Goal: Task Accomplishment & Management: Complete application form

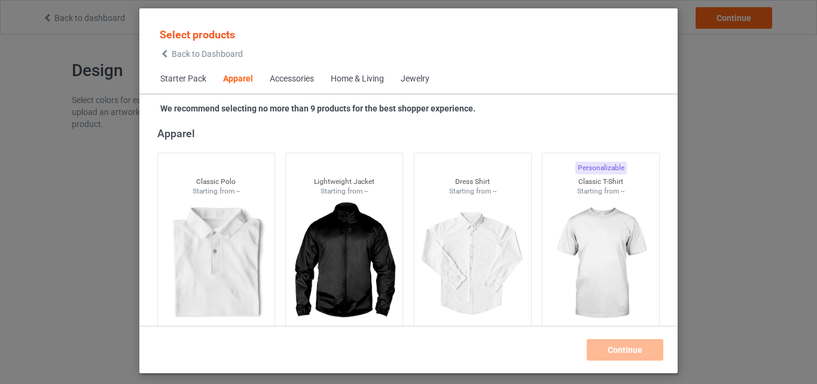
click at [367, 77] on div "Home & Living" at bounding box center [357, 79] width 53 height 12
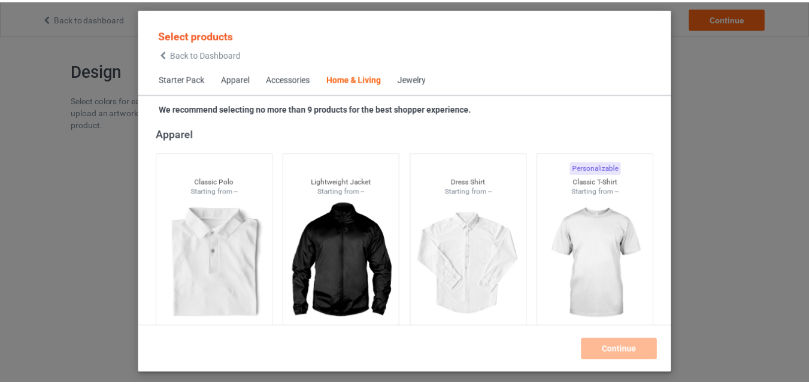
scroll to position [5397, 0]
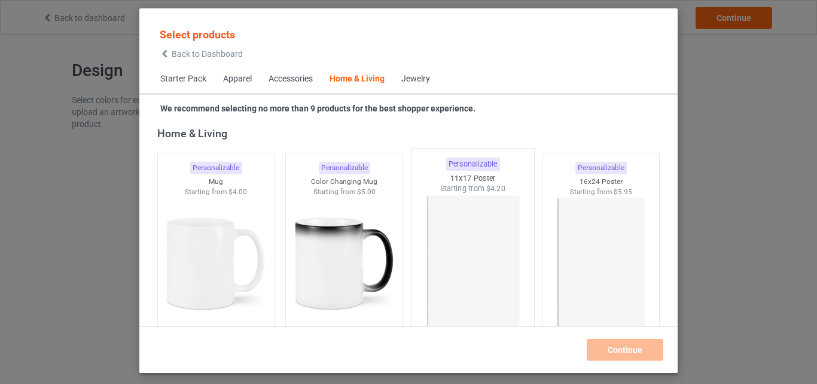
click at [459, 235] on img at bounding box center [473, 264] width 113 height 141
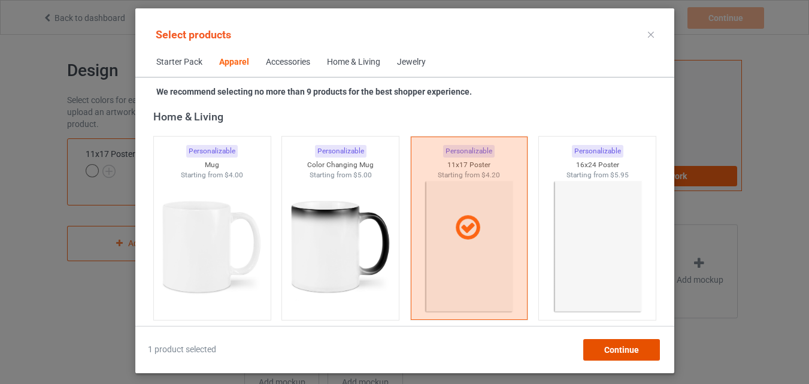
click at [605, 348] on span "Continue" at bounding box center [620, 350] width 35 height 10
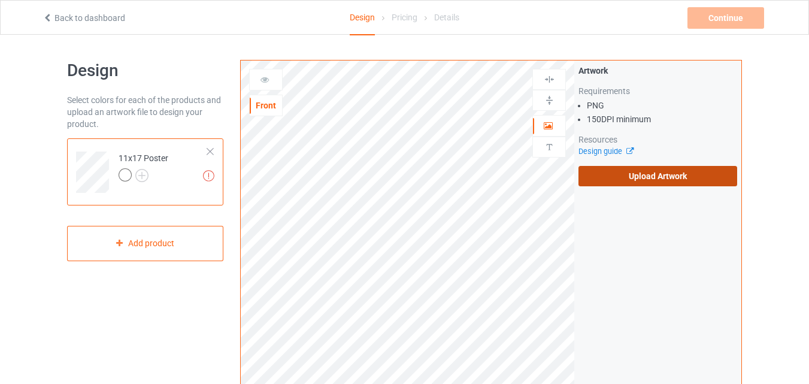
click at [646, 175] on label "Upload Artwork" at bounding box center [657, 176] width 159 height 20
click at [0, 0] on input "Upload Artwork" at bounding box center [0, 0] width 0 height 0
click at [638, 174] on label "Upload Artwork" at bounding box center [657, 176] width 159 height 20
click at [0, 0] on input "Upload Artwork" at bounding box center [0, 0] width 0 height 0
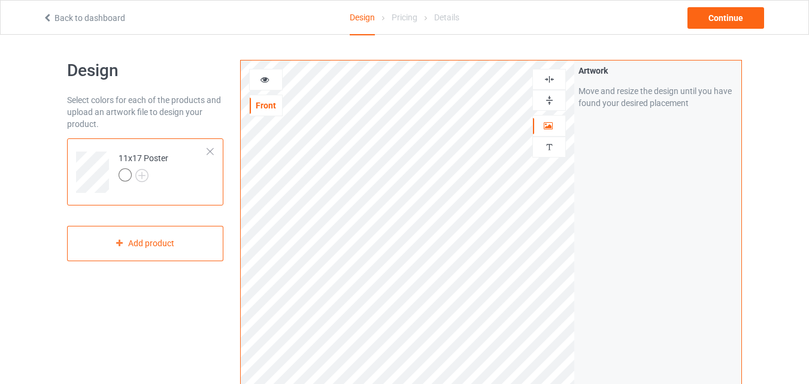
click at [551, 105] on img at bounding box center [548, 100] width 11 height 11
drag, startPoint x: 551, startPoint y: 105, endPoint x: 551, endPoint y: 77, distance: 28.1
click at [551, 77] on div at bounding box center [549, 90] width 34 height 42
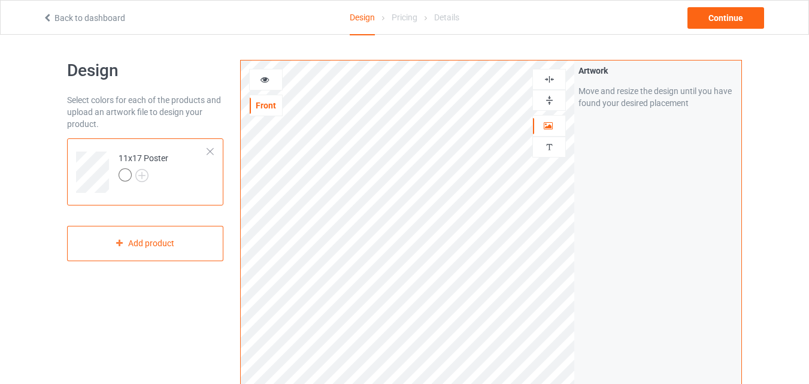
click at [551, 77] on img at bounding box center [548, 79] width 11 height 11
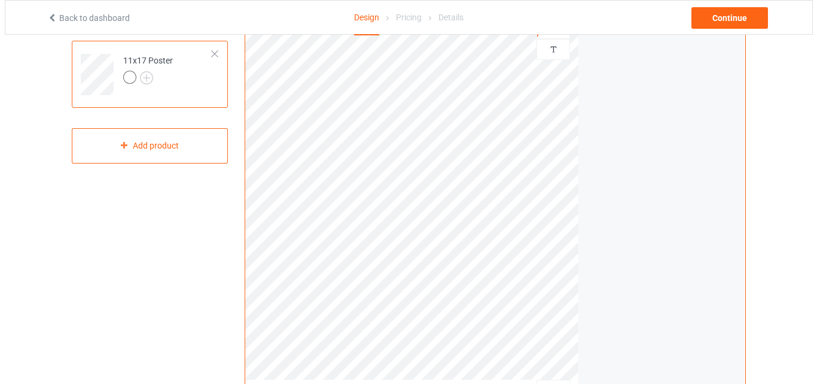
scroll to position [57, 0]
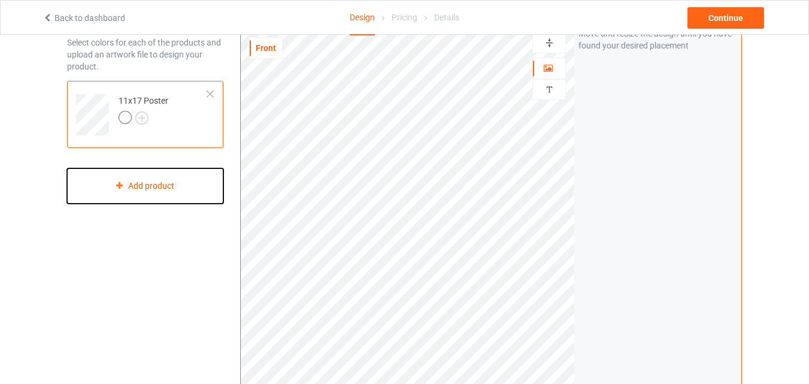
click at [139, 180] on div "Add product" at bounding box center [145, 185] width 156 height 35
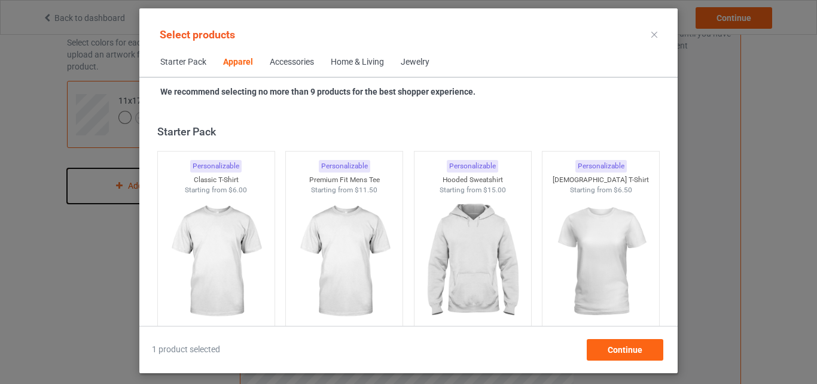
scroll to position [446, 0]
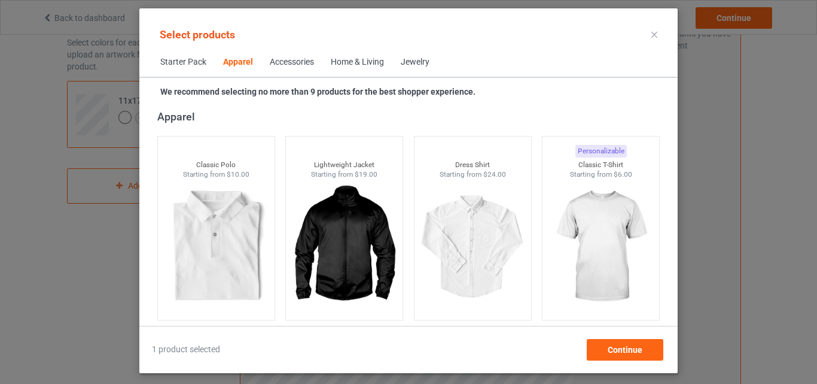
click at [354, 66] on div "Home & Living" at bounding box center [357, 62] width 53 height 12
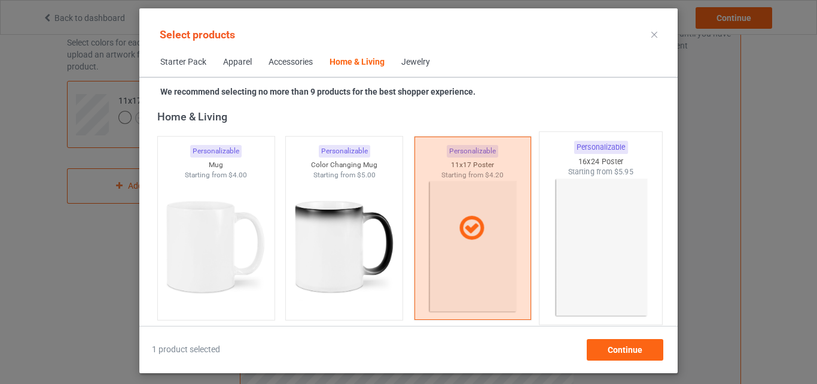
click at [570, 241] on img at bounding box center [601, 247] width 113 height 141
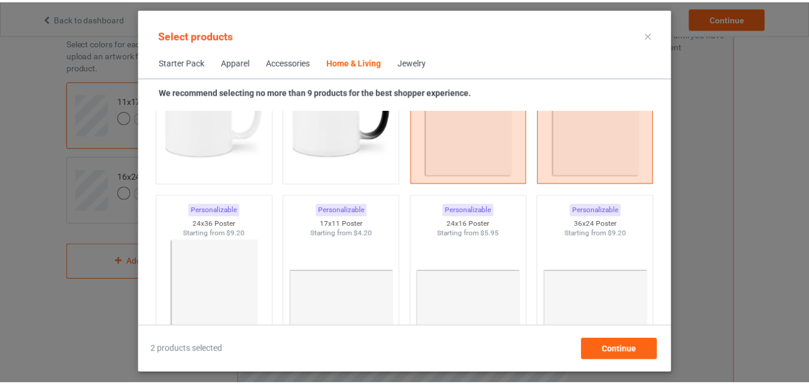
scroll to position [5541, 0]
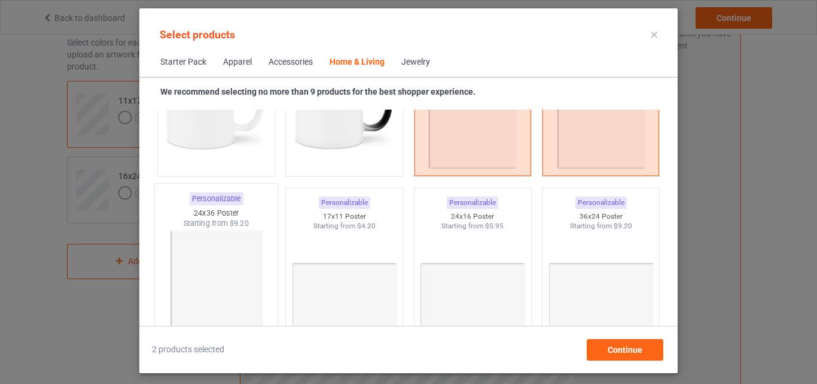
click at [214, 303] on img at bounding box center [216, 299] width 113 height 141
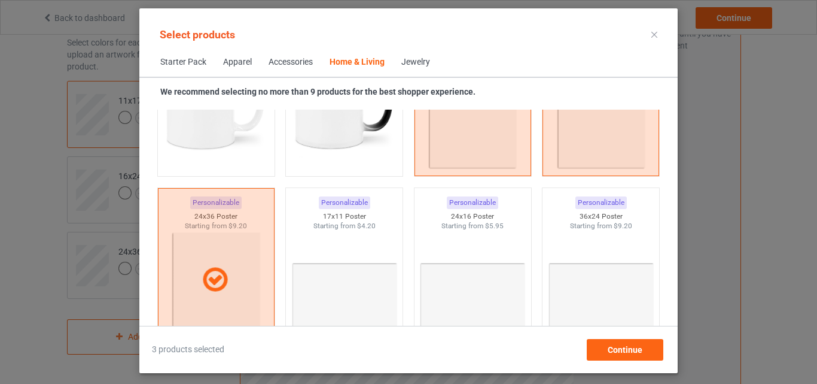
click at [664, 356] on div "3 products selected Continue" at bounding box center [408, 350] width 513 height 22
click at [648, 353] on div "Continue" at bounding box center [625, 350] width 77 height 22
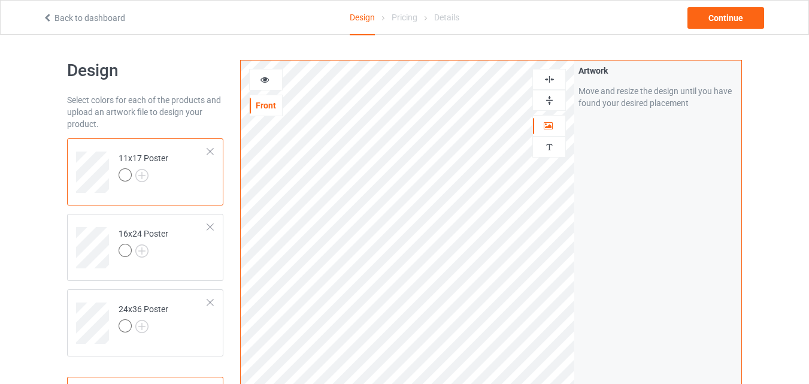
click at [552, 80] on img at bounding box center [548, 79] width 11 height 11
drag, startPoint x: 552, startPoint y: 80, endPoint x: 551, endPoint y: 102, distance: 22.2
click at [551, 102] on div at bounding box center [549, 90] width 34 height 42
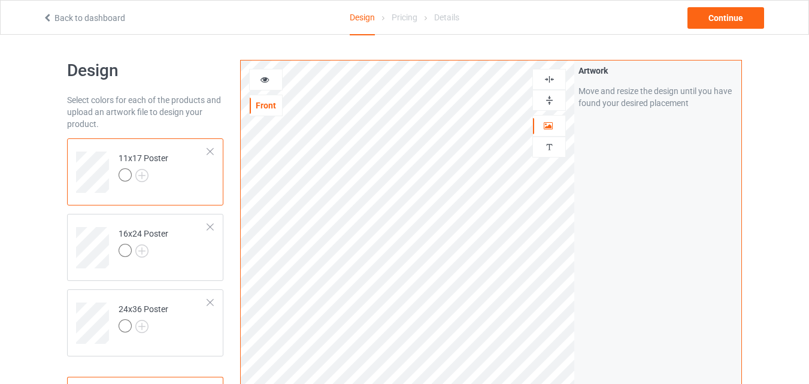
click at [551, 102] on img at bounding box center [548, 100] width 11 height 11
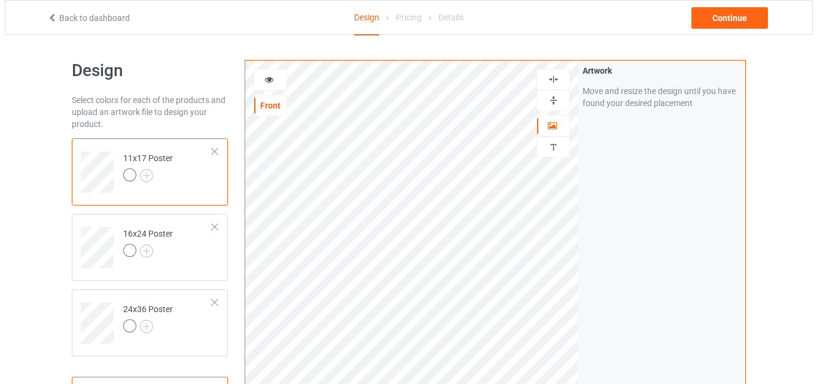
scroll to position [257, 0]
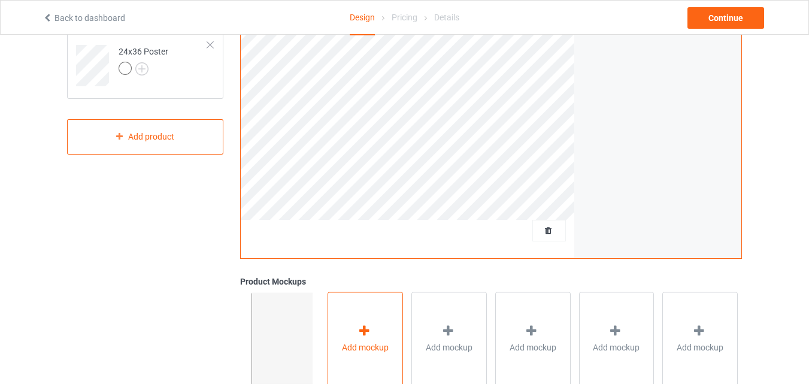
click at [389, 319] on div "Add mockup" at bounding box center [364, 338] width 75 height 94
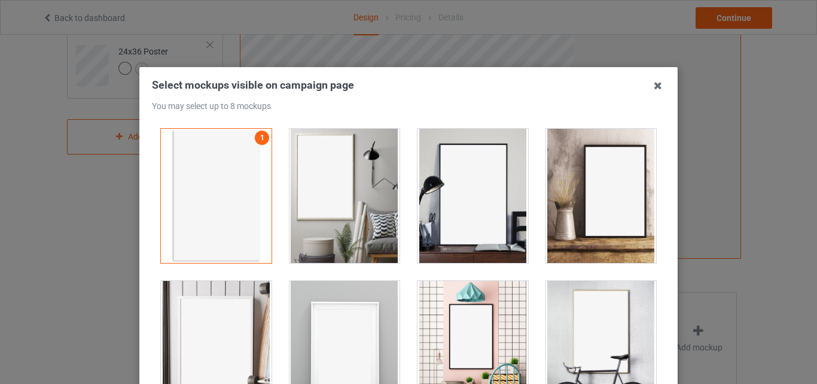
drag, startPoint x: 650, startPoint y: 144, endPoint x: 650, endPoint y: 241, distance: 96.9
click at [650, 241] on div at bounding box center [601, 196] width 129 height 152
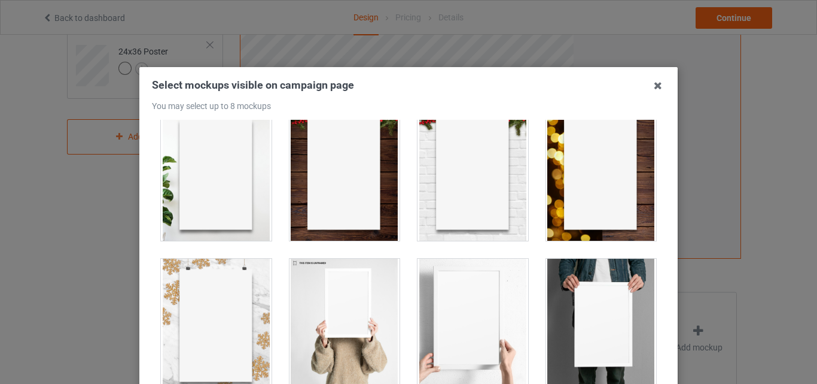
scroll to position [828, 0]
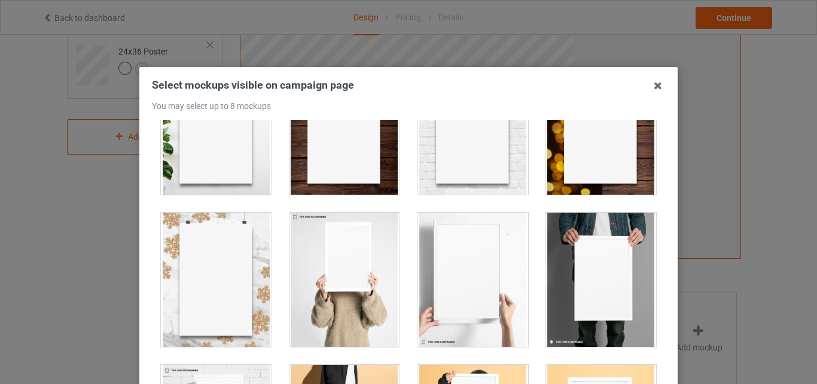
click at [598, 271] on div at bounding box center [601, 279] width 111 height 134
click at [515, 278] on div at bounding box center [473, 279] width 111 height 134
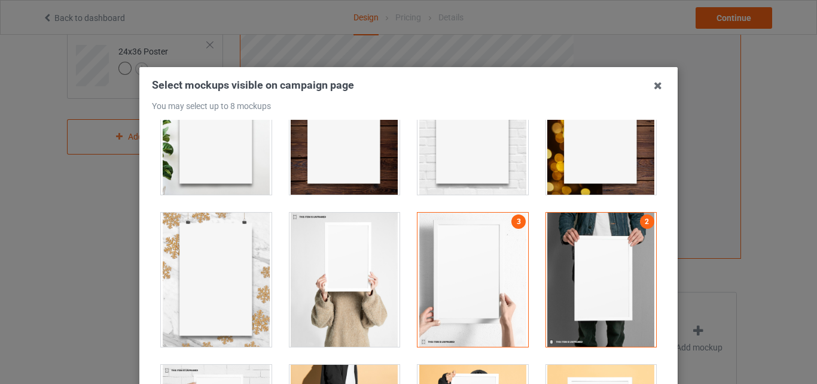
click at [330, 279] on div at bounding box center [345, 279] width 111 height 134
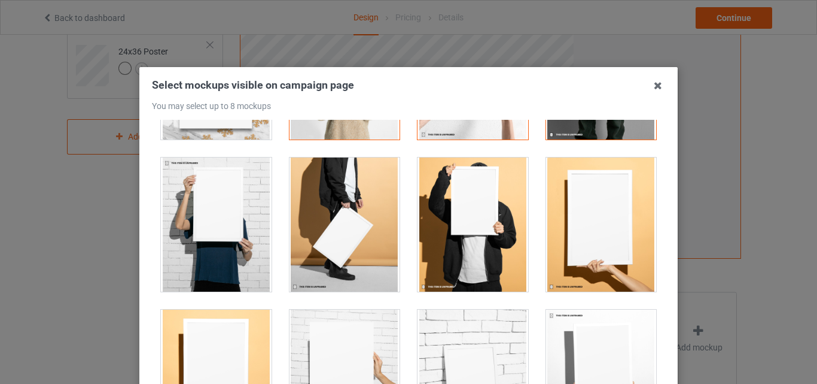
scroll to position [1042, 0]
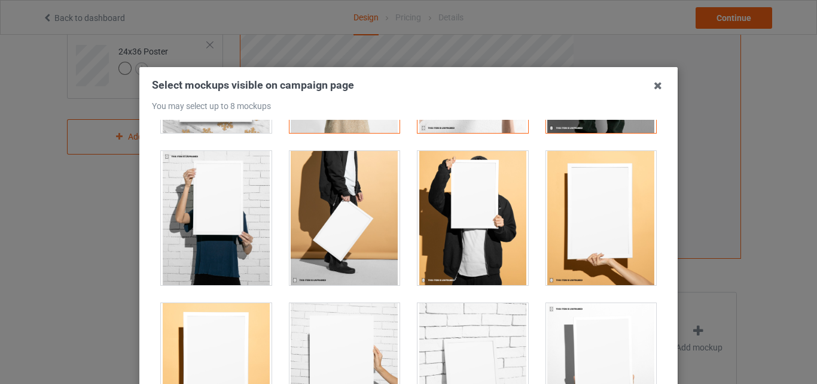
click at [517, 242] on div at bounding box center [473, 218] width 111 height 134
click at [561, 240] on div at bounding box center [601, 218] width 111 height 134
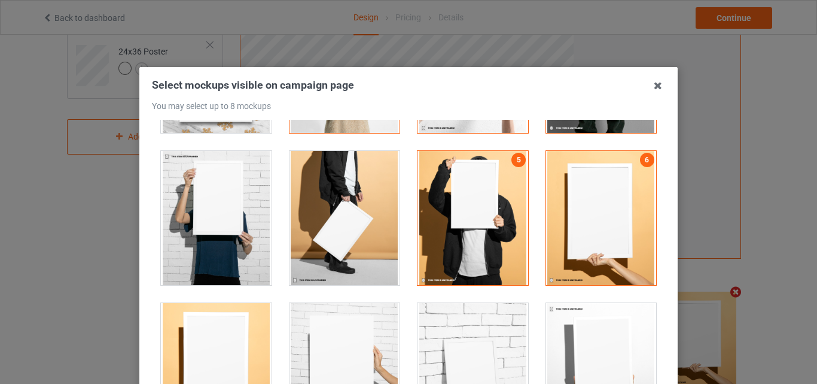
scroll to position [1266, 0]
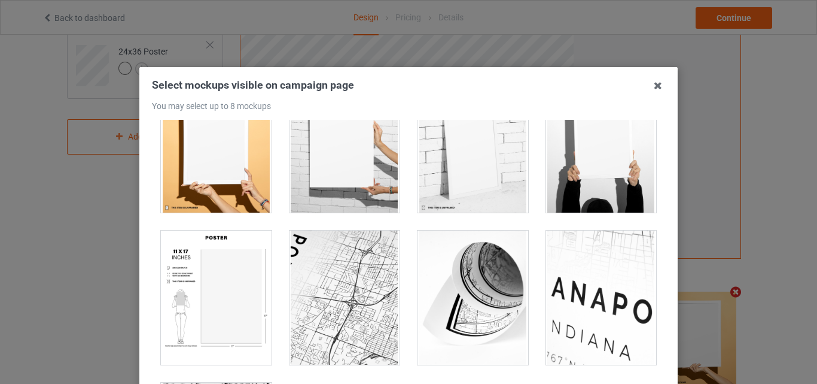
click at [462, 183] on div at bounding box center [473, 145] width 111 height 134
click at [234, 171] on div at bounding box center [216, 145] width 111 height 134
click at [226, 298] on div at bounding box center [216, 297] width 111 height 134
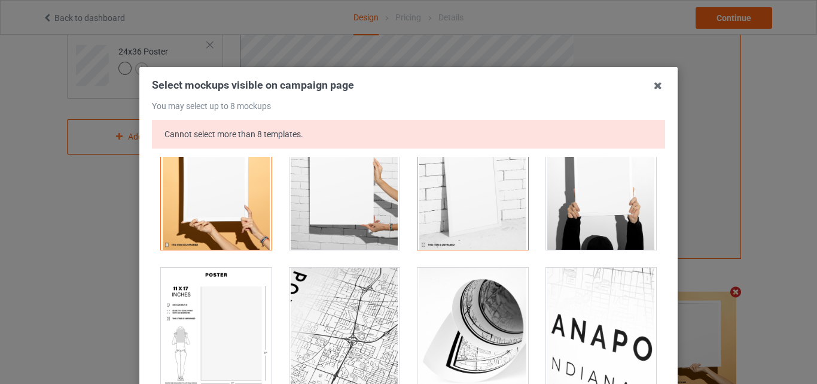
click at [229, 235] on div at bounding box center [216, 183] width 111 height 134
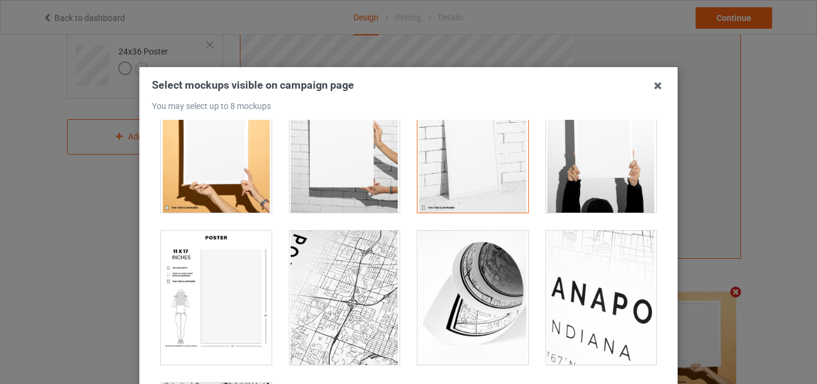
click at [234, 288] on div at bounding box center [216, 297] width 111 height 134
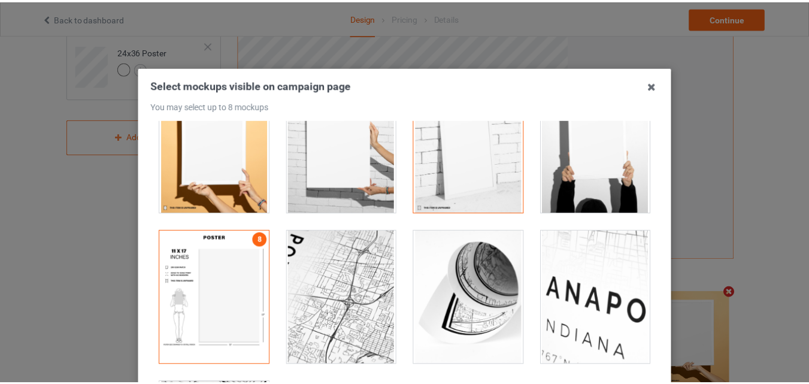
scroll to position [165, 0]
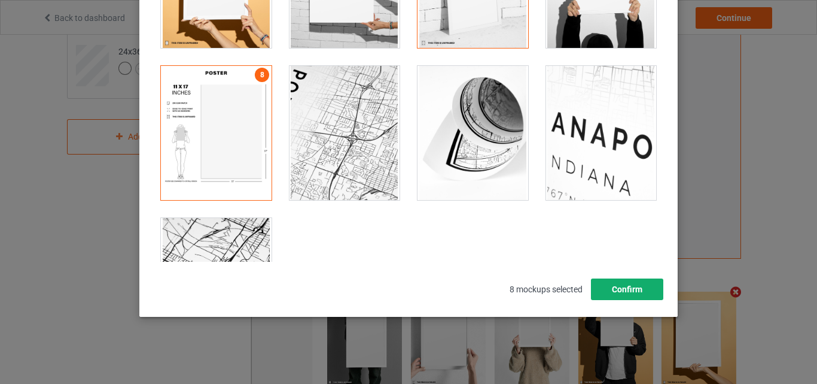
click at [640, 284] on button "Confirm" at bounding box center [627, 289] width 72 height 22
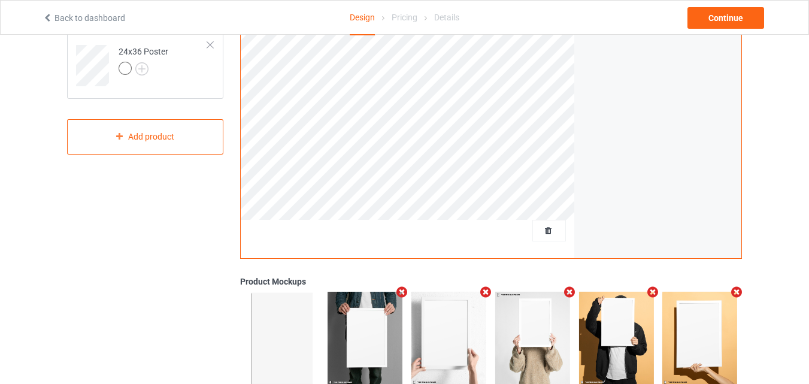
scroll to position [0, 0]
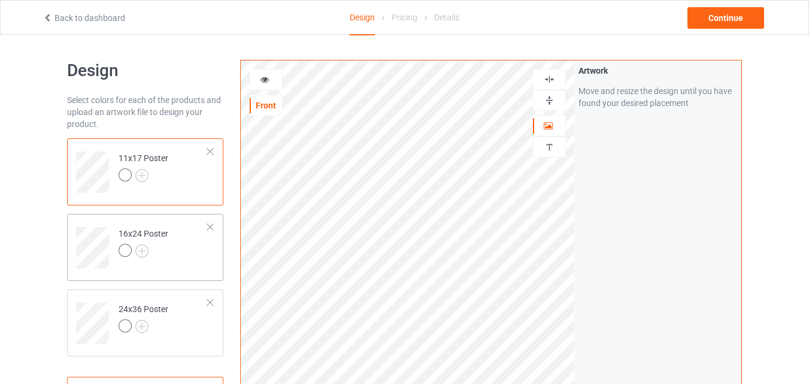
click at [174, 251] on td "16x24 Poster" at bounding box center [163, 243] width 102 height 50
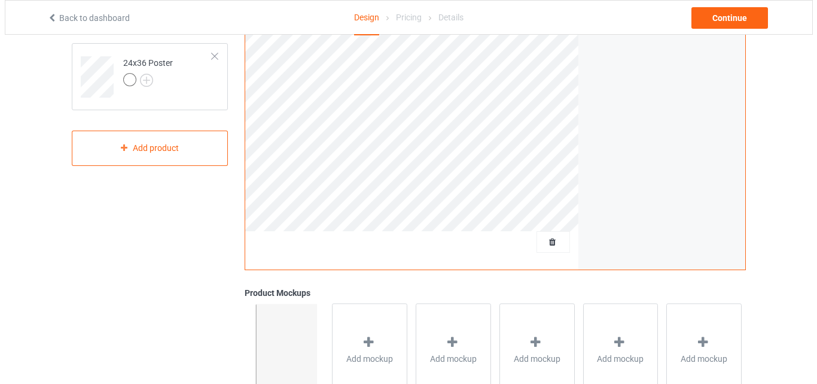
scroll to position [392, 0]
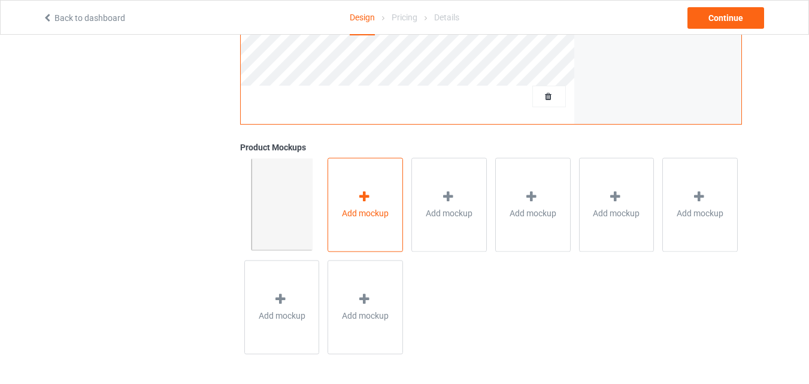
click at [385, 225] on div "Add mockup" at bounding box center [364, 204] width 75 height 94
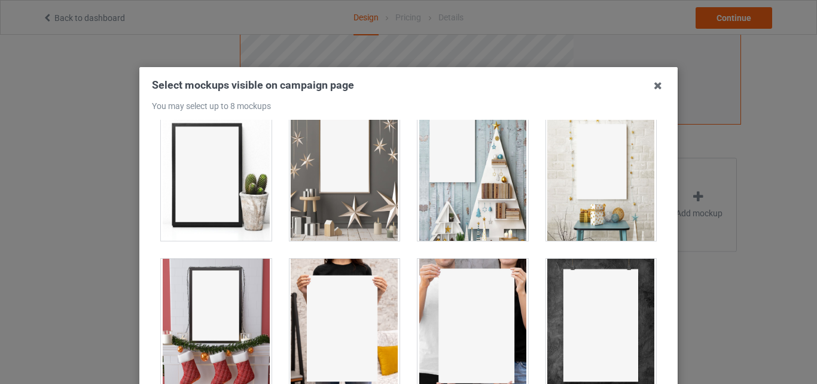
scroll to position [312, 0]
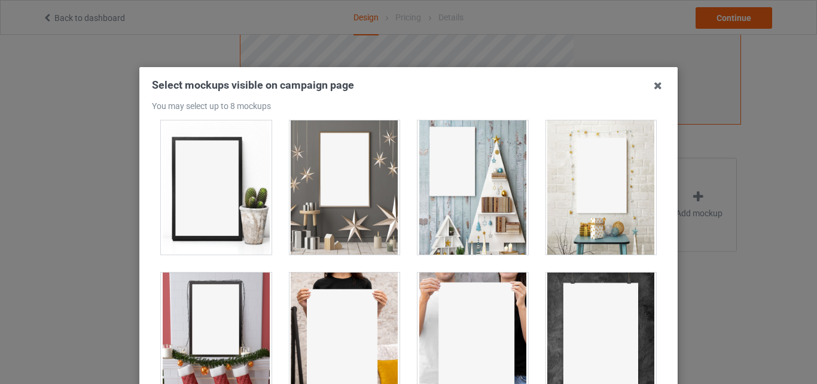
click at [567, 175] on div at bounding box center [601, 187] width 111 height 134
click at [503, 183] on div at bounding box center [473, 187] width 111 height 134
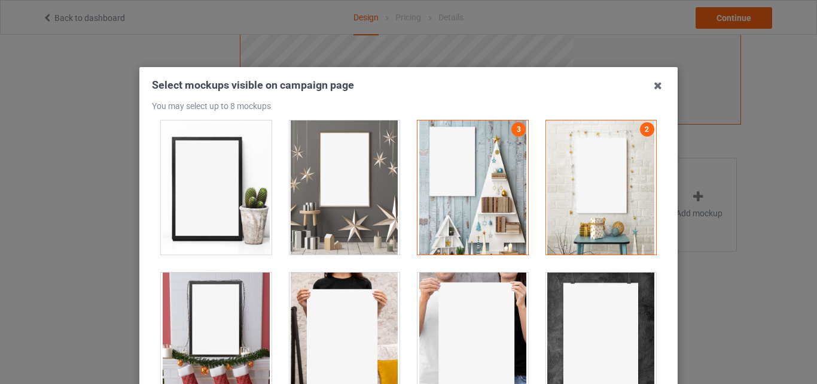
click at [350, 185] on div at bounding box center [345, 187] width 111 height 134
click at [234, 187] on div at bounding box center [216, 187] width 111 height 134
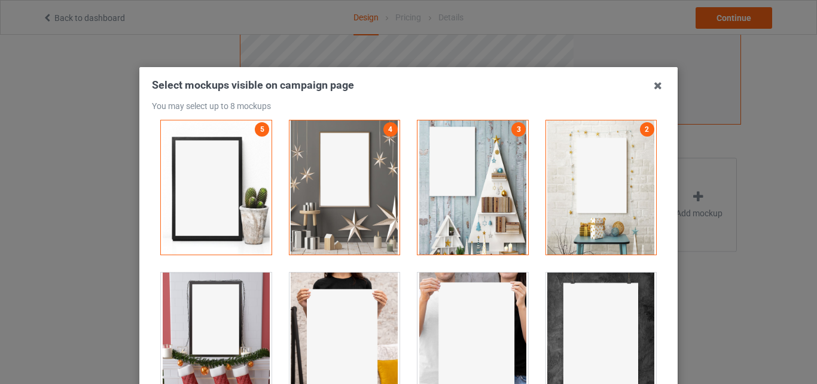
click at [229, 287] on div at bounding box center [216, 339] width 111 height 134
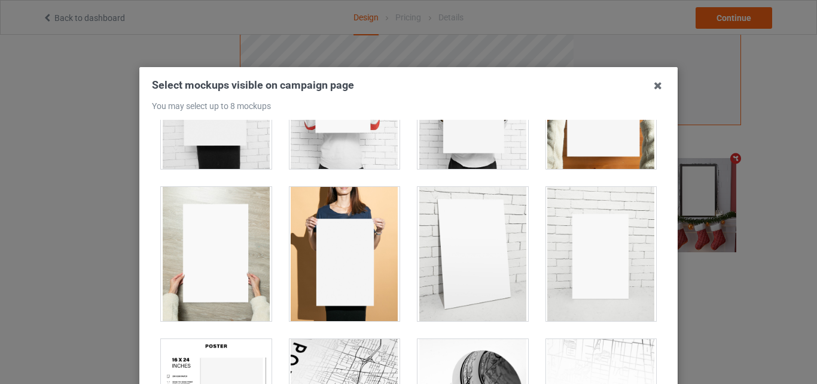
scroll to position [1172, 0]
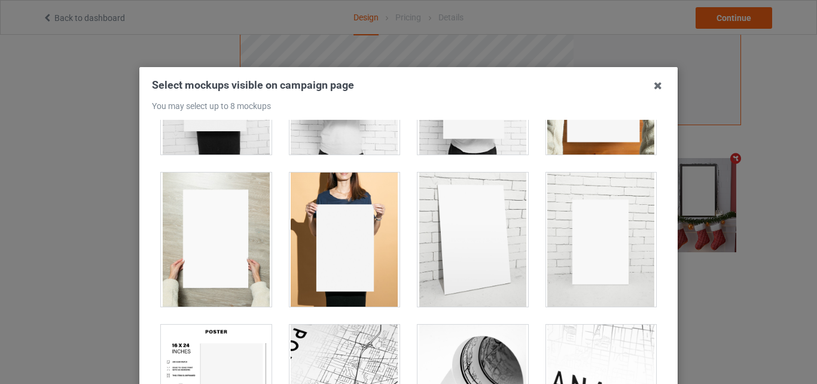
click at [454, 236] on div at bounding box center [473, 239] width 111 height 134
click at [223, 352] on div at bounding box center [216, 391] width 111 height 134
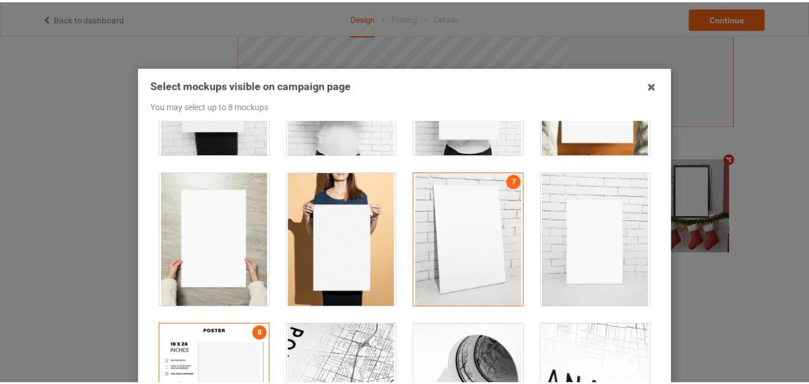
scroll to position [165, 0]
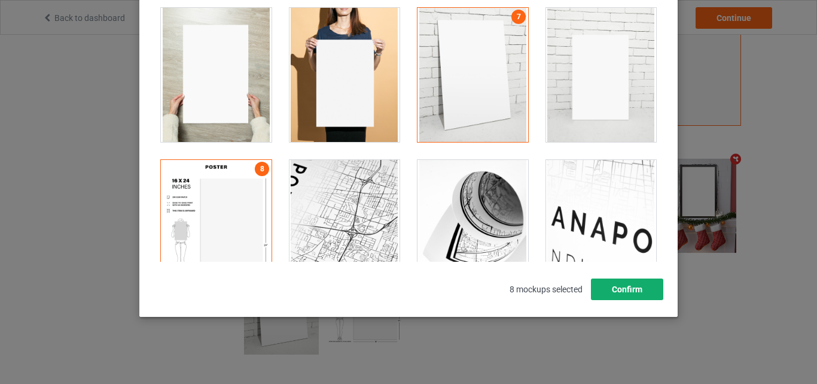
click at [616, 292] on button "Confirm" at bounding box center [627, 289] width 72 height 22
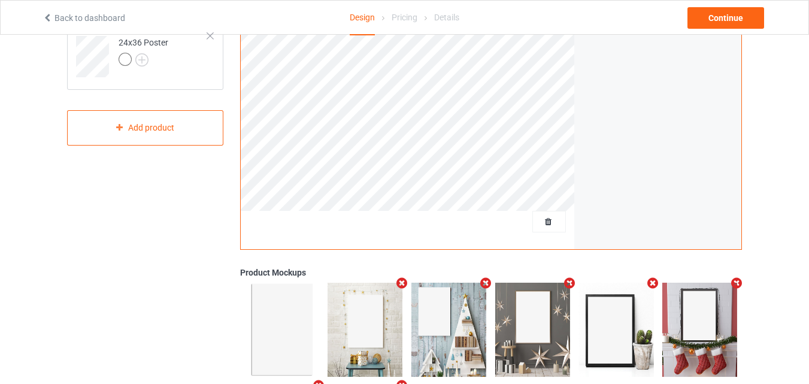
scroll to position [250, 0]
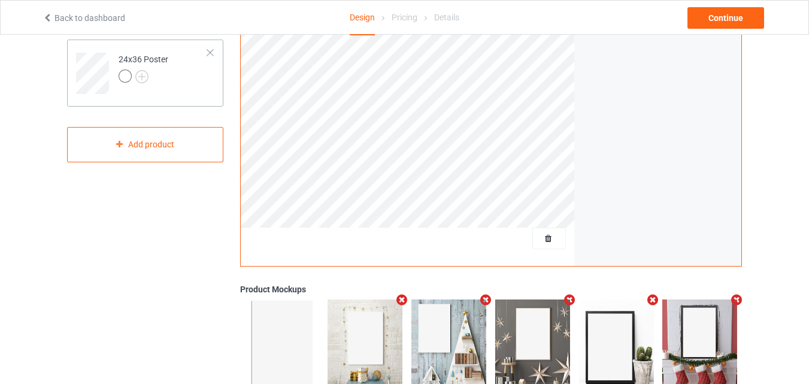
click at [194, 83] on td "24x36 Poster" at bounding box center [163, 69] width 102 height 50
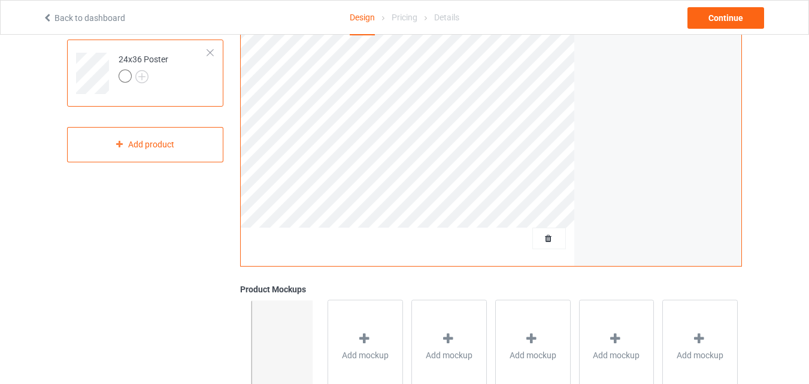
drag, startPoint x: 797, startPoint y: 97, endPoint x: 817, endPoint y: 178, distance: 83.9
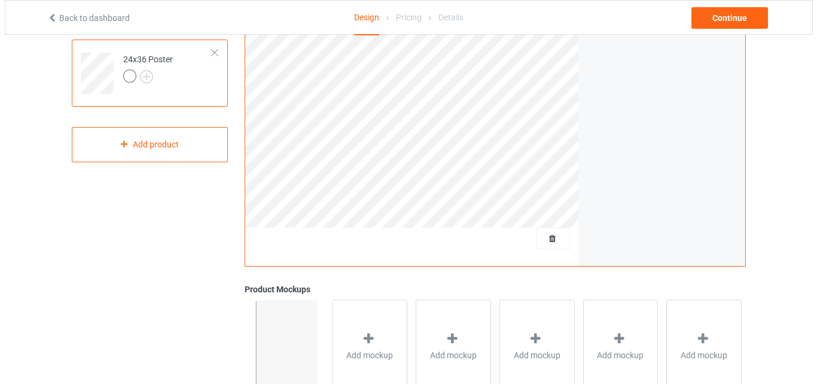
scroll to position [392, 0]
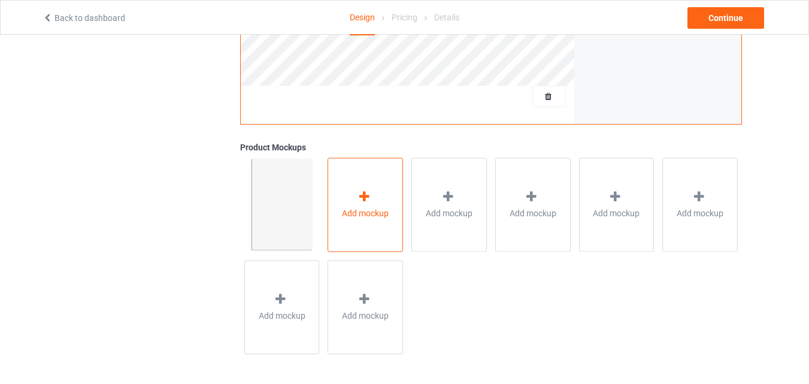
click at [387, 223] on div "Add mockup" at bounding box center [364, 204] width 75 height 94
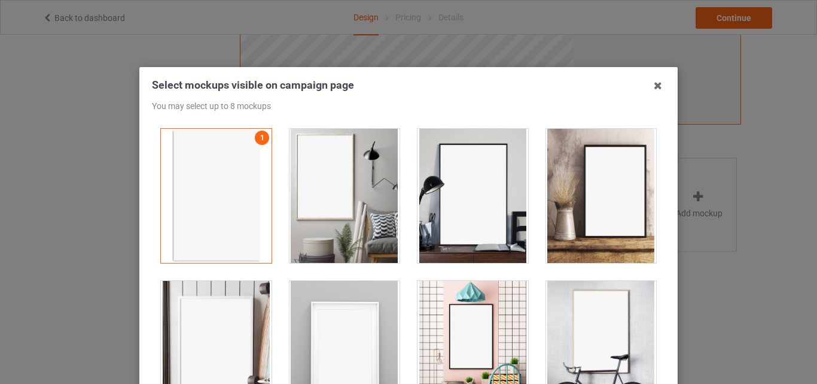
click at [369, 189] on div at bounding box center [345, 196] width 111 height 134
click at [467, 177] on div at bounding box center [473, 196] width 111 height 134
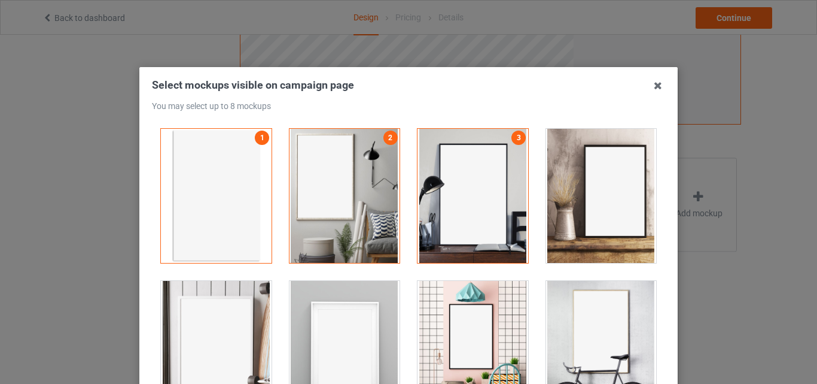
click at [583, 162] on div at bounding box center [601, 196] width 111 height 134
click at [583, 317] on div at bounding box center [601, 348] width 111 height 134
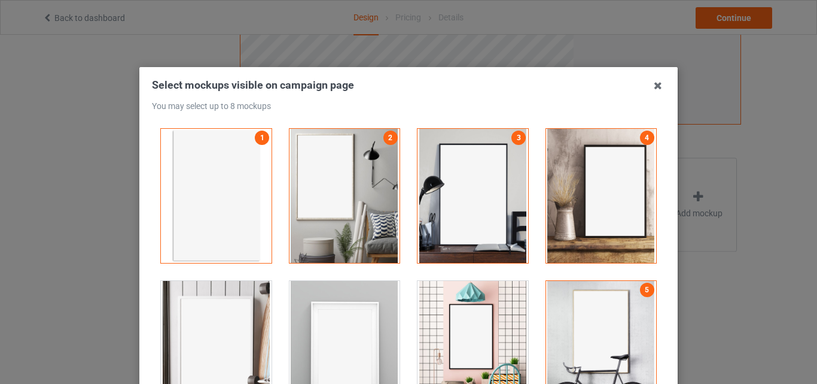
click at [494, 311] on div at bounding box center [473, 348] width 111 height 134
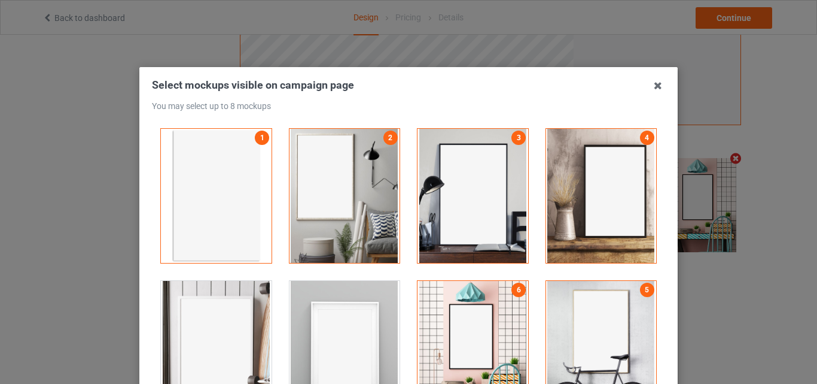
click at [229, 335] on div at bounding box center [216, 348] width 111 height 134
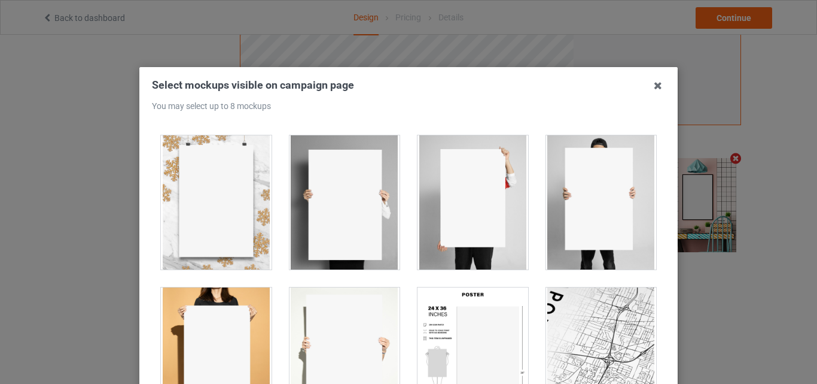
scroll to position [920, 0]
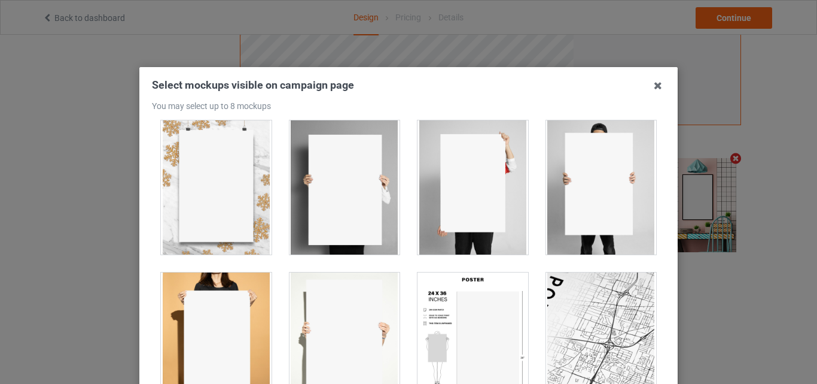
click at [458, 351] on div at bounding box center [473, 339] width 111 height 134
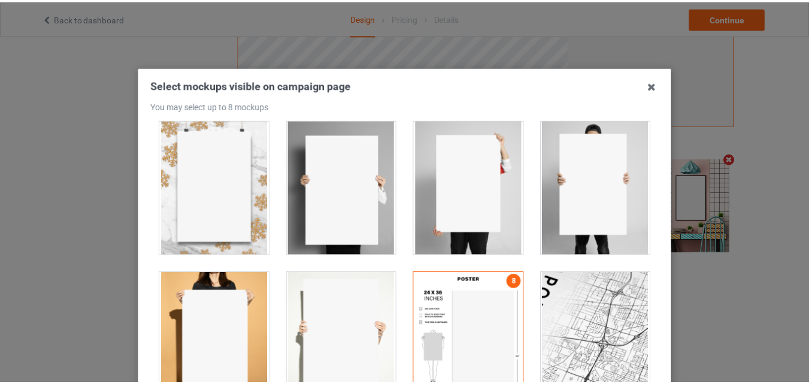
scroll to position [165, 0]
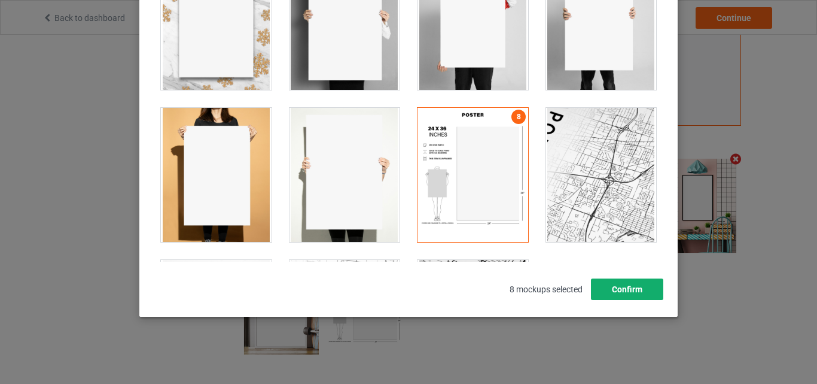
click at [639, 282] on button "Confirm" at bounding box center [627, 289] width 72 height 22
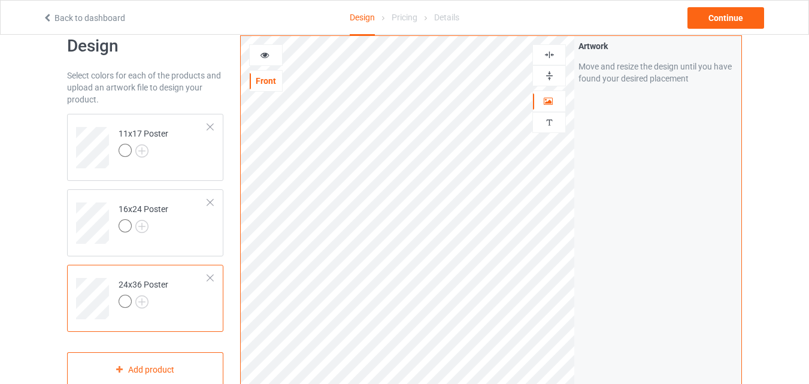
scroll to position [0, 0]
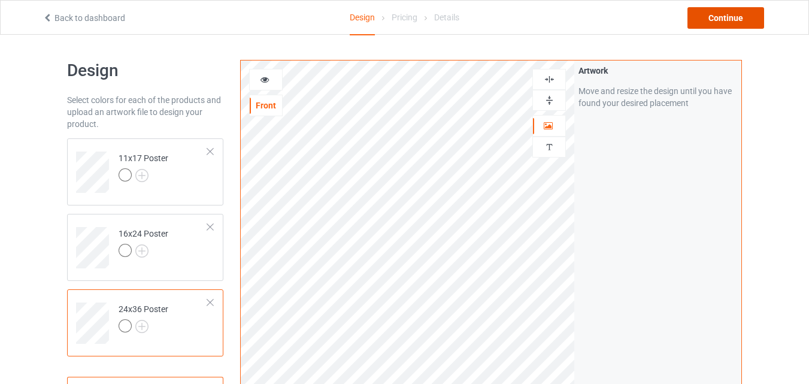
click at [734, 11] on div "Continue" at bounding box center [725, 18] width 77 height 22
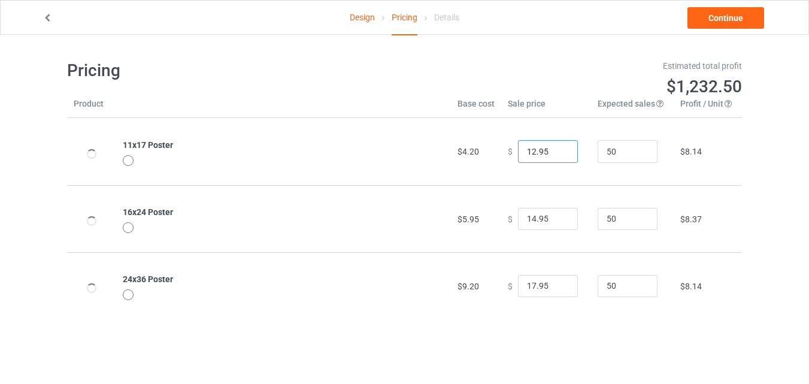
click at [557, 149] on input "12.95" at bounding box center [548, 151] width 60 height 23
type input "13.95"
click at [557, 149] on input "13.95" at bounding box center [548, 151] width 60 height 23
click at [556, 217] on input "15.95" at bounding box center [548, 219] width 60 height 23
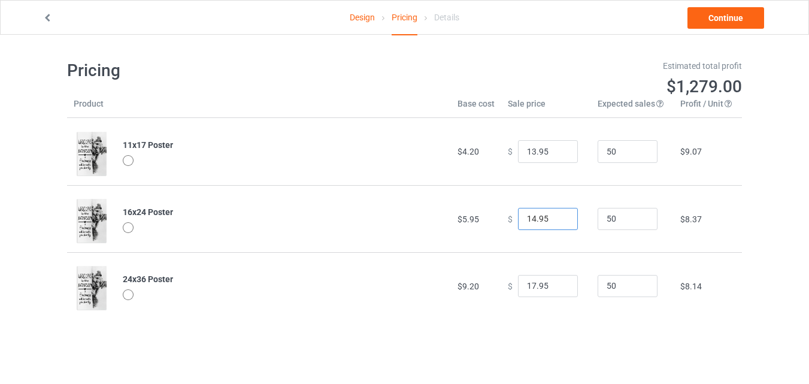
type input "14.95"
click at [559, 220] on input "14.95" at bounding box center [548, 219] width 60 height 23
type input "12.95"
click at [557, 155] on input "12.95" at bounding box center [548, 151] width 60 height 23
click at [755, 11] on link "Continue" at bounding box center [725, 18] width 77 height 22
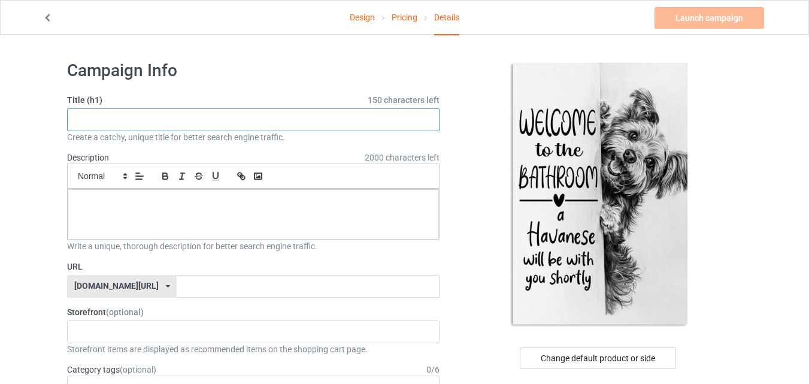
click at [368, 129] on input "text" at bounding box center [253, 119] width 372 height 23
click at [335, 113] on input "text" at bounding box center [253, 119] width 372 height 23
paste input "Funny Havanese Dog Welcome To The Bathroom"
type input "Funny Havanese Dog Welcome To The Bathroom"
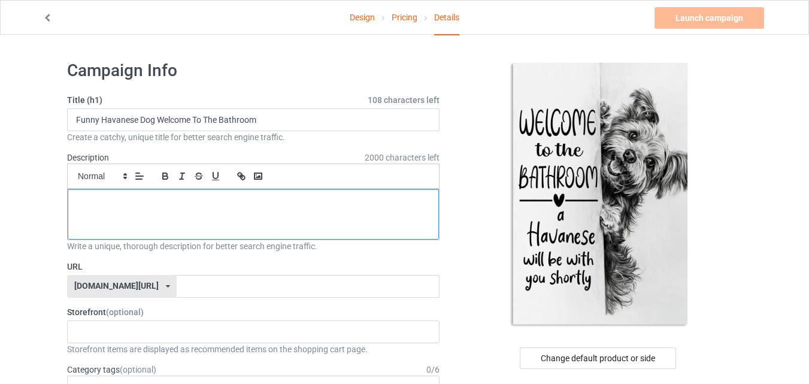
click at [187, 194] on div at bounding box center [253, 214] width 371 height 50
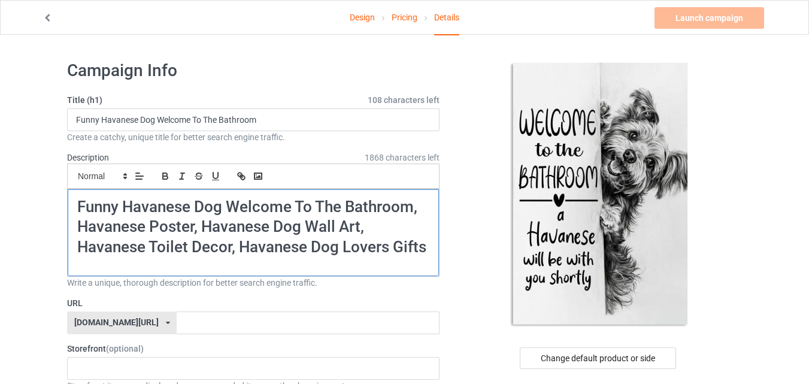
click at [203, 247] on h1 "Funny Havanese Dog Welcome To The Bathroom, Havanese Poster, Havanese Dog Wall …" at bounding box center [253, 227] width 352 height 60
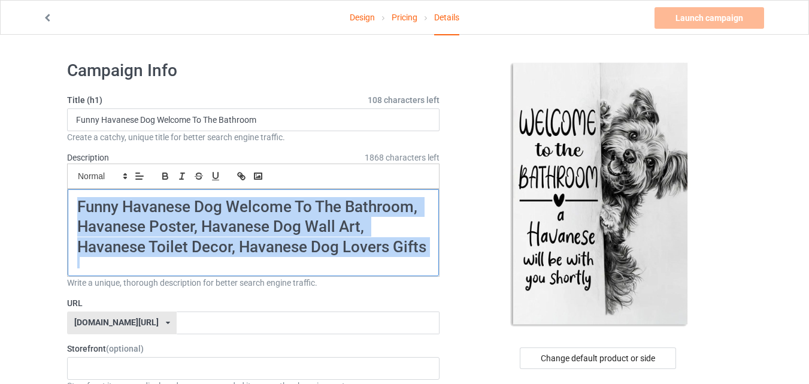
click at [203, 247] on h1 "Funny Havanese Dog Welcome To The Bathroom, Havanese Poster, Havanese Dog Wall …" at bounding box center [253, 227] width 352 height 60
click at [166, 180] on icon "button" at bounding box center [165, 176] width 11 height 11
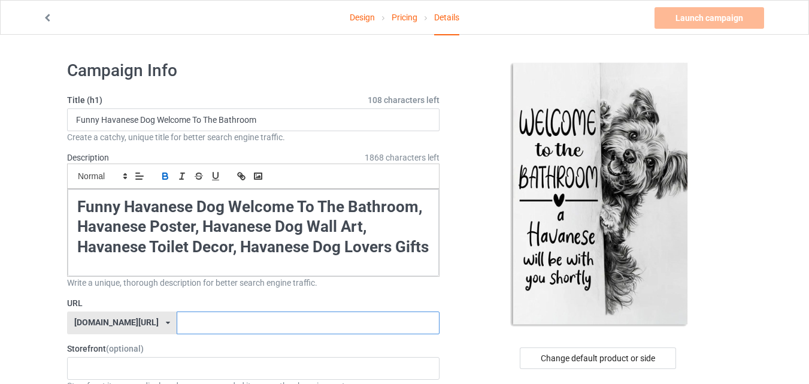
click at [321, 327] on input "text" at bounding box center [308, 322] width 262 height 23
paste input "Funny Havanese Dog Welcome To The Bathroom, [GEOGRAPHIC_DATA]"
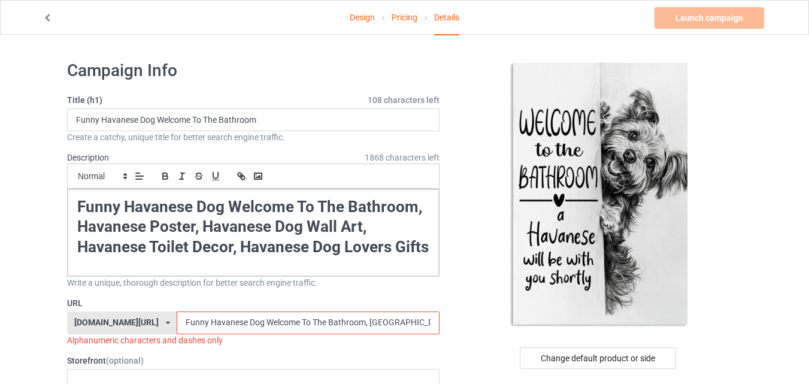
drag, startPoint x: 396, startPoint y: 321, endPoint x: 348, endPoint y: 317, distance: 47.5
click at [348, 317] on input "Funny Havanese Dog Welcome To The Bathroom, [GEOGRAPHIC_DATA]" at bounding box center [308, 322] width 262 height 23
click at [192, 322] on input "Funny Havanese Dog Welcome To The Bathroom" at bounding box center [308, 322] width 262 height 23
click at [230, 319] on input "Funny-Havanese Dog Welcome To The Bathroom" at bounding box center [308, 322] width 262 height 23
click at [251, 318] on input "Funny-Havanese-Dog Welcome To The Bathroom" at bounding box center [308, 322] width 262 height 23
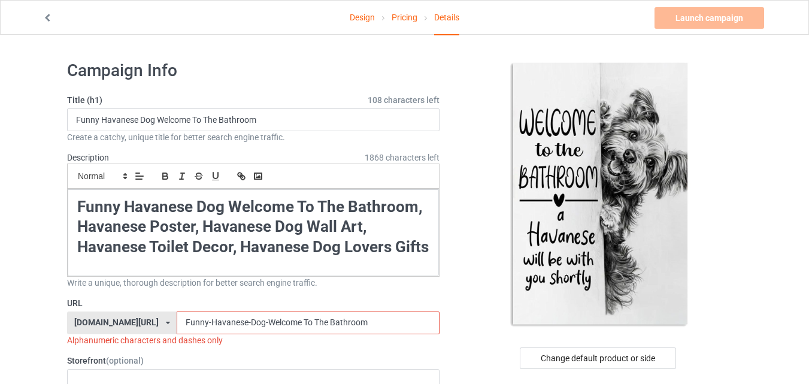
click at [285, 318] on input "Funny-Havanese-Dog-Welcome To The Bathroom" at bounding box center [308, 322] width 262 height 23
click at [297, 317] on input "Funny-Havanese-Dog-Welcome-To The Bathroom" at bounding box center [308, 322] width 262 height 23
click at [317, 317] on input "Funny-Havanese-Dog-Welcome-To-The Bathroom" at bounding box center [308, 322] width 262 height 23
click at [315, 317] on input "Funny-Havanese-Dog-Welcome-To-The Bathroom" at bounding box center [308, 322] width 262 height 23
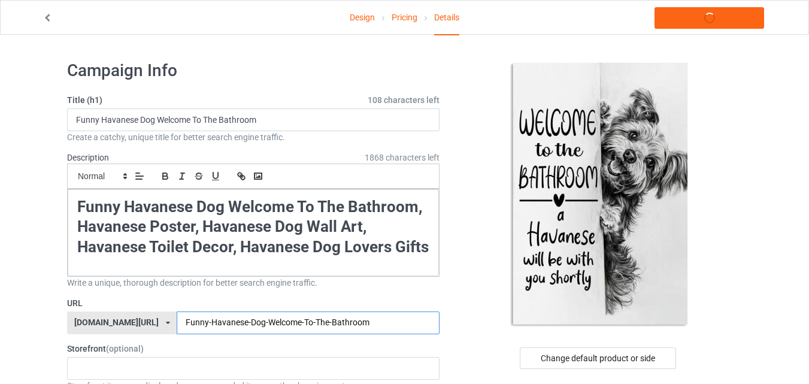
click at [375, 319] on input "Funny-Havanese-Dog-Welcome-To-The-Bathroom" at bounding box center [308, 322] width 262 height 23
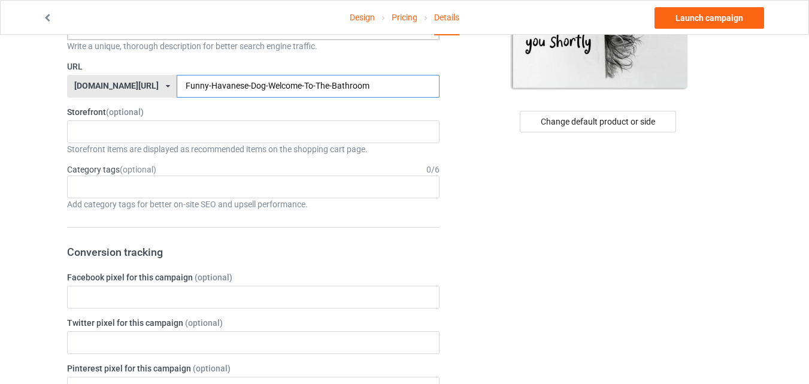
scroll to position [243, 0]
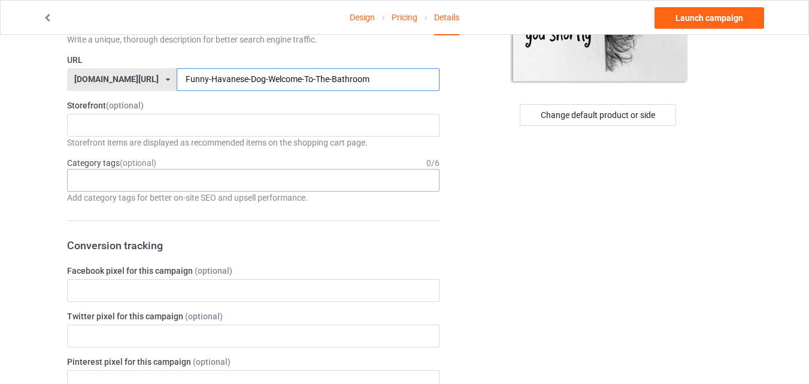
type input "Funny-Havanese-Dog-Welcome-To-The-Bathroom"
click at [413, 178] on div "Age > [DEMOGRAPHIC_DATA] > 1 Age > [DEMOGRAPHIC_DATA] Months > 1 Month Age > [D…" at bounding box center [253, 180] width 372 height 23
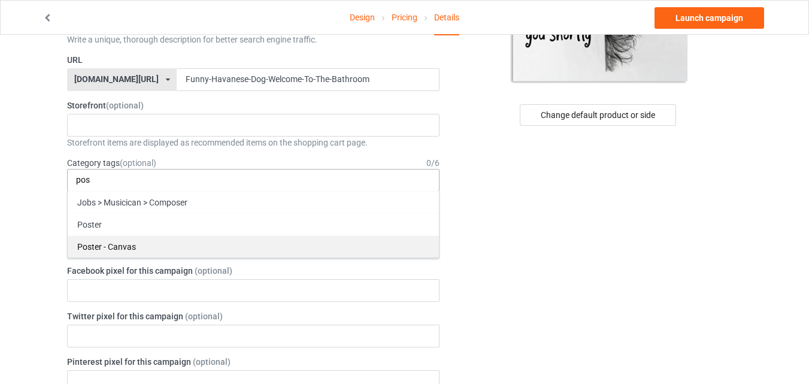
type input "pos"
click at [275, 248] on div "Poster - Canvas" at bounding box center [253, 246] width 371 height 22
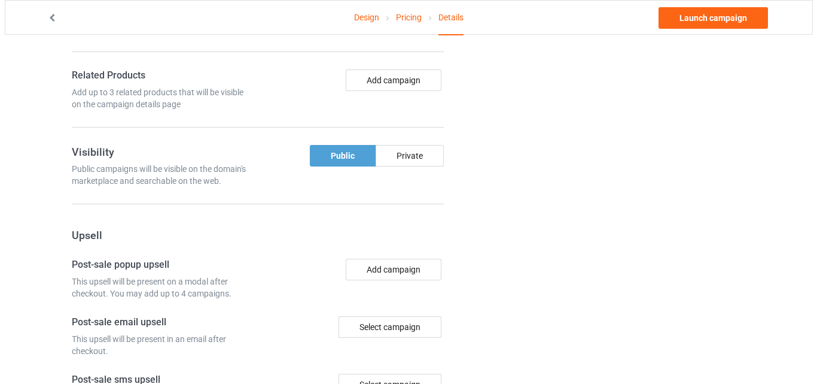
scroll to position [0, 0]
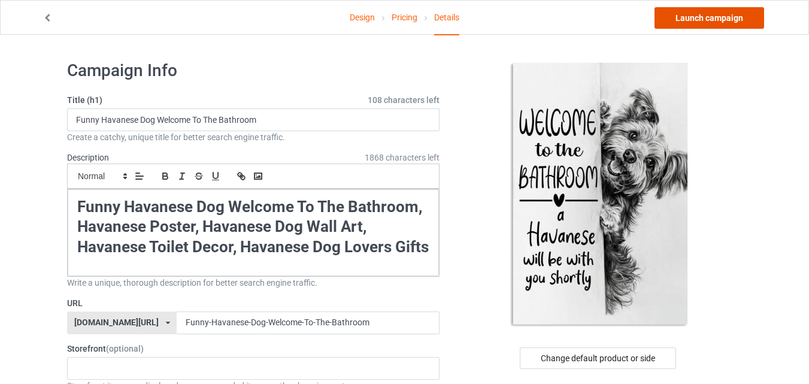
click at [750, 8] on link "Launch campaign" at bounding box center [709, 18] width 110 height 22
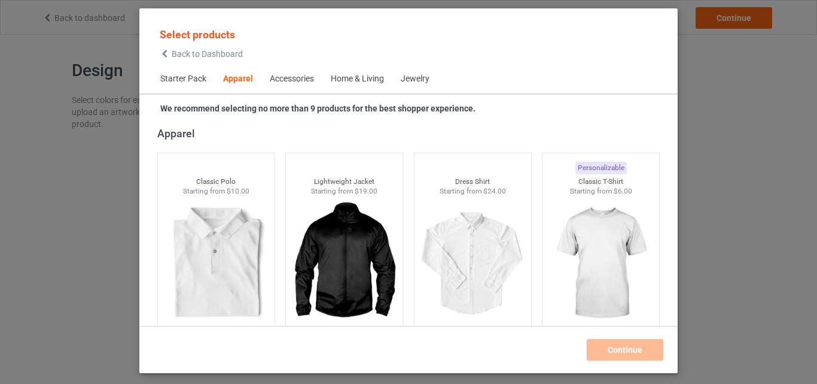
click at [361, 75] on div "Home & Living" at bounding box center [357, 79] width 53 height 12
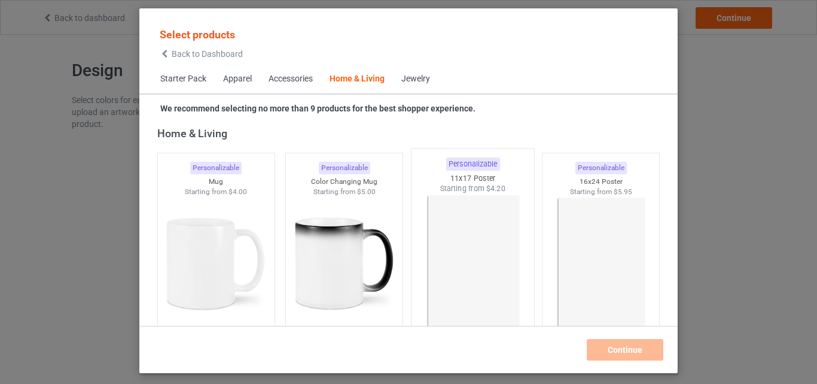
click at [479, 199] on img at bounding box center [473, 264] width 113 height 141
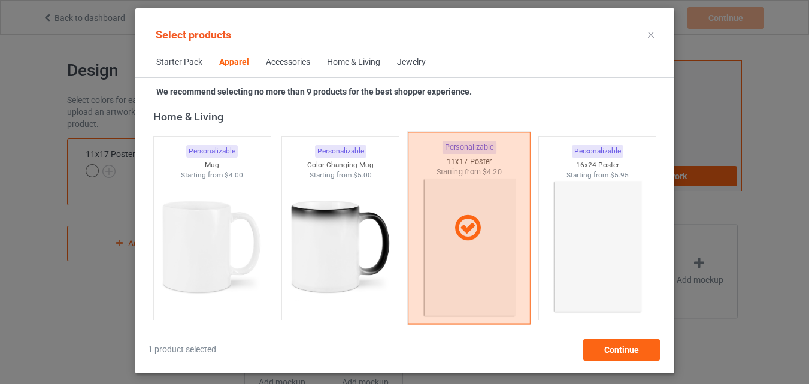
click at [479, 199] on div at bounding box center [468, 228] width 123 height 192
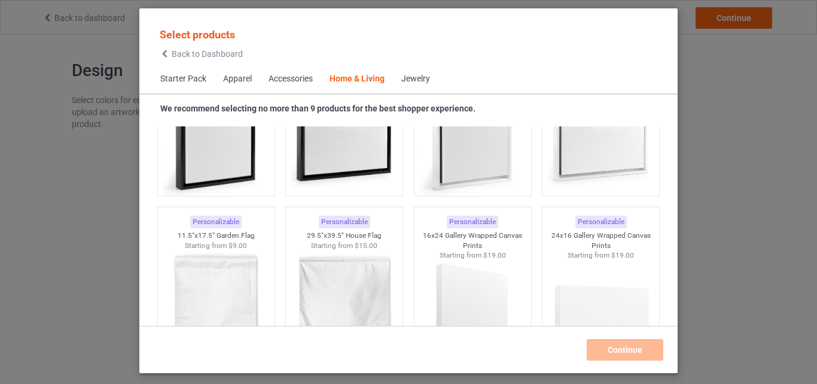
scroll to position [8484, 0]
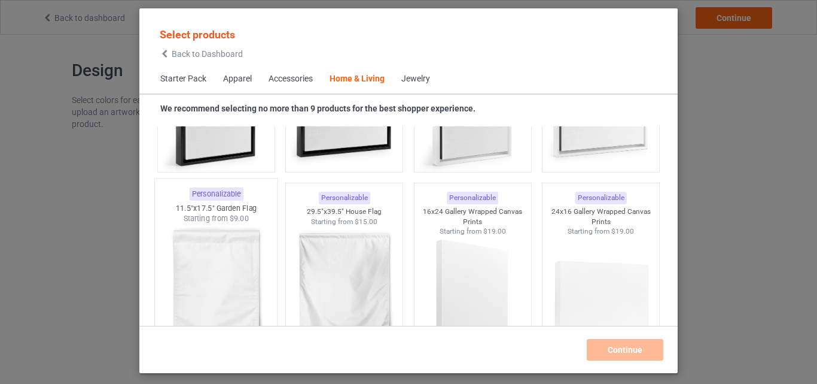
click at [262, 266] on img at bounding box center [216, 294] width 113 height 141
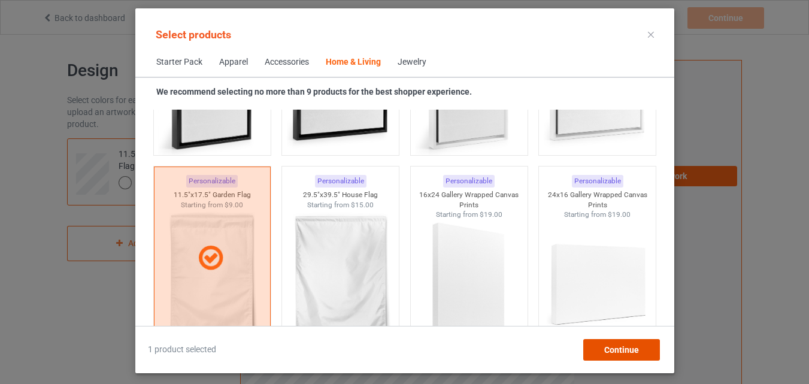
click at [606, 345] on span "Continue" at bounding box center [620, 350] width 35 height 10
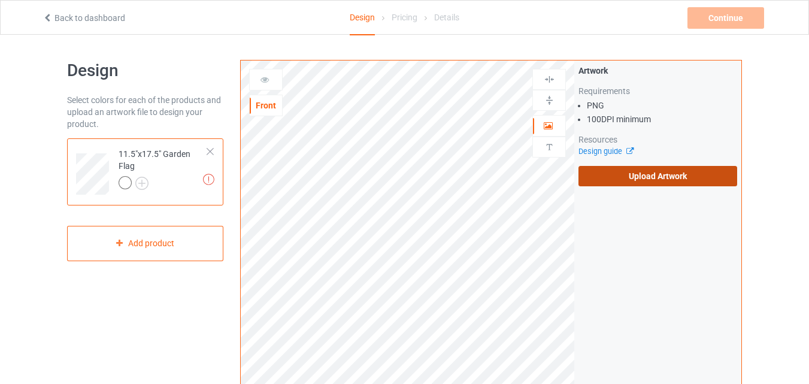
click at [626, 181] on label "Upload Artwork" at bounding box center [657, 176] width 159 height 20
click at [0, 0] on input "Upload Artwork" at bounding box center [0, 0] width 0 height 0
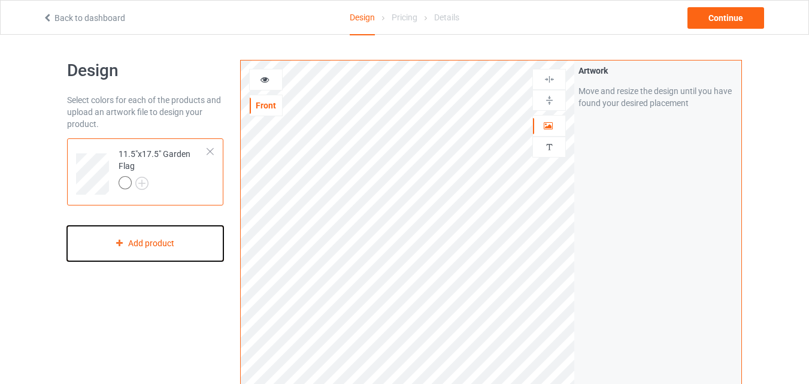
click at [202, 229] on div "Add product" at bounding box center [145, 243] width 156 height 35
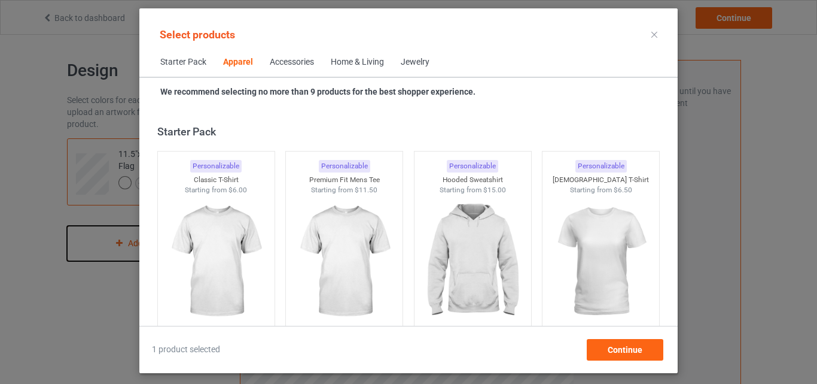
scroll to position [446, 0]
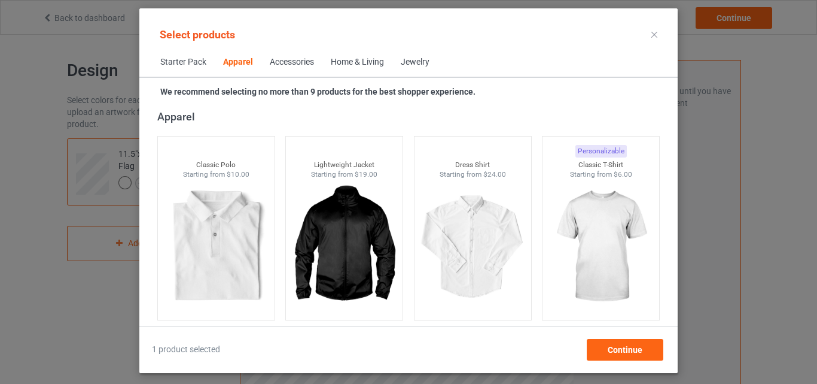
click at [369, 54] on span "Home & Living" at bounding box center [358, 62] width 70 height 29
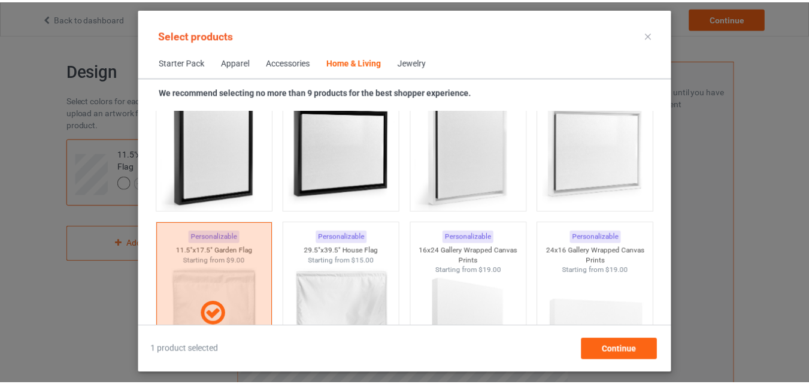
scroll to position [8423, 0]
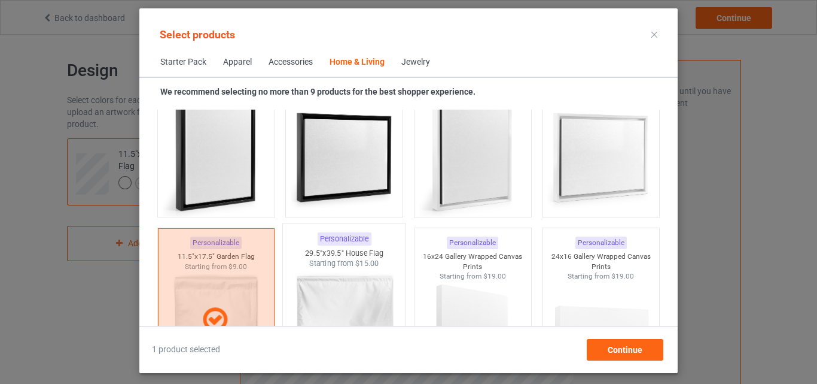
click at [331, 303] on img at bounding box center [344, 339] width 113 height 141
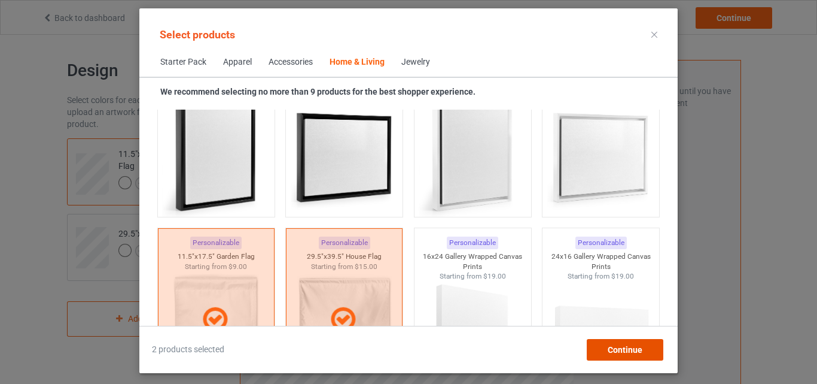
click at [607, 345] on div "Continue" at bounding box center [625, 350] width 77 height 22
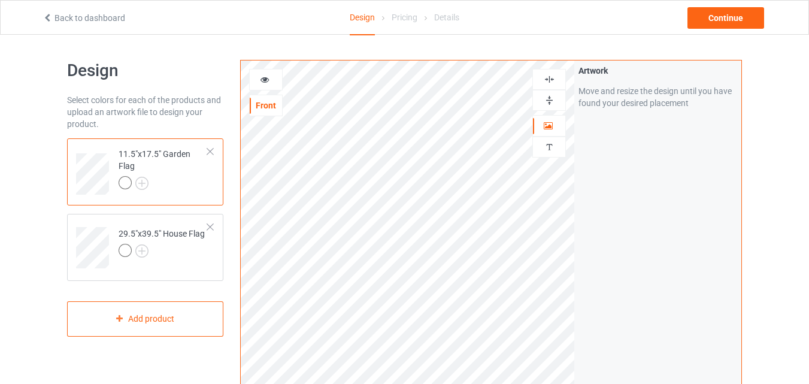
click at [548, 98] on img at bounding box center [548, 100] width 11 height 11
drag, startPoint x: 548, startPoint y: 98, endPoint x: 548, endPoint y: 75, distance: 22.1
click at [548, 75] on div at bounding box center [549, 90] width 34 height 42
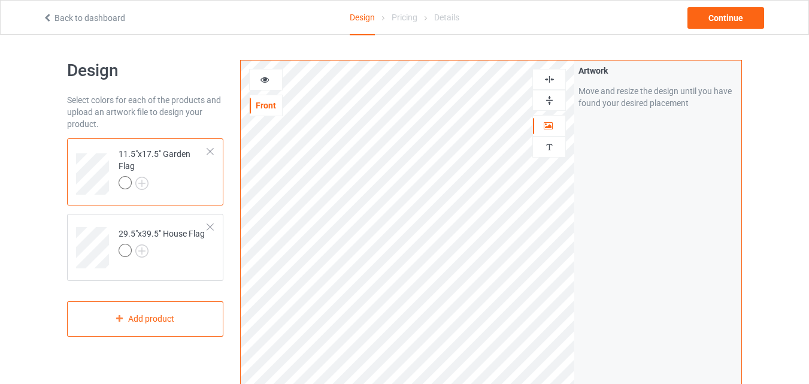
click at [548, 75] on img at bounding box center [548, 79] width 11 height 11
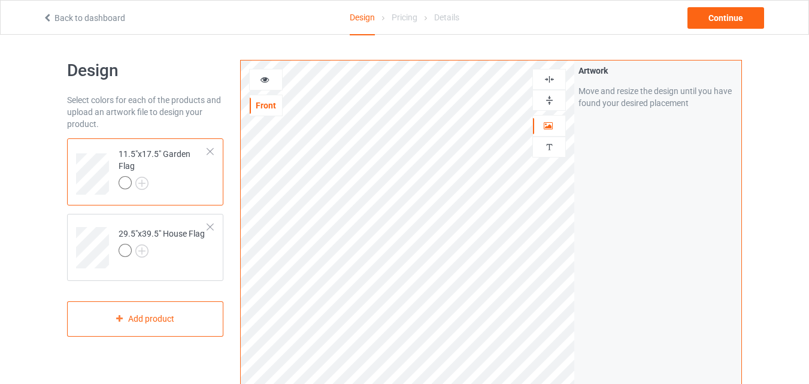
click at [548, 95] on img at bounding box center [548, 100] width 11 height 11
click at [162, 263] on td "29.5"x39.5" House Flag" at bounding box center [163, 243] width 102 height 50
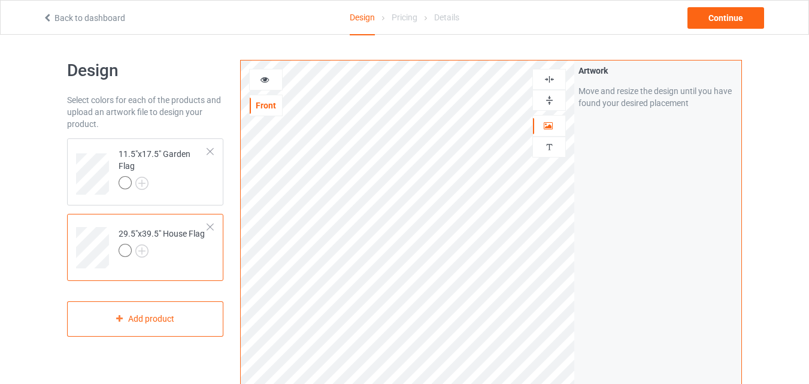
click at [548, 99] on img at bounding box center [548, 100] width 11 height 11
drag, startPoint x: 548, startPoint y: 99, endPoint x: 548, endPoint y: 78, distance: 21.5
click at [548, 78] on div at bounding box center [549, 90] width 34 height 42
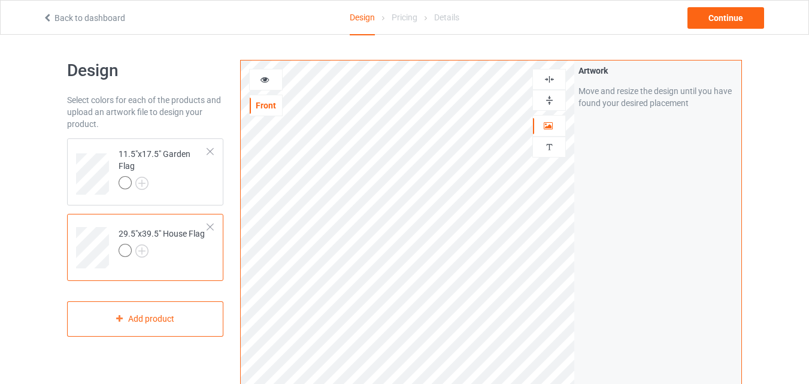
click at [548, 78] on img at bounding box center [548, 79] width 11 height 11
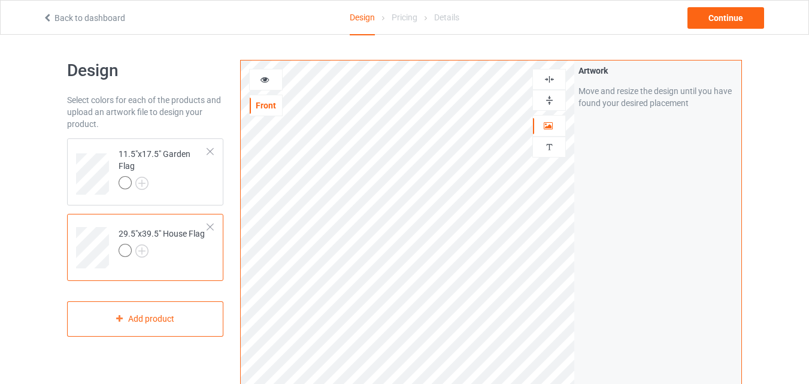
click at [547, 78] on img at bounding box center [548, 79] width 11 height 11
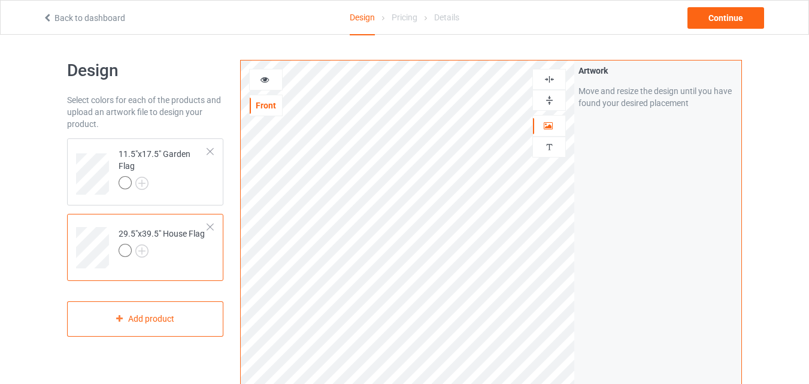
click at [552, 80] on img at bounding box center [548, 79] width 11 height 11
drag, startPoint x: 552, startPoint y: 80, endPoint x: 817, endPoint y: 16, distance: 272.6
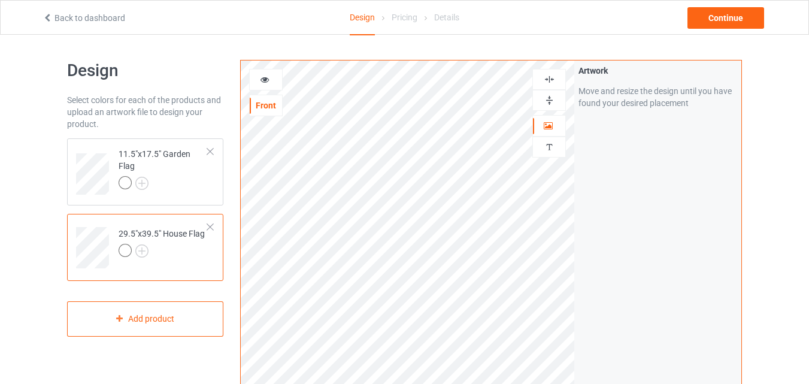
click at [809, 16] on html "Back to dashboard Design Pricing Details Continue Design Select colors for each…" at bounding box center [404, 192] width 809 height 384
click at [267, 87] on div at bounding box center [266, 80] width 34 height 22
click at [267, 86] on div at bounding box center [266, 80] width 34 height 22
click at [267, 79] on icon at bounding box center [265, 78] width 10 height 8
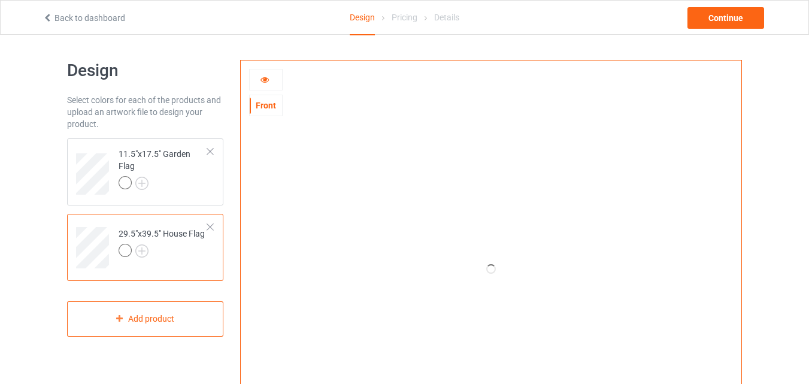
click at [267, 79] on icon at bounding box center [265, 78] width 10 height 8
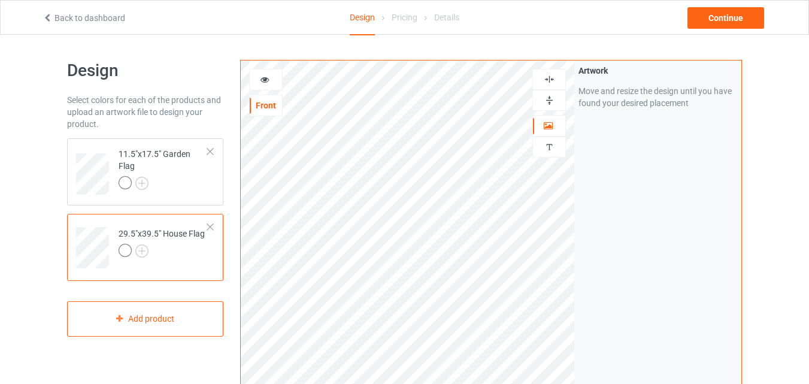
click at [267, 79] on icon at bounding box center [265, 78] width 10 height 8
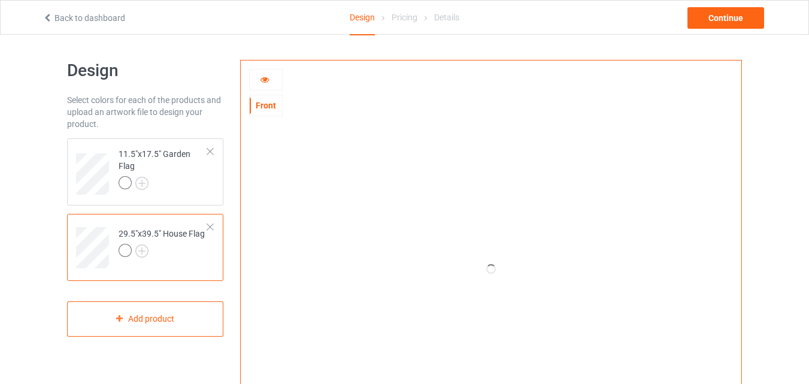
click at [267, 79] on icon at bounding box center [265, 78] width 10 height 8
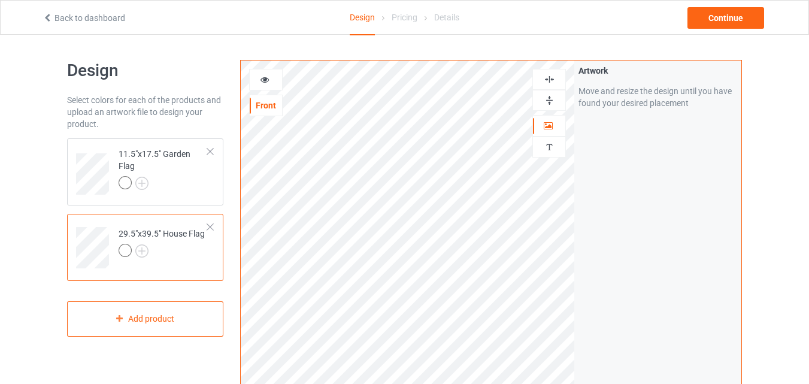
click at [267, 79] on icon at bounding box center [265, 78] width 10 height 8
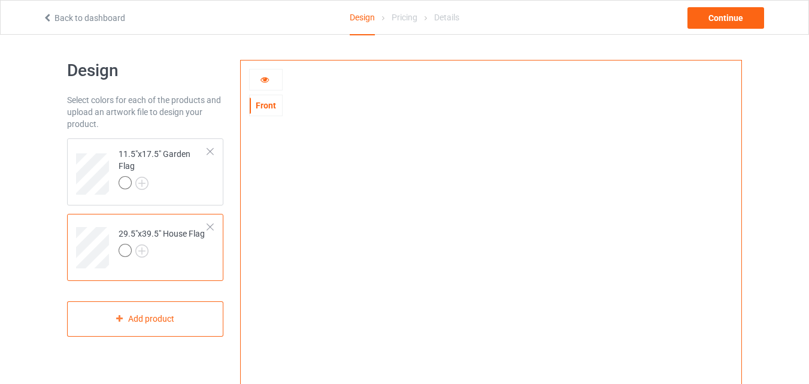
click at [265, 86] on div at bounding box center [266, 80] width 32 height 12
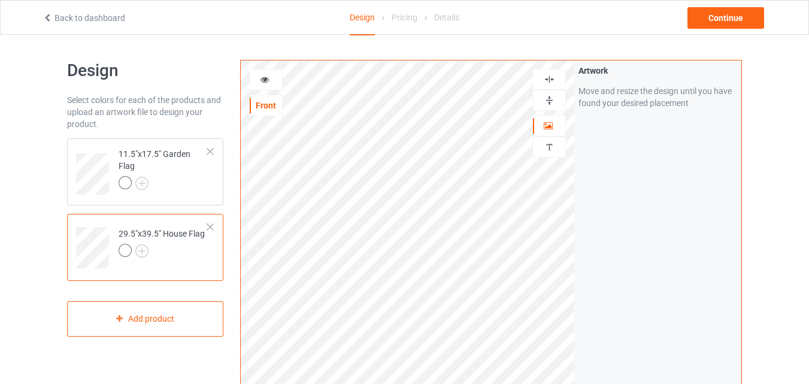
click at [548, 78] on img at bounding box center [548, 79] width 11 height 11
drag, startPoint x: 548, startPoint y: 78, endPoint x: 817, endPoint y: 56, distance: 270.3
click at [809, 56] on html "Back to dashboard Design Pricing Details Continue Design Select colors for each…" at bounding box center [404, 192] width 809 height 384
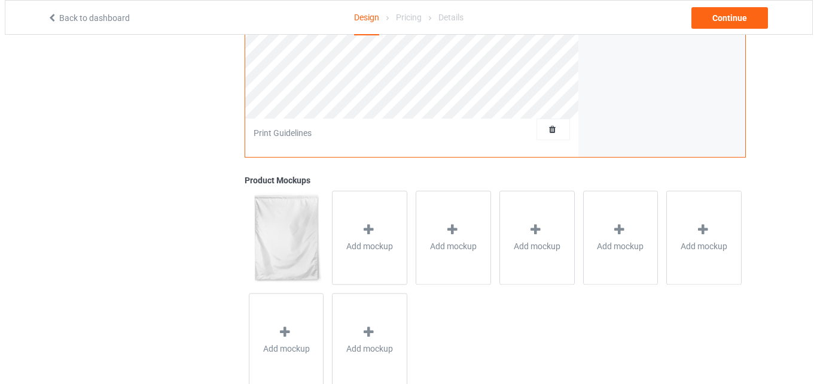
scroll to position [392, 0]
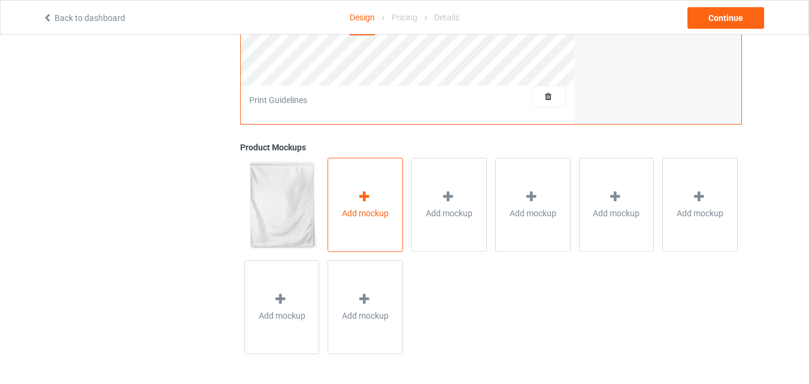
click at [335, 200] on div "Add mockup" at bounding box center [364, 204] width 75 height 94
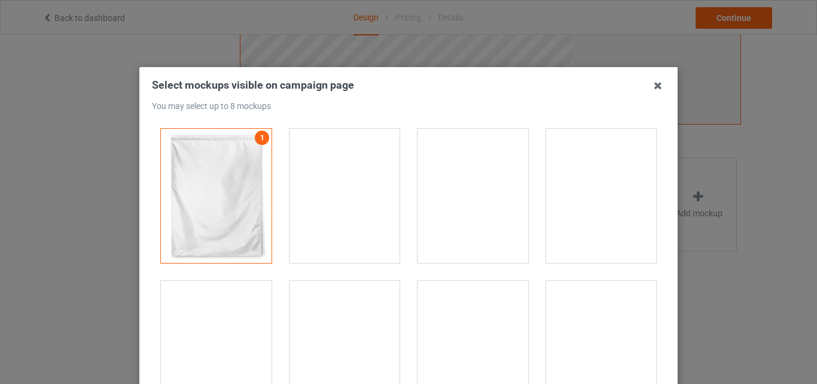
click at [342, 210] on div at bounding box center [345, 196] width 111 height 134
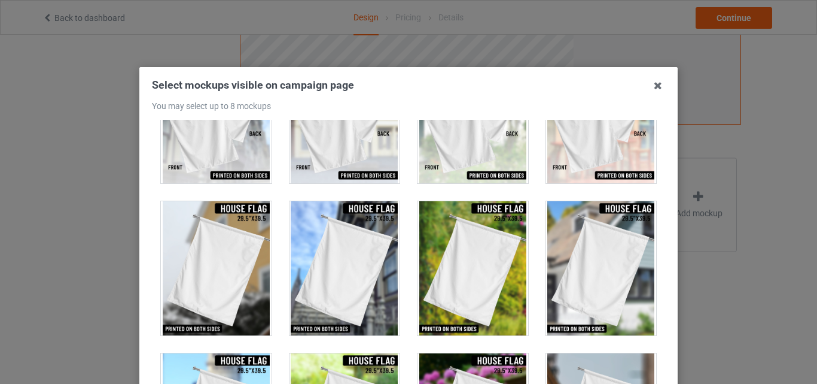
scroll to position [234, 0]
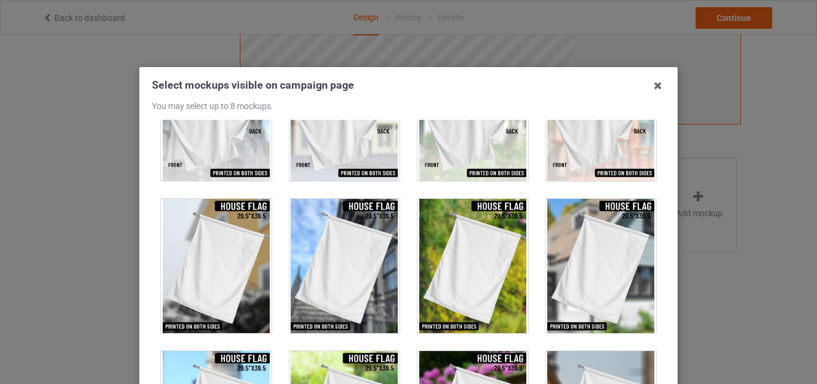
click at [507, 248] on div at bounding box center [473, 266] width 111 height 134
click at [221, 269] on div at bounding box center [216, 266] width 111 height 134
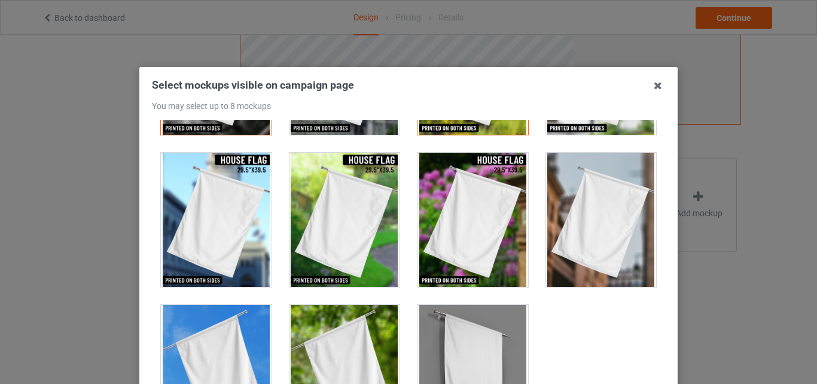
scroll to position [453, 0]
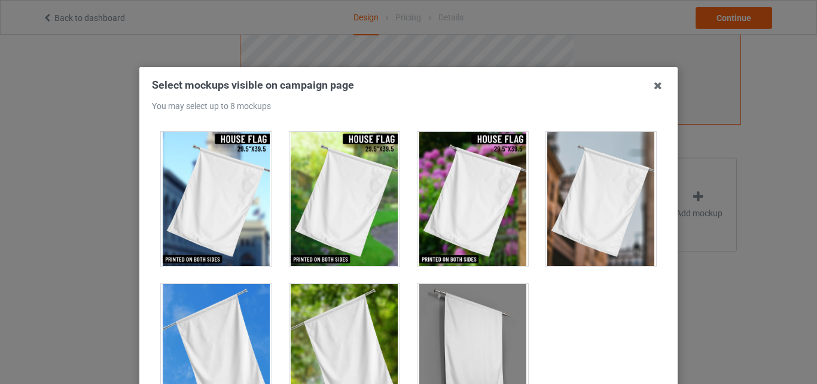
click at [233, 309] on div at bounding box center [216, 351] width 111 height 134
click at [326, 316] on div at bounding box center [345, 351] width 111 height 134
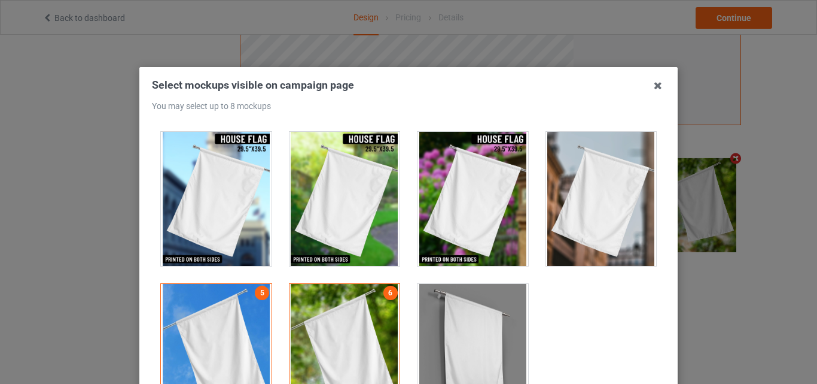
click at [470, 310] on div at bounding box center [473, 351] width 111 height 134
click at [575, 226] on div at bounding box center [601, 199] width 111 height 134
click at [418, 365] on div at bounding box center [473, 351] width 111 height 134
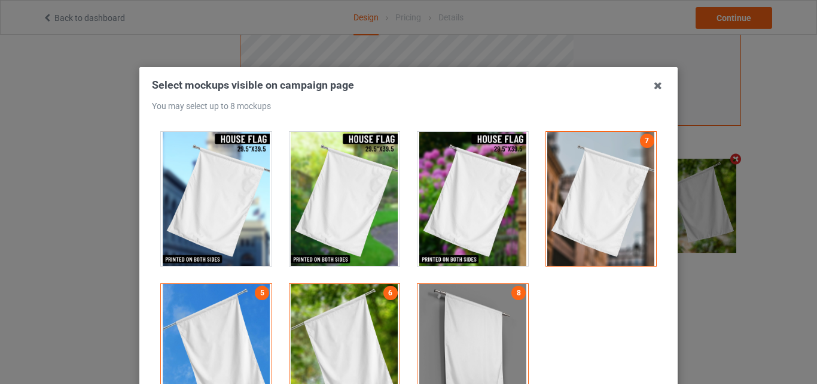
click at [467, 326] on div at bounding box center [473, 351] width 111 height 134
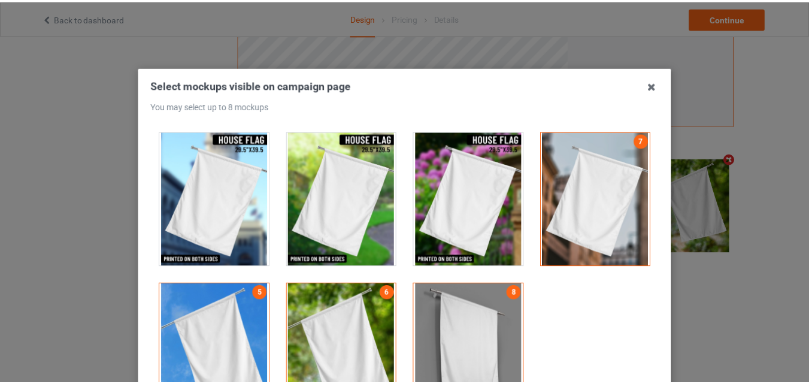
scroll to position [165, 0]
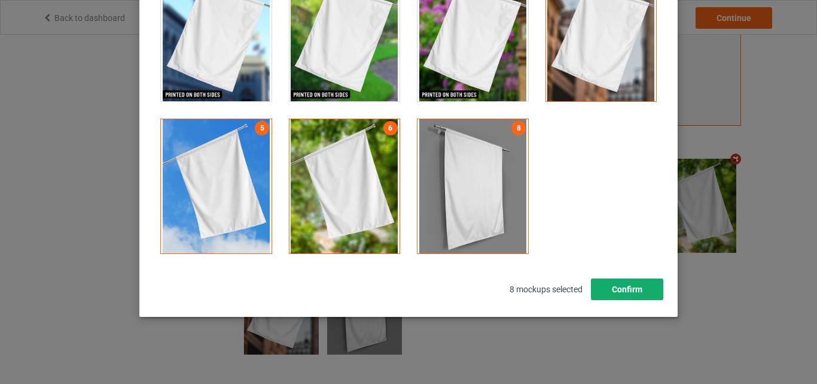
click at [620, 291] on button "Confirm" at bounding box center [627, 289] width 72 height 22
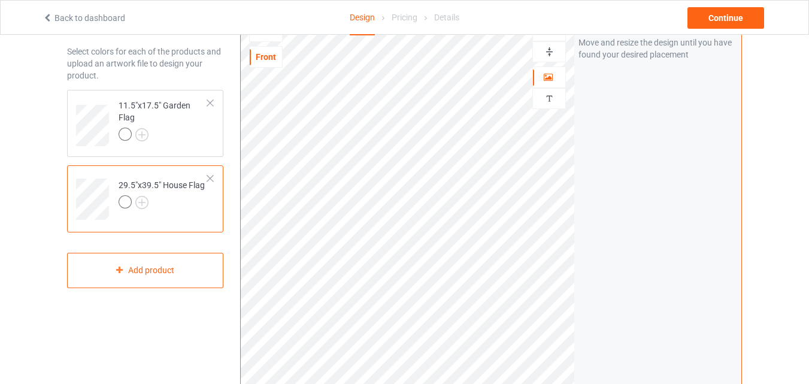
scroll to position [0, 0]
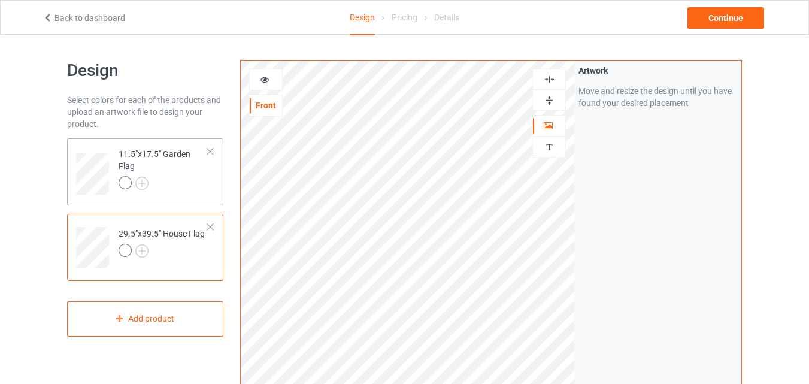
click at [210, 181] on td "11.5"x17.5" Garden Flag" at bounding box center [163, 169] width 102 height 53
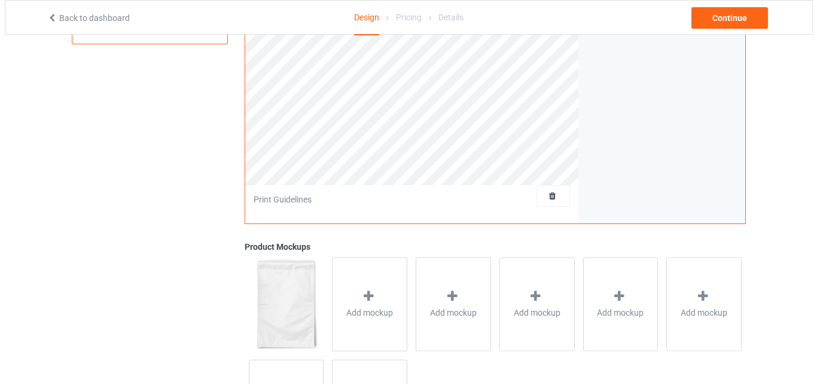
scroll to position [314, 0]
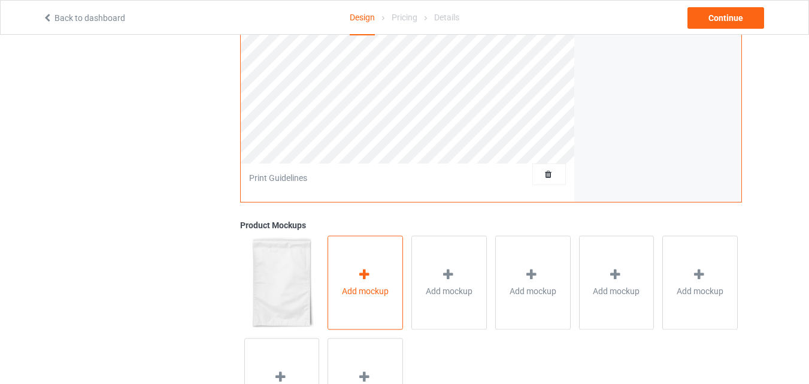
click at [397, 275] on div "Add mockup" at bounding box center [364, 282] width 75 height 94
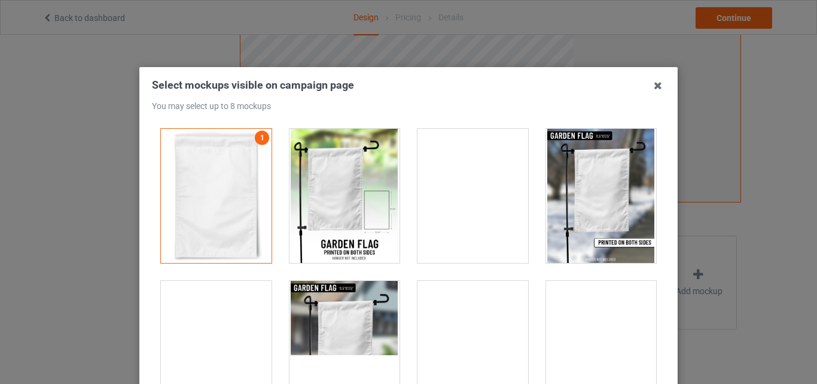
click at [354, 206] on div at bounding box center [345, 196] width 111 height 134
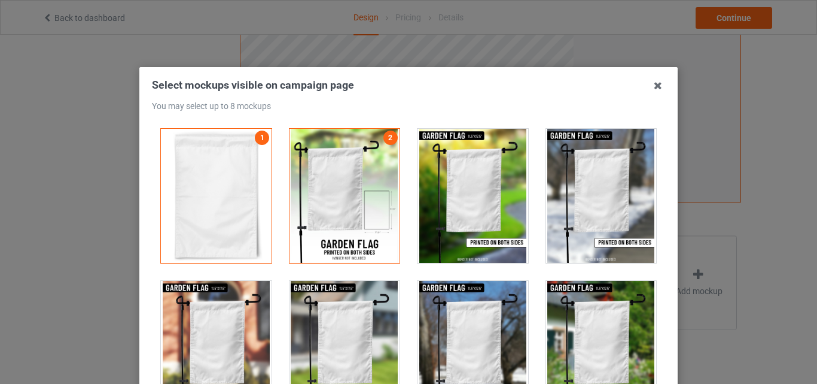
click at [448, 200] on div at bounding box center [473, 196] width 111 height 134
click at [565, 208] on div at bounding box center [601, 196] width 111 height 134
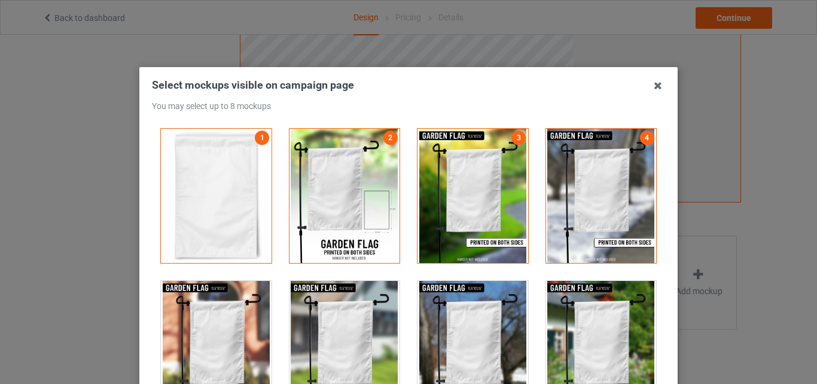
click at [550, 324] on div at bounding box center [601, 348] width 111 height 134
click at [418, 352] on div at bounding box center [473, 348] width 111 height 134
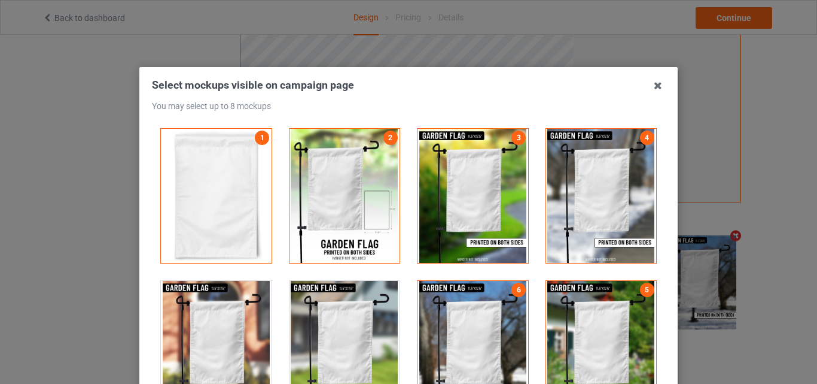
click at [345, 360] on div at bounding box center [345, 348] width 111 height 134
click at [255, 341] on div at bounding box center [216, 348] width 111 height 134
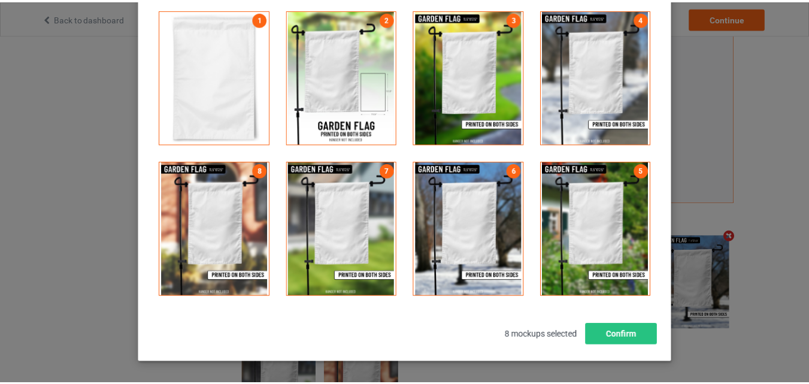
scroll to position [160, 0]
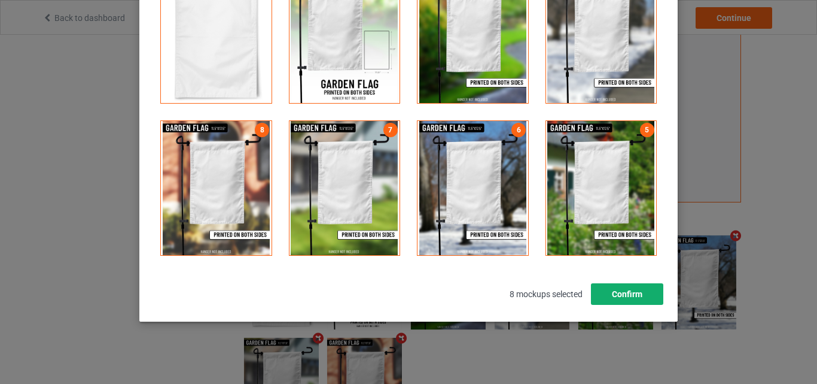
click at [627, 294] on button "Confirm" at bounding box center [627, 294] width 72 height 22
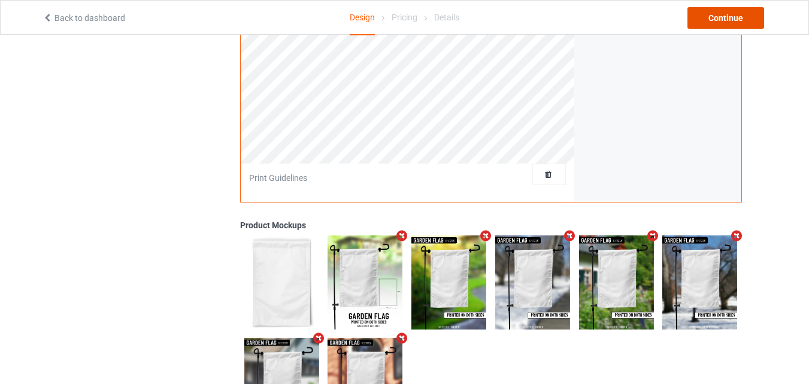
click at [729, 17] on div "Continue" at bounding box center [725, 18] width 77 height 22
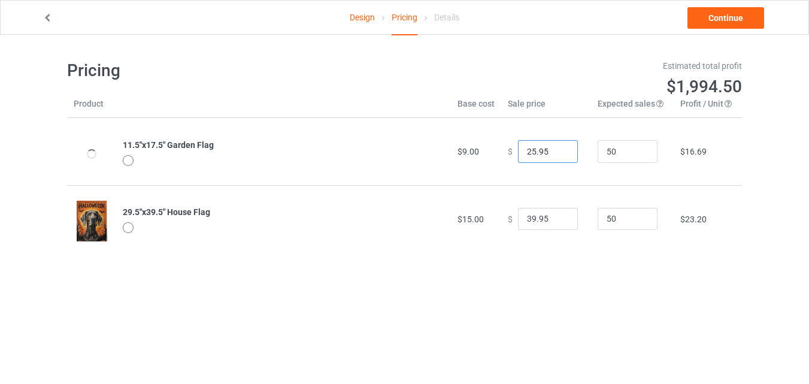
click at [557, 154] on input "25.95" at bounding box center [548, 151] width 60 height 23
click at [557, 154] on input "24.95" at bounding box center [548, 151] width 60 height 23
click at [557, 154] on input "23.95" at bounding box center [548, 151] width 60 height 23
click at [557, 154] on input "22.95" at bounding box center [548, 151] width 60 height 23
click at [557, 154] on input "20.95" at bounding box center [548, 151] width 60 height 23
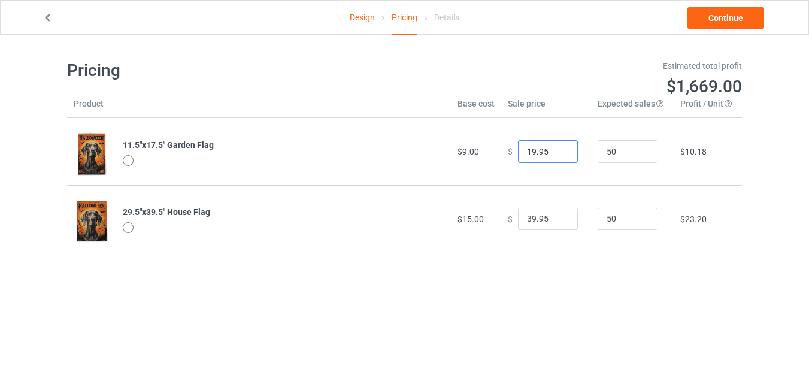
click at [557, 154] on input "19.95" at bounding box center [548, 151] width 60 height 23
click at [557, 154] on input "18.95" at bounding box center [548, 151] width 60 height 23
type input "17.95"
click at [557, 154] on input "17.95" at bounding box center [548, 151] width 60 height 23
click at [558, 220] on input "38.95" at bounding box center [548, 219] width 60 height 23
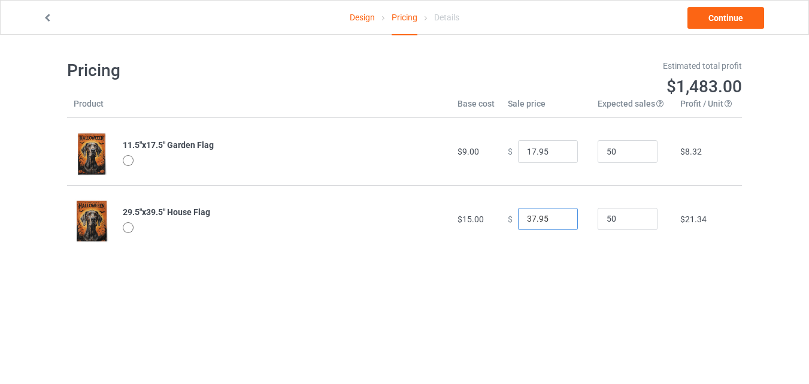
click at [558, 220] on input "37.95" at bounding box center [548, 219] width 60 height 23
click at [558, 220] on input "36.95" at bounding box center [548, 219] width 60 height 23
click at [558, 220] on input "35.95" at bounding box center [548, 219] width 60 height 23
click at [558, 220] on input "34.95" at bounding box center [548, 219] width 60 height 23
click at [558, 220] on input "33.95" at bounding box center [548, 219] width 60 height 23
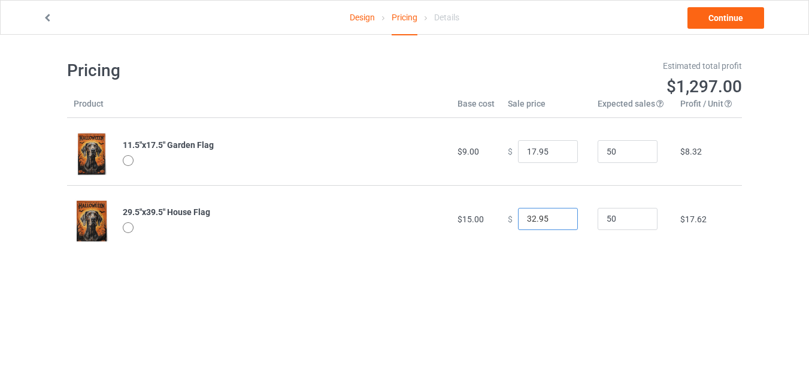
click at [558, 220] on input "32.95" at bounding box center [548, 219] width 60 height 23
click at [558, 220] on input "22.95" at bounding box center [548, 219] width 60 height 23
click at [558, 220] on input "17.95" at bounding box center [548, 219] width 60 height 23
click at [558, 220] on input "16.95" at bounding box center [548, 219] width 60 height 23
click at [558, 220] on input "15.95" at bounding box center [548, 219] width 60 height 23
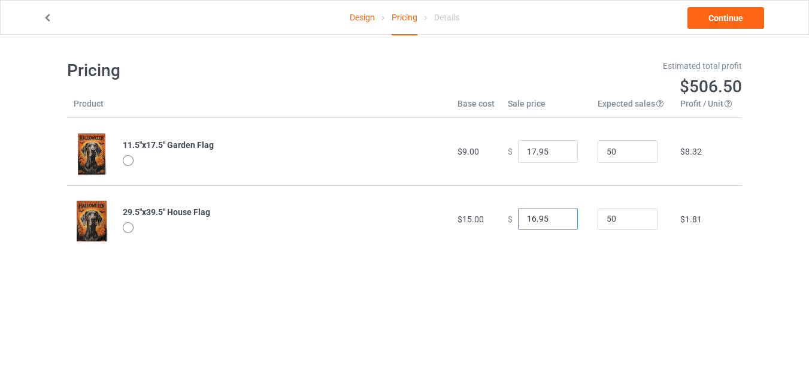
click at [558, 216] on input "16.95" at bounding box center [548, 219] width 60 height 23
click at [558, 216] on input "17.95" at bounding box center [548, 219] width 60 height 23
click at [558, 216] on input "18.95" at bounding box center [548, 219] width 60 height 23
click at [558, 216] on input "19.95" at bounding box center [548, 219] width 60 height 23
click at [558, 216] on input "20.95" at bounding box center [548, 219] width 60 height 23
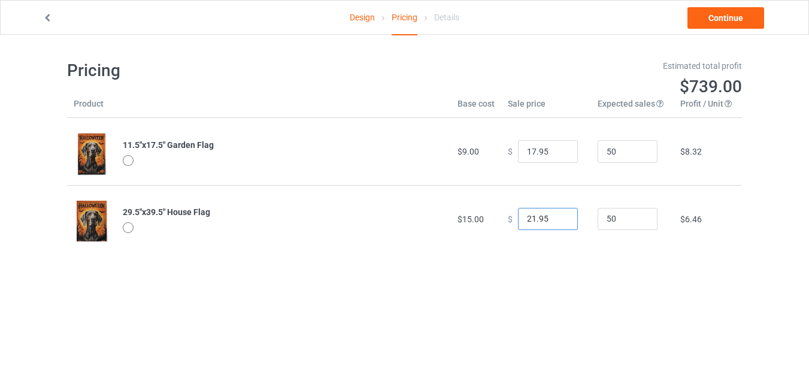
type input "21.95"
click at [558, 216] on input "21.95" at bounding box center [548, 219] width 60 height 23
click at [717, 26] on link "Continue" at bounding box center [725, 18] width 77 height 22
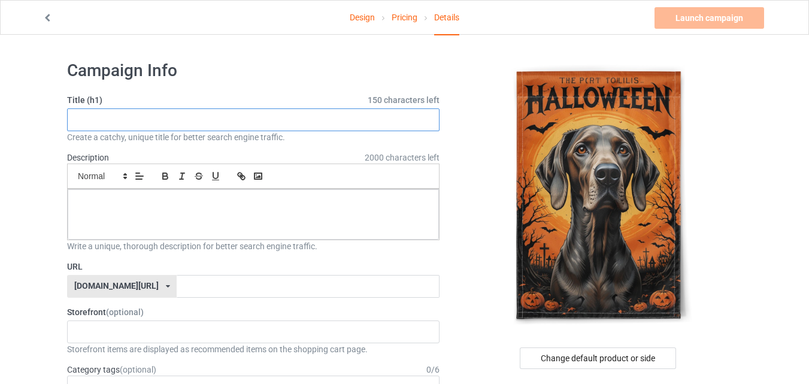
click at [382, 126] on input "text" at bounding box center [253, 119] width 372 height 23
paste input "weimaraner flag halloween"
click at [123, 118] on input "weimaraner flag halloween" at bounding box center [253, 119] width 372 height 23
click at [124, 118] on input "weimaraner fFlag halloween" at bounding box center [253, 119] width 372 height 23
click at [185, 114] on input "weimaraner Flag halloween" at bounding box center [253, 119] width 372 height 23
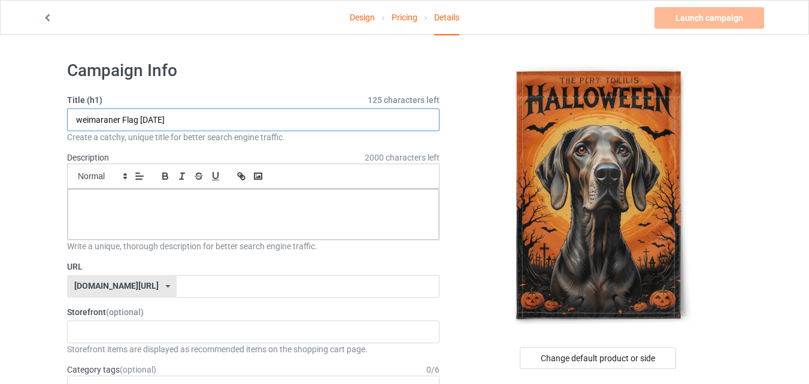
click at [141, 118] on input "weimaraner Flag halloween" at bounding box center [253, 119] width 372 height 23
drag, startPoint x: 82, startPoint y: 119, endPoint x: 72, endPoint y: 120, distance: 9.6
click at [72, 120] on input "weimaraner Flag Halloween" at bounding box center [253, 119] width 372 height 23
click at [204, 121] on input "Weimaraner Flag Halloween" at bounding box center [253, 119] width 372 height 23
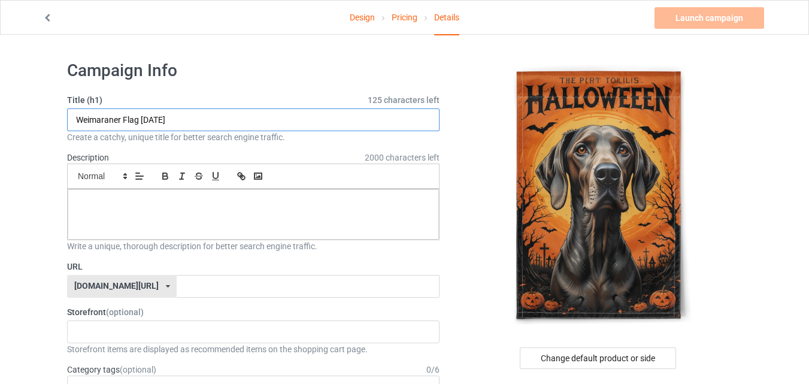
click at [204, 121] on input "Weimaraner Flag Halloween" at bounding box center [253, 119] width 372 height 23
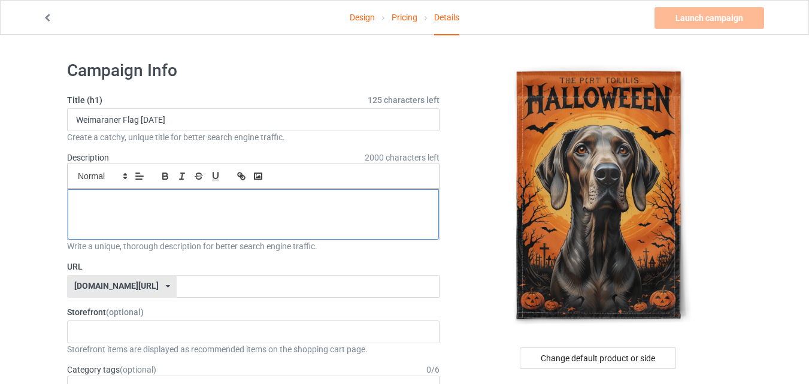
click at [209, 208] on p at bounding box center [253, 202] width 352 height 11
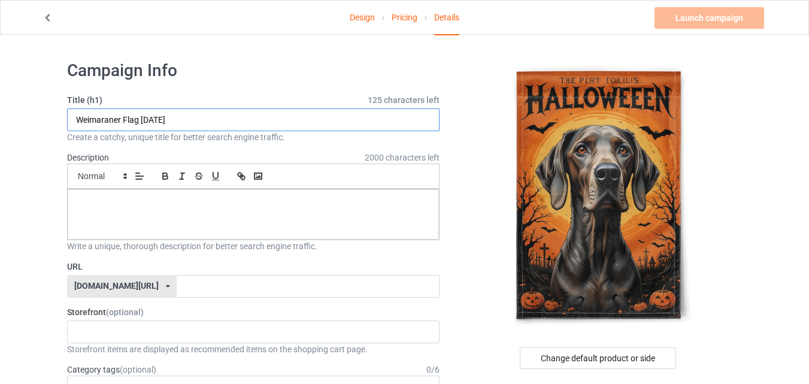
click at [206, 116] on input "Weimaraner Flag Halloween" at bounding box center [253, 119] width 372 height 23
paste input "✅ A great gift for Weimaraner lovers and Halloween fans alike."
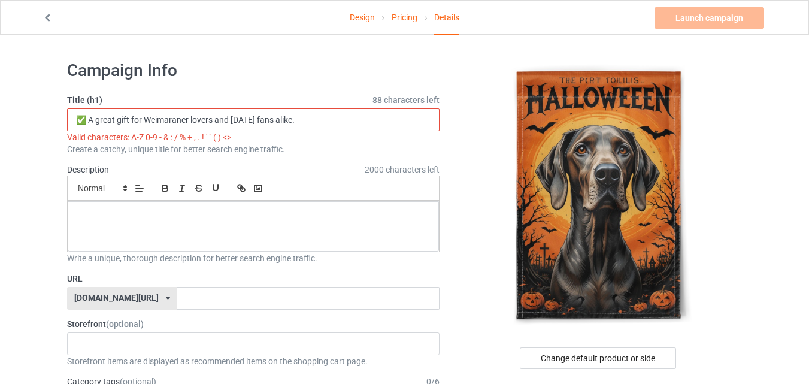
drag, startPoint x: 90, startPoint y: 118, endPoint x: 66, endPoint y: 121, distance: 24.7
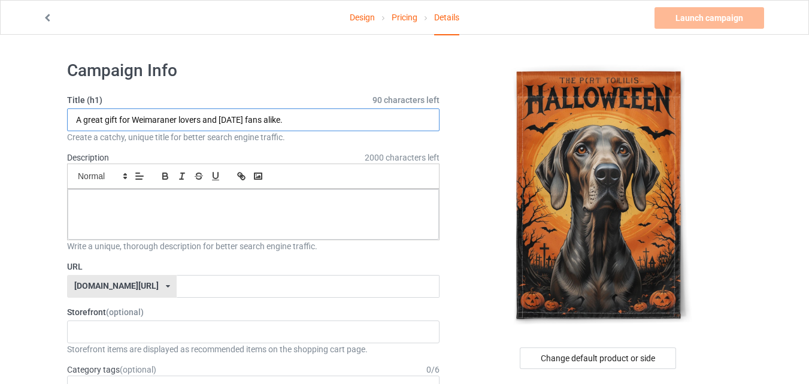
click at [311, 118] on input "A great gift for Weimaraner lovers and Halloween fans alike." at bounding box center [253, 119] width 372 height 23
type input "A great gift for Weimaraner lovers and Halloween fans alike."
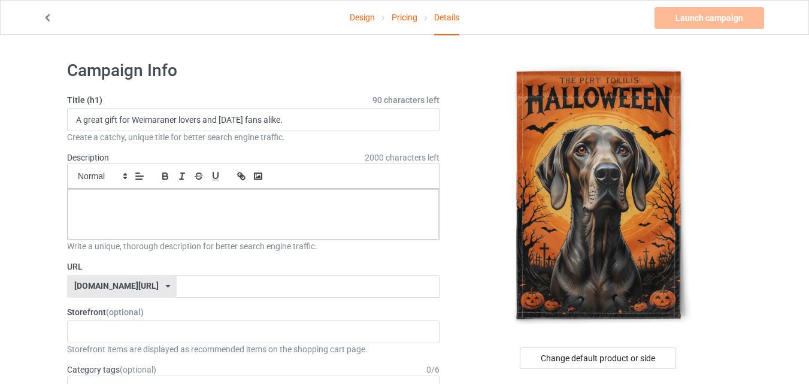
click at [102, 159] on label "Description 2000 characters left" at bounding box center [88, 158] width 42 height 10
copy label "Description"
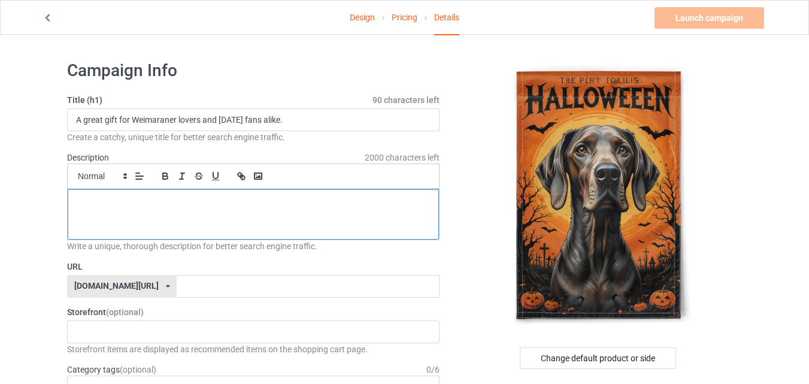
click at [172, 214] on div at bounding box center [253, 214] width 371 height 50
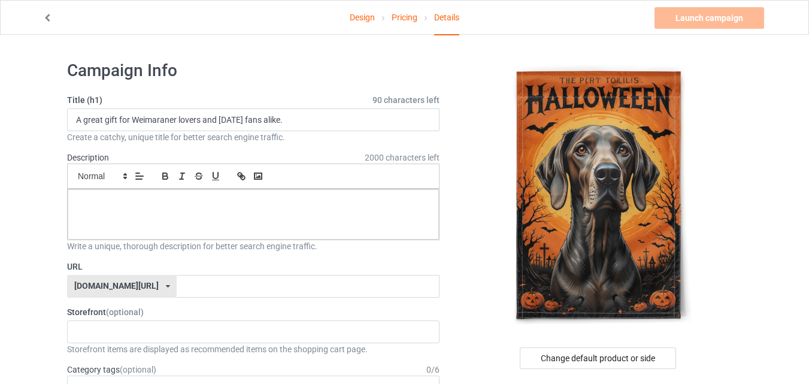
paste div
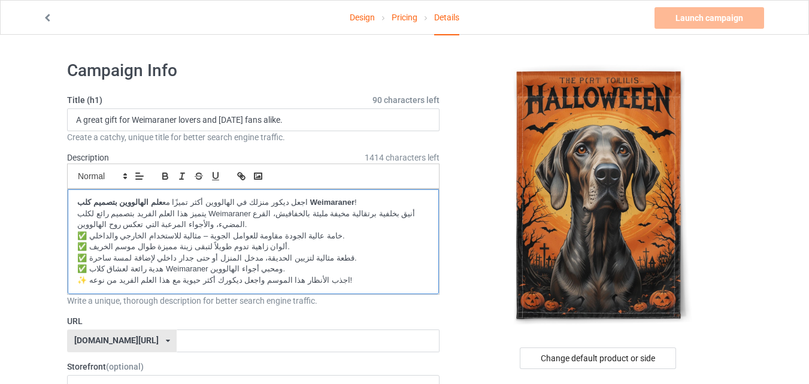
click at [180, 239] on p "✅ خامة عالية الجودة مقاومة للعوامل الجوية – مثالية للاستخدام الخارجي والداخلي." at bounding box center [253, 235] width 352 height 11
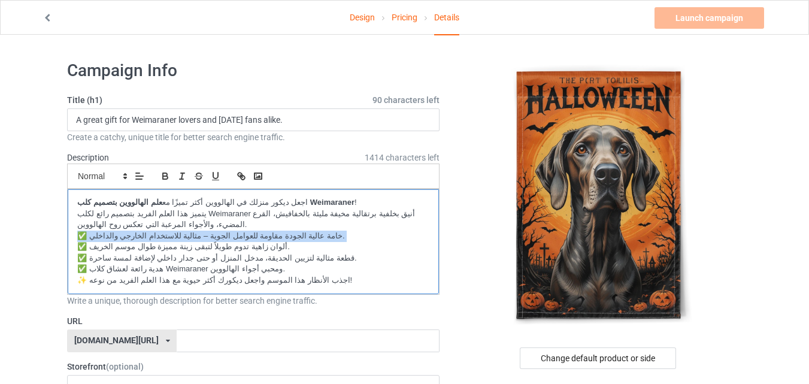
click at [180, 239] on p "✅ خامة عالية الجودة مقاومة للعوامل الجوية – مثالية للاستخدام الخارجي والداخلي." at bounding box center [253, 235] width 352 height 11
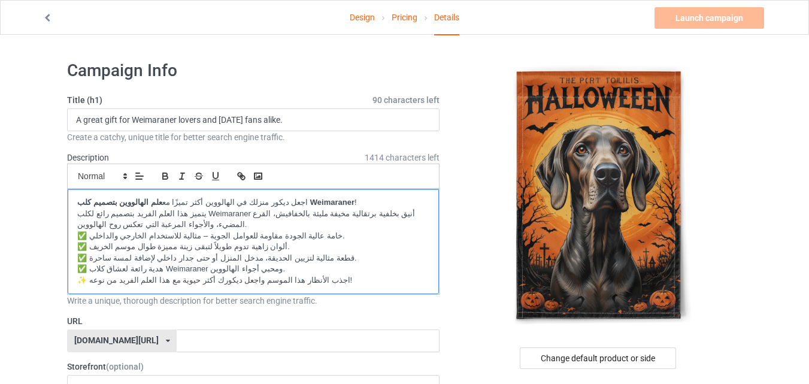
click at [223, 226] on p "يتميز هذا العلم الفريد بتصميم رائع لكلب Weimaraner أنيق بخلفية برتقالية مخيفة م…" at bounding box center [253, 219] width 352 height 22
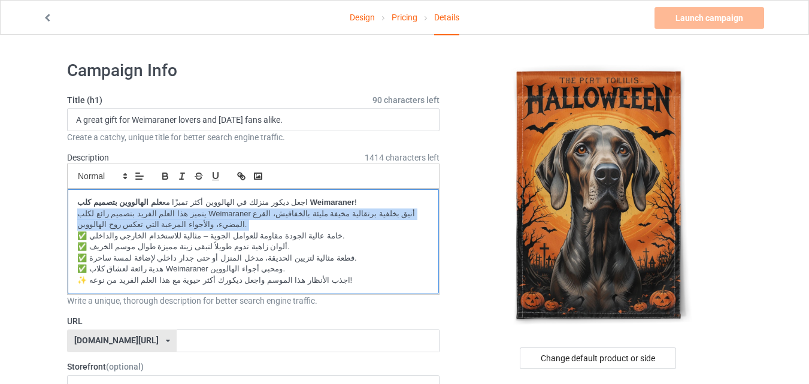
click at [223, 226] on p "يتميز هذا العلم الفريد بتصميم رائع لكلب Weimaraner أنيق بخلفية برتقالية مخيفة م…" at bounding box center [253, 219] width 352 height 22
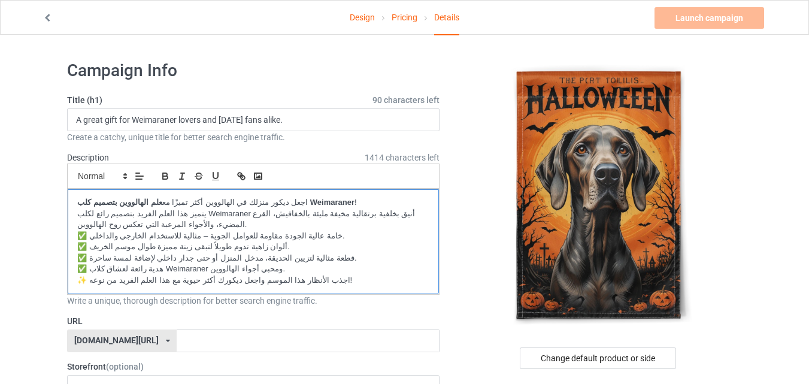
click at [101, 205] on strong "علم الهالووين بتصميم كلب Weimaraner" at bounding box center [215, 201] width 277 height 9
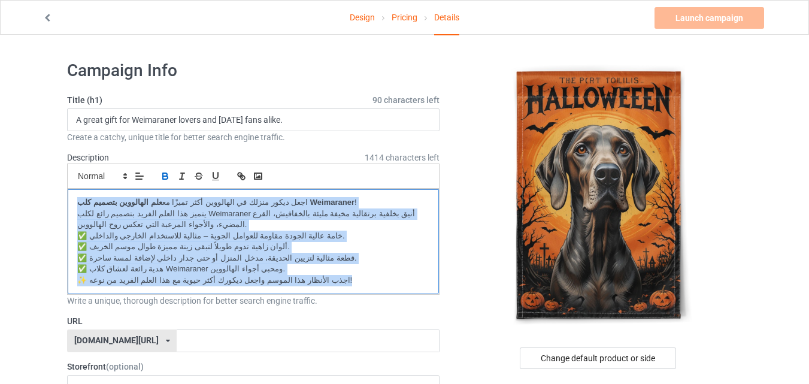
drag, startPoint x: 76, startPoint y: 202, endPoint x: 326, endPoint y: 290, distance: 265.0
click at [326, 290] on div "اجعل ديكور منزلك في الهالووين أكثر تميزًا مع علم الهالووين بتصميم كلب Weimarane…" at bounding box center [253, 241] width 371 height 105
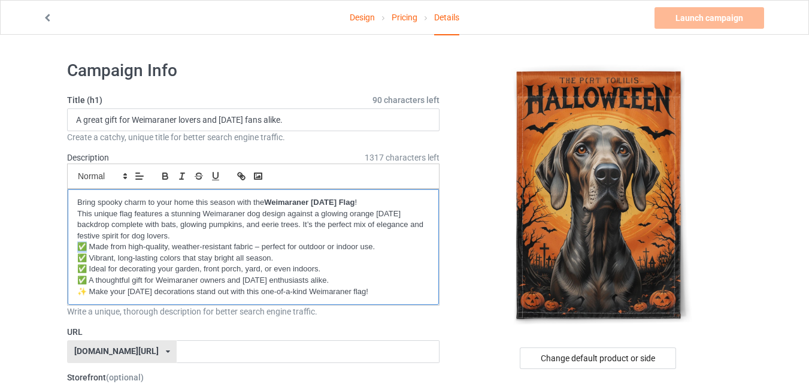
drag, startPoint x: 88, startPoint y: 244, endPoint x: 76, endPoint y: 244, distance: 12.0
click at [76, 244] on div "Bring spooky charm to your home this season with the Weimaraner Halloween Flag …" at bounding box center [253, 247] width 371 height 116
click at [81, 253] on p "✅ Vibrant, long-lasting colors that stay bright all season." at bounding box center [253, 258] width 352 height 11
click at [85, 266] on p "✅ Ideal for decorating your garden, front porch, yard, or even indoors." at bounding box center [253, 268] width 352 height 11
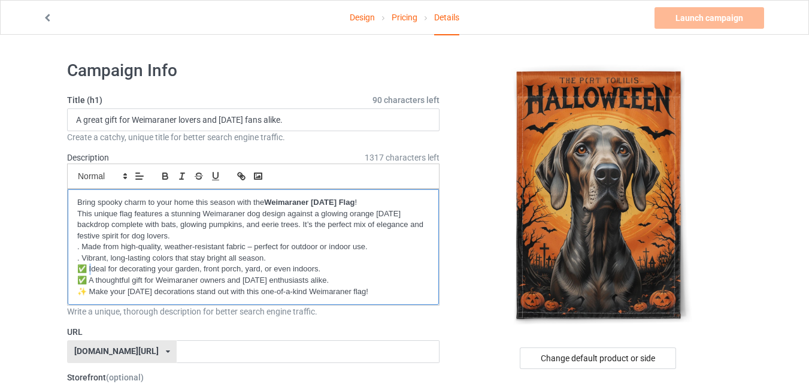
click at [85, 266] on p "✅ Ideal for decorating your garden, front porch, yard, or even indoors." at bounding box center [253, 268] width 352 height 11
click at [85, 266] on p "✅.Ideal for decorating your garden, front porch, yard, or even indoors." at bounding box center [253, 268] width 352 height 11
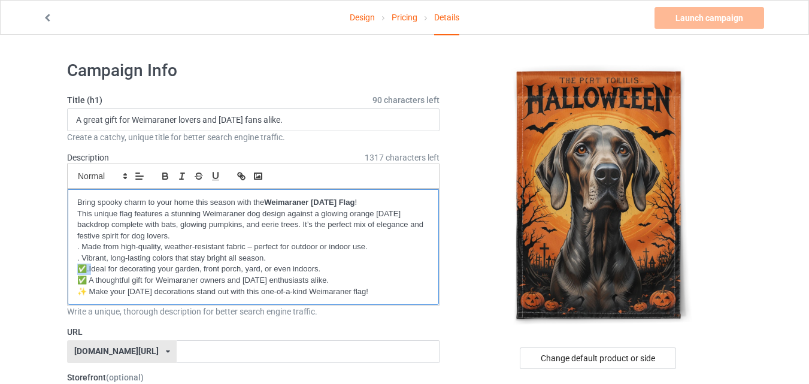
drag, startPoint x: 76, startPoint y: 266, endPoint x: 92, endPoint y: 265, distance: 16.2
click at [92, 265] on div "Bring spooky charm to your home this season with the Weimaraner Halloween Flag …" at bounding box center [253, 247] width 371 height 116
drag, startPoint x: 88, startPoint y: 269, endPoint x: 78, endPoint y: 269, distance: 9.6
click at [78, 269] on p "✅.Ideal for decorating your garden, front porch, yard, or even indoors." at bounding box center [253, 268] width 352 height 11
drag, startPoint x: 90, startPoint y: 277, endPoint x: 81, endPoint y: 277, distance: 8.4
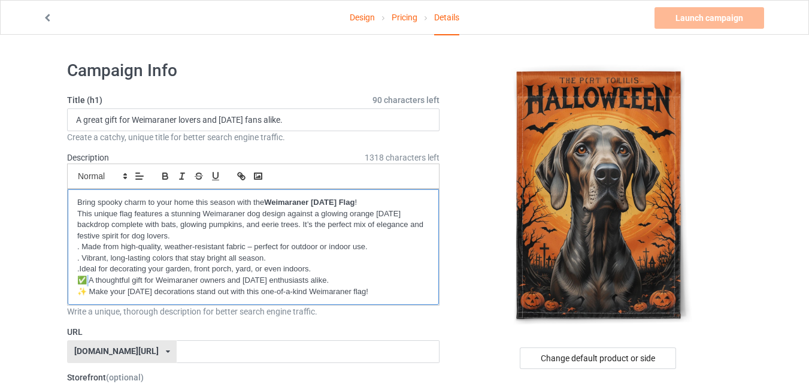
click at [81, 277] on p "✅ A thoughtful gift for Weimaraner owners and Halloween enthusiasts alike." at bounding box center [253, 280] width 352 height 11
drag, startPoint x: 88, startPoint y: 293, endPoint x: 74, endPoint y: 293, distance: 14.4
click at [74, 293] on div "Bring spooky charm to your home this season with the Weimaraner Halloween Flag …" at bounding box center [253, 247] width 371 height 116
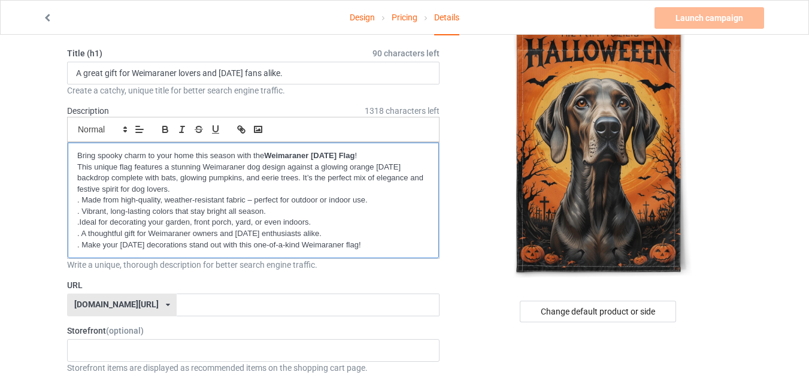
scroll to position [48, 0]
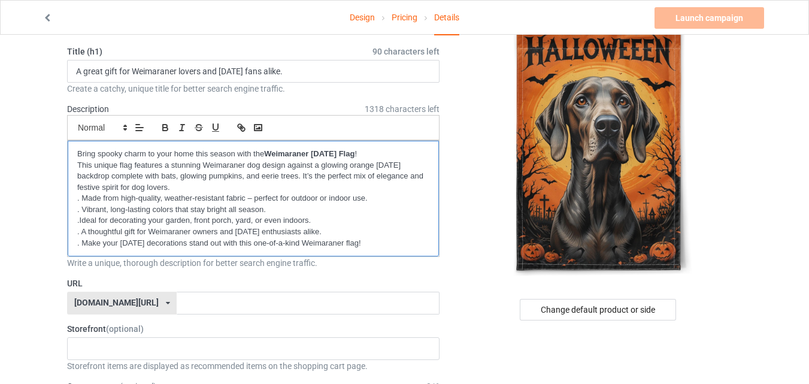
drag, startPoint x: 265, startPoint y: 148, endPoint x: 370, endPoint y: 147, distance: 104.7
click at [370, 147] on div "Bring spooky charm to your home this season with the Weimaraner Halloween Flag …" at bounding box center [253, 199] width 371 height 116
copy strong "Weimaraner Halloween Flag"
click at [302, 301] on input "text" at bounding box center [308, 302] width 262 height 23
paste input "Weimaraner Halloween Flag"
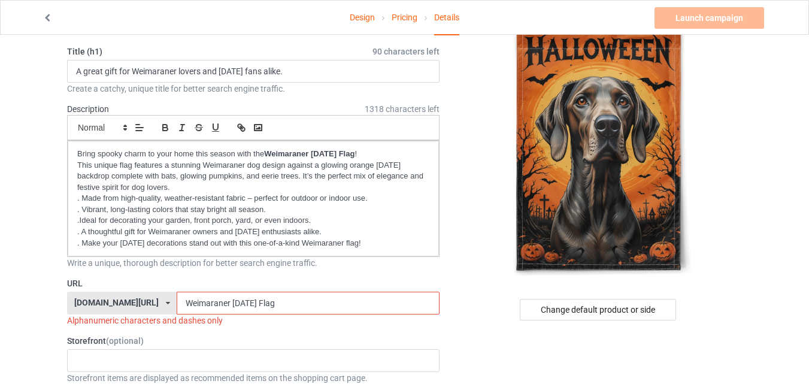
click at [216, 299] on input "Weimaraner Halloween Flag" at bounding box center [308, 302] width 262 height 23
click at [74, 281] on label "URL" at bounding box center [253, 283] width 372 height 12
copy label "URL"
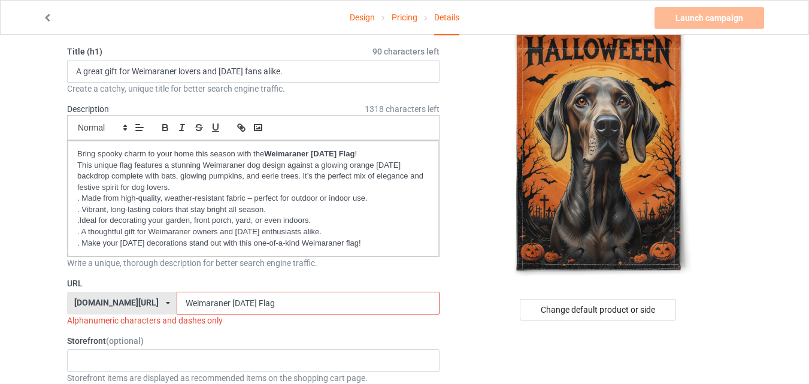
click at [277, 306] on input "Weimaraner Halloween Flag" at bounding box center [308, 302] width 262 height 23
paste input "prodogprint.com/weimaraner-halloween-f"
drag, startPoint x: 231, startPoint y: 299, endPoint x: 161, endPoint y: 299, distance: 70.0
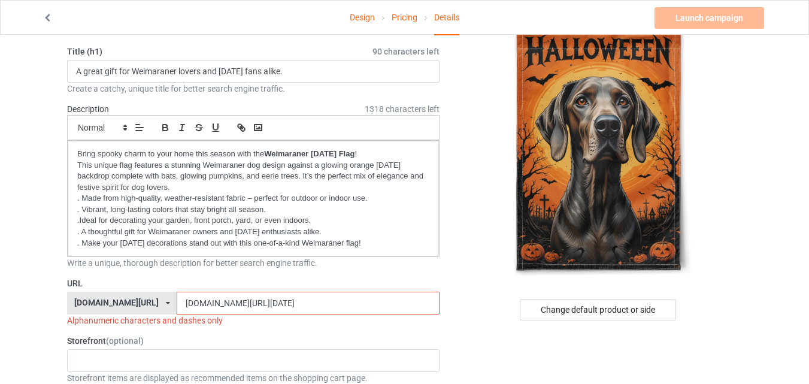
click at [177, 299] on input "prodogprint.com/weimaraner-halloween-flag" at bounding box center [308, 302] width 262 height 23
click at [177, 299] on input "/weimaraner-halloween-flag" at bounding box center [308, 302] width 262 height 23
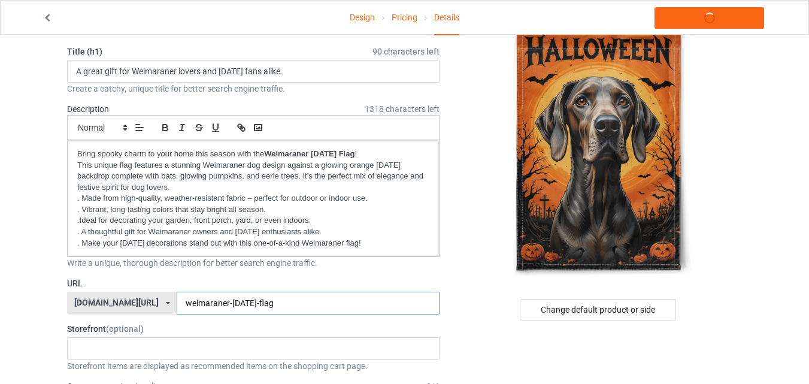
click at [299, 298] on input "weimaraner-halloween-flag" at bounding box center [308, 302] width 262 height 23
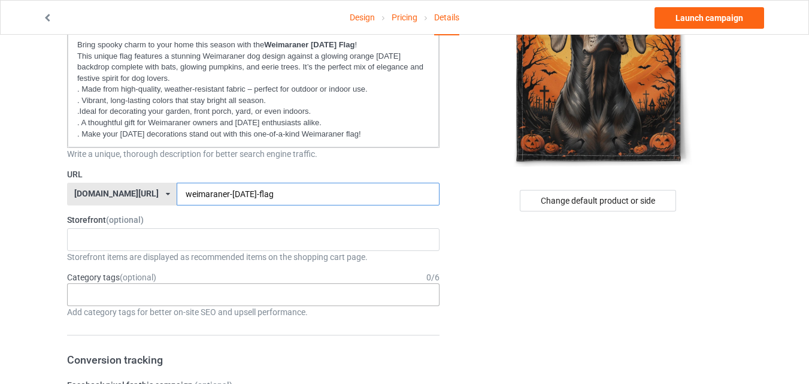
type input "weimaraner-halloween-flag"
click at [412, 287] on div "Age > [DEMOGRAPHIC_DATA] > 1 Age > [DEMOGRAPHIC_DATA] Months > 1 Month Age > [D…" at bounding box center [253, 294] width 372 height 23
drag, startPoint x: 249, startPoint y: 193, endPoint x: 214, endPoint y: 194, distance: 34.7
click at [214, 194] on input "weimaraner-halloween-flag" at bounding box center [308, 194] width 262 height 23
click at [215, 290] on div "Hal Awareness & Beliefs > Animal Issues > Anti-Whaling Interests > Food > Halal…" at bounding box center [253, 294] width 372 height 23
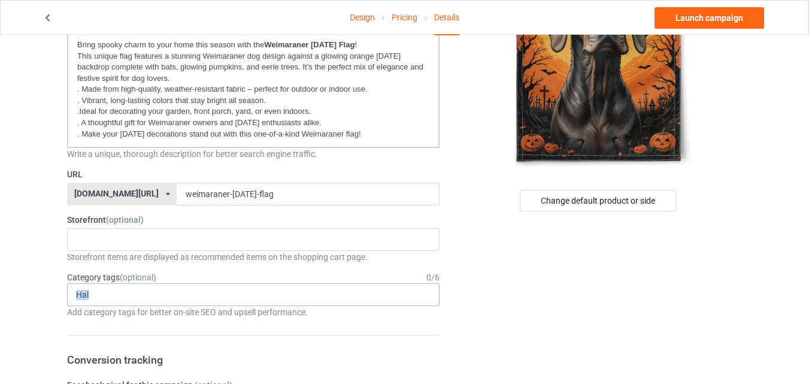
click at [215, 290] on div "Hal Awareness & Beliefs > Animal Issues > Anti-Whaling Interests > Food > Halal…" at bounding box center [253, 294] width 372 height 23
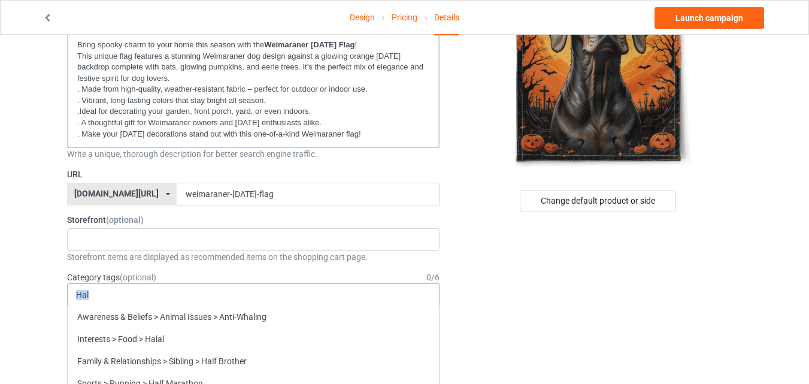
click at [215, 290] on div "Hal Awareness & Beliefs > Animal Issues > Anti-Whaling Interests > Food > Halal…" at bounding box center [253, 294] width 372 height 23
paste input "halloween"
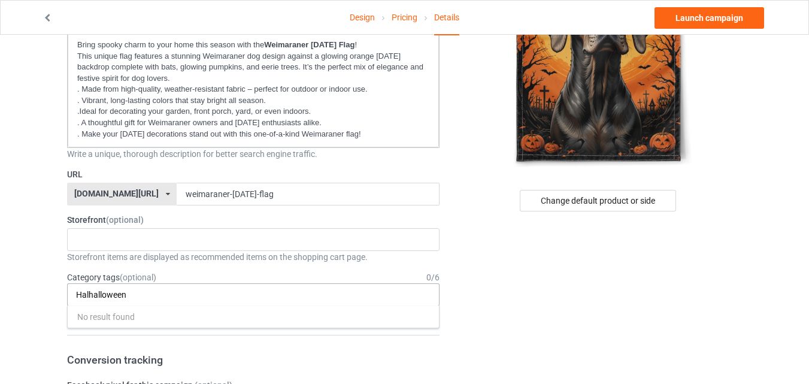
scroll to position [0, 0]
click at [168, 303] on div "Halhalloween No result found 1 1 Month 1-12 Months 1-19 10 10 Month 100 10K Run…" at bounding box center [253, 294] width 372 height 23
paste input "halloween"
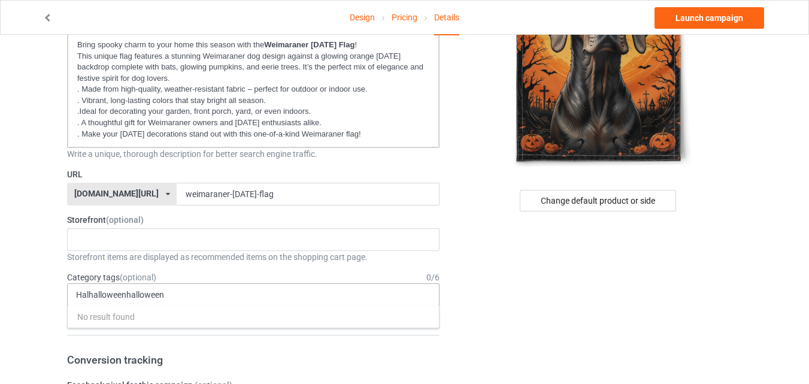
click at [141, 303] on div "Halhalloweenhalloween No result found 1 1 Month 1-12 Months 1-19 10 10 Month 10…" at bounding box center [253, 294] width 372 height 23
type input "H"
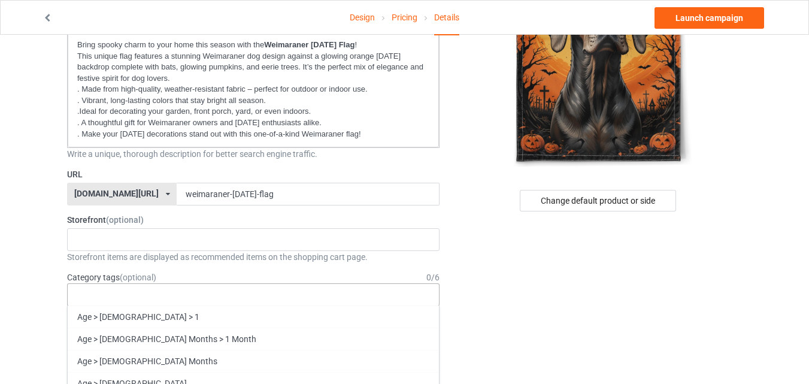
paste input "halloween"
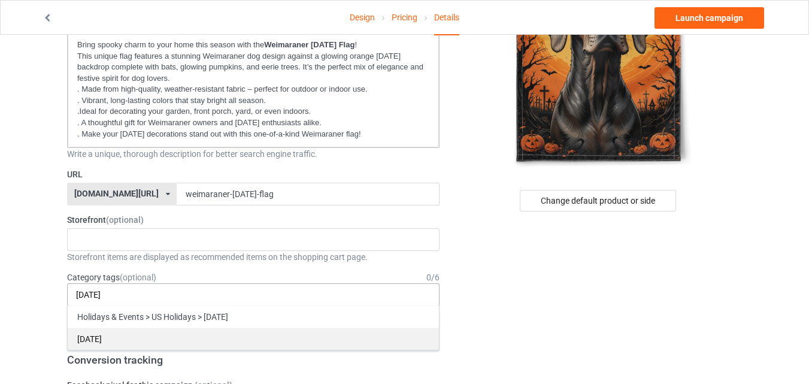
type input "halloween"
click at [109, 340] on div "[DATE]" at bounding box center [253, 338] width 371 height 22
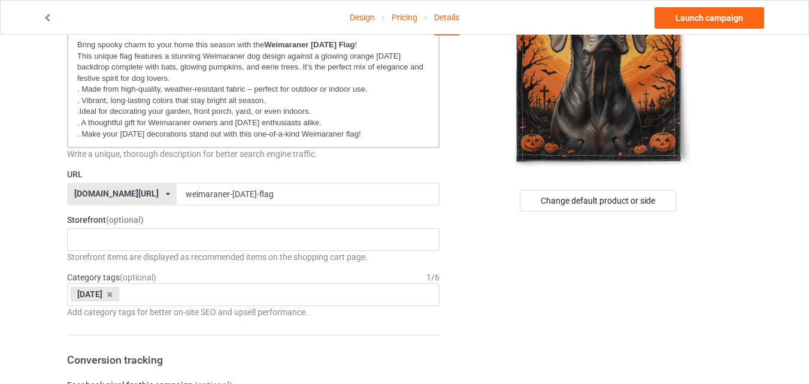
click at [718, 19] on link "Launch campaign" at bounding box center [709, 18] width 110 height 22
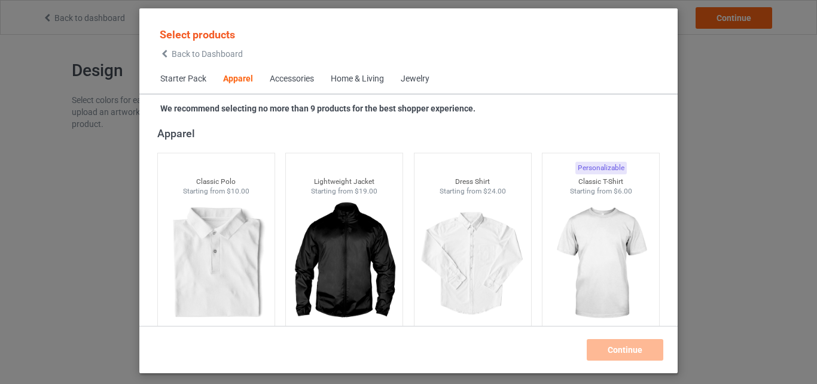
click at [381, 80] on div "Home & Living" at bounding box center [357, 79] width 53 height 12
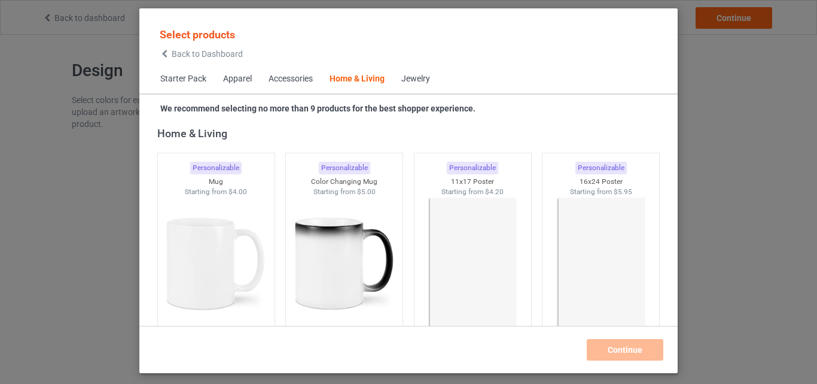
click at [173, 75] on span "Starter Pack" at bounding box center [183, 79] width 63 height 29
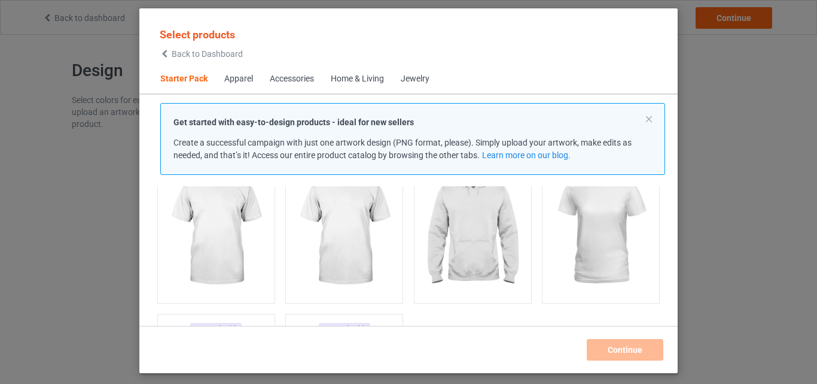
scroll to position [135, 0]
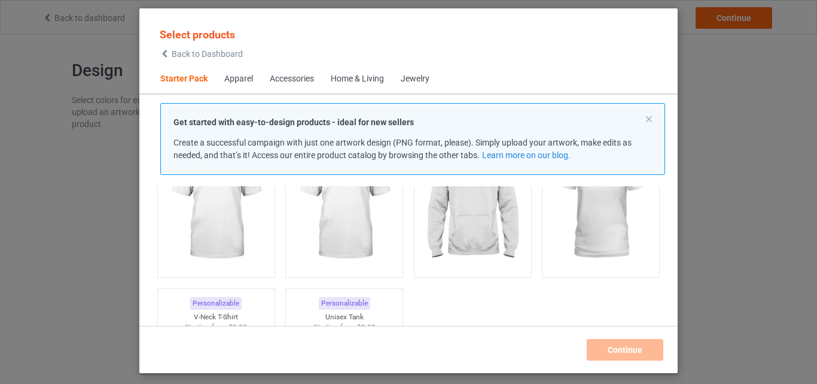
click at [648, 114] on div "Get started with easy-to-design products - ideal for new sellers Create a succe…" at bounding box center [412, 139] width 505 height 72
click at [648, 122] on button at bounding box center [649, 119] width 6 height 6
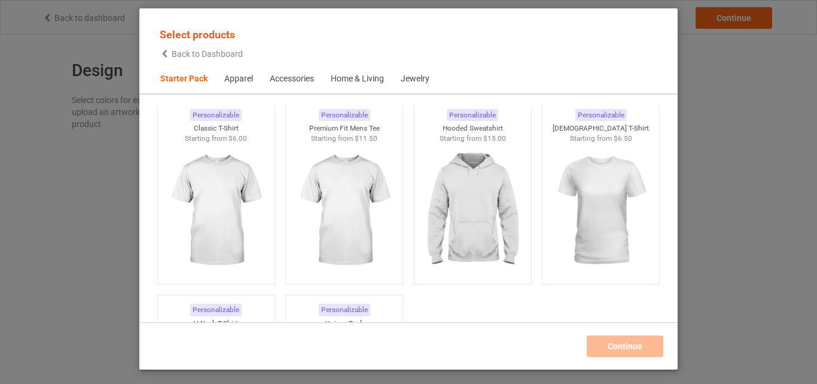
scroll to position [39, 0]
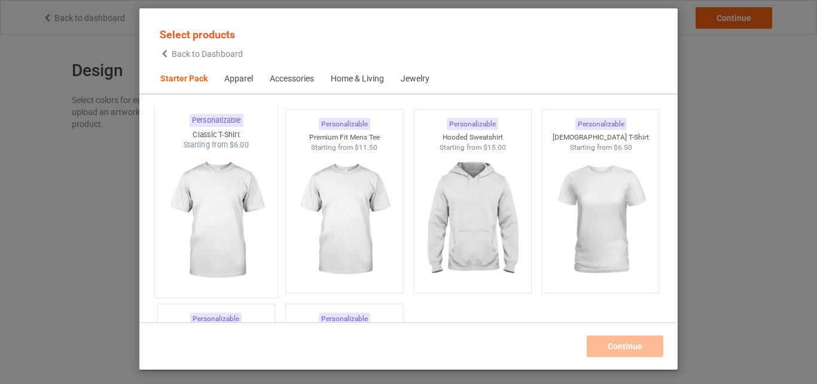
click at [264, 202] on img at bounding box center [216, 220] width 113 height 141
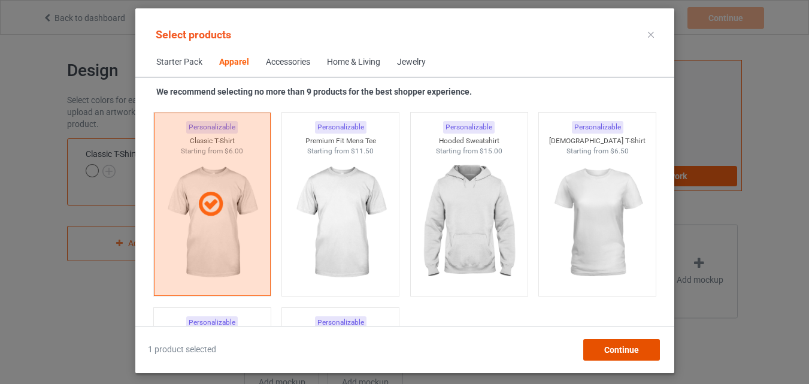
click at [604, 345] on span "Continue" at bounding box center [620, 350] width 35 height 10
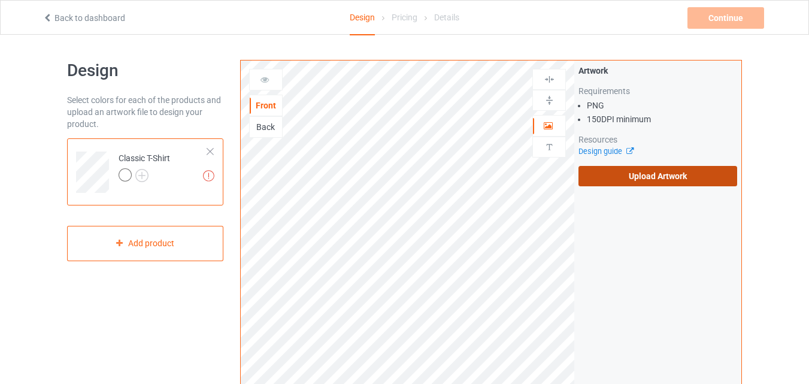
click at [612, 184] on label "Upload Artwork" at bounding box center [657, 176] width 159 height 20
click at [0, 0] on input "Upload Artwork" at bounding box center [0, 0] width 0 height 0
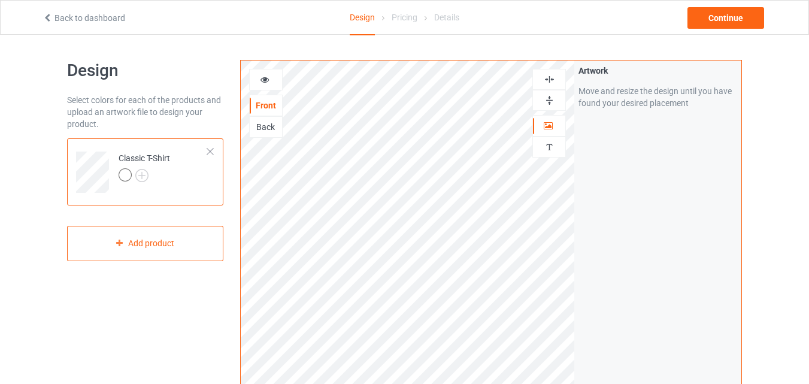
click at [548, 83] on img at bounding box center [548, 79] width 11 height 11
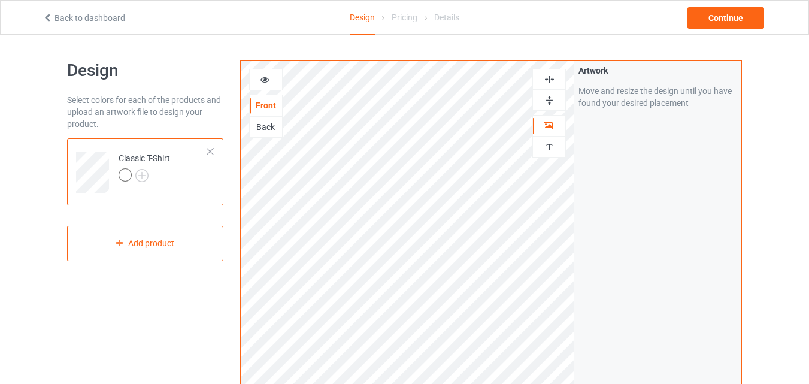
click at [548, 83] on img at bounding box center [548, 79] width 11 height 11
click at [548, 74] on img at bounding box center [548, 79] width 11 height 11
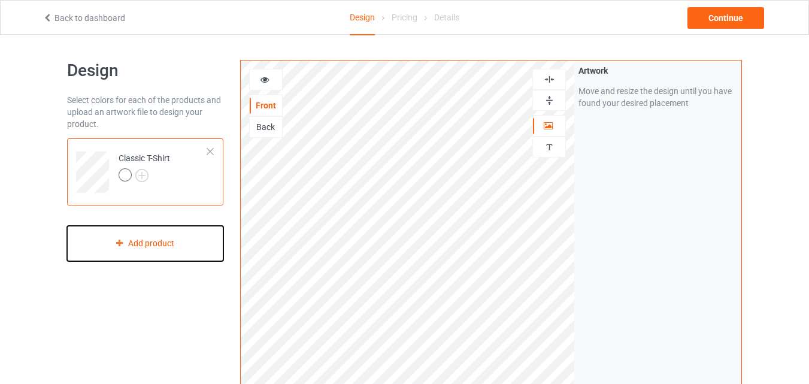
click at [151, 241] on div "Add product" at bounding box center [145, 243] width 156 height 35
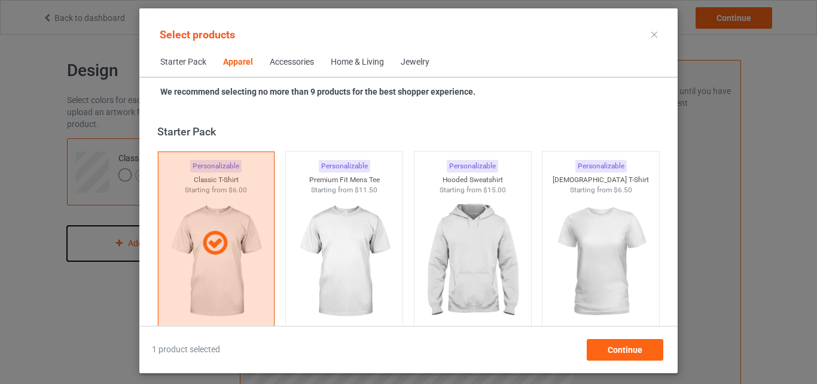
scroll to position [446, 0]
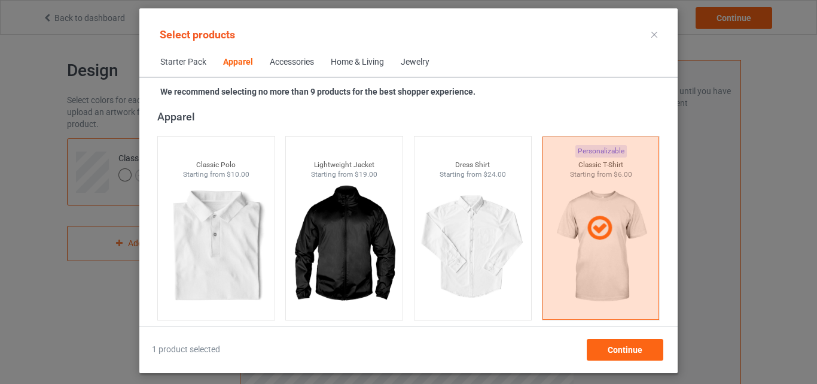
click at [314, 58] on div "Accessories" at bounding box center [292, 62] width 44 height 12
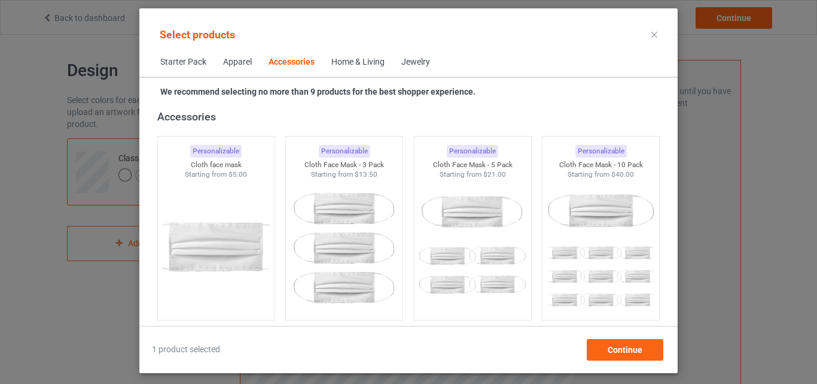
click at [343, 58] on div "Home & Living" at bounding box center [358, 62] width 53 height 12
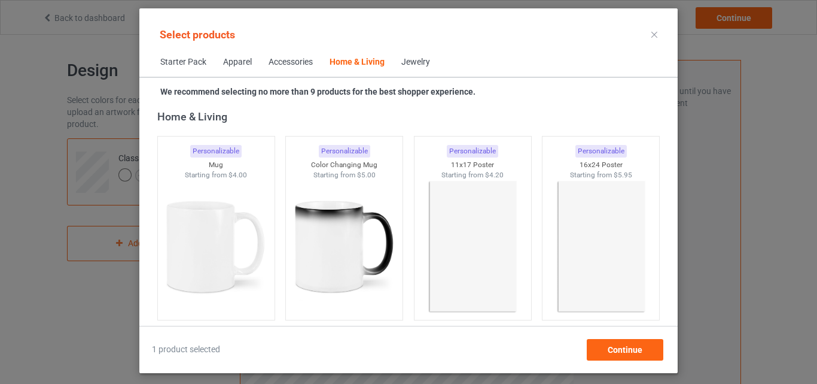
click at [426, 61] on div "Jewelry" at bounding box center [416, 62] width 29 height 12
click at [184, 63] on span "Starter Pack" at bounding box center [183, 62] width 63 height 29
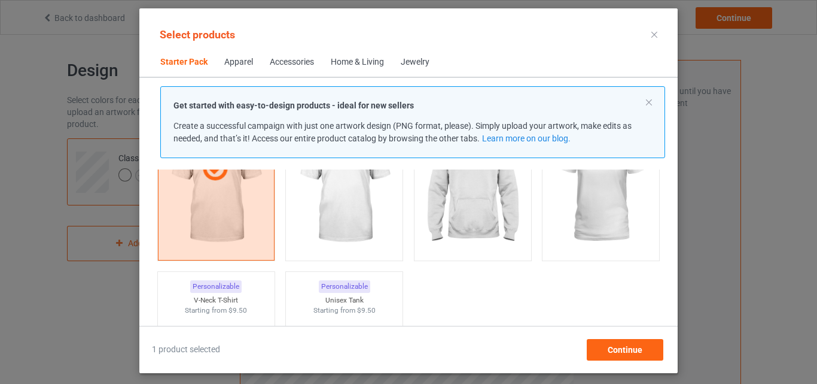
scroll to position [159, 0]
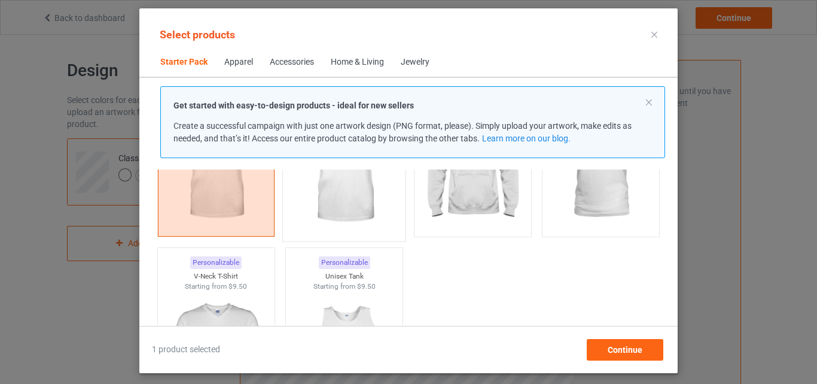
click at [371, 230] on img at bounding box center [344, 164] width 113 height 141
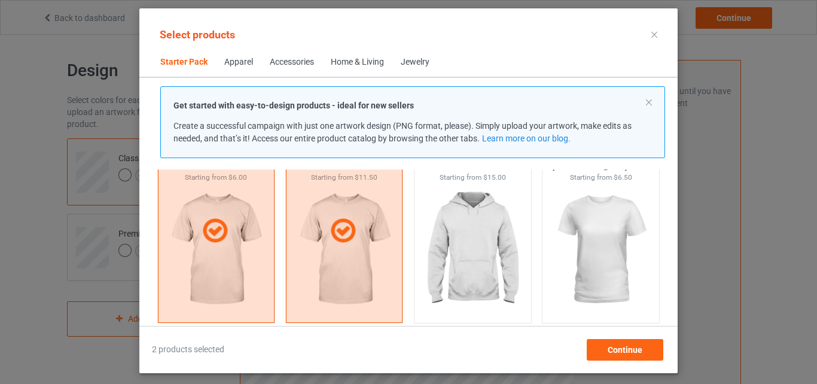
scroll to position [39, 0]
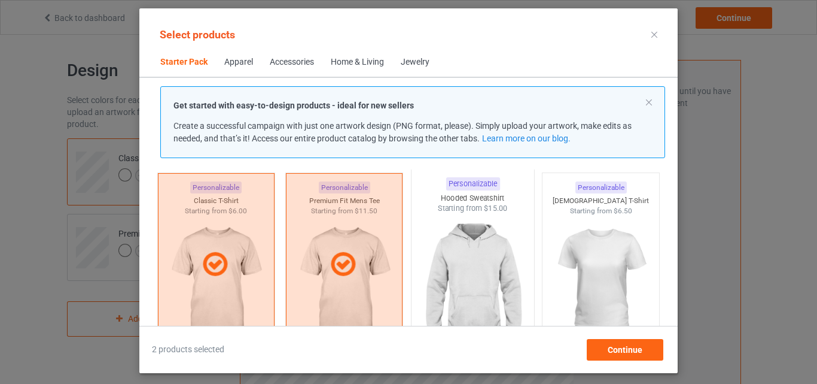
click at [482, 257] on img at bounding box center [473, 284] width 113 height 141
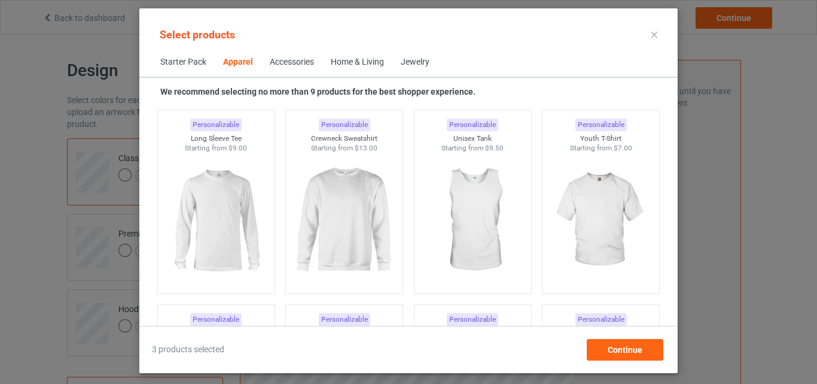
scroll to position [877, 0]
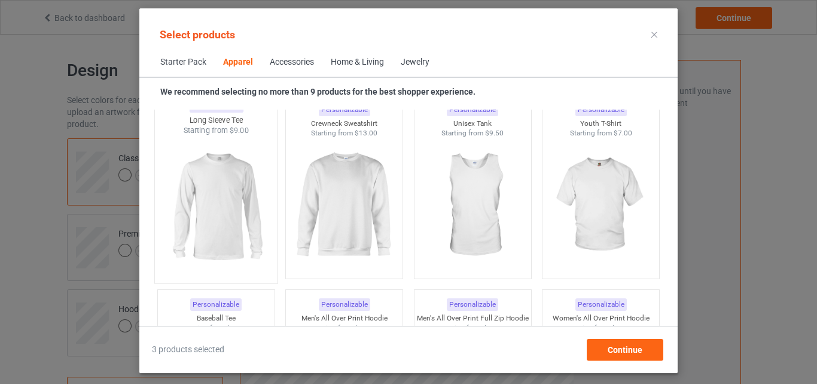
click at [214, 204] on img at bounding box center [216, 206] width 113 height 141
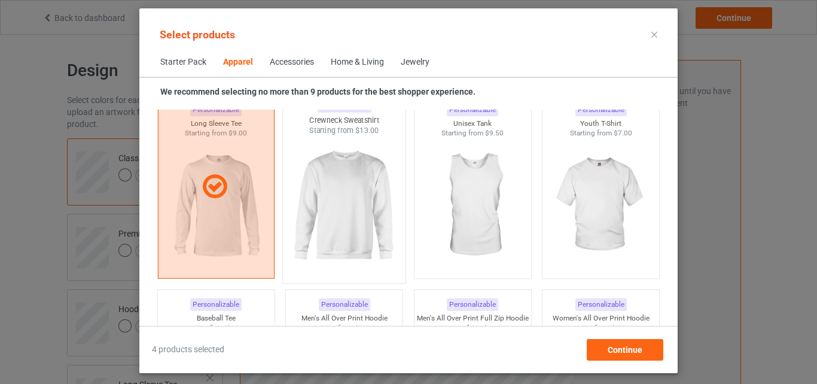
click at [337, 205] on img at bounding box center [344, 206] width 113 height 141
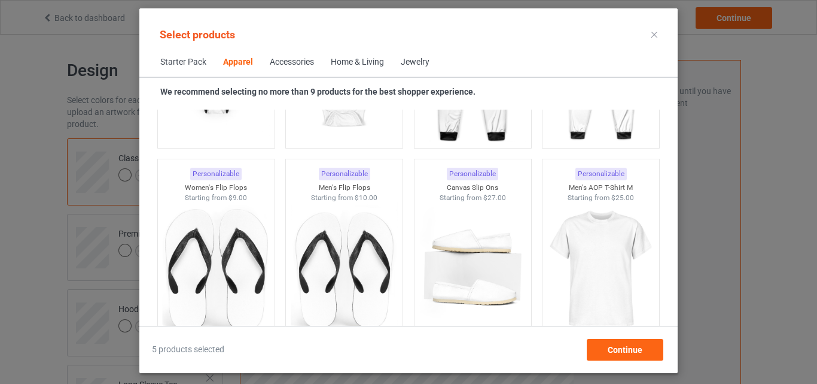
scroll to position [1810, 0]
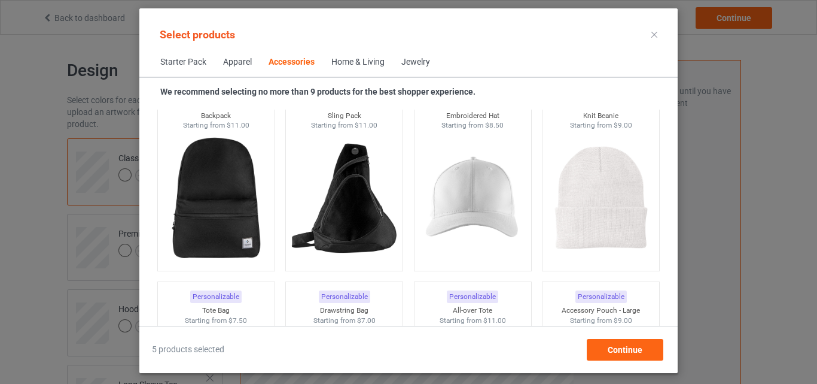
scroll to position [3462, 0]
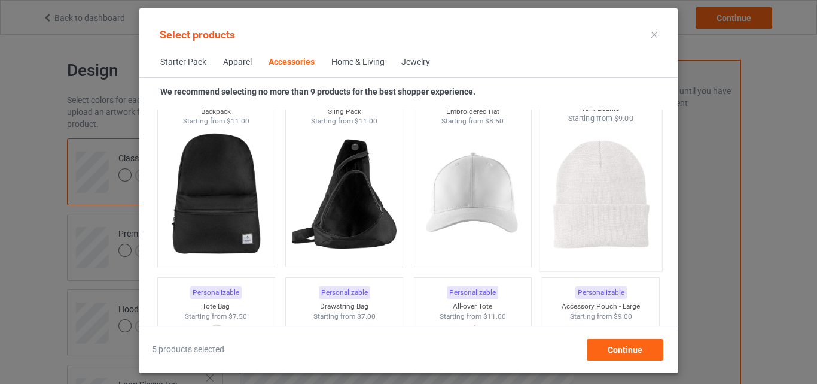
click at [595, 242] on img at bounding box center [601, 194] width 113 height 141
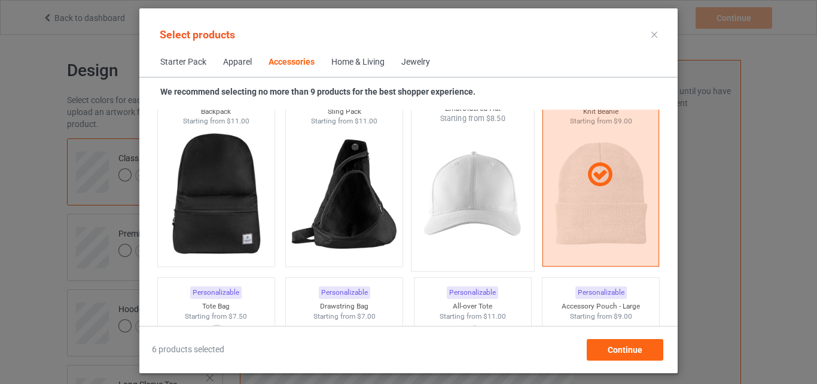
click at [484, 227] on img at bounding box center [473, 194] width 113 height 141
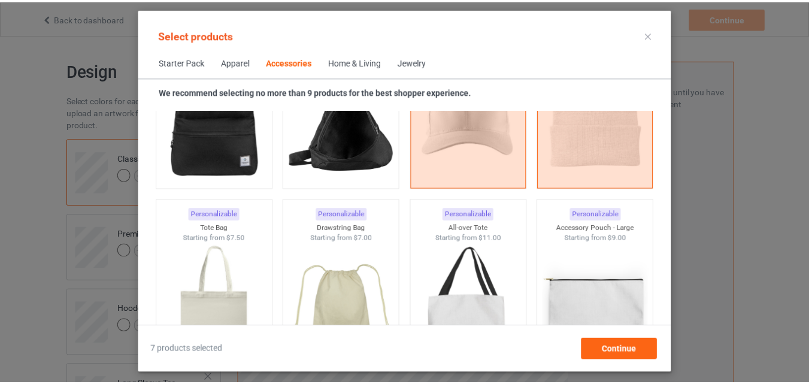
scroll to position [3582, 0]
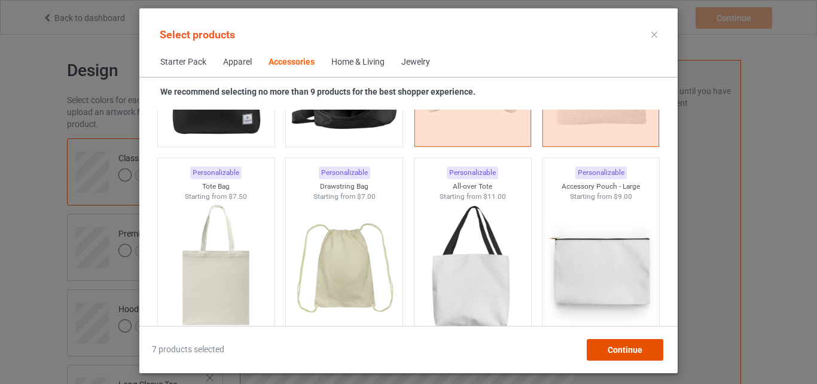
click at [627, 355] on div "Continue" at bounding box center [625, 350] width 77 height 22
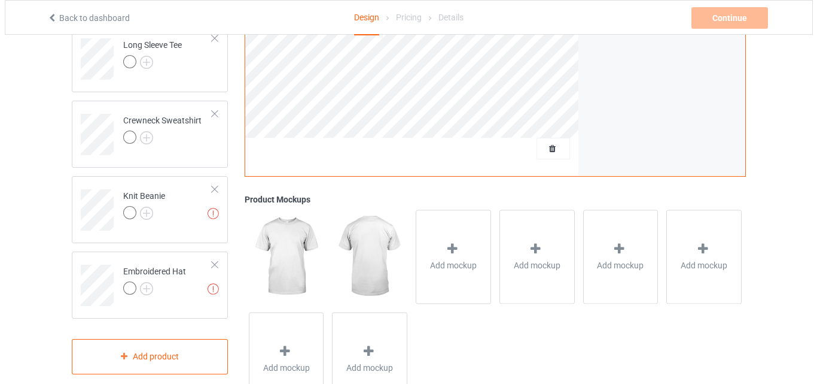
scroll to position [348, 0]
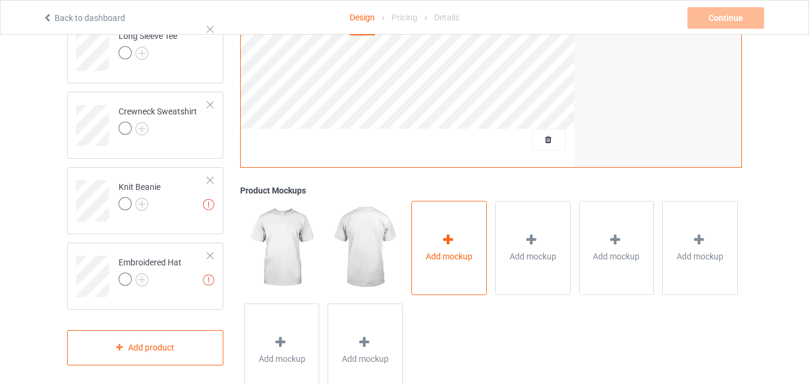
click at [459, 236] on div "Add mockup" at bounding box center [448, 247] width 75 height 94
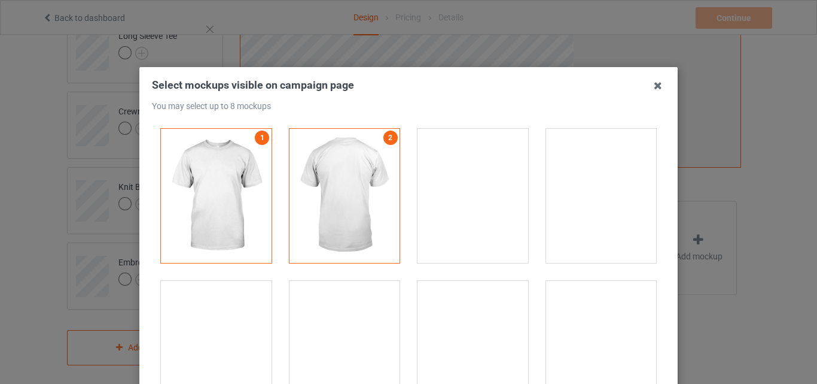
click at [464, 202] on div at bounding box center [473, 196] width 111 height 134
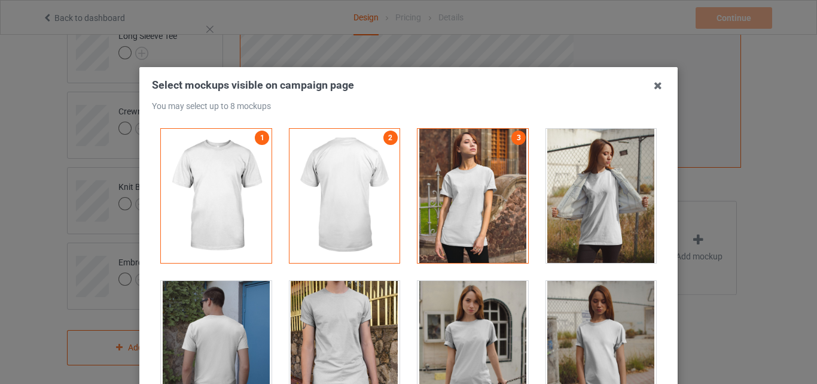
click at [557, 202] on div at bounding box center [601, 196] width 111 height 134
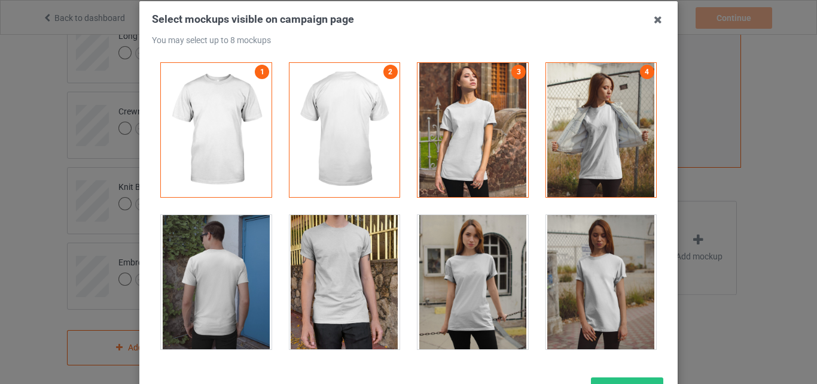
click at [479, 282] on div at bounding box center [473, 282] width 111 height 134
click at [335, 275] on div at bounding box center [345, 282] width 111 height 134
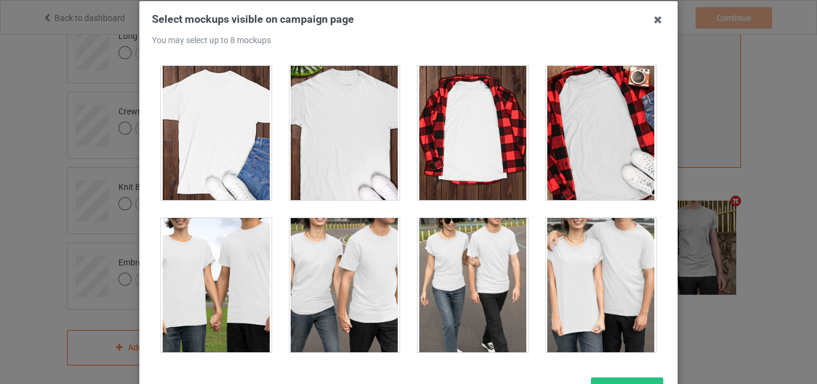
scroll to position [3830, 0]
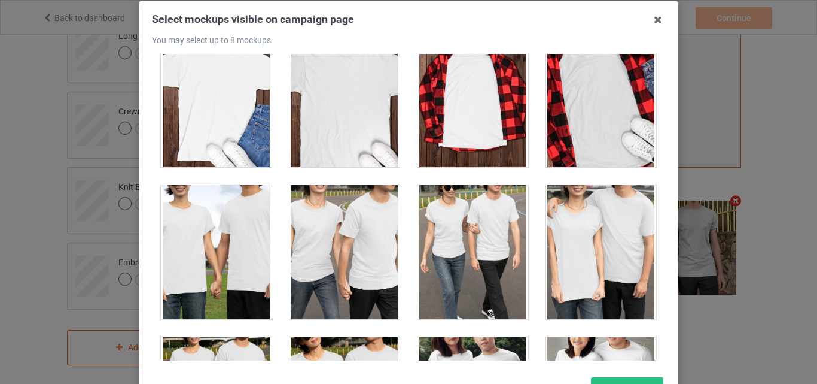
click at [210, 259] on div at bounding box center [216, 252] width 111 height 134
click at [659, 353] on div "Select mockups visible on campaign page You may select up to 8 mockups 1 2 3 4 …" at bounding box center [408, 208] width 539 height 414
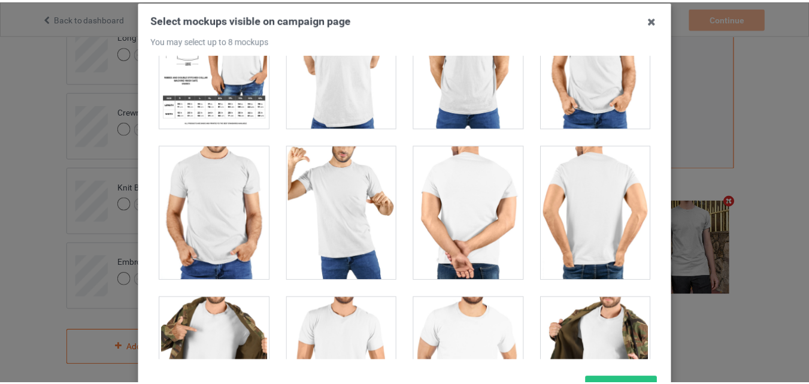
scroll to position [10030, 0]
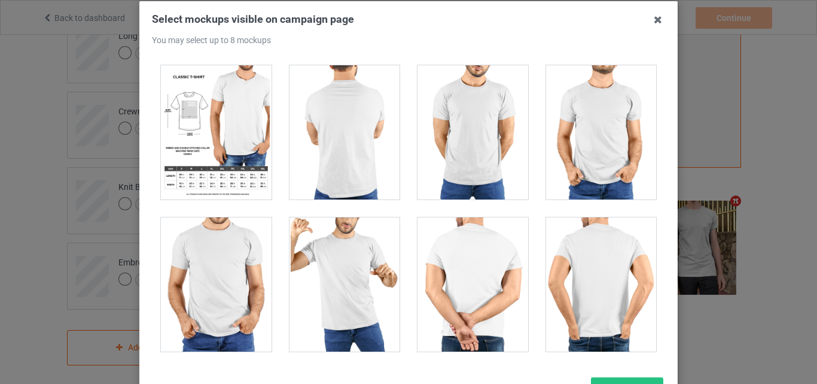
click at [232, 84] on div at bounding box center [216, 132] width 111 height 134
click at [634, 380] on button "Confirm" at bounding box center [627, 388] width 72 height 22
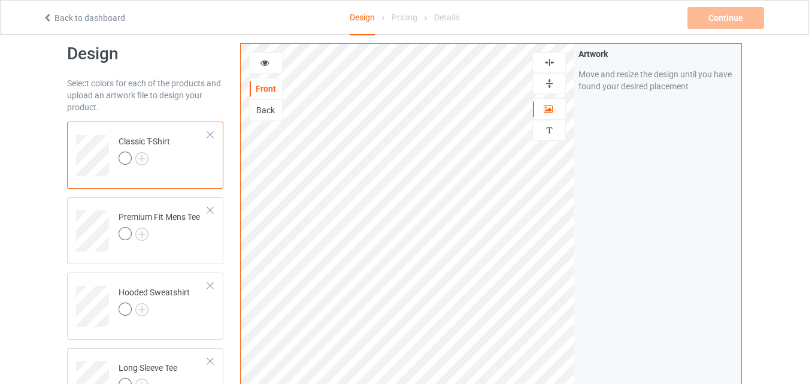
scroll to position [38, 0]
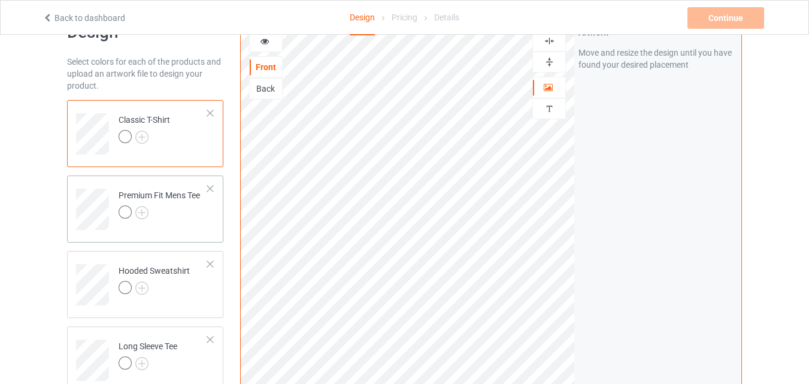
click at [186, 224] on td "Premium Fit Mens Tee" at bounding box center [163, 205] width 102 height 50
click at [137, 132] on img at bounding box center [141, 136] width 13 height 13
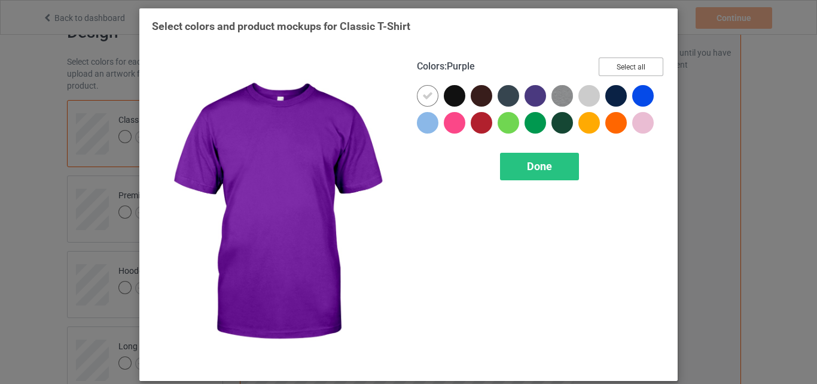
click at [623, 65] on button "Select all" at bounding box center [631, 66] width 65 height 19
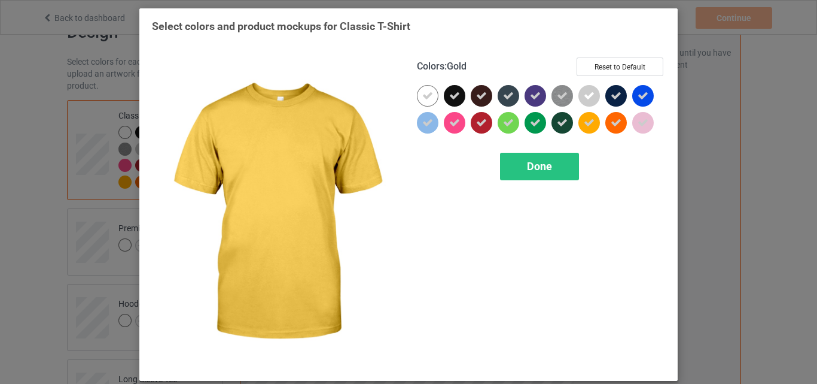
click at [584, 124] on icon at bounding box center [589, 122] width 11 height 11
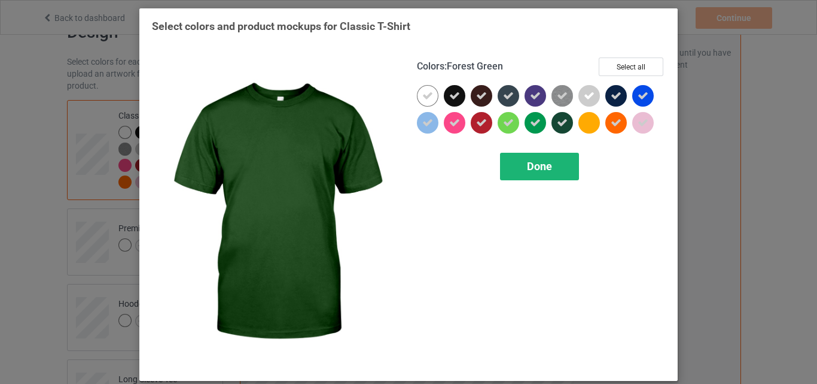
click at [534, 168] on span "Done" at bounding box center [539, 166] width 25 height 13
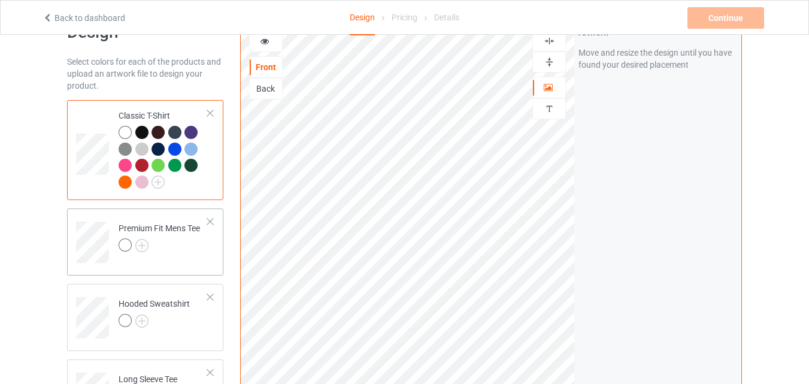
click at [188, 266] on div "Premium Fit Mens Tee" at bounding box center [145, 241] width 156 height 67
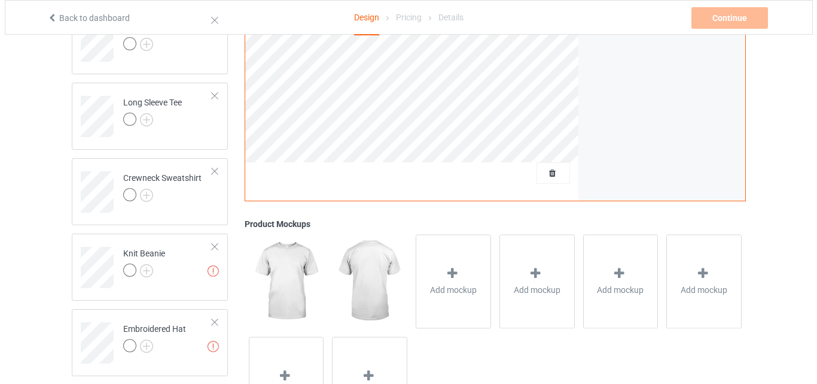
scroll to position [392, 0]
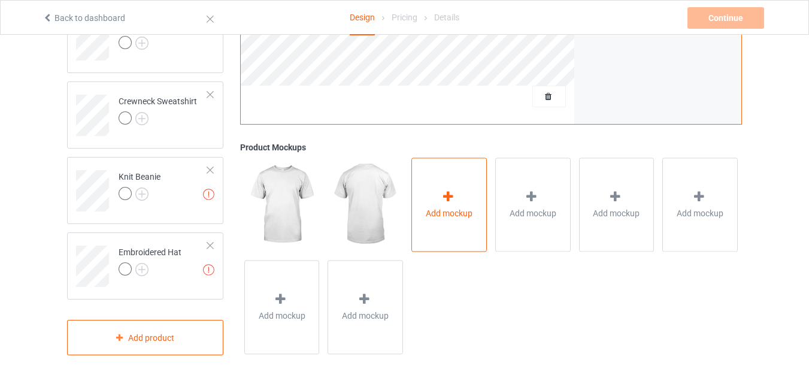
click at [424, 203] on div "Add mockup" at bounding box center [448, 204] width 75 height 94
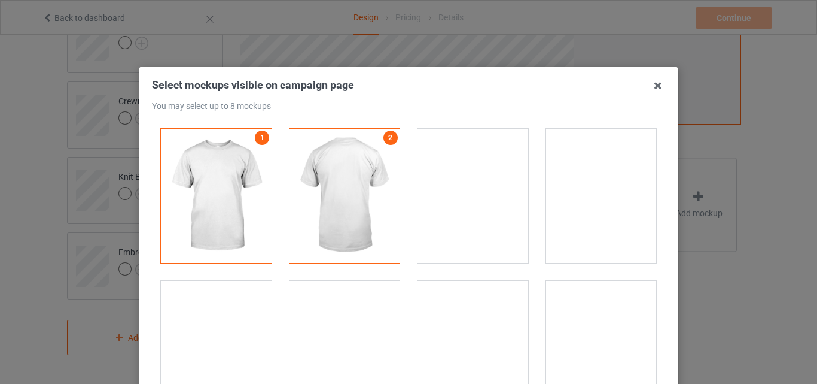
click at [570, 194] on div at bounding box center [601, 196] width 111 height 134
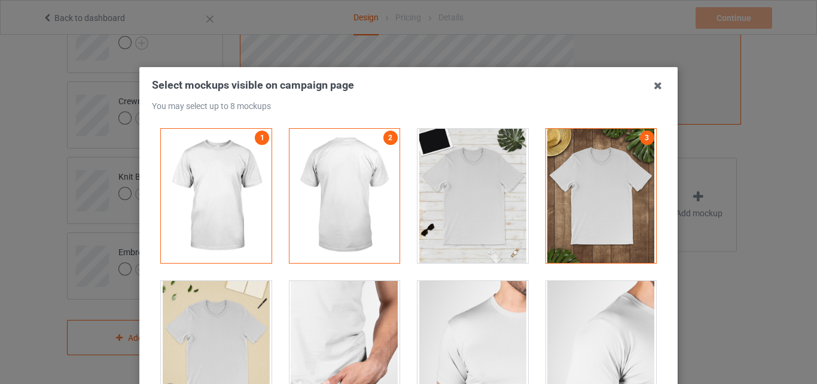
click at [591, 174] on div at bounding box center [601, 196] width 111 height 134
click at [484, 179] on div at bounding box center [473, 196] width 111 height 134
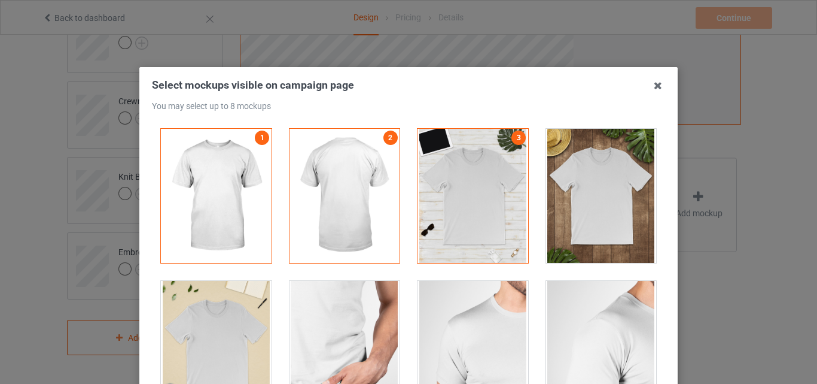
click at [571, 166] on div at bounding box center [601, 196] width 111 height 134
click at [483, 189] on div at bounding box center [473, 196] width 111 height 134
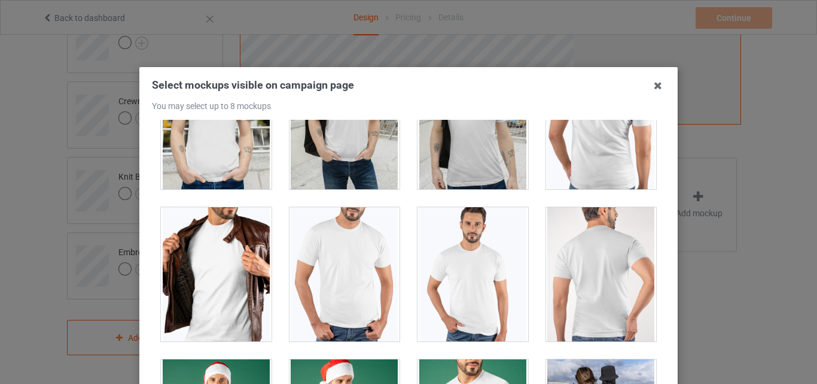
scroll to position [759, 0]
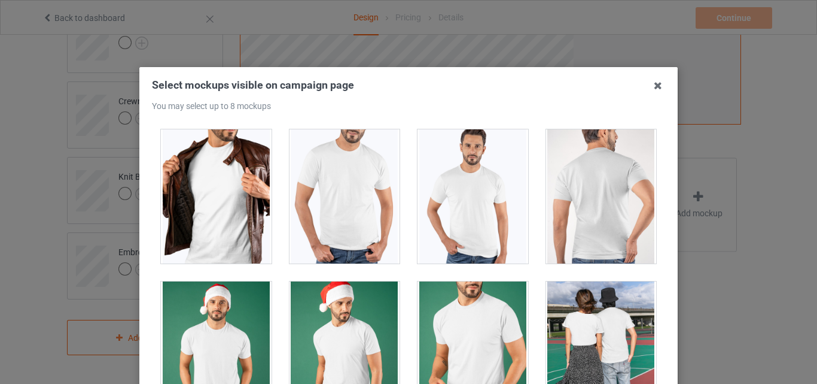
click at [203, 203] on div at bounding box center [216, 196] width 111 height 134
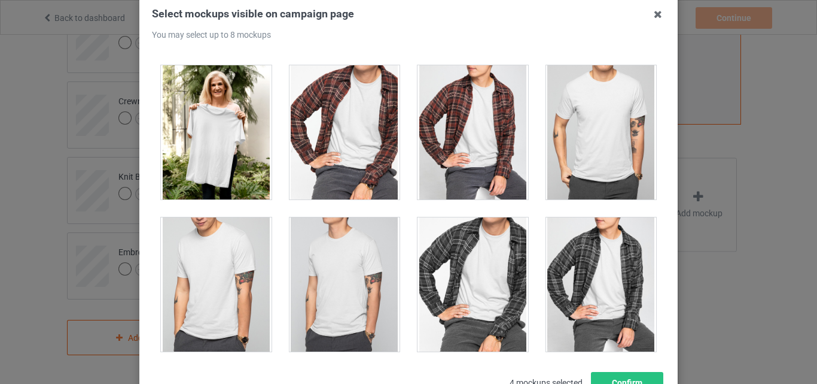
scroll to position [1214, 0]
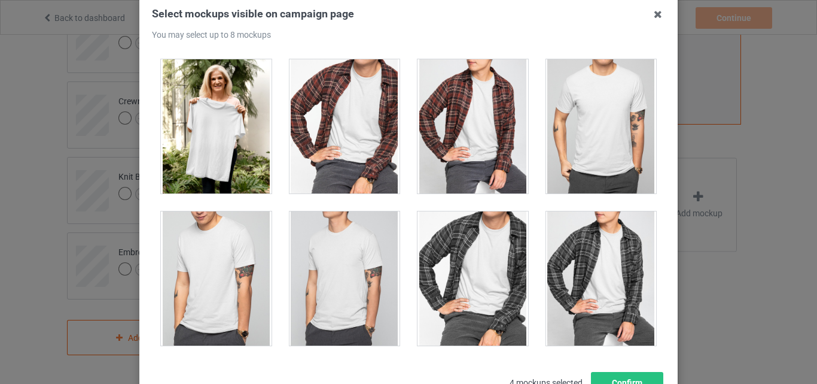
click at [192, 119] on div at bounding box center [216, 126] width 111 height 134
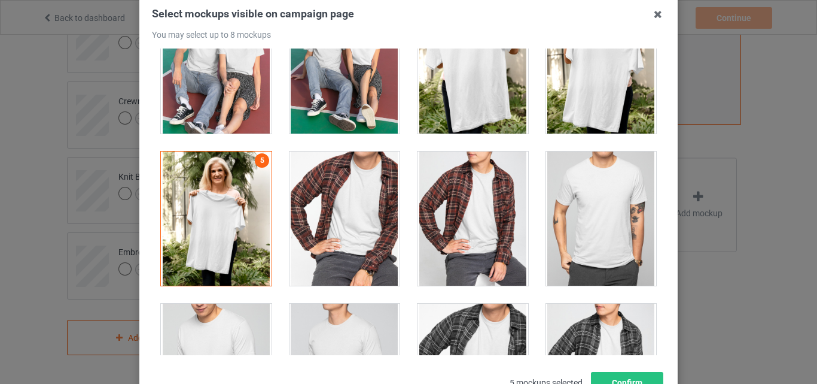
scroll to position [1095, 0]
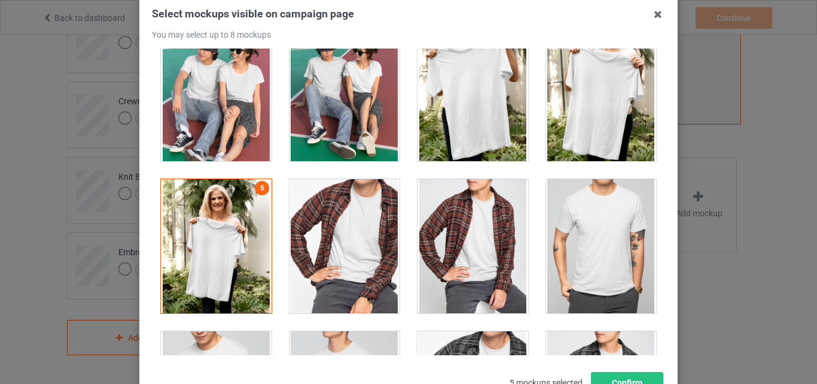
click at [578, 211] on div at bounding box center [601, 246] width 111 height 134
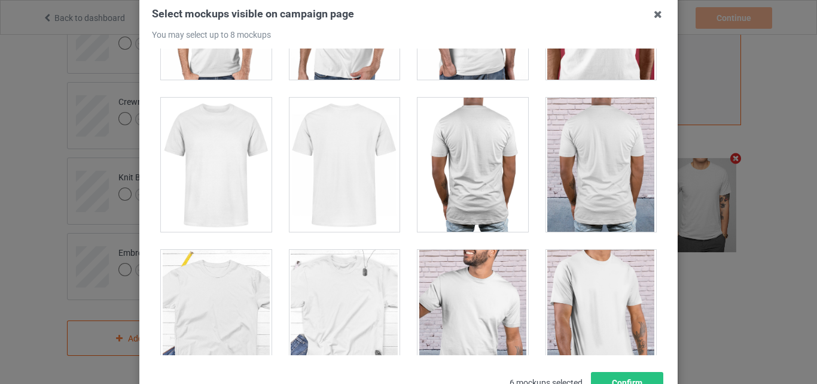
scroll to position [1621, 0]
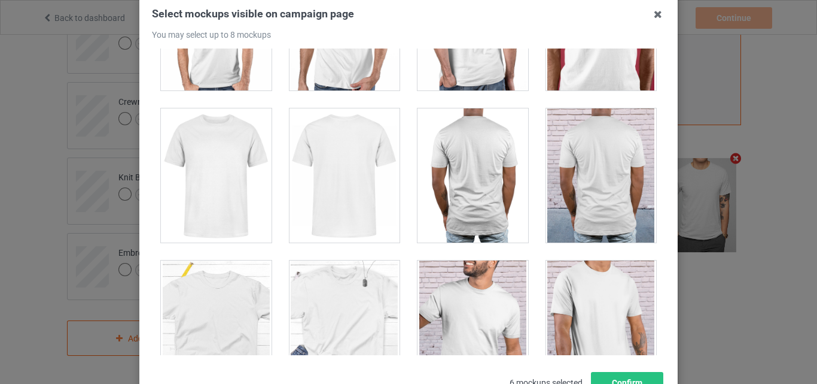
click at [192, 204] on div at bounding box center [216, 175] width 111 height 134
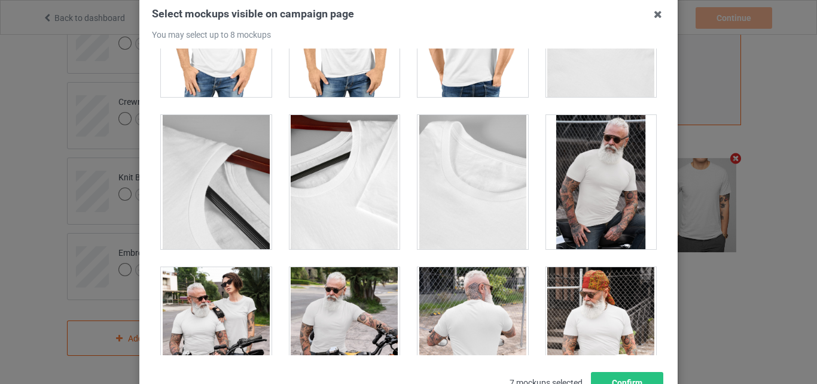
scroll to position [3297, 0]
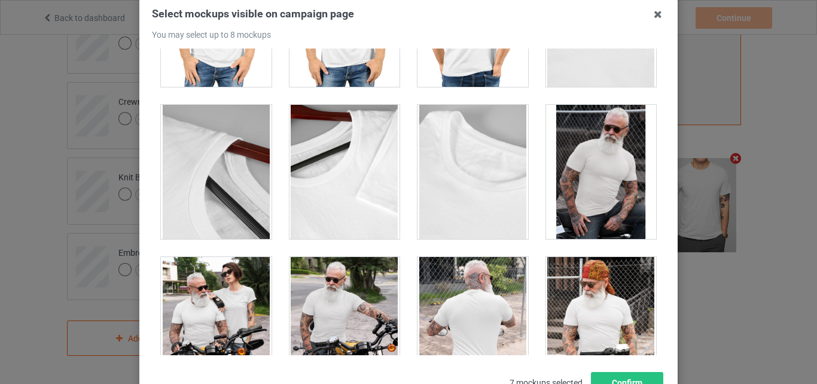
click at [321, 175] on div at bounding box center [345, 172] width 111 height 134
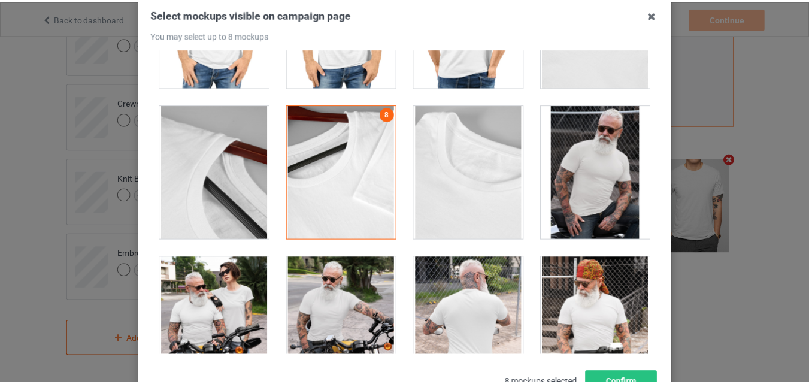
scroll to position [165, 0]
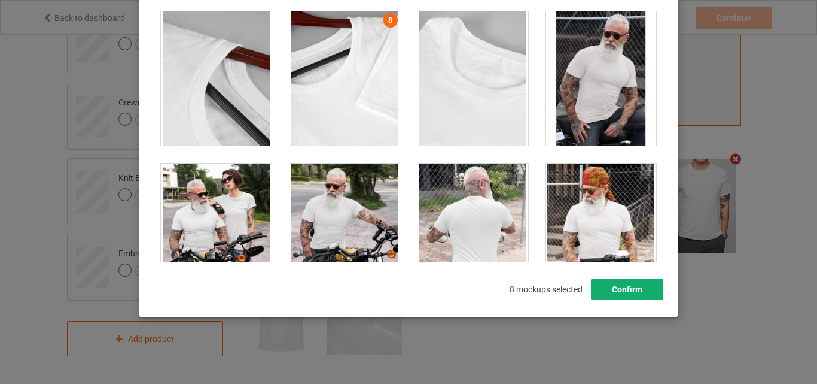
click at [649, 292] on button "Confirm" at bounding box center [627, 289] width 72 height 22
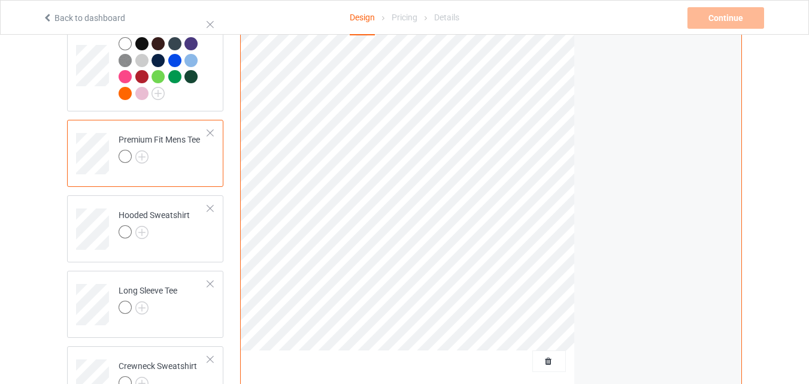
scroll to position [121, 0]
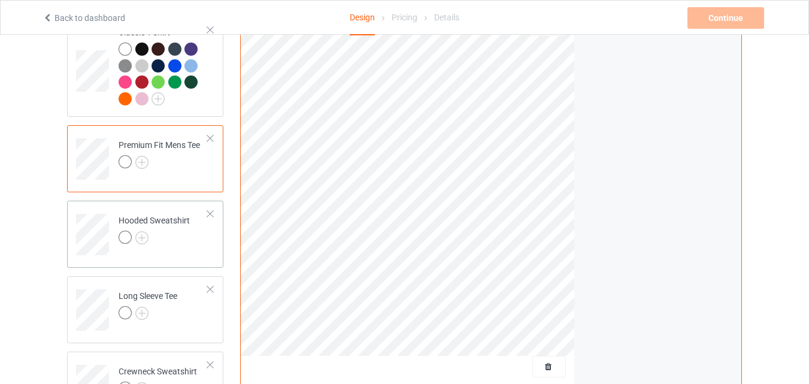
click at [147, 264] on div "Hooded Sweatshirt" at bounding box center [145, 233] width 156 height 67
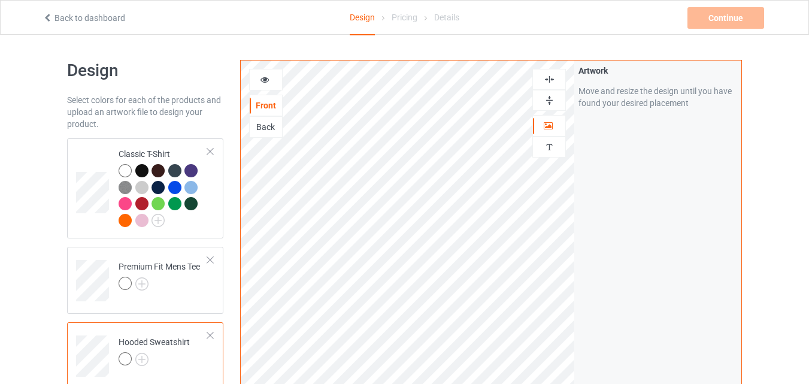
click at [549, 74] on img at bounding box center [548, 79] width 11 height 11
drag, startPoint x: 549, startPoint y: 74, endPoint x: 549, endPoint y: 96, distance: 22.1
click at [549, 96] on div at bounding box center [549, 90] width 34 height 42
click at [549, 96] on img at bounding box center [548, 100] width 11 height 11
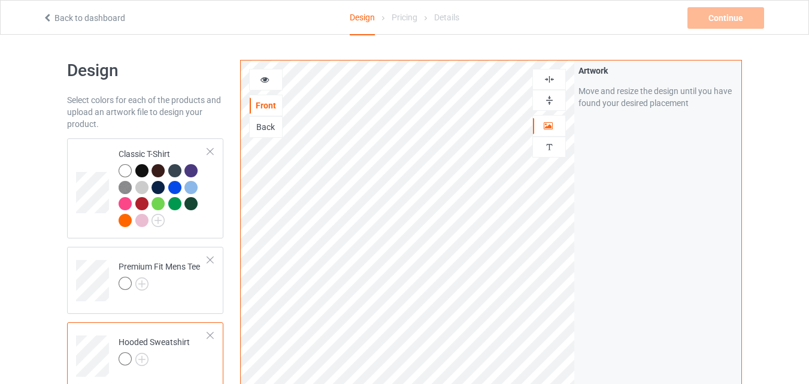
click at [549, 96] on img at bounding box center [548, 100] width 11 height 11
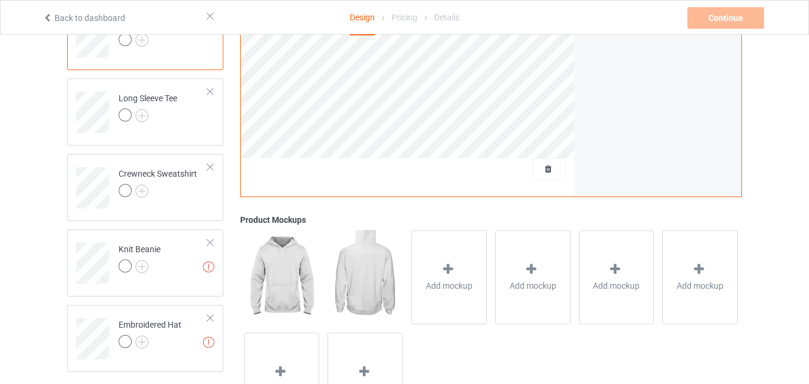
scroll to position [328, 0]
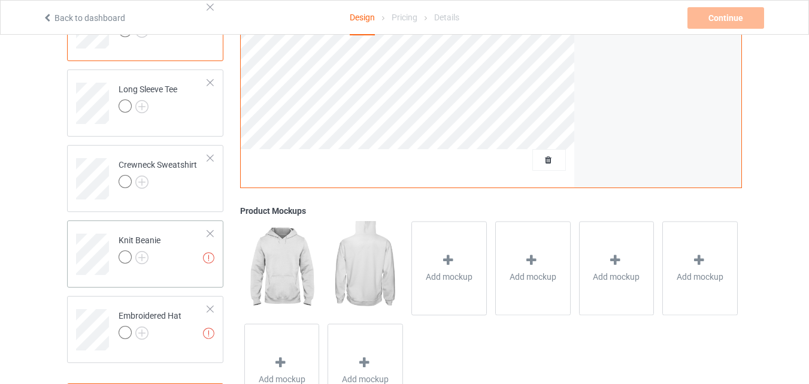
click at [155, 260] on div at bounding box center [139, 258] width 42 height 17
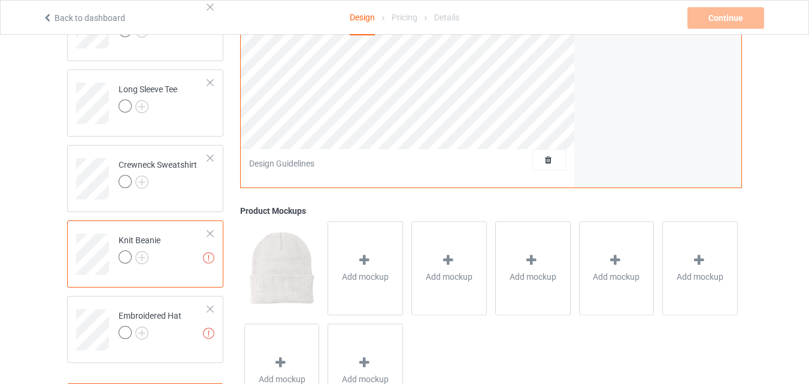
drag, startPoint x: 806, startPoint y: 212, endPoint x: 817, endPoint y: 211, distance: 11.4
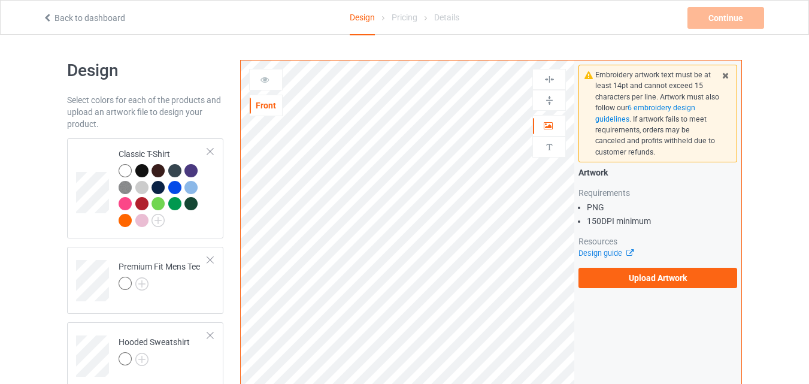
click at [729, 77] on icon at bounding box center [725, 73] width 10 height 8
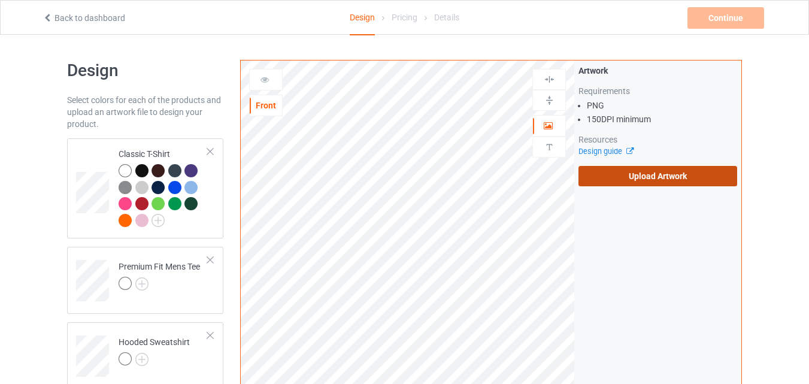
click at [654, 177] on label "Upload Artwork" at bounding box center [657, 176] width 159 height 20
click at [0, 0] on input "Upload Artwork" at bounding box center [0, 0] width 0 height 0
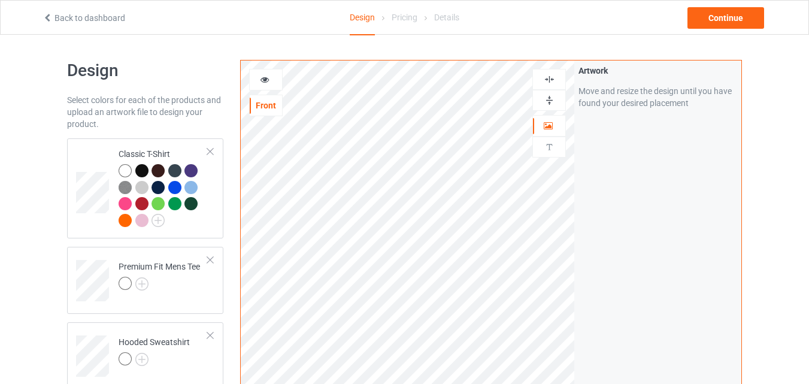
click at [548, 78] on img at bounding box center [548, 79] width 11 height 11
drag, startPoint x: 548, startPoint y: 78, endPoint x: 549, endPoint y: 96, distance: 17.4
click at [549, 96] on div at bounding box center [549, 90] width 34 height 42
click at [549, 96] on img at bounding box center [548, 100] width 11 height 11
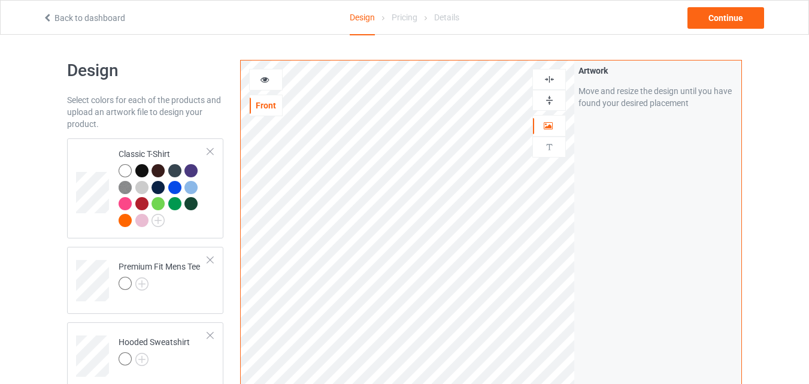
click at [549, 96] on img at bounding box center [548, 100] width 11 height 11
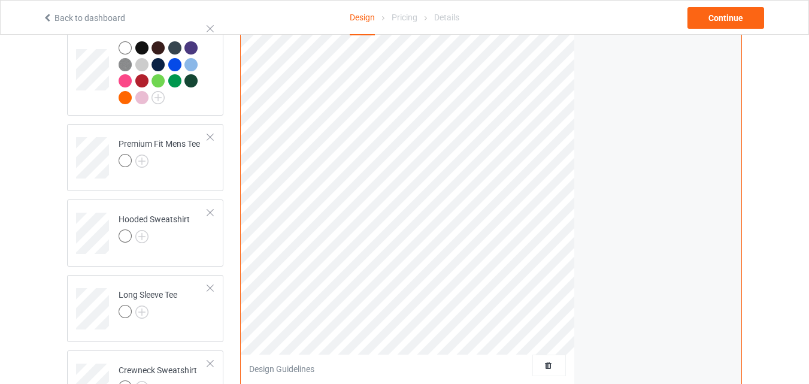
scroll to position [119, 0]
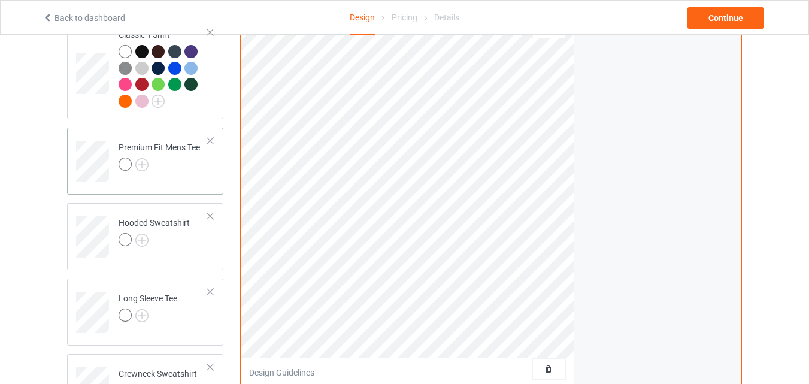
click at [172, 172] on div at bounding box center [158, 165] width 81 height 17
click at [143, 163] on img at bounding box center [141, 164] width 13 height 13
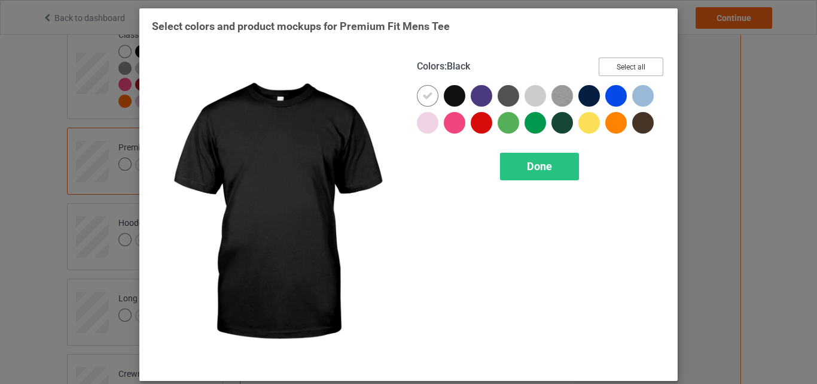
click at [645, 60] on button "Select all" at bounding box center [631, 66] width 65 height 19
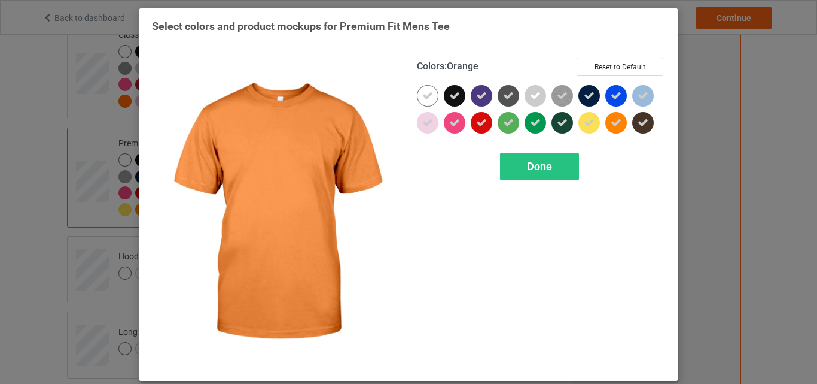
click at [606, 121] on div at bounding box center [617, 123] width 22 height 22
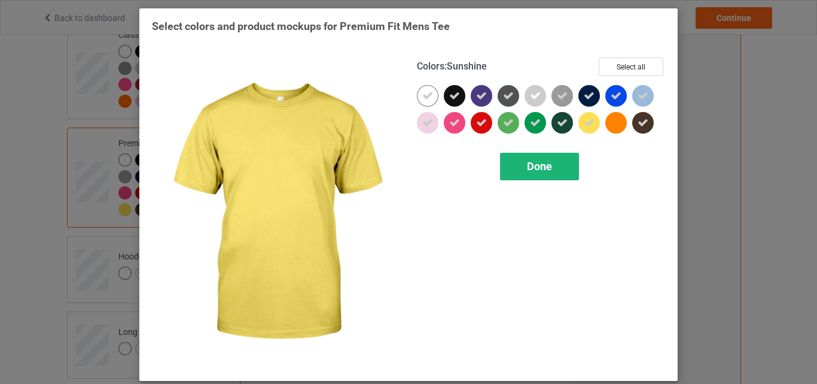
click at [542, 159] on div "Done" at bounding box center [539, 167] width 79 height 28
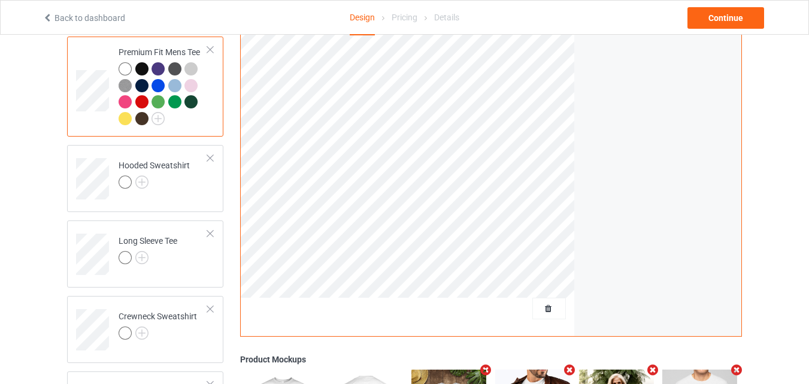
scroll to position [231, 0]
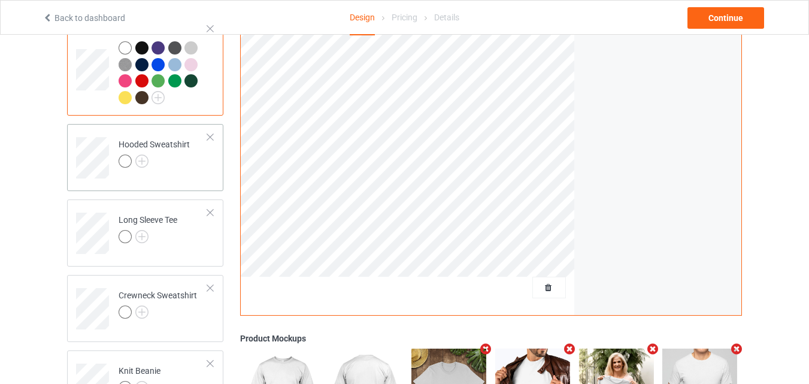
click at [187, 176] on td "Hooded Sweatshirt" at bounding box center [163, 154] width 102 height 50
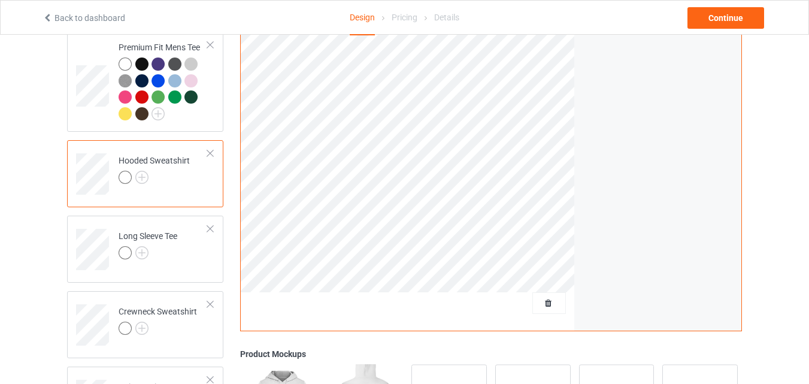
scroll to position [228, 0]
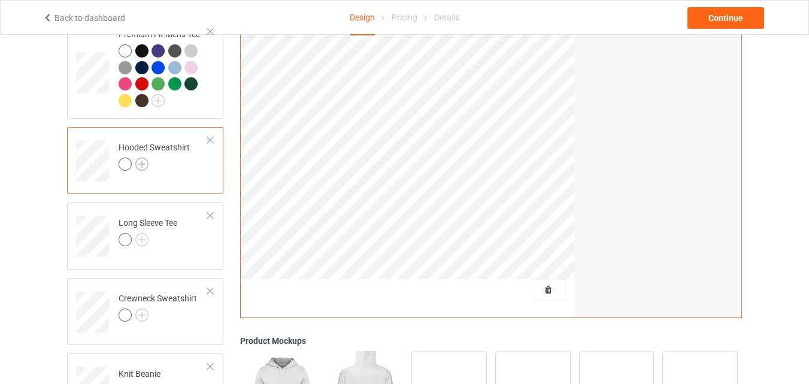
click at [139, 168] on img at bounding box center [141, 163] width 13 height 13
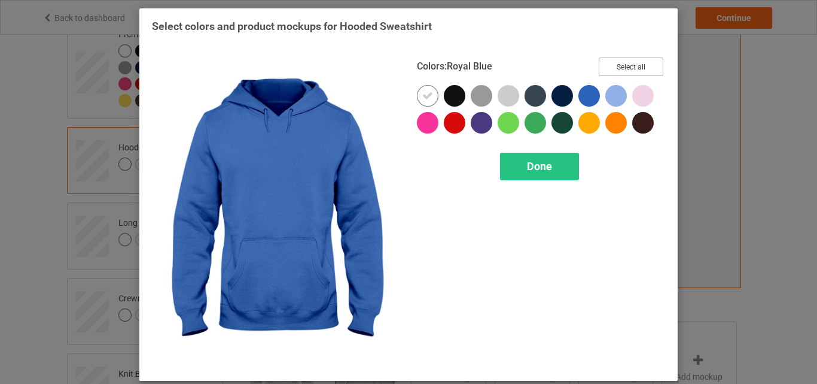
click at [634, 62] on button "Select all" at bounding box center [631, 66] width 65 height 19
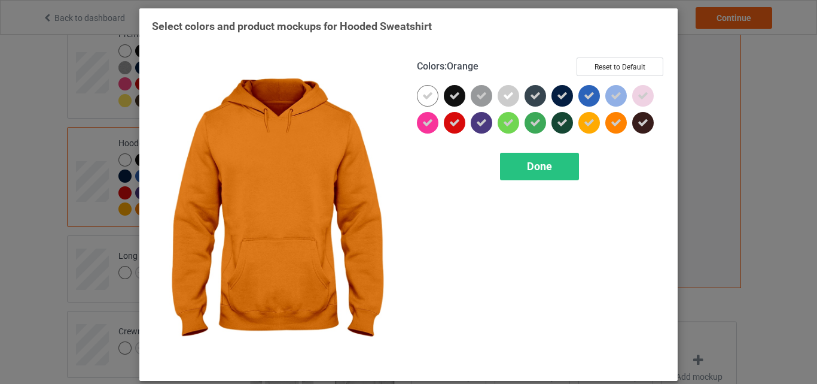
click at [612, 112] on div at bounding box center [617, 123] width 22 height 22
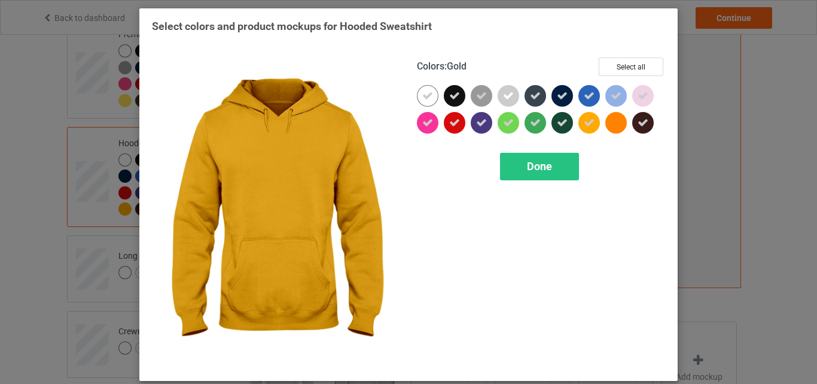
click at [593, 118] on div at bounding box center [590, 123] width 22 height 22
click at [548, 162] on span "Done" at bounding box center [539, 166] width 25 height 13
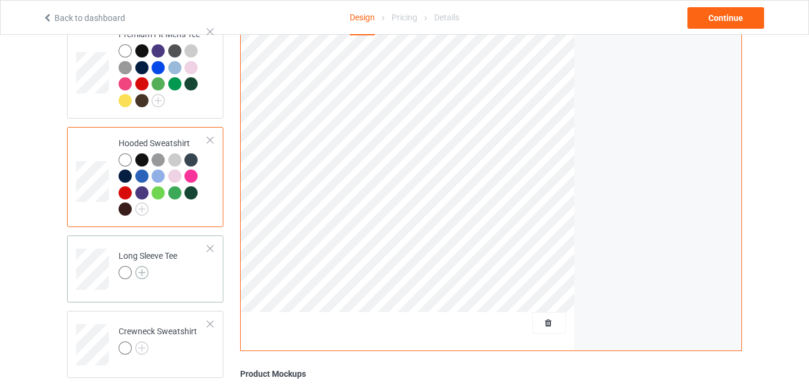
click at [144, 270] on img at bounding box center [141, 272] width 13 height 13
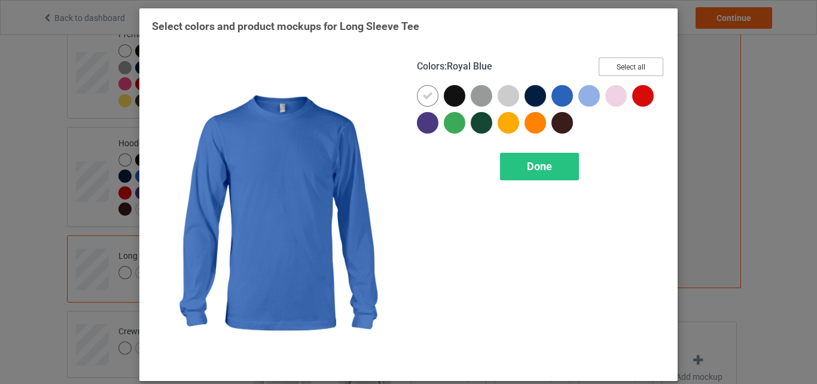
click at [634, 61] on button "Select all" at bounding box center [631, 66] width 65 height 19
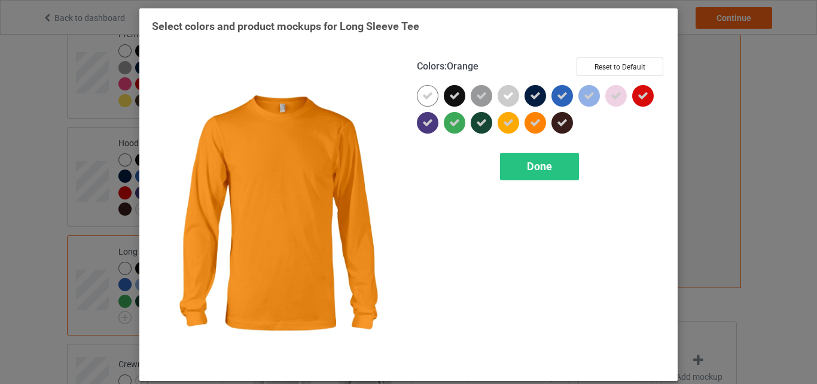
click at [536, 116] on div at bounding box center [536, 123] width 22 height 22
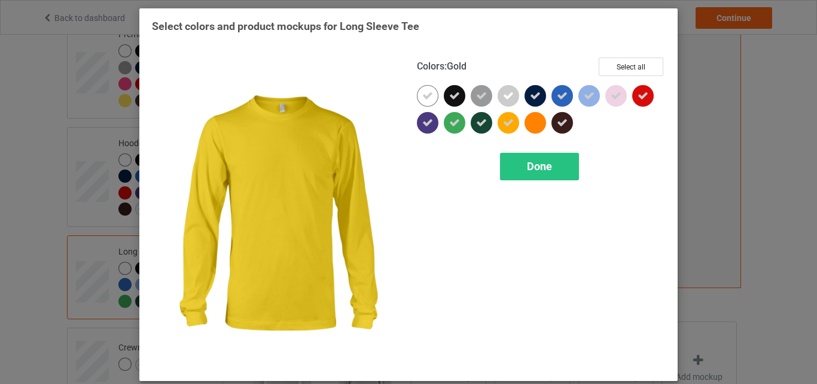
click at [509, 127] on icon at bounding box center [508, 122] width 11 height 11
click at [517, 162] on div "Done" at bounding box center [539, 167] width 79 height 28
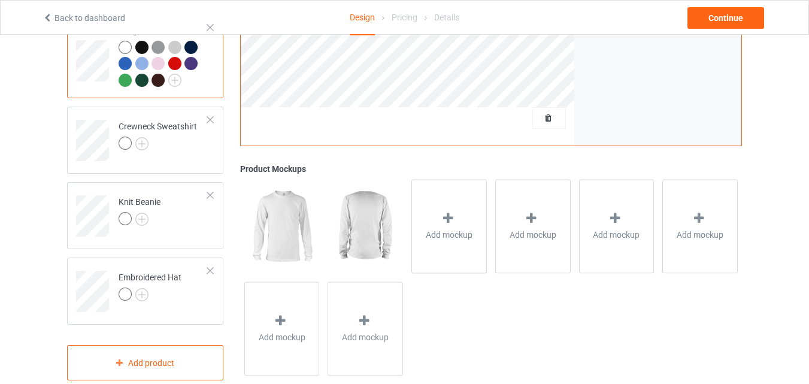
scroll to position [394, 0]
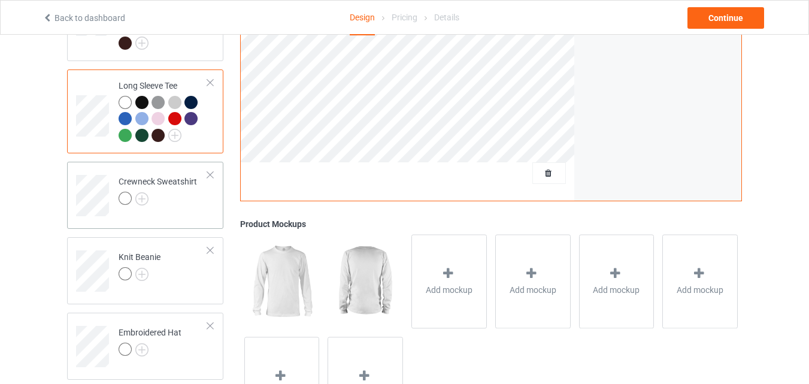
click at [196, 226] on div "Crewneck Sweatshirt" at bounding box center [145, 195] width 156 height 67
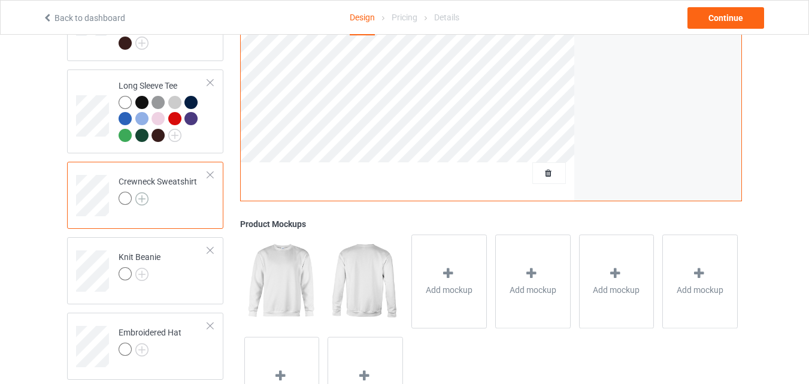
click at [144, 202] on img at bounding box center [141, 198] width 13 height 13
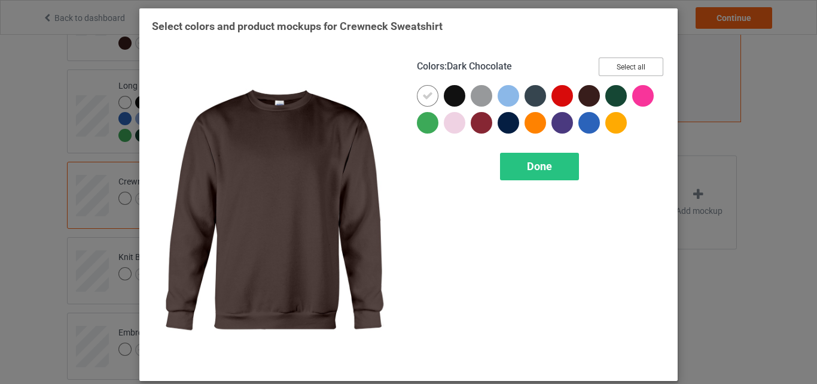
click at [617, 71] on button "Select all" at bounding box center [631, 66] width 65 height 19
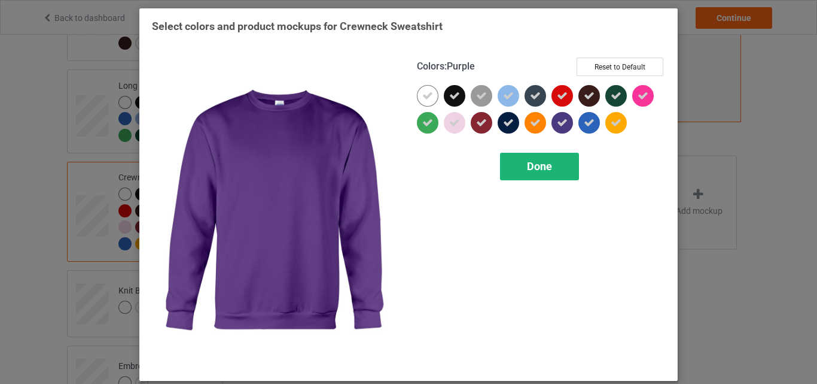
click at [537, 169] on span "Done" at bounding box center [539, 166] width 25 height 13
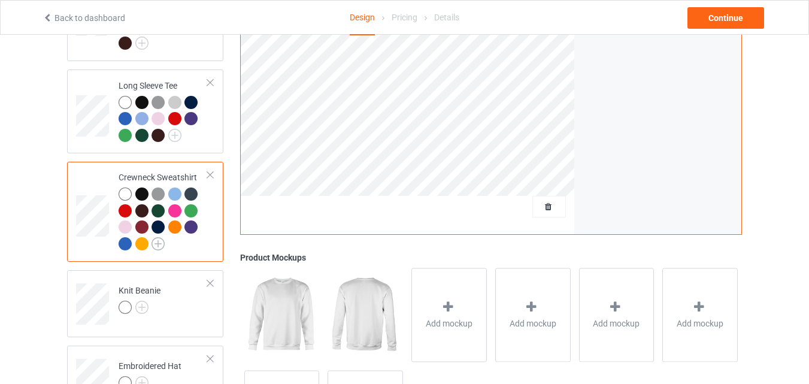
click at [156, 247] on img at bounding box center [157, 243] width 13 height 13
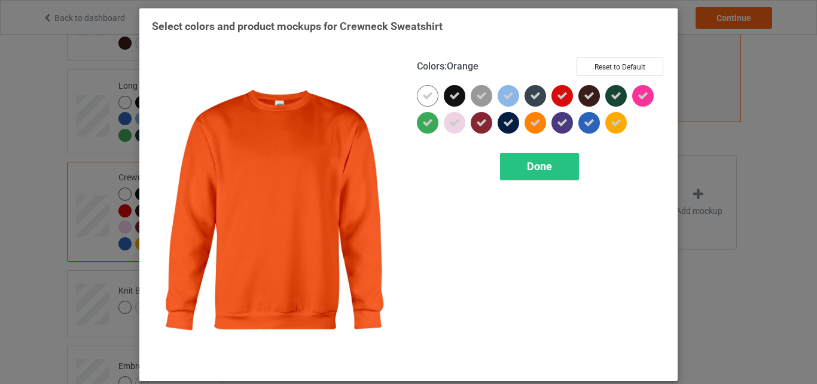
click at [525, 125] on div at bounding box center [536, 123] width 22 height 22
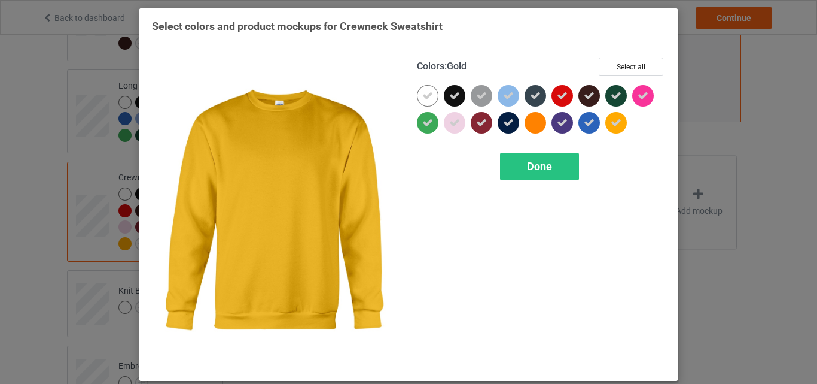
click at [611, 124] on icon at bounding box center [616, 122] width 11 height 11
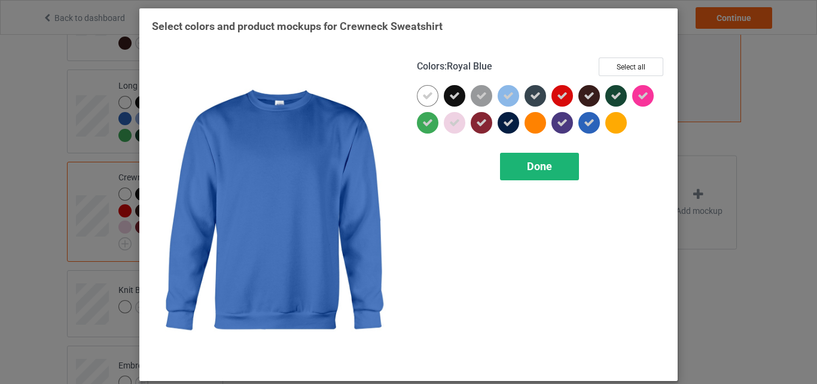
click at [552, 159] on div "Done" at bounding box center [539, 167] width 79 height 28
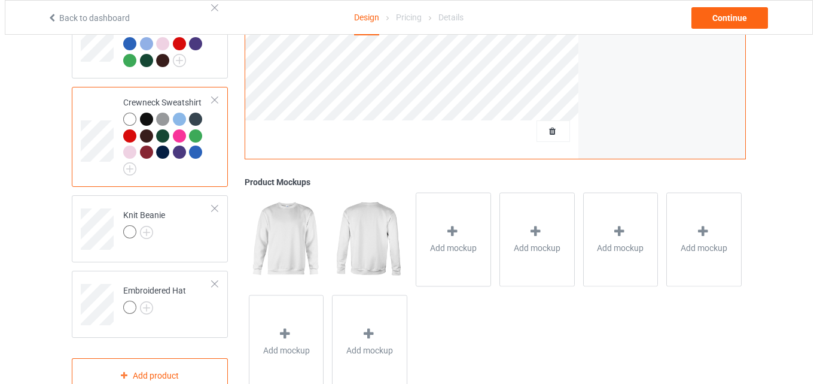
scroll to position [507, 0]
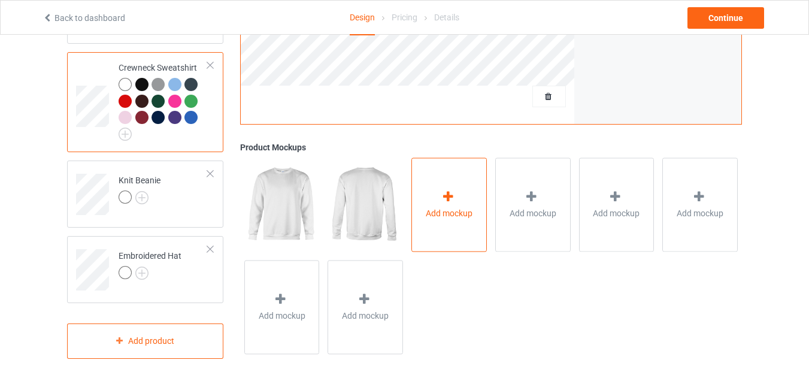
click at [449, 214] on span "Add mockup" at bounding box center [449, 213] width 47 height 12
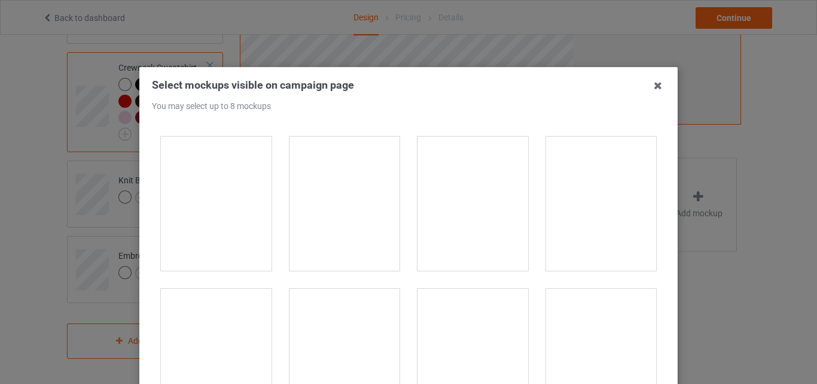
scroll to position [0, 0]
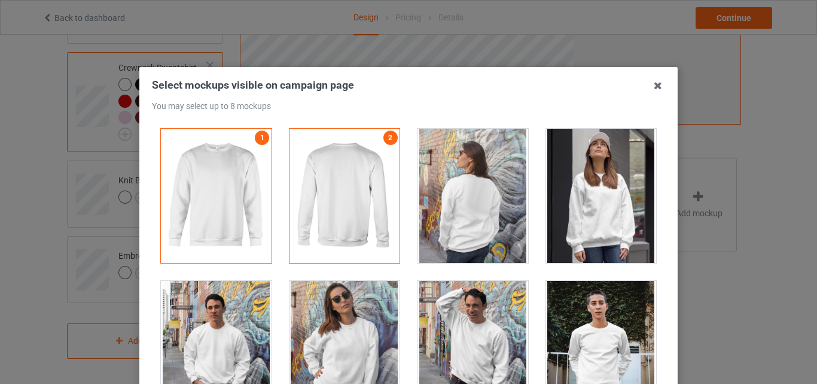
click at [594, 203] on div at bounding box center [601, 196] width 111 height 134
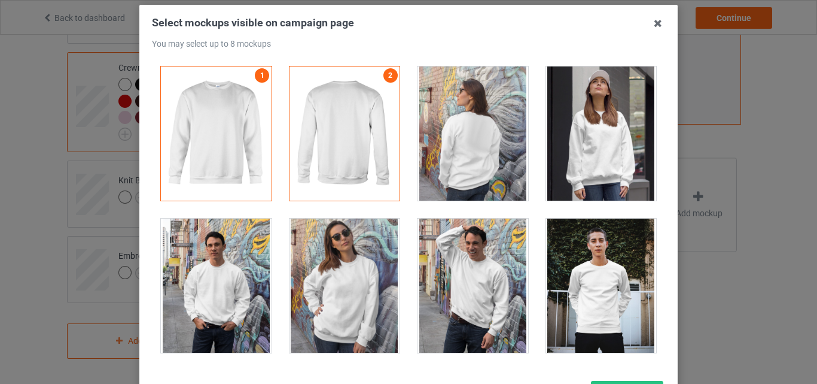
scroll to position [68, 0]
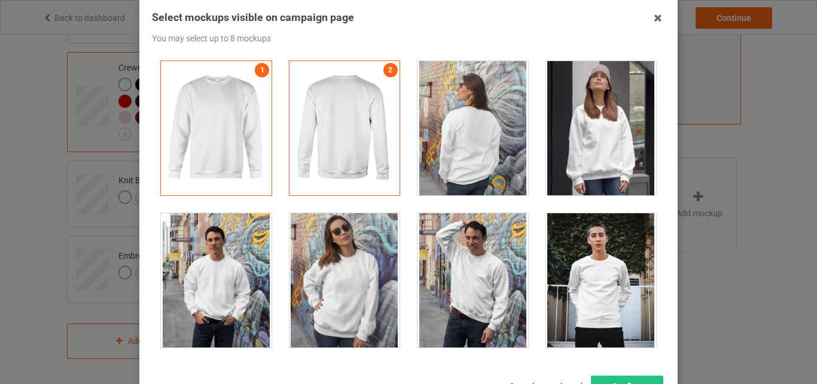
click at [597, 272] on div at bounding box center [601, 280] width 111 height 134
click at [589, 141] on div at bounding box center [601, 128] width 111 height 134
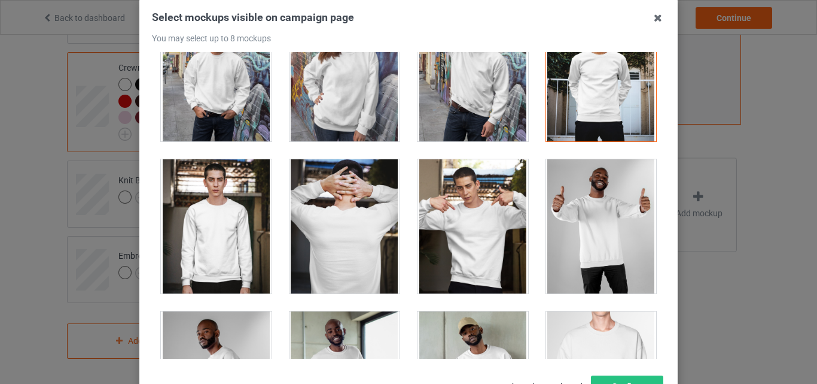
scroll to position [287, 0]
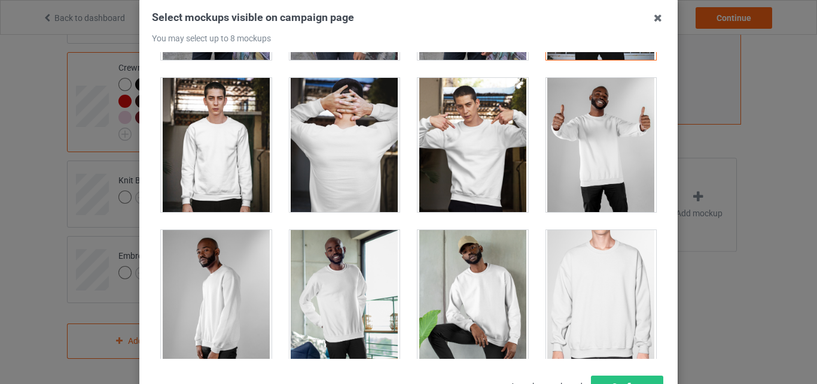
click at [578, 276] on div at bounding box center [601, 297] width 111 height 134
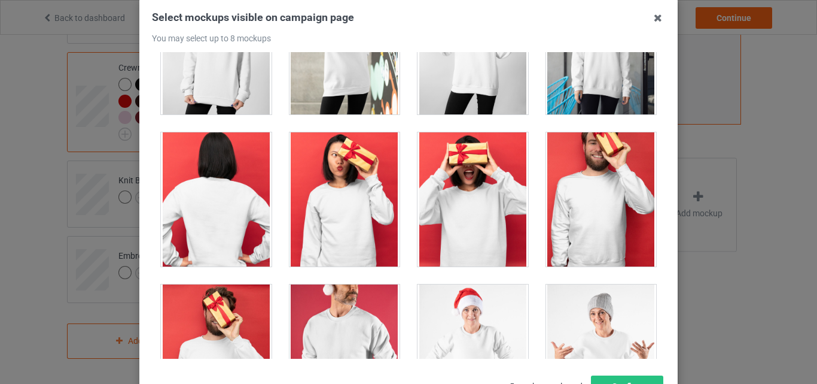
scroll to position [958, 0]
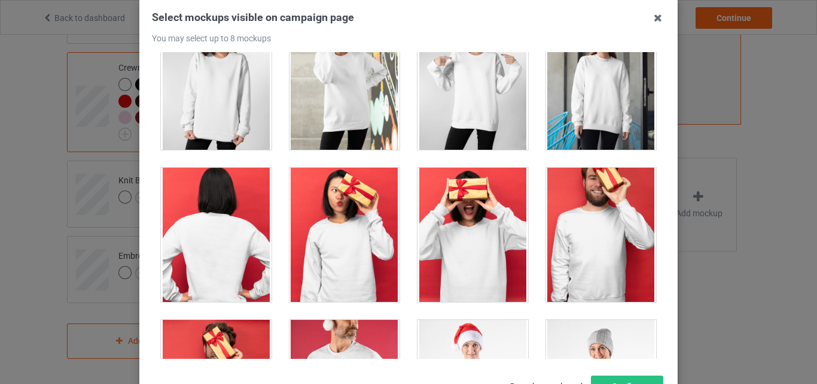
click at [227, 114] on div at bounding box center [216, 83] width 111 height 134
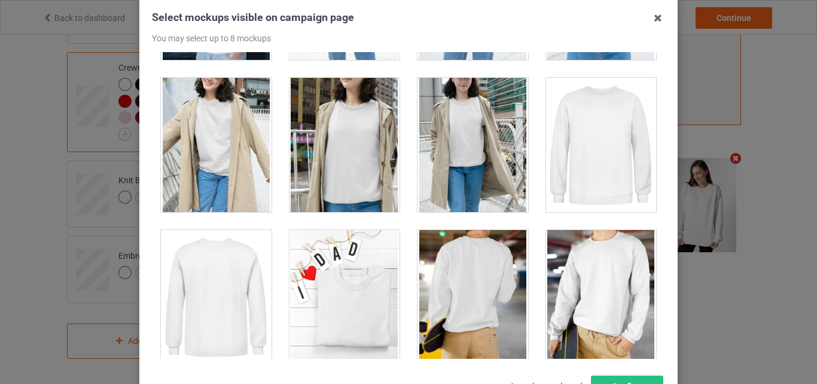
scroll to position [3351, 0]
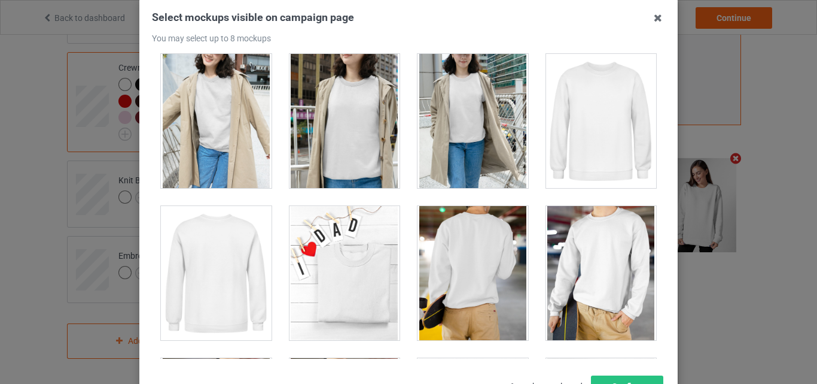
click at [626, 172] on div at bounding box center [601, 121] width 111 height 134
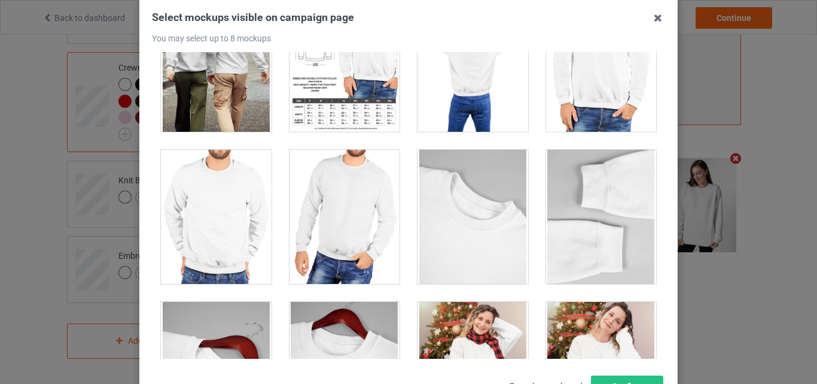
scroll to position [4189, 0]
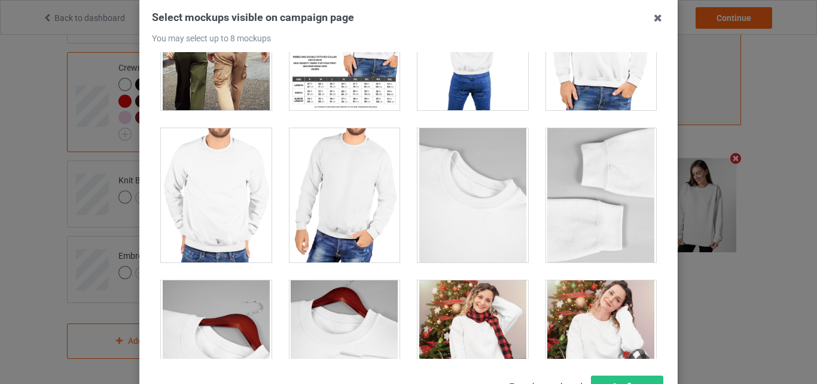
click at [381, 96] on div at bounding box center [345, 43] width 111 height 134
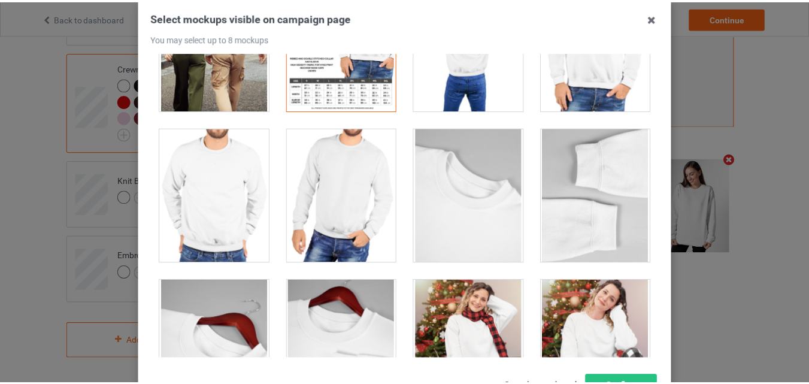
scroll to position [165, 0]
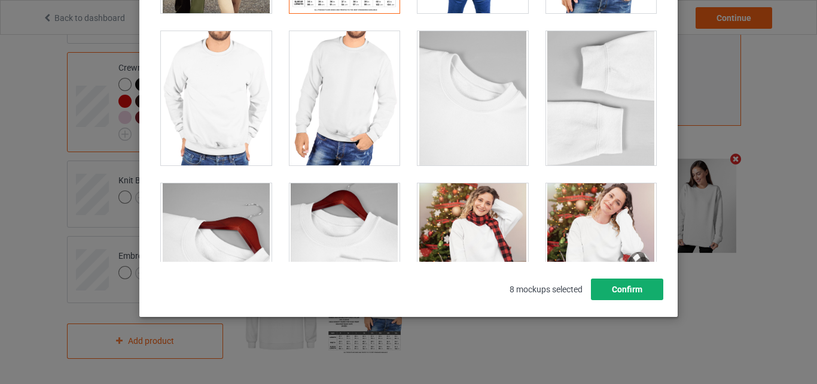
click at [654, 293] on button "Confirm" at bounding box center [627, 289] width 72 height 22
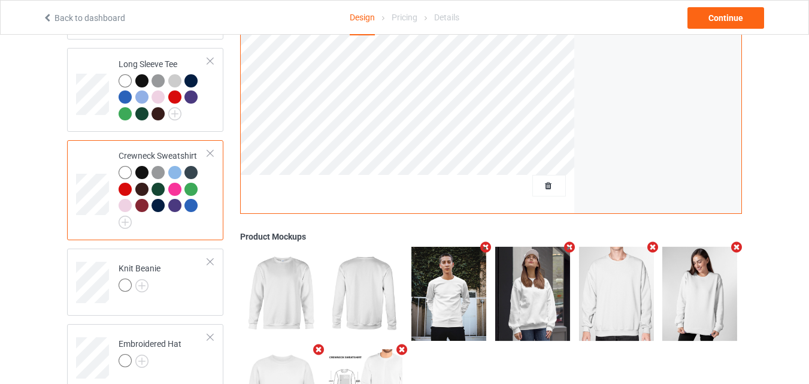
scroll to position [392, 0]
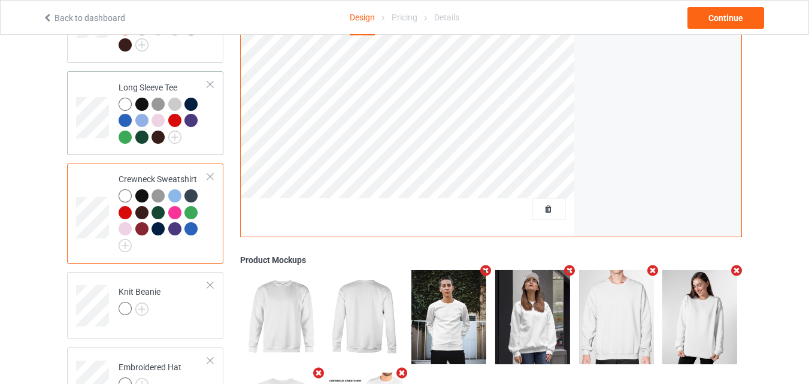
click at [216, 127] on div "Long Sleeve Tee" at bounding box center [145, 113] width 156 height 84
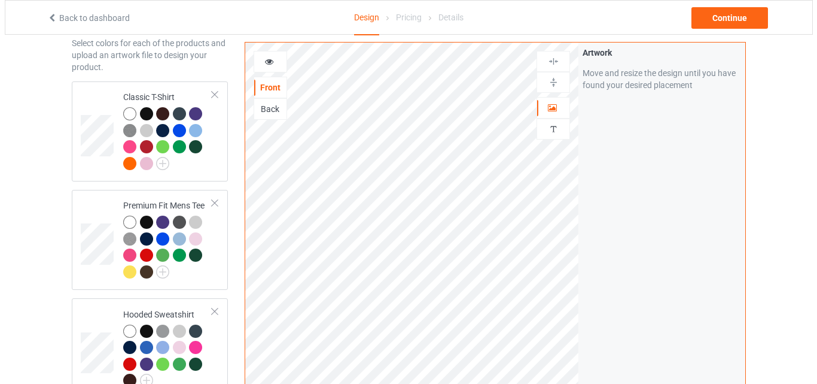
scroll to position [392, 0]
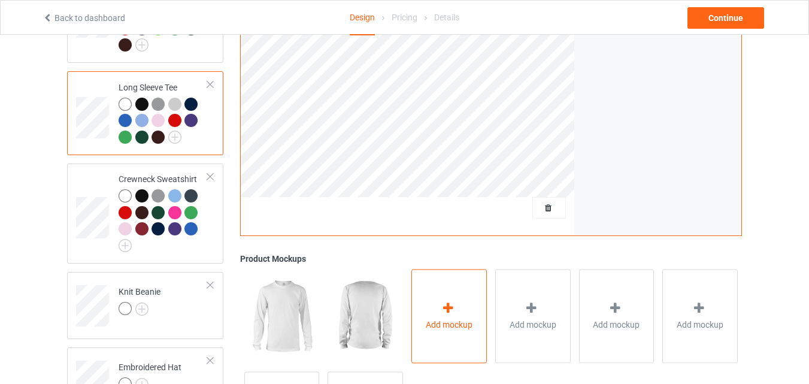
click at [452, 306] on icon at bounding box center [447, 308] width 15 height 13
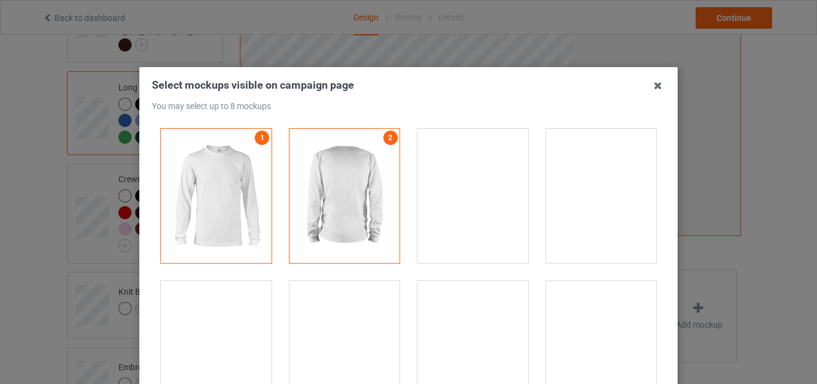
scroll to position [46, 0]
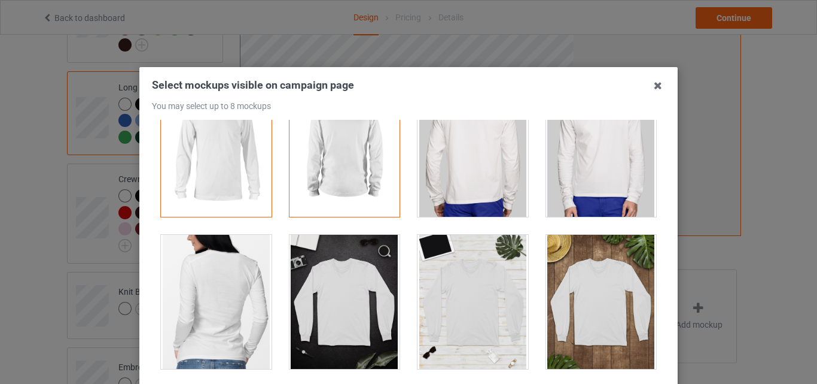
click at [611, 148] on div at bounding box center [601, 150] width 111 height 134
click at [547, 297] on div at bounding box center [601, 302] width 111 height 134
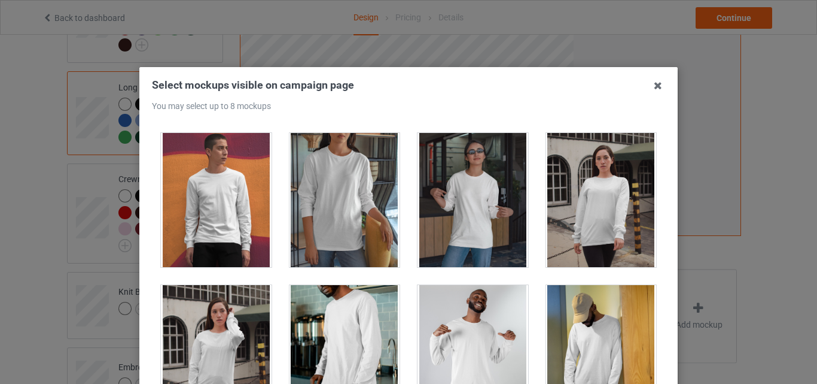
scroll to position [467, 0]
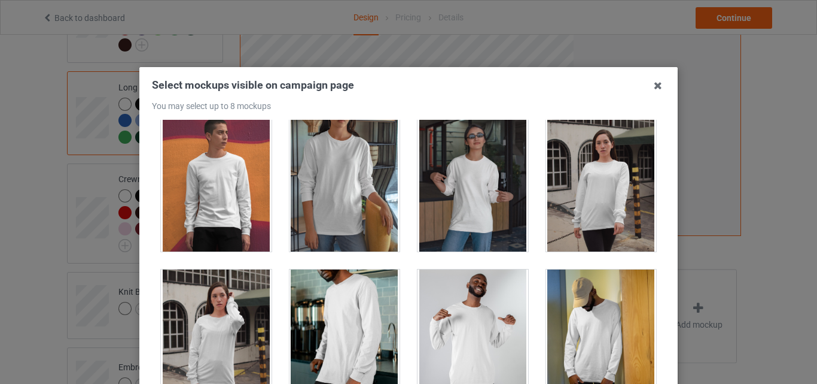
click at [345, 175] on div at bounding box center [345, 184] width 111 height 134
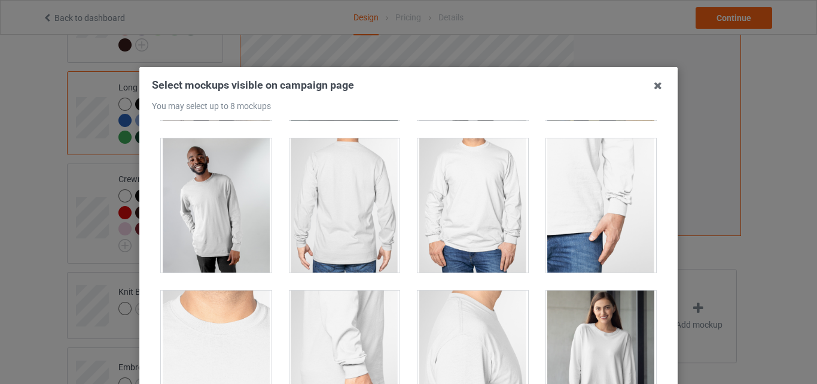
scroll to position [728, 0]
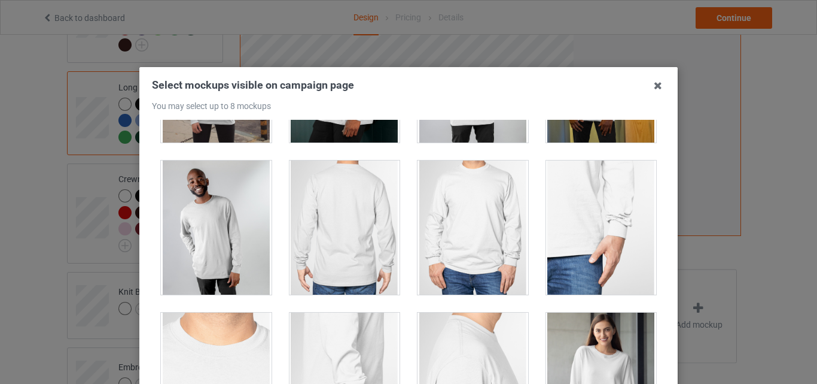
click at [468, 224] on div at bounding box center [473, 227] width 111 height 134
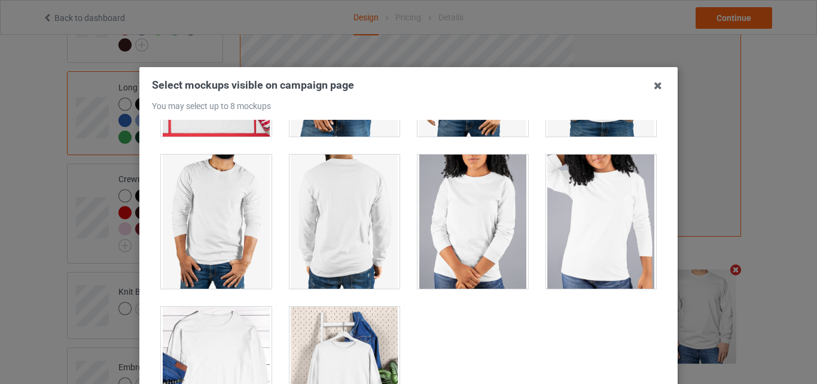
scroll to position [3341, 0]
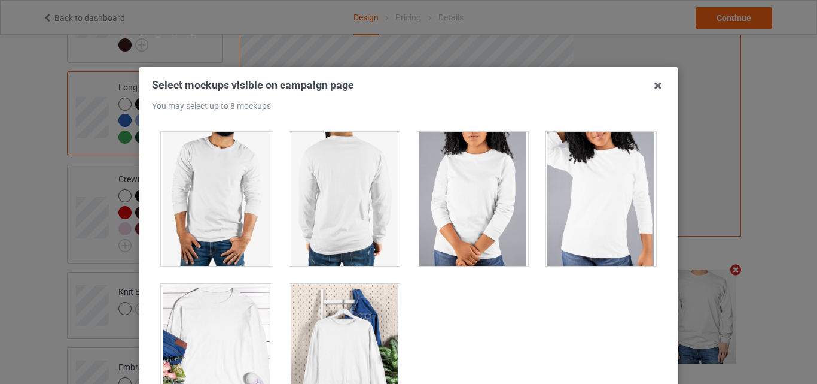
click at [370, 362] on div at bounding box center [345, 351] width 111 height 134
click at [235, 344] on div at bounding box center [216, 351] width 111 height 134
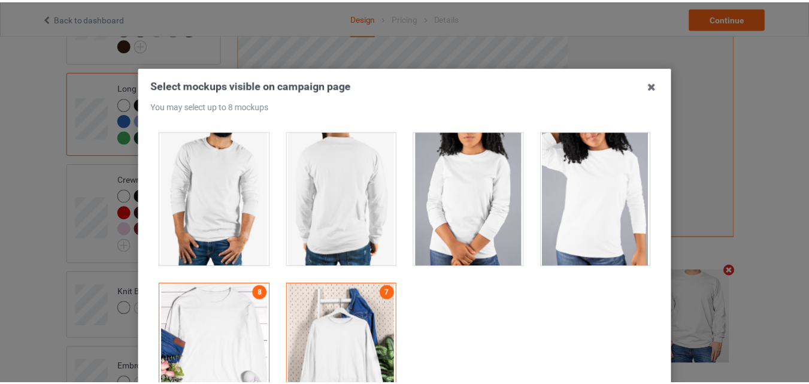
scroll to position [165, 0]
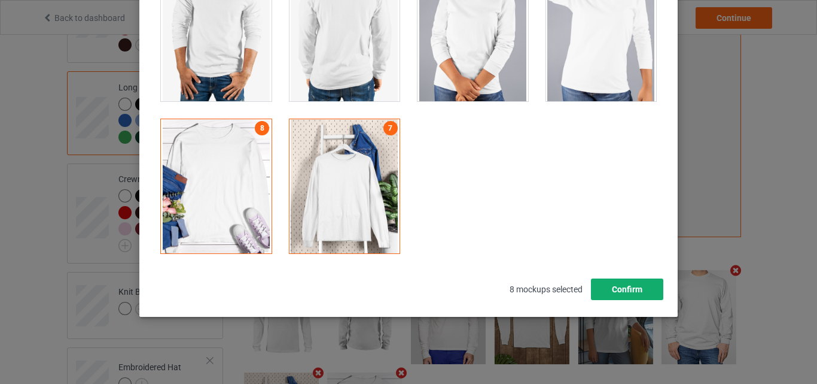
click at [615, 292] on button "Confirm" at bounding box center [627, 289] width 72 height 22
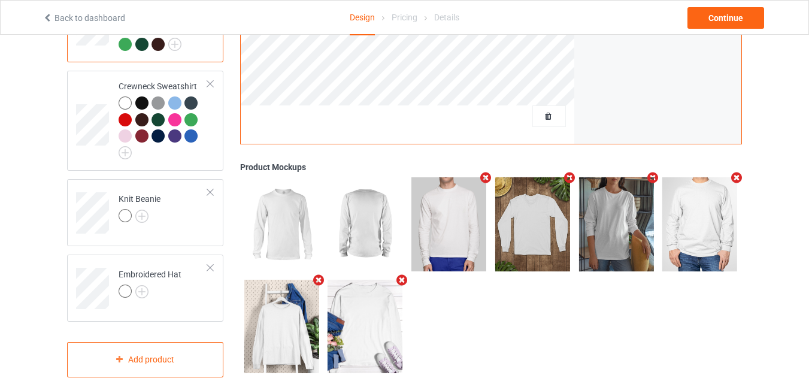
scroll to position [497, 0]
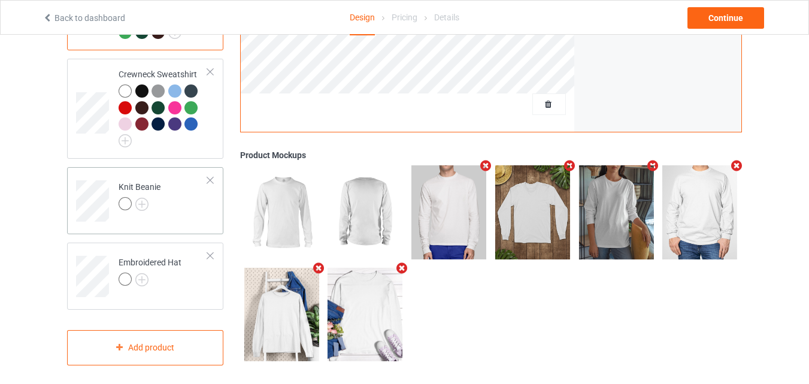
click at [186, 196] on td "Knit Beanie" at bounding box center [163, 197] width 102 height 50
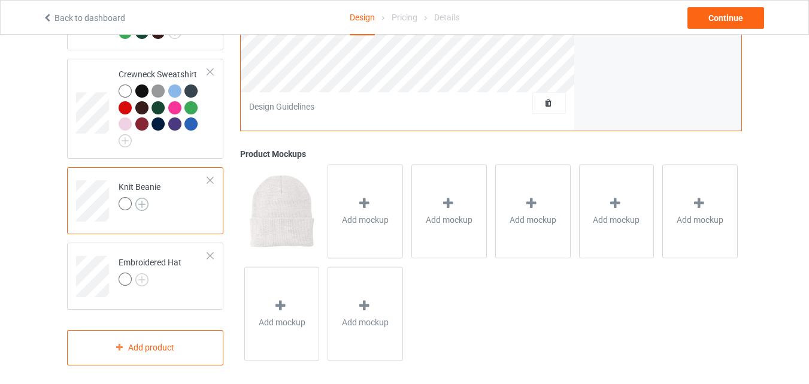
click at [139, 204] on img at bounding box center [141, 203] width 13 height 13
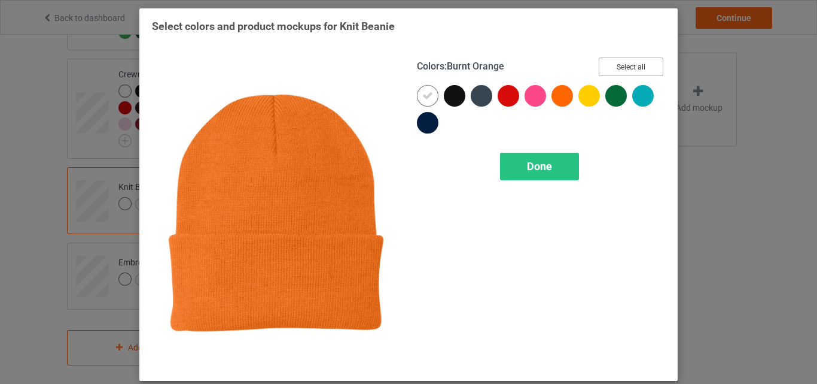
click at [640, 68] on button "Select all" at bounding box center [631, 66] width 65 height 19
click at [563, 101] on icon at bounding box center [562, 95] width 11 height 11
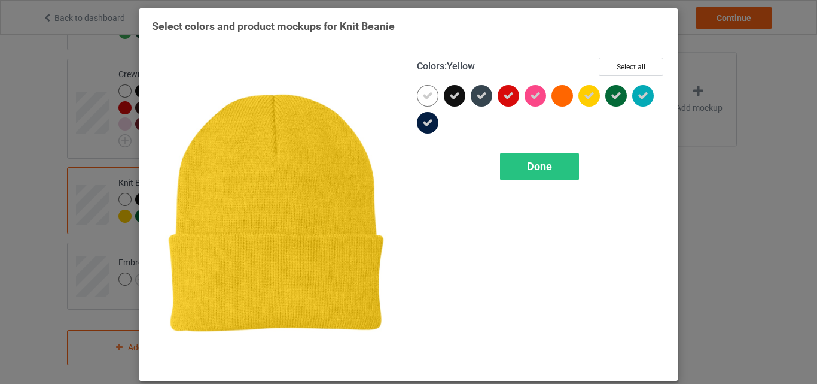
click at [582, 96] on div at bounding box center [590, 96] width 22 height 22
click at [531, 169] on span "Done" at bounding box center [539, 166] width 25 height 13
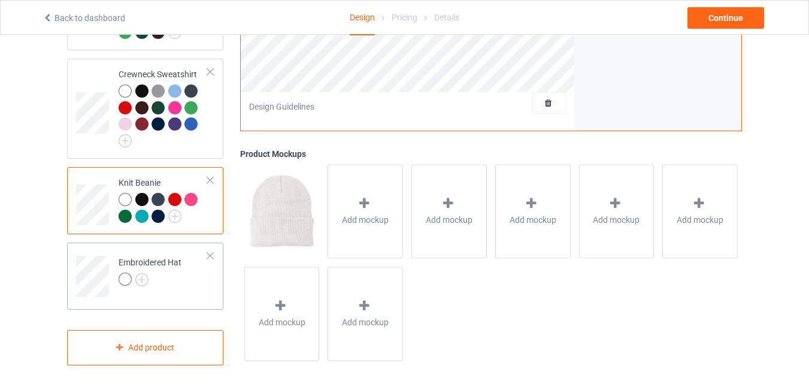
click at [158, 288] on div at bounding box center [149, 280] width 63 height 17
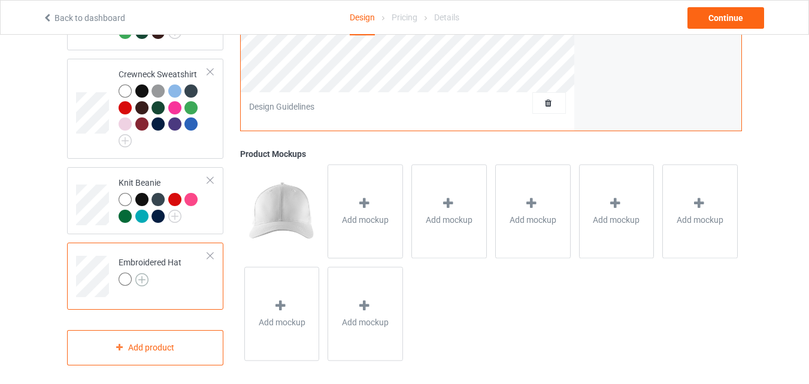
click at [142, 285] on img at bounding box center [141, 279] width 13 height 13
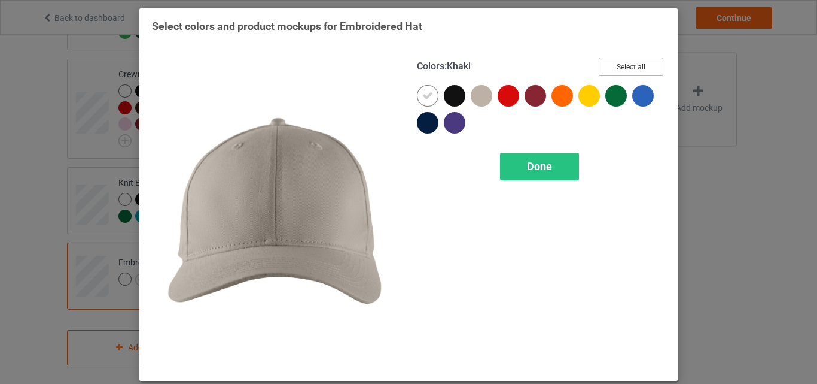
click at [614, 67] on button "Select all" at bounding box center [631, 66] width 65 height 19
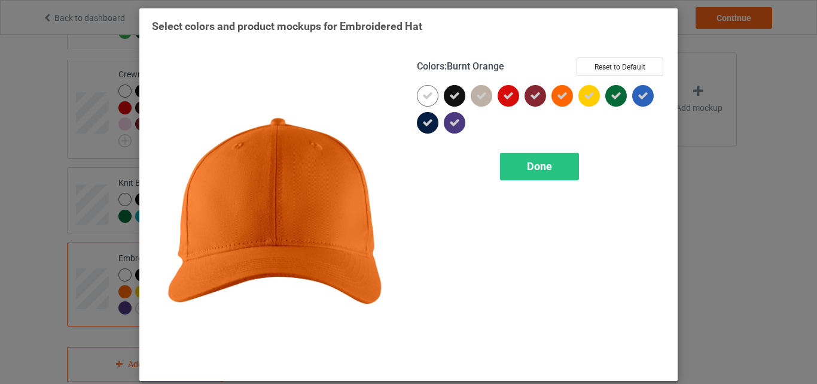
click at [564, 88] on div at bounding box center [563, 96] width 22 height 22
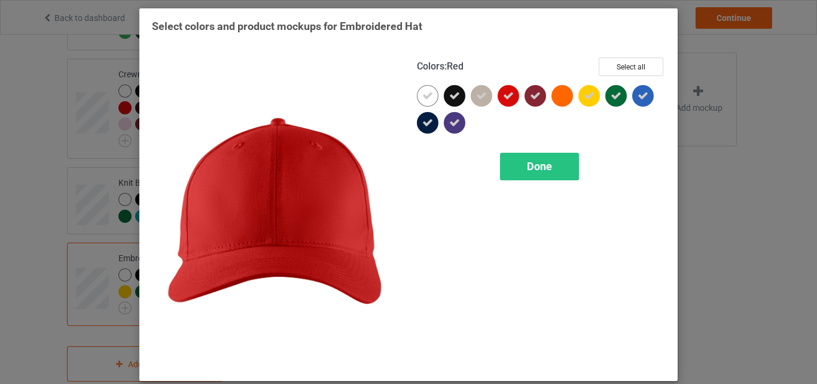
click at [504, 99] on icon at bounding box center [508, 95] width 11 height 11
click at [520, 166] on div "Done" at bounding box center [539, 167] width 79 height 28
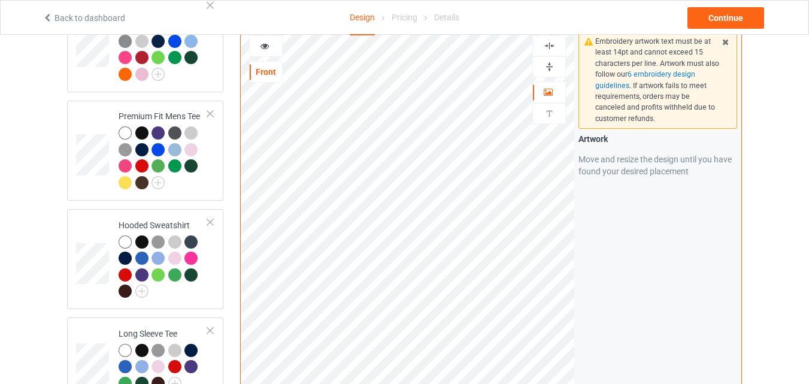
scroll to position [145, 0]
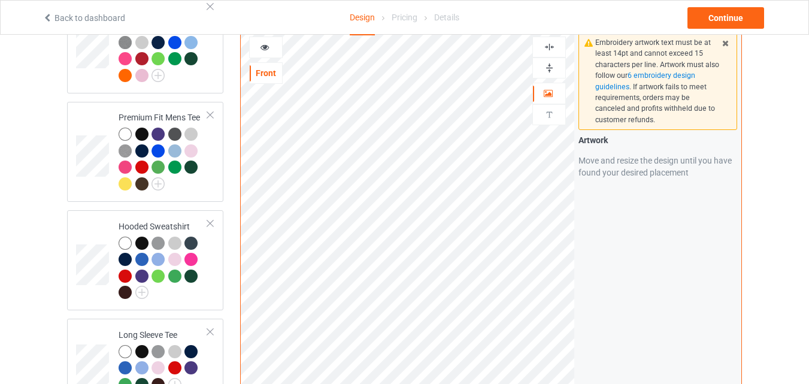
click at [276, 49] on div at bounding box center [266, 47] width 32 height 12
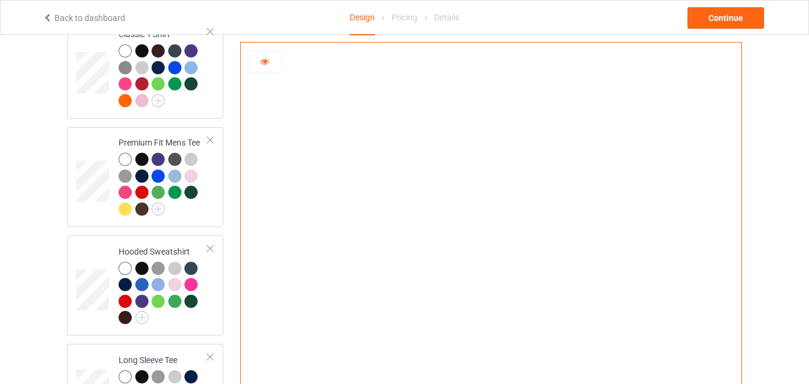
scroll to position [114, 0]
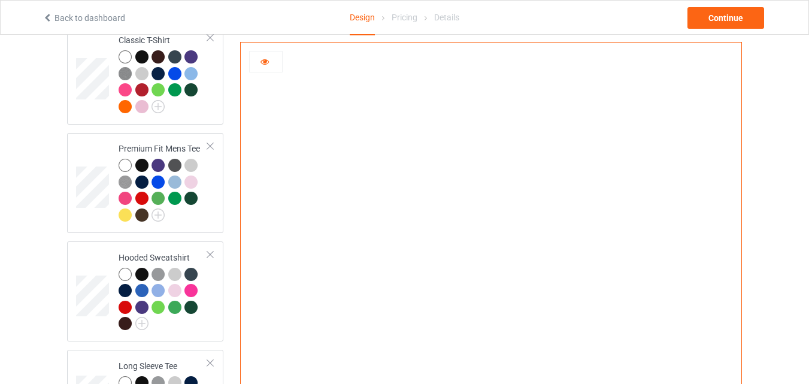
click at [269, 62] on icon at bounding box center [265, 60] width 10 height 8
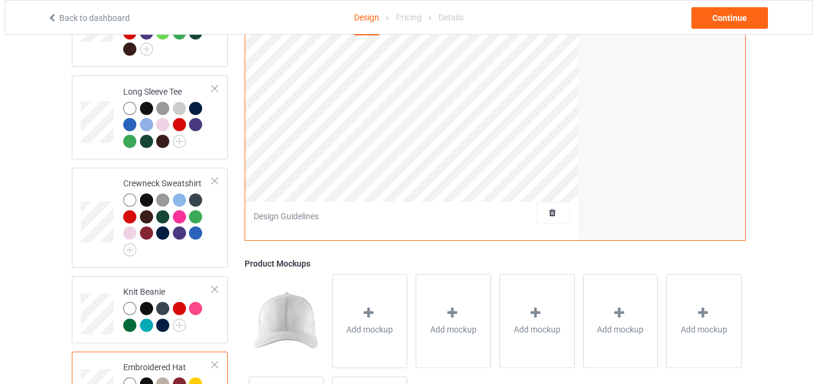
scroll to position [508, 0]
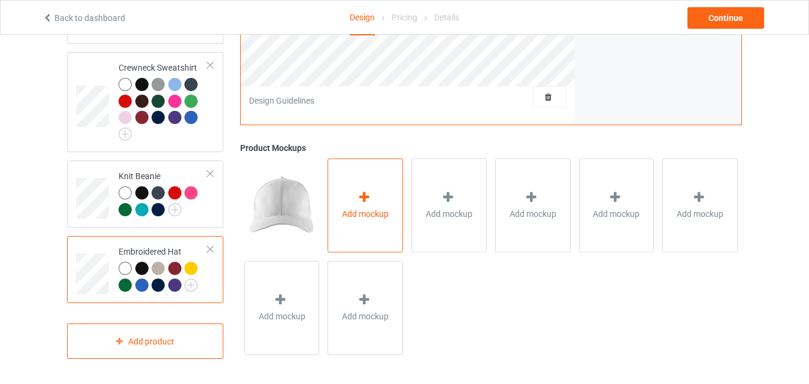
click at [376, 208] on span "Add mockup" at bounding box center [365, 214] width 47 height 12
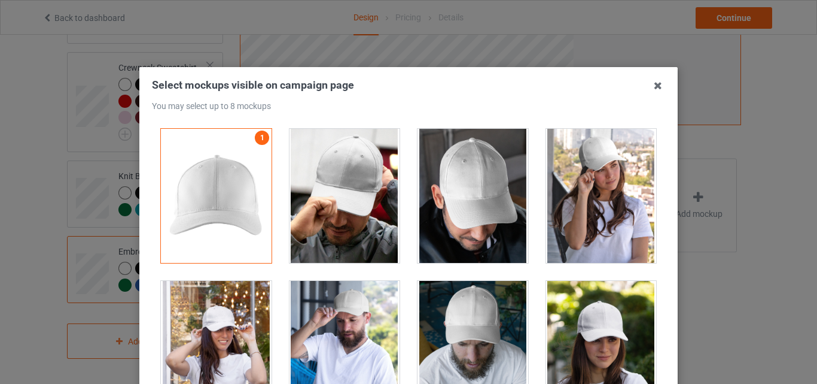
click at [444, 212] on div at bounding box center [473, 196] width 111 height 134
click at [607, 185] on div at bounding box center [601, 196] width 111 height 134
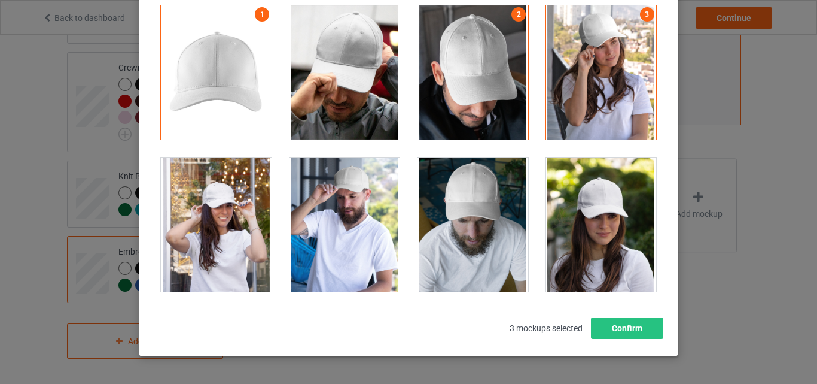
scroll to position [132, 0]
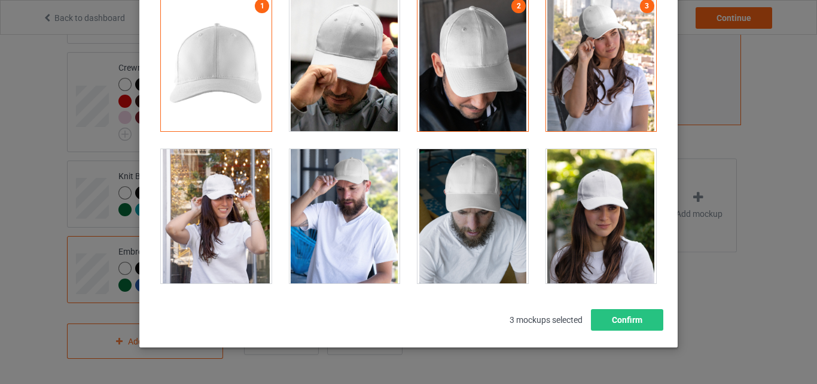
click at [662, 145] on div "Select mockups visible on campaign page You may select up to 8 mockups 1 2 3 3 …" at bounding box center [408, 141] width 539 height 412
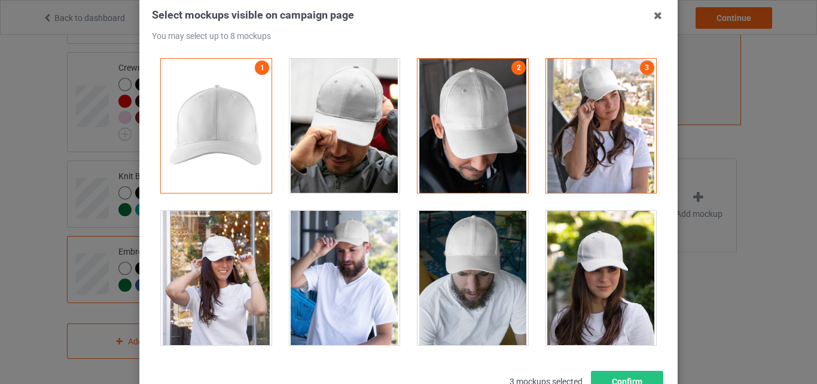
scroll to position [66, 0]
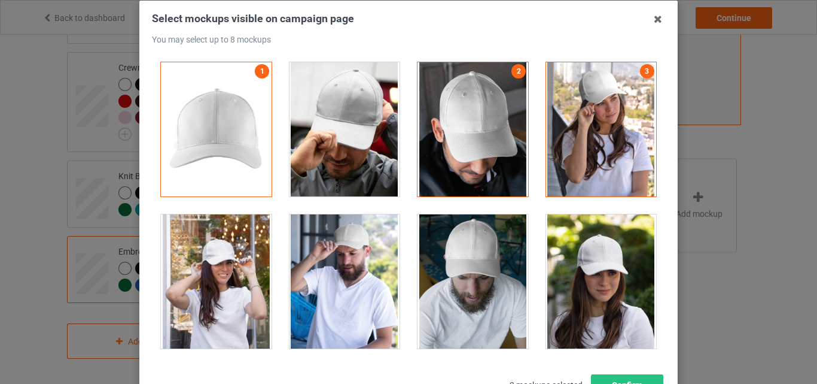
click at [356, 138] on div at bounding box center [345, 129] width 111 height 134
click at [482, 272] on div at bounding box center [473, 281] width 111 height 134
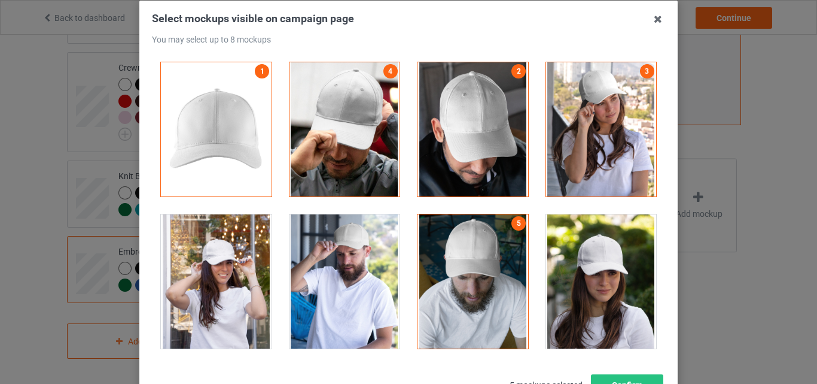
click at [583, 279] on div at bounding box center [601, 281] width 111 height 134
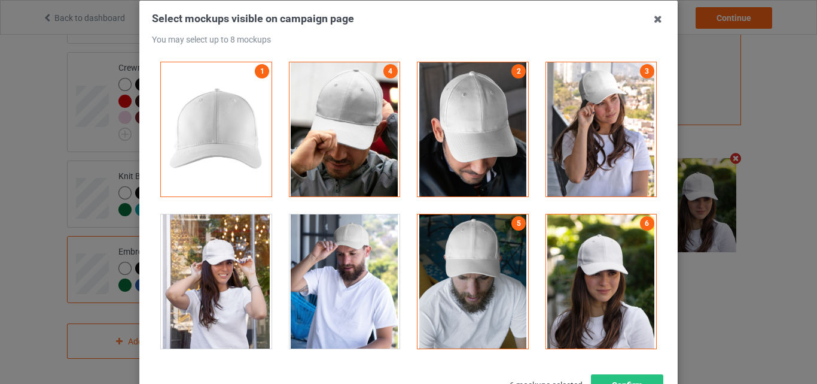
click at [219, 289] on div at bounding box center [216, 281] width 111 height 134
click at [326, 271] on div at bounding box center [345, 281] width 111 height 134
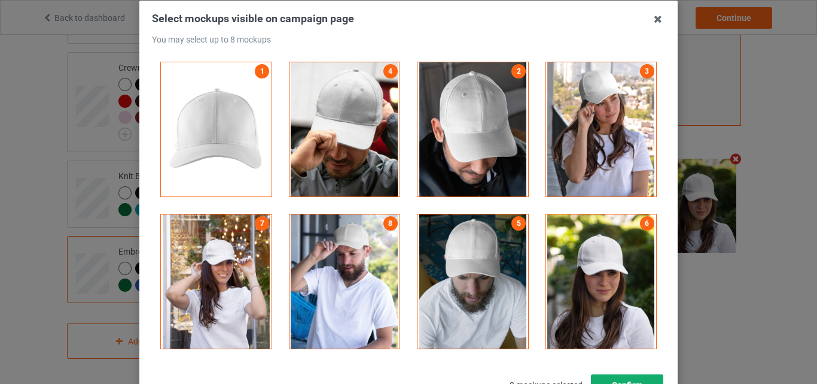
click at [601, 378] on button "Confirm" at bounding box center [627, 385] width 72 height 22
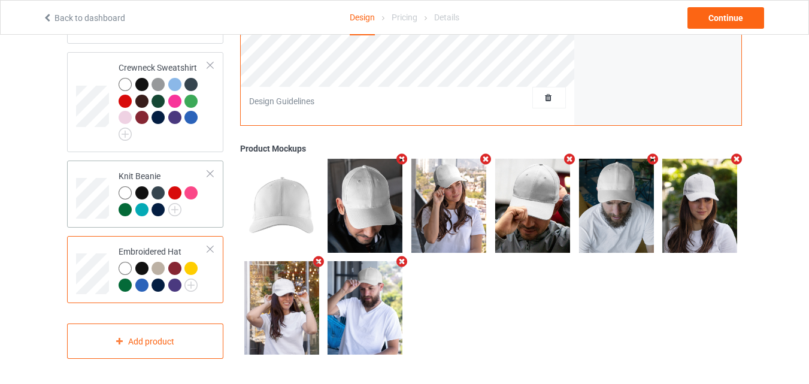
click at [203, 207] on div at bounding box center [162, 202] width 89 height 33
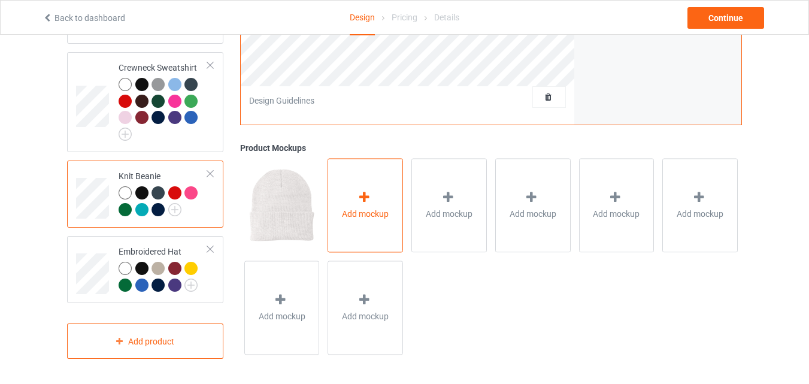
click at [368, 233] on div "Add mockup" at bounding box center [364, 205] width 75 height 94
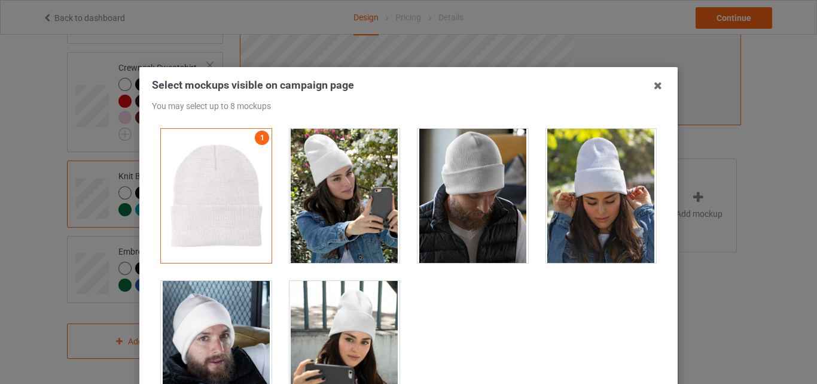
click at [445, 180] on div at bounding box center [473, 196] width 111 height 134
click at [564, 180] on div at bounding box center [601, 196] width 111 height 134
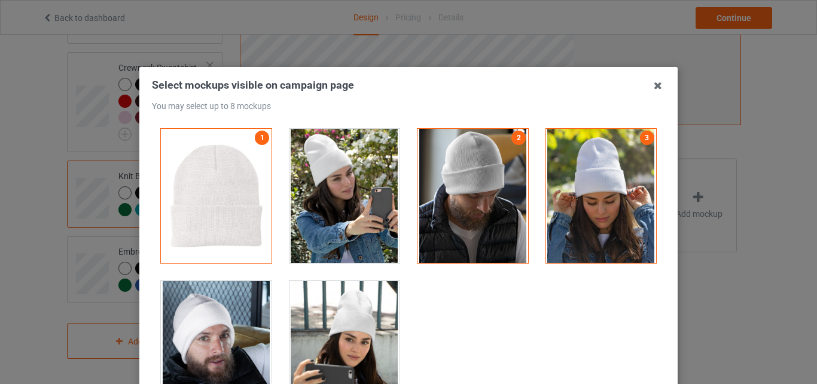
click at [186, 321] on div at bounding box center [216, 348] width 111 height 134
click at [323, 324] on div at bounding box center [345, 348] width 111 height 134
click at [344, 220] on div at bounding box center [345, 196] width 111 height 134
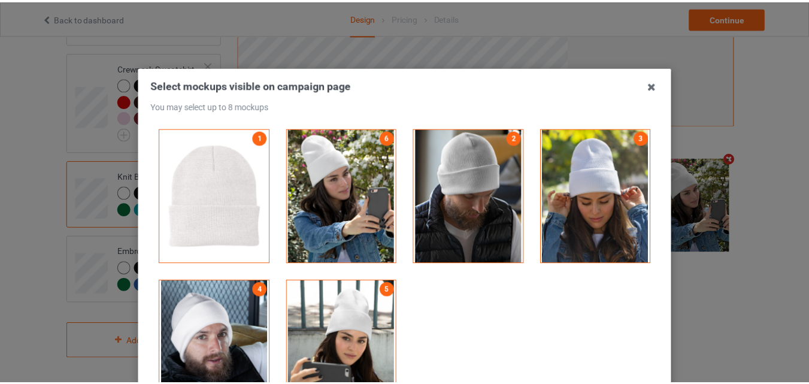
scroll to position [162, 0]
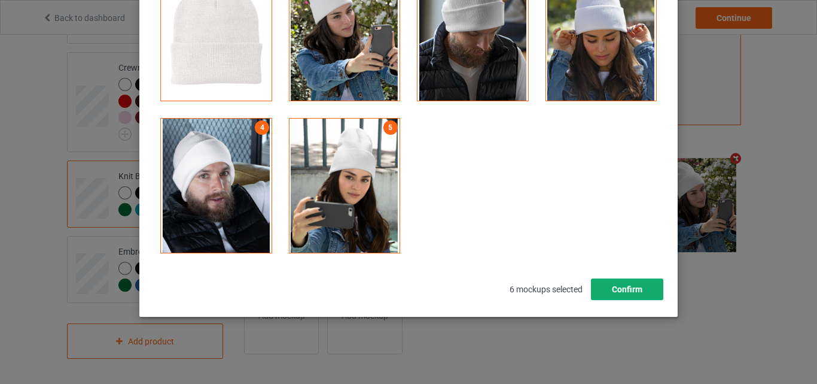
click at [619, 294] on button "Confirm" at bounding box center [627, 289] width 72 height 22
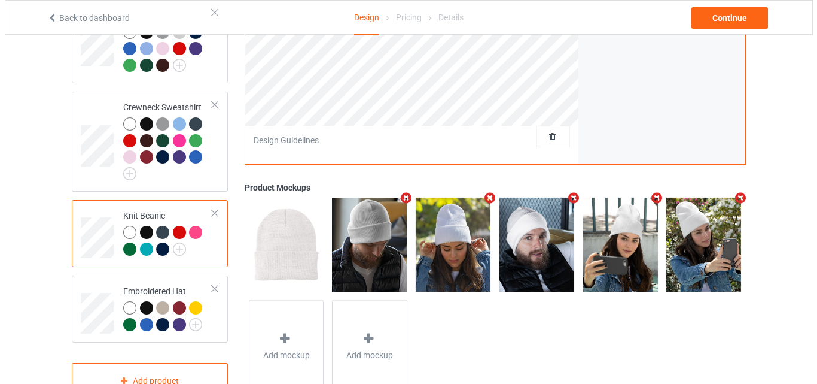
scroll to position [508, 0]
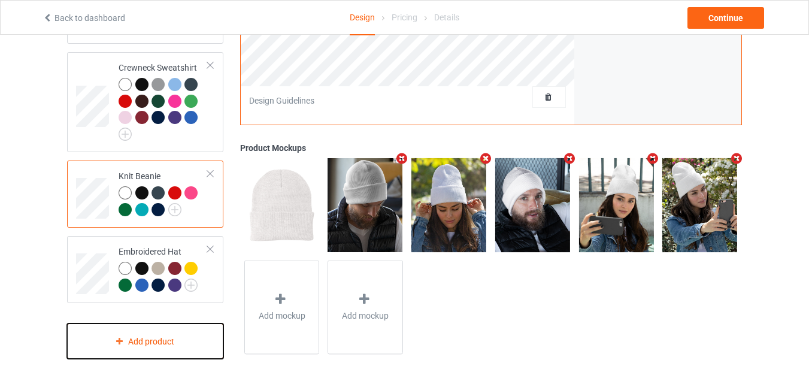
click at [134, 332] on div "Add product" at bounding box center [145, 340] width 156 height 35
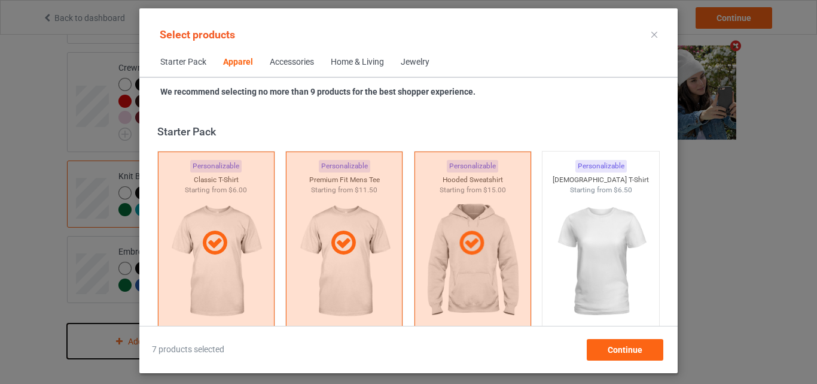
scroll to position [446, 0]
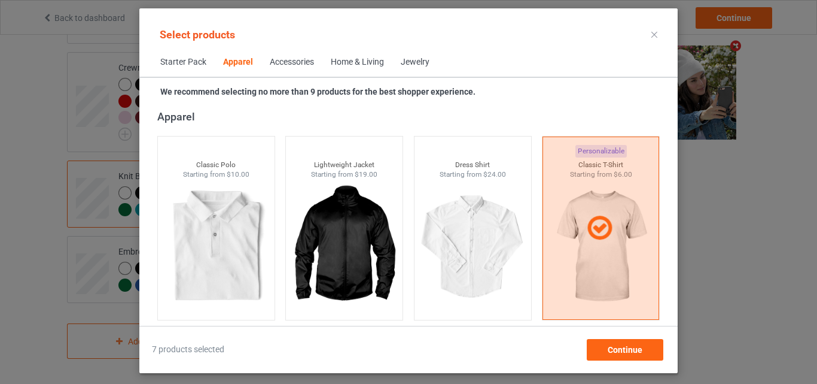
click at [335, 56] on div "Home & Living" at bounding box center [357, 62] width 53 height 12
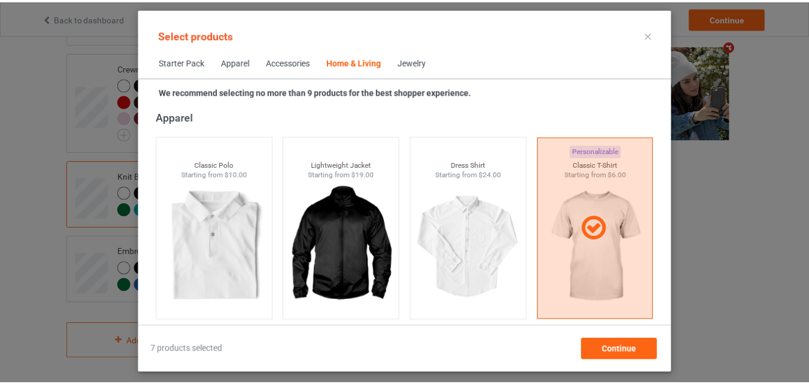
scroll to position [5397, 0]
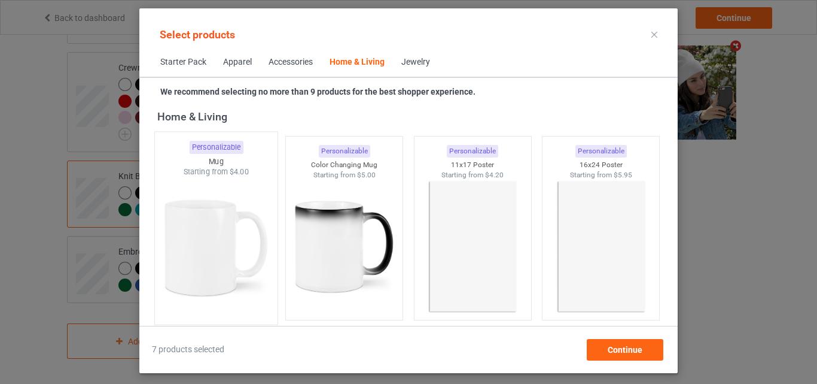
click at [221, 248] on img at bounding box center [216, 247] width 113 height 141
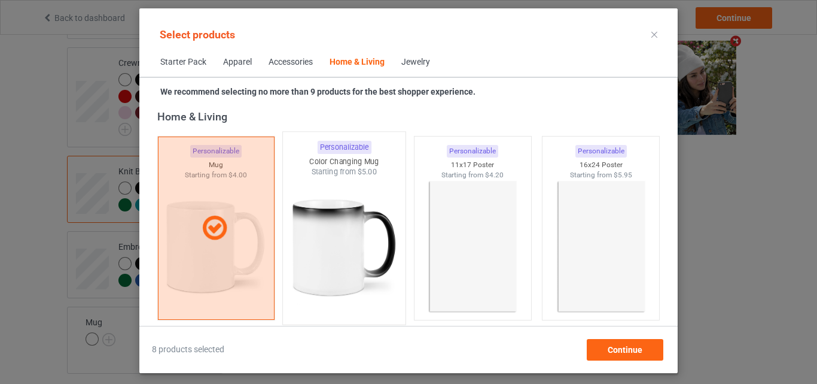
click at [320, 248] on img at bounding box center [344, 247] width 113 height 141
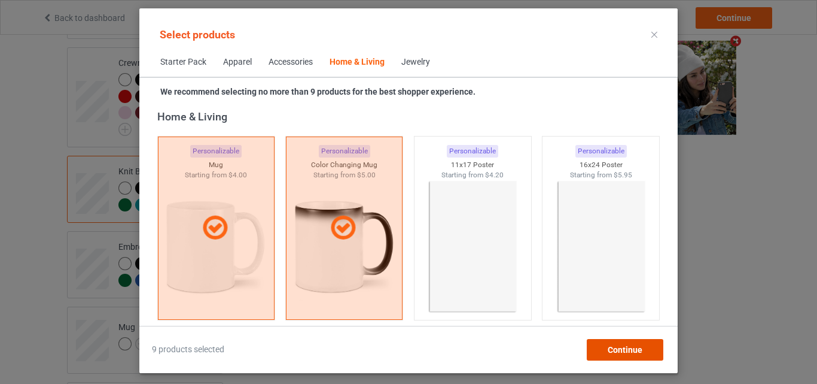
click at [609, 346] on span "Continue" at bounding box center [625, 350] width 35 height 10
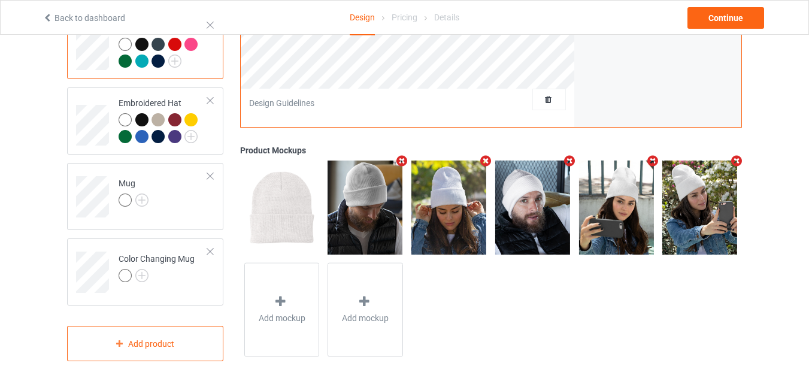
scroll to position [659, 0]
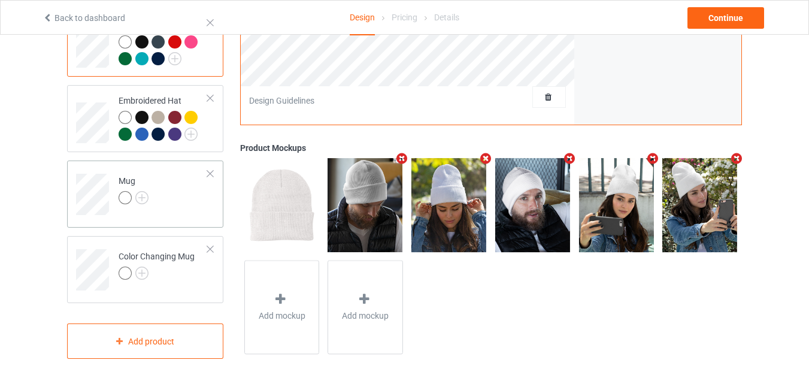
click at [184, 193] on td "Mug" at bounding box center [163, 190] width 102 height 50
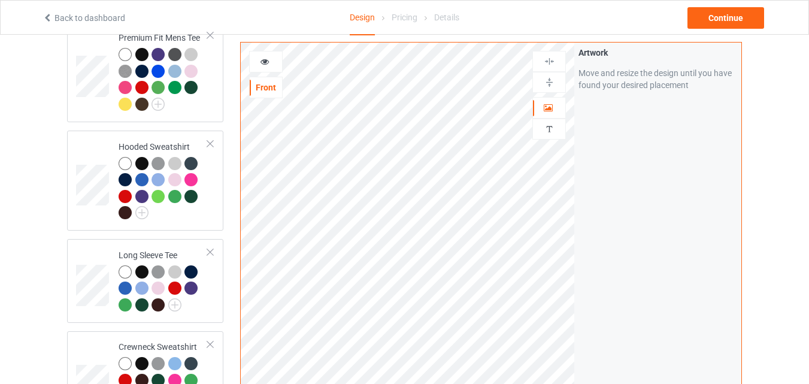
scroll to position [223, 0]
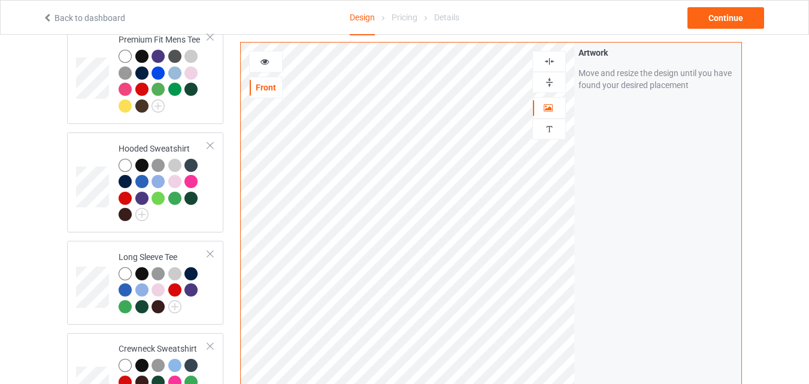
click at [546, 78] on img at bounding box center [548, 82] width 11 height 11
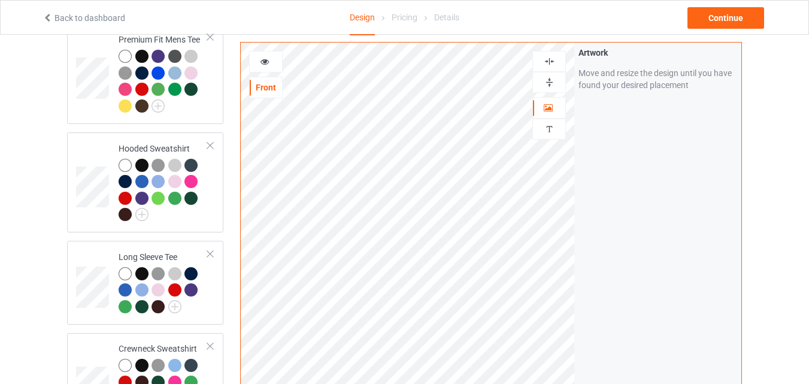
click at [546, 78] on img at bounding box center [548, 82] width 11 height 11
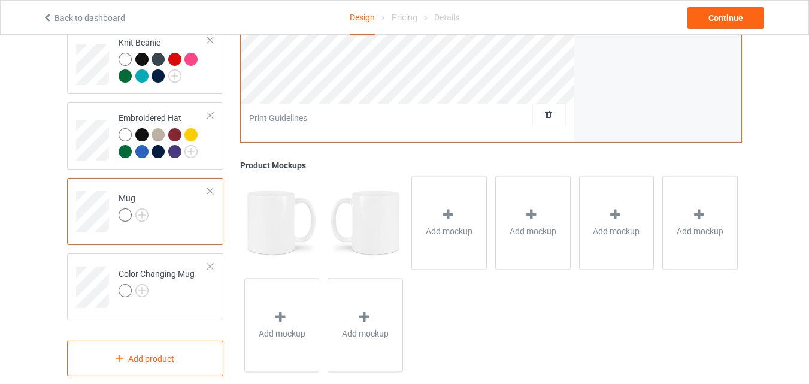
scroll to position [659, 0]
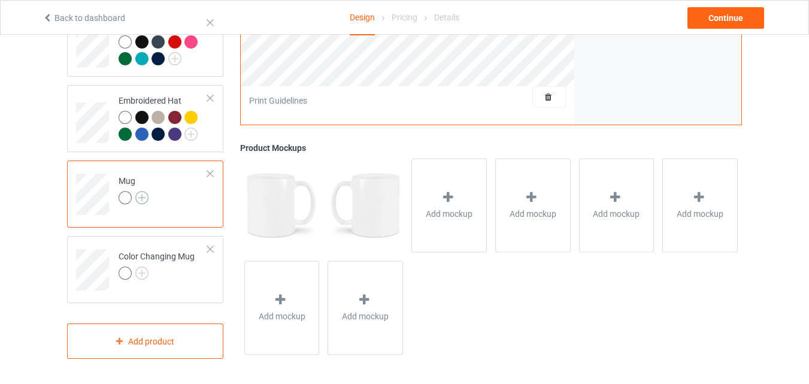
click at [145, 192] on img at bounding box center [141, 197] width 13 height 13
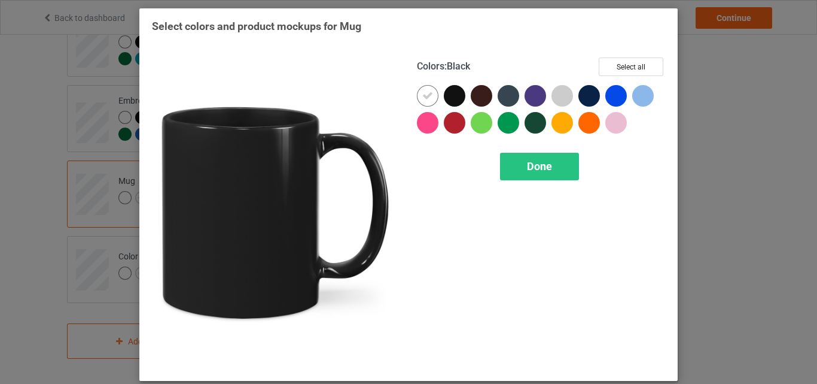
click at [447, 89] on div at bounding box center [455, 96] width 22 height 22
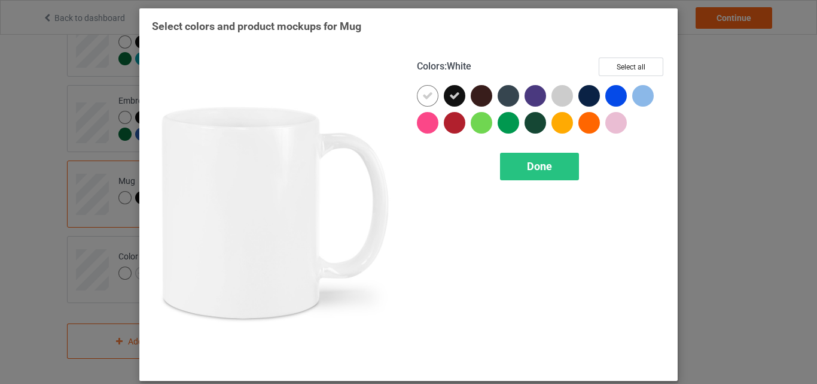
click at [423, 95] on icon at bounding box center [428, 95] width 11 height 11
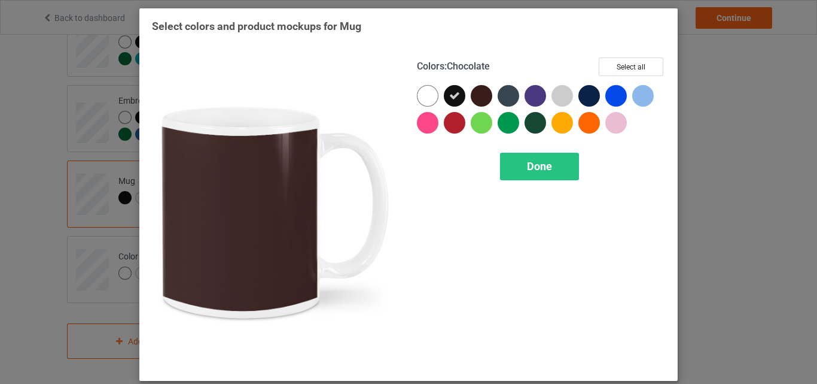
click at [471, 96] on div at bounding box center [482, 96] width 22 height 22
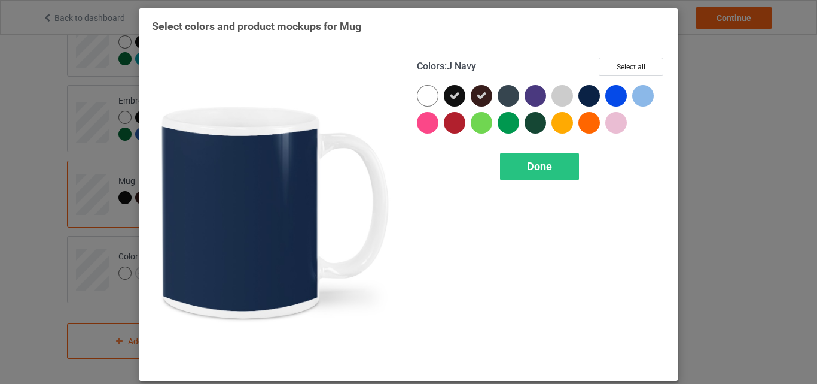
click at [582, 100] on div at bounding box center [590, 96] width 22 height 22
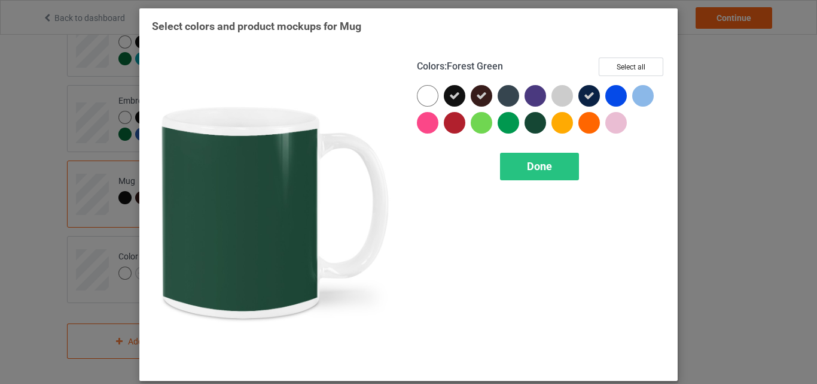
click at [530, 122] on div at bounding box center [536, 123] width 22 height 22
click at [527, 171] on span "Done" at bounding box center [539, 166] width 25 height 13
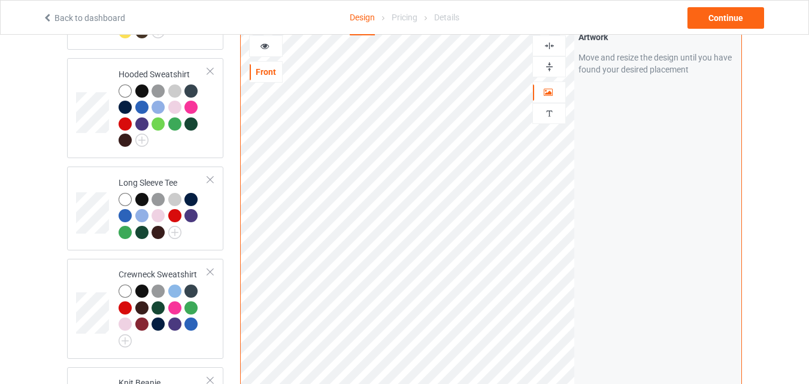
scroll to position [348, 0]
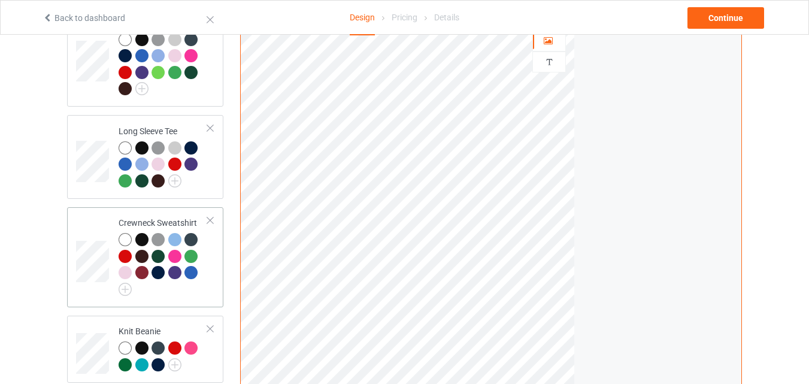
click at [195, 271] on div at bounding box center [190, 272] width 13 height 13
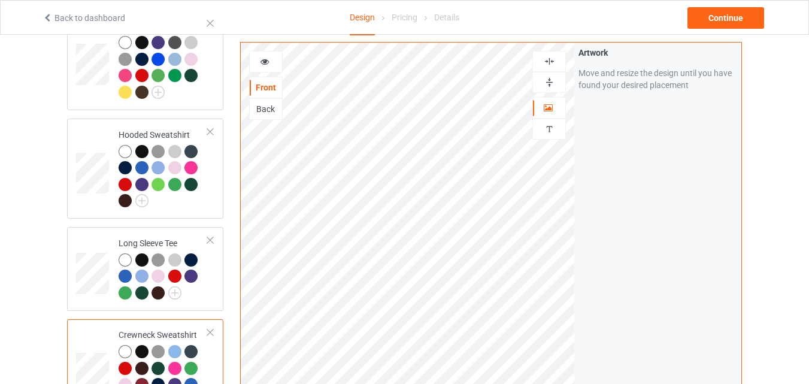
scroll to position [264, 0]
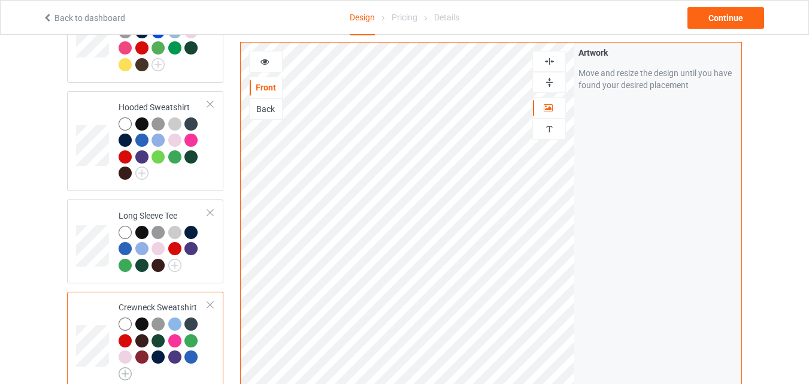
click at [127, 375] on img at bounding box center [124, 373] width 13 height 13
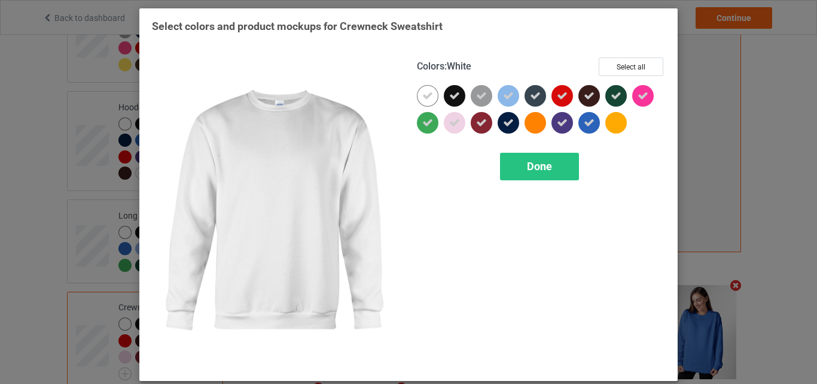
click at [425, 89] on div at bounding box center [428, 96] width 22 height 22
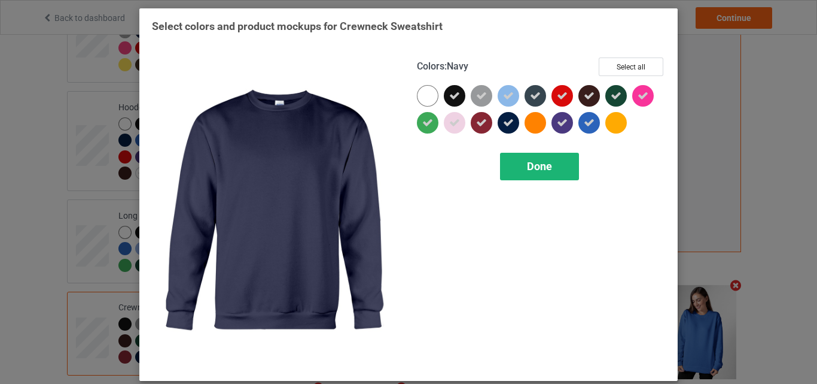
click at [531, 174] on div "Done" at bounding box center [539, 167] width 79 height 28
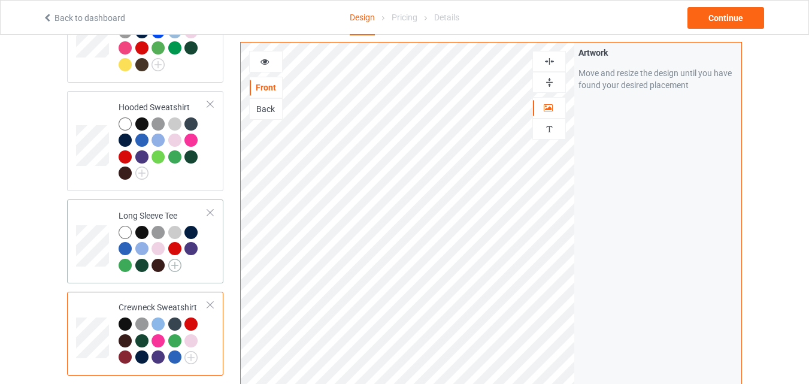
click at [176, 260] on img at bounding box center [174, 265] width 13 height 13
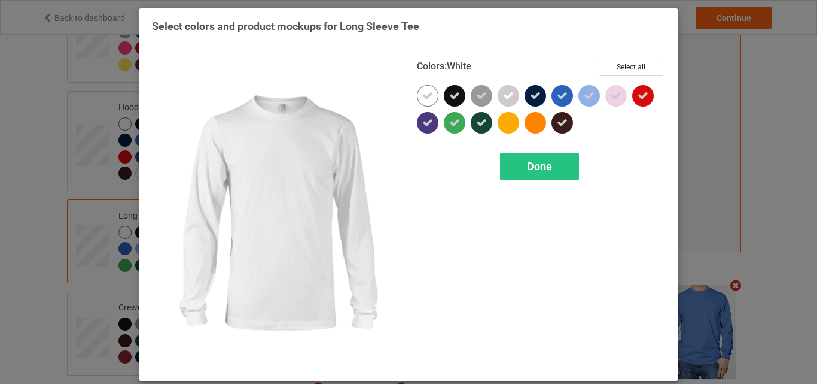
click at [430, 92] on div at bounding box center [428, 96] width 22 height 22
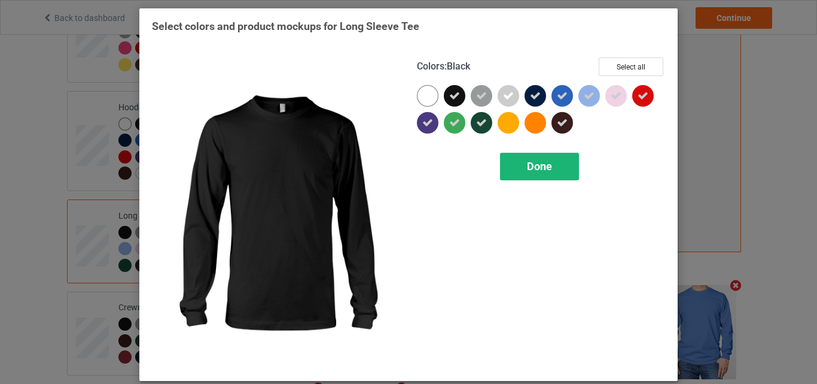
click at [516, 160] on div "Done" at bounding box center [539, 167] width 79 height 28
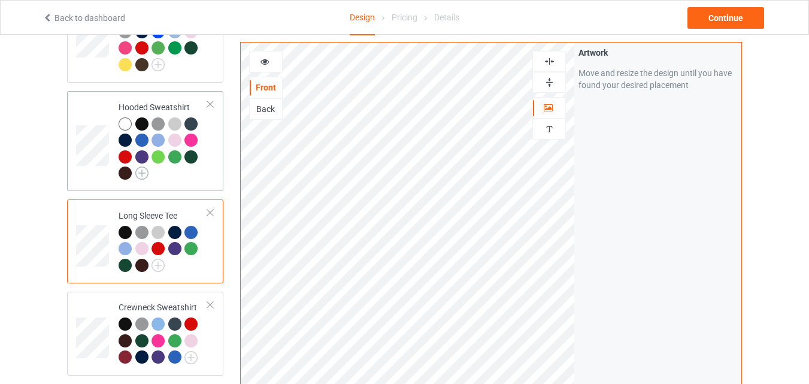
click at [142, 177] on img at bounding box center [141, 172] width 13 height 13
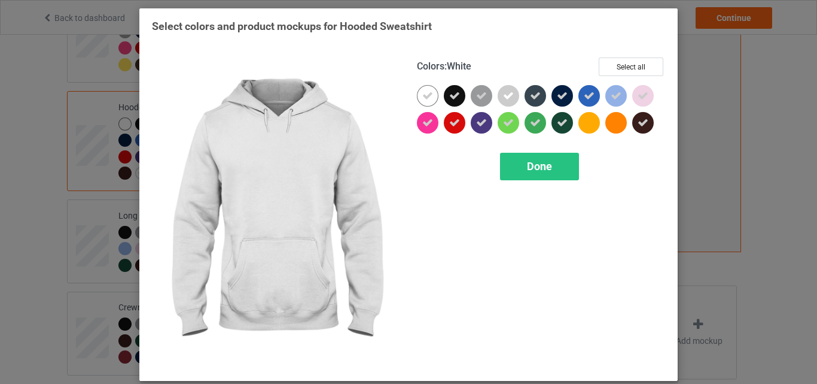
click at [427, 99] on icon at bounding box center [428, 95] width 11 height 11
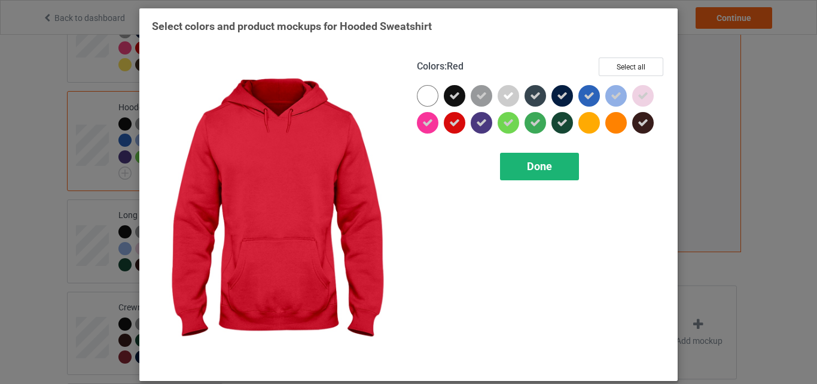
click at [517, 156] on div "Done" at bounding box center [539, 167] width 79 height 28
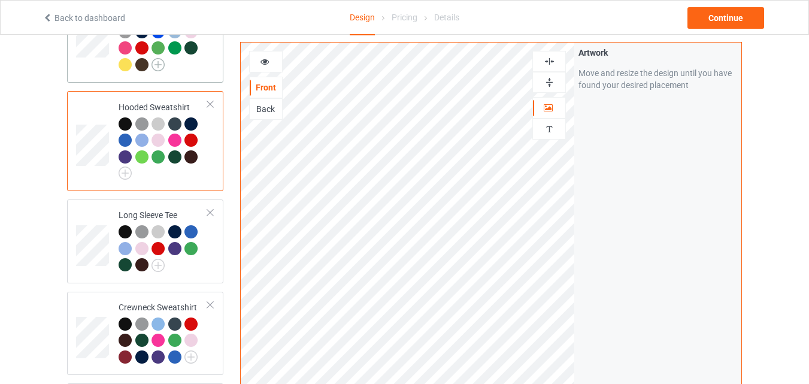
click at [164, 68] on img at bounding box center [157, 64] width 13 height 13
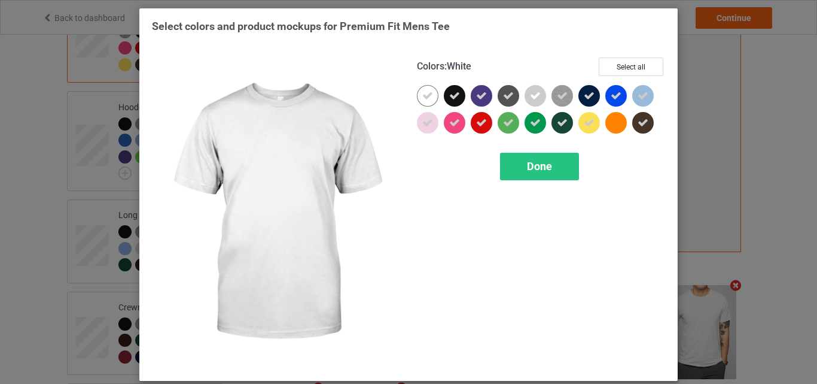
click at [424, 102] on div at bounding box center [428, 96] width 22 height 22
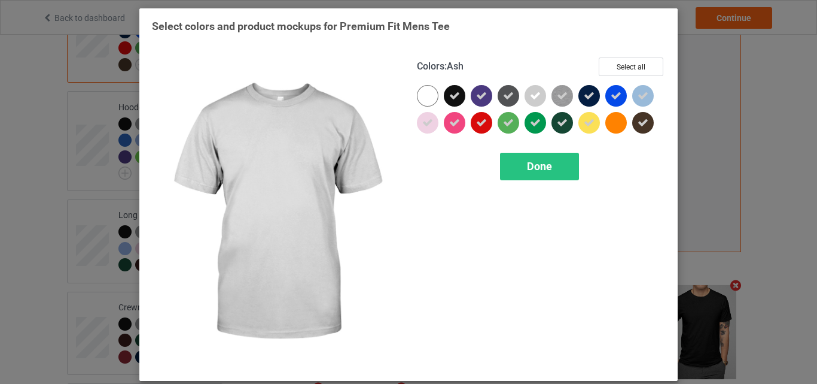
click at [534, 93] on icon at bounding box center [535, 95] width 11 height 11
click at [534, 93] on div at bounding box center [536, 96] width 22 height 22
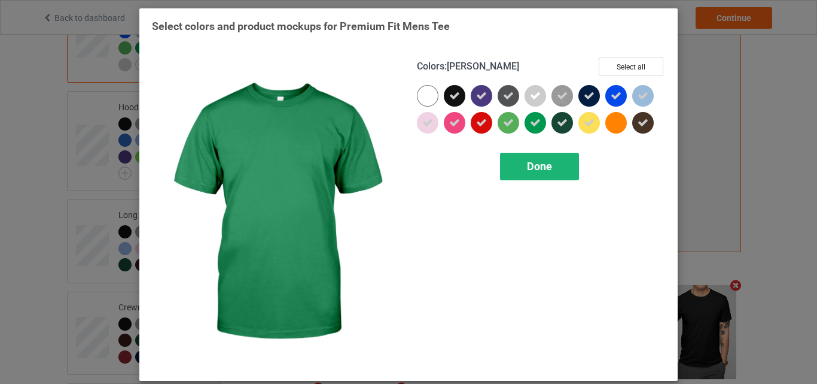
click at [527, 161] on span "Done" at bounding box center [539, 166] width 25 height 13
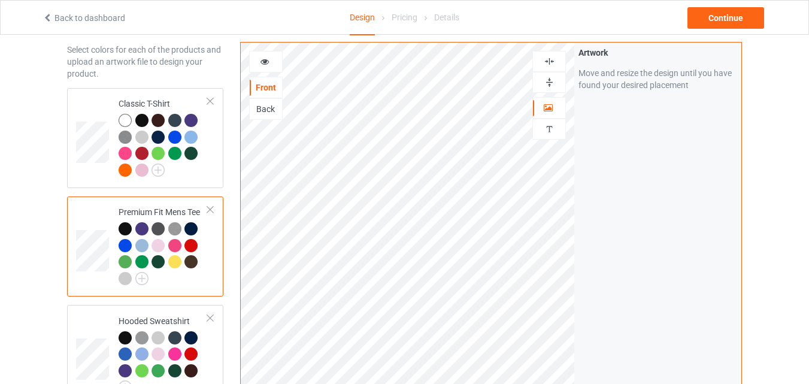
scroll to position [44, 0]
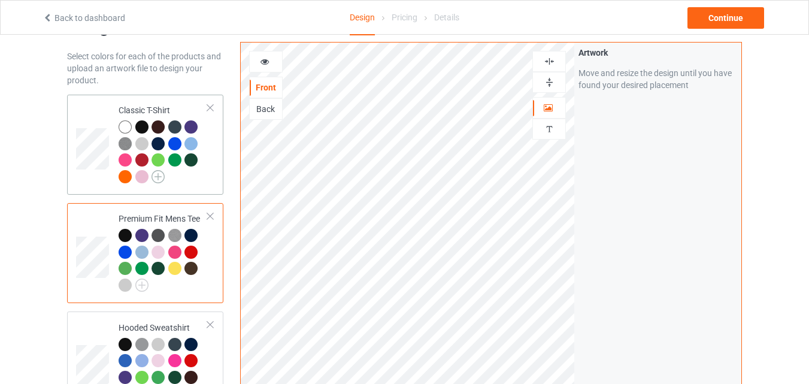
click at [161, 174] on img at bounding box center [157, 176] width 13 height 13
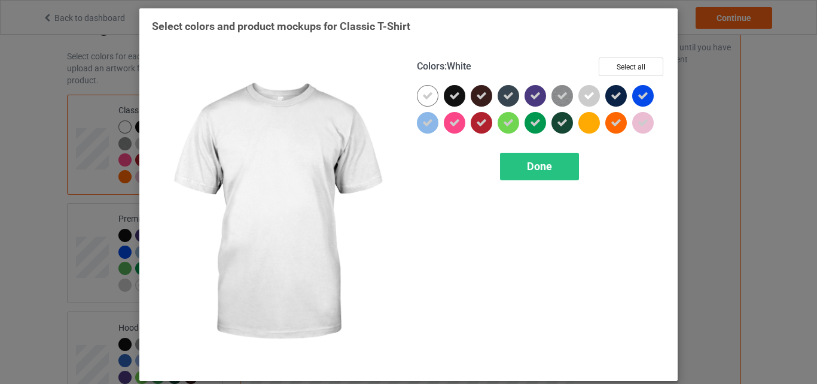
click at [426, 95] on icon at bounding box center [428, 95] width 11 height 11
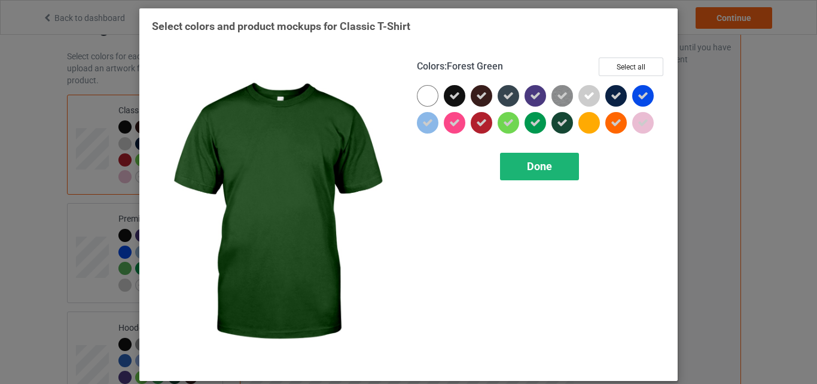
click at [527, 175] on div "Done" at bounding box center [539, 167] width 79 height 28
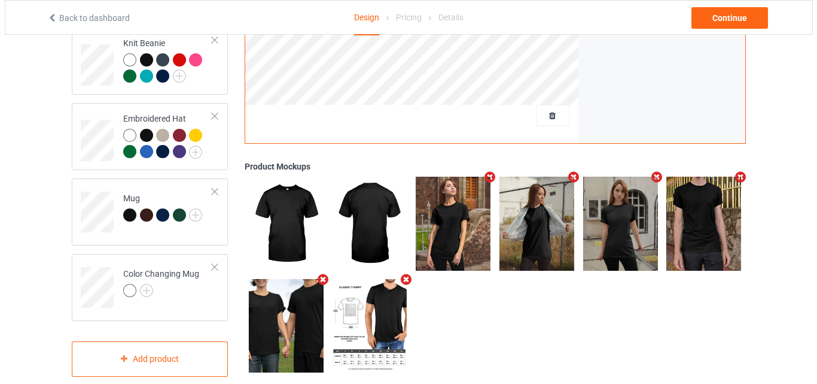
scroll to position [595, 0]
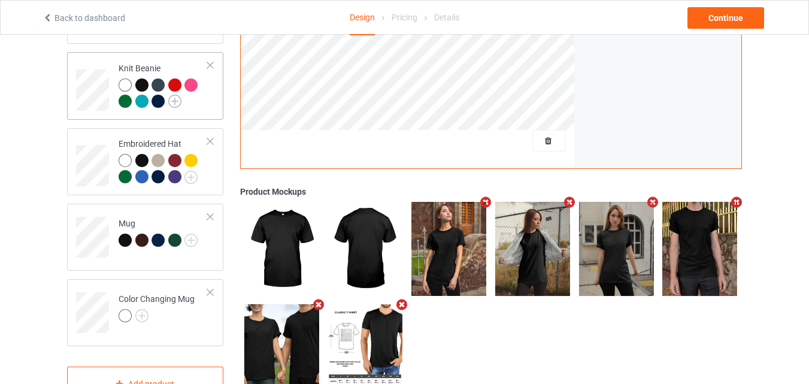
click at [174, 103] on img at bounding box center [174, 101] width 13 height 13
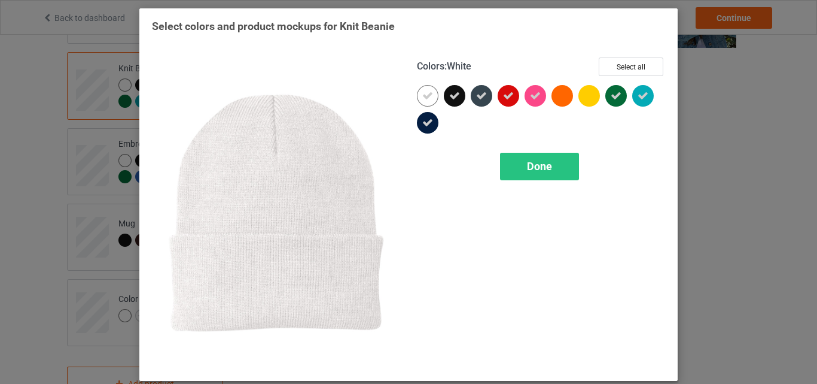
click at [425, 91] on icon at bounding box center [428, 95] width 11 height 11
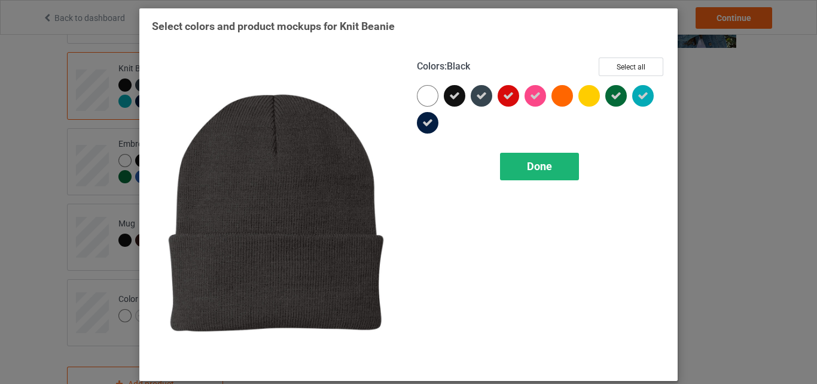
click at [535, 167] on span "Done" at bounding box center [539, 166] width 25 height 13
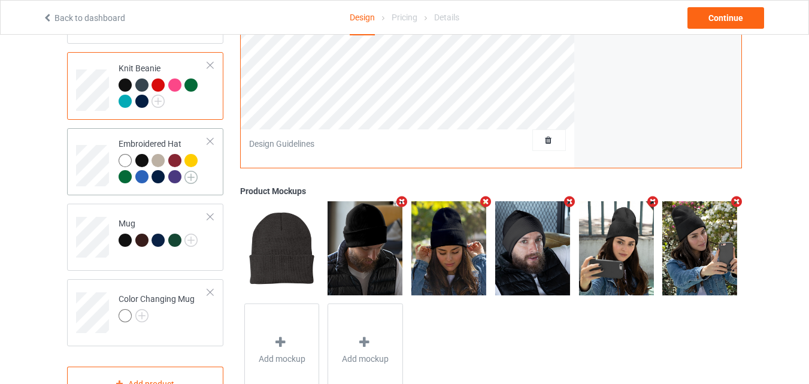
click at [189, 178] on img at bounding box center [190, 177] width 13 height 13
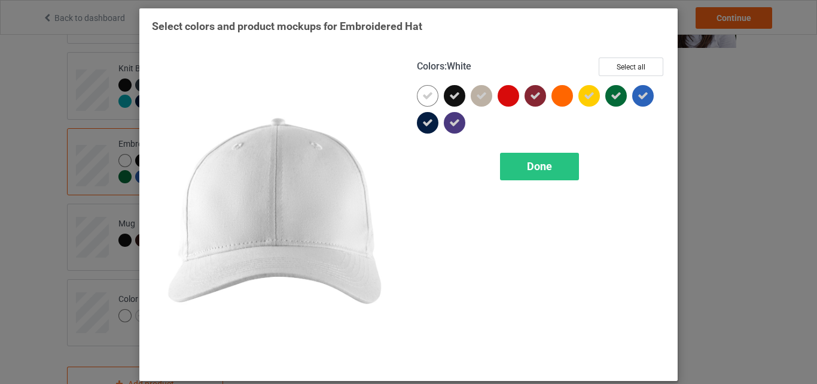
click at [426, 95] on icon at bounding box center [428, 95] width 11 height 11
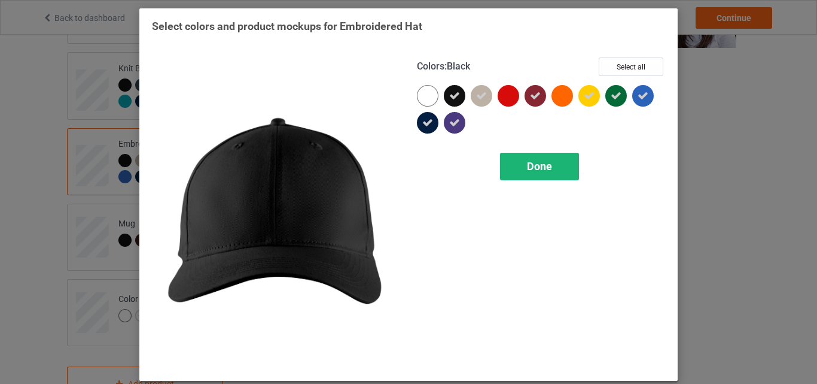
click at [528, 156] on div "Done" at bounding box center [539, 167] width 79 height 28
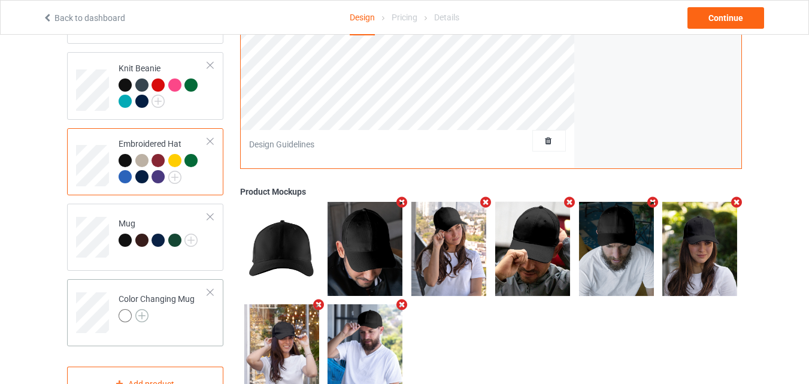
click at [145, 317] on img at bounding box center [141, 315] width 13 height 13
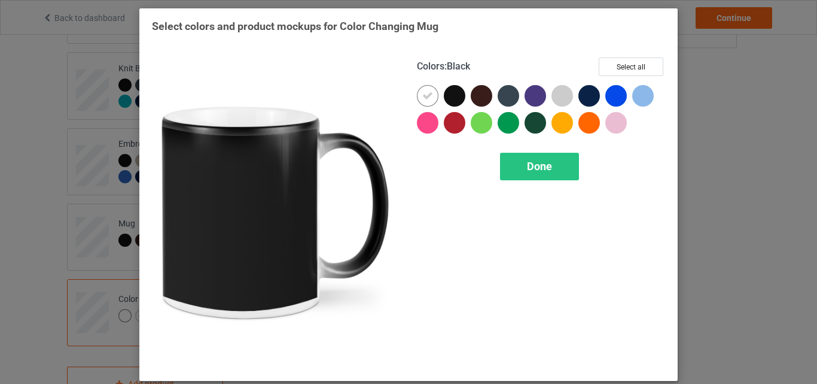
click at [448, 87] on div at bounding box center [455, 96] width 22 height 22
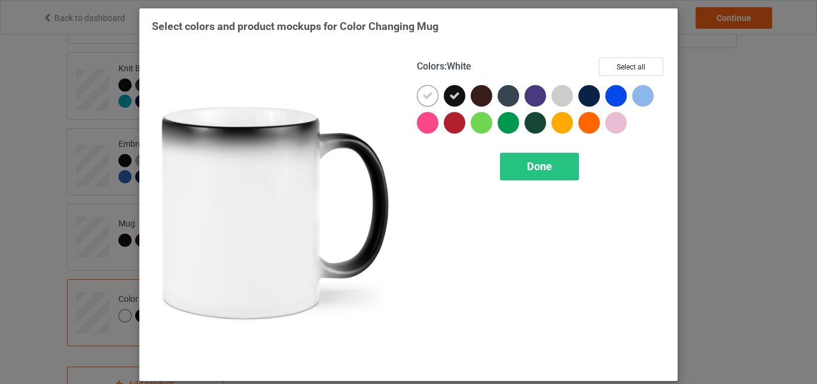
drag, startPoint x: 416, startPoint y: 111, endPoint x: 417, endPoint y: 105, distance: 6.1
click at [417, 105] on div at bounding box center [430, 98] width 27 height 27
click at [417, 105] on div at bounding box center [428, 96] width 22 height 22
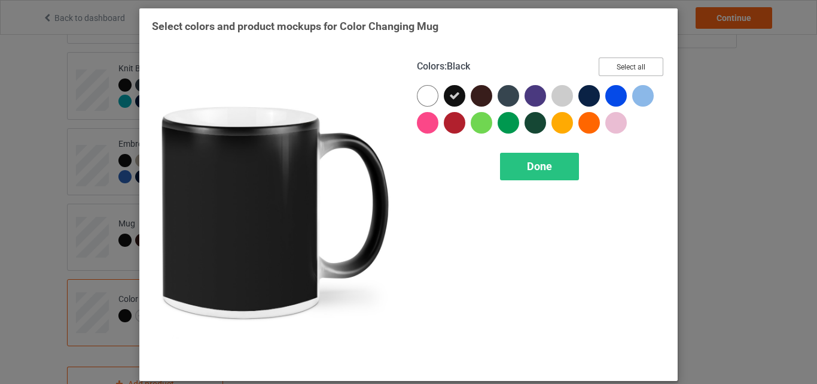
click at [626, 61] on button "Select all" at bounding box center [631, 66] width 65 height 19
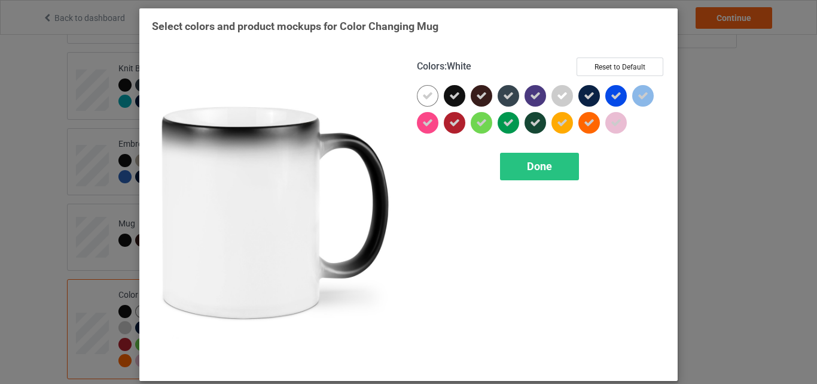
click at [429, 99] on div at bounding box center [428, 96] width 22 height 22
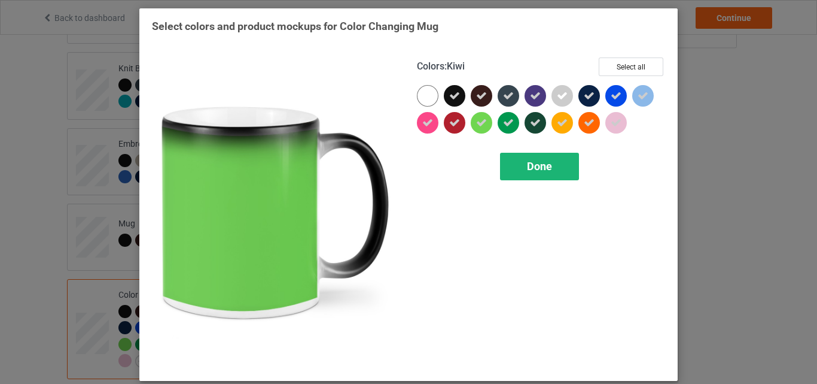
click at [513, 157] on div "Done" at bounding box center [539, 167] width 79 height 28
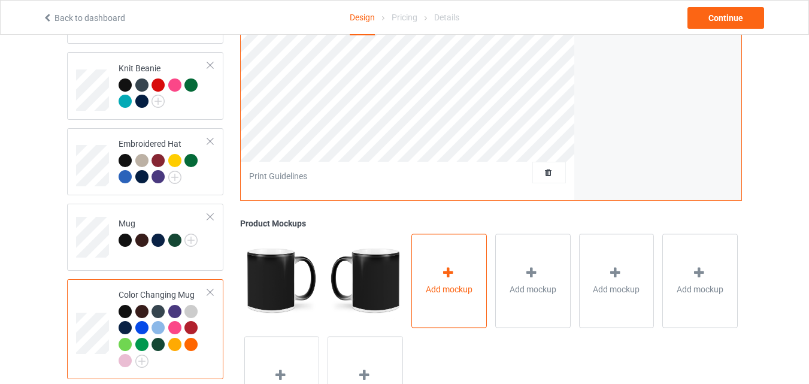
click at [432, 243] on div "Add mockup" at bounding box center [448, 280] width 75 height 94
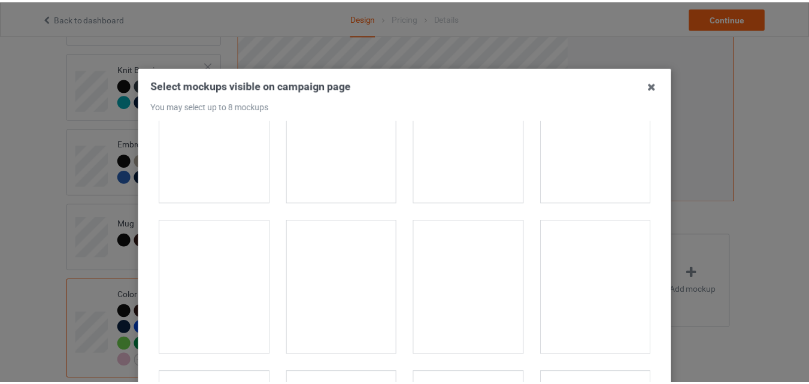
scroll to position [354, 0]
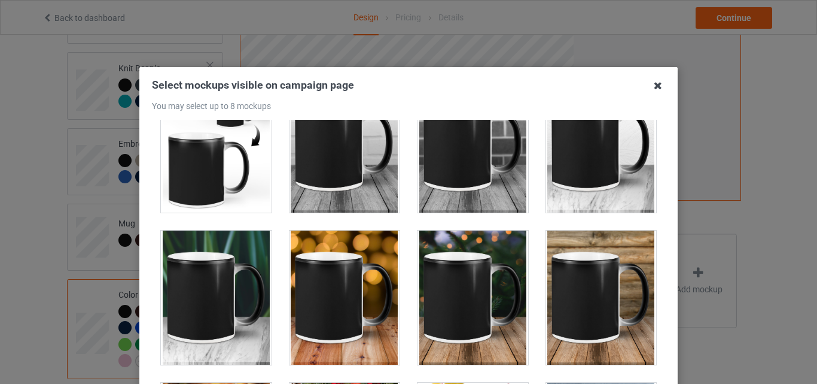
click at [657, 91] on icon at bounding box center [658, 85] width 19 height 19
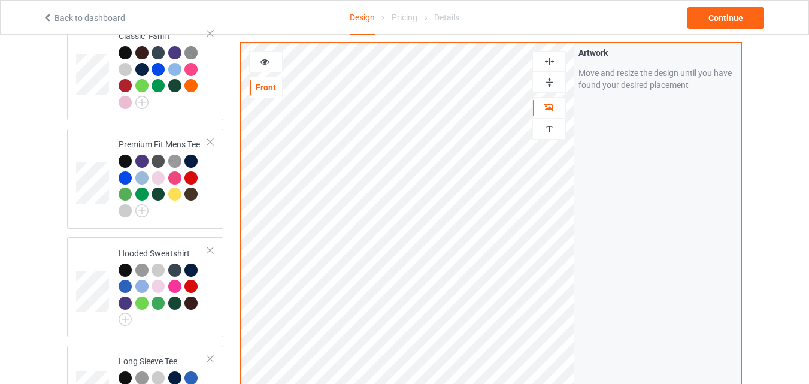
scroll to position [106, 0]
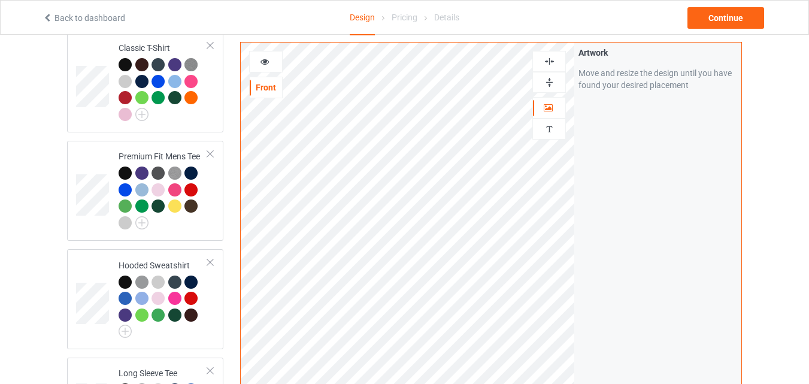
click at [275, 62] on div at bounding box center [266, 62] width 32 height 12
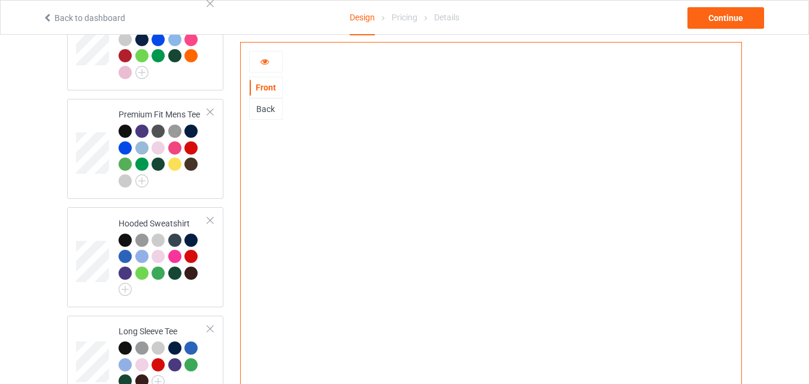
scroll to position [150, 0]
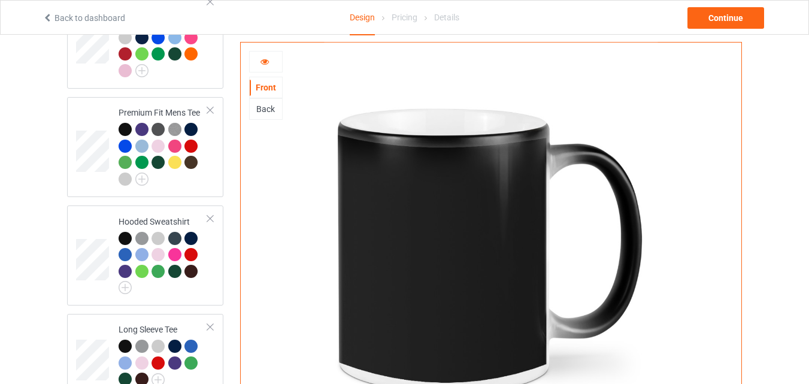
click at [263, 70] on div at bounding box center [266, 62] width 34 height 22
click at [272, 62] on div at bounding box center [266, 62] width 32 height 12
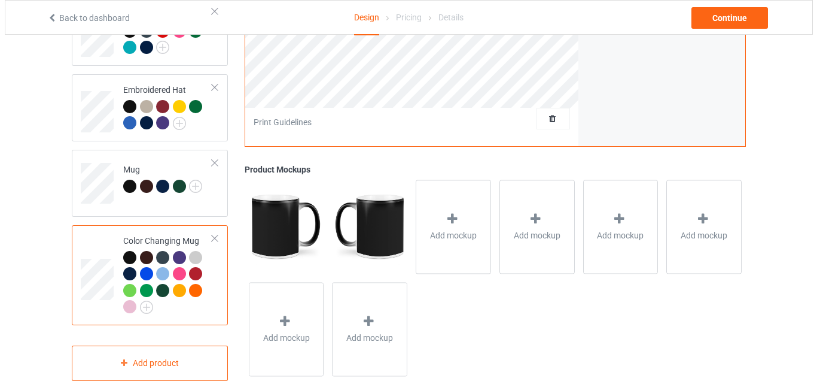
scroll to position [654, 0]
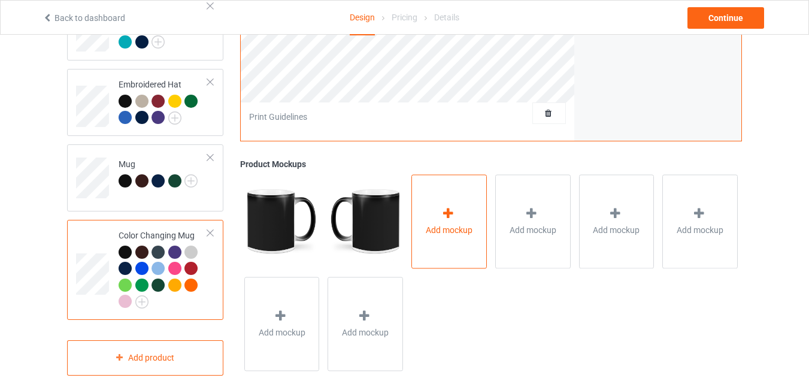
click at [467, 203] on div "Add mockup" at bounding box center [448, 221] width 75 height 94
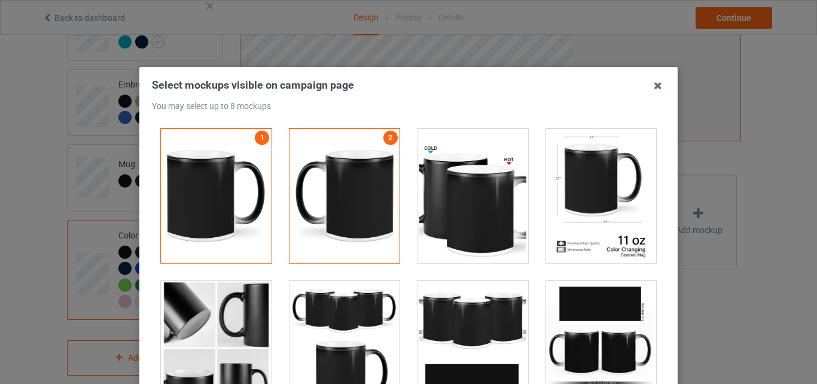
click at [606, 181] on div at bounding box center [601, 196] width 111 height 134
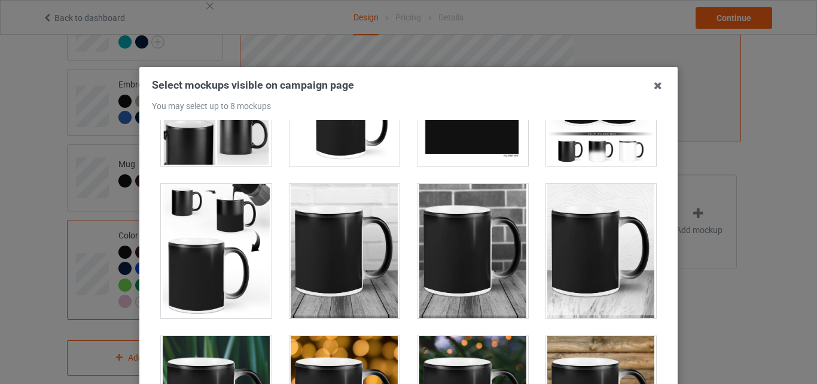
scroll to position [268, 0]
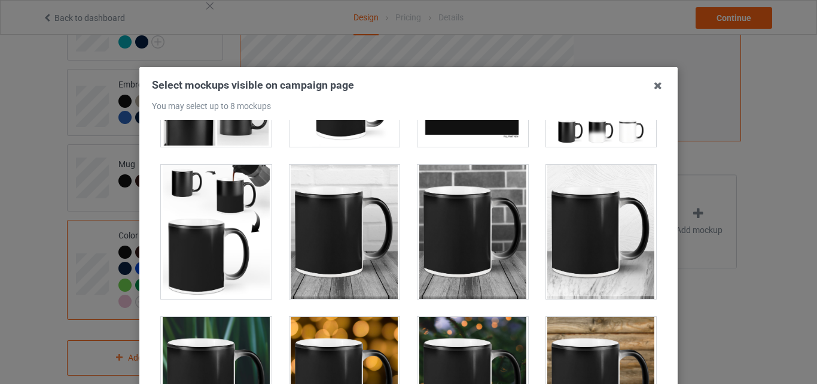
click at [440, 242] on div at bounding box center [473, 232] width 111 height 134
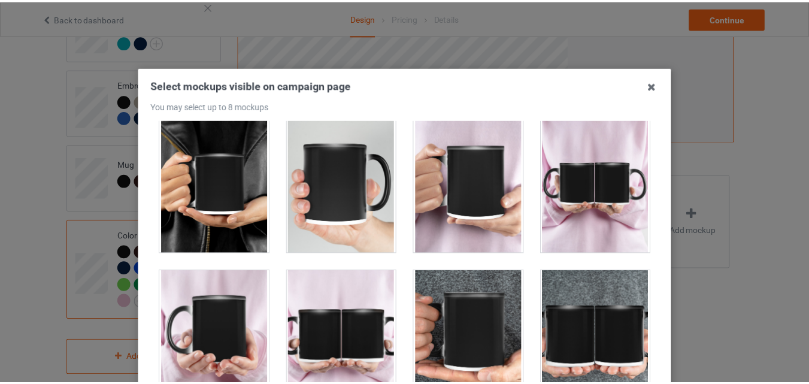
scroll to position [1188, 0]
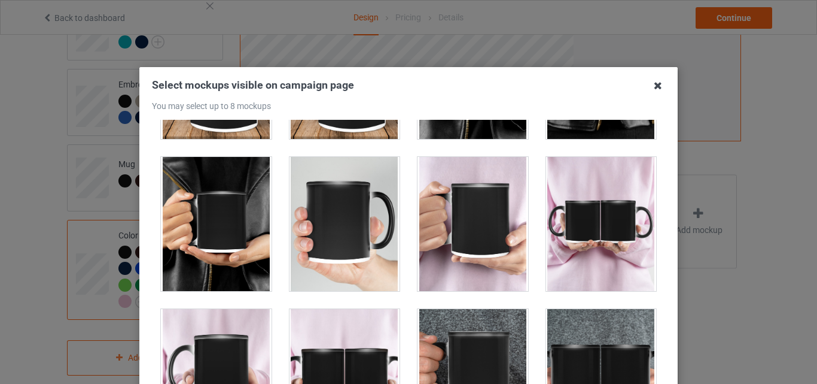
click at [655, 90] on icon at bounding box center [658, 85] width 19 height 19
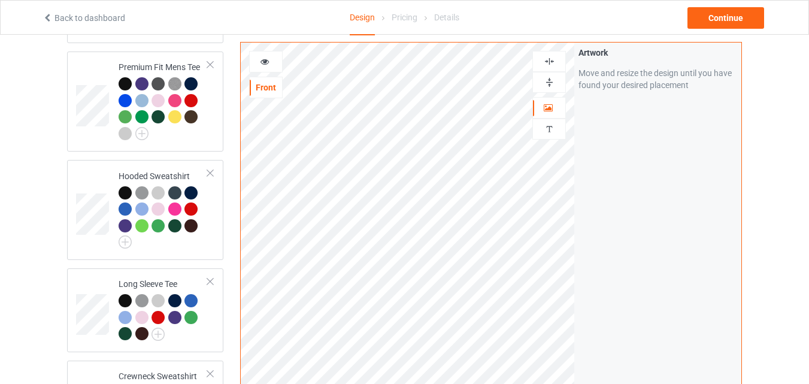
scroll to position [171, 0]
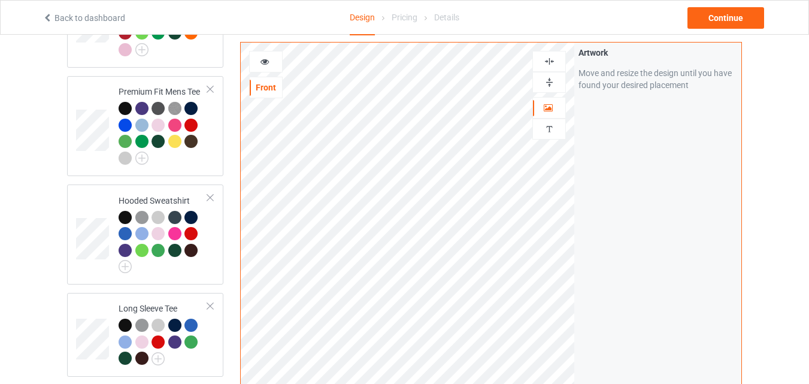
click at [548, 77] on img at bounding box center [548, 82] width 11 height 11
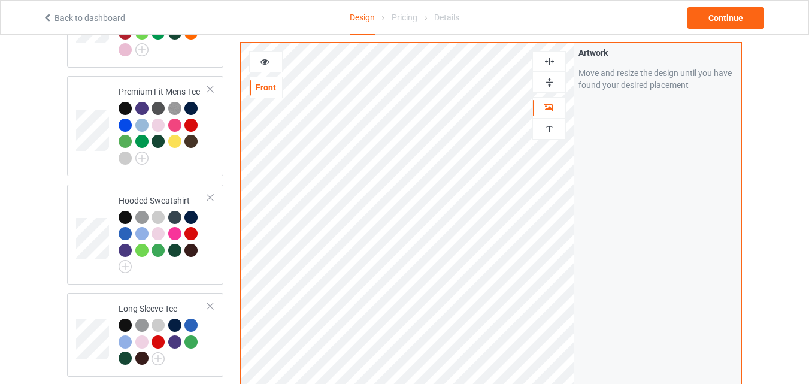
click at [548, 77] on img at bounding box center [548, 82] width 11 height 11
drag, startPoint x: 803, startPoint y: 140, endPoint x: 817, endPoint y: 121, distance: 23.1
click at [809, 121] on html "Back to dashboard Design Pricing Details Continue Design Select colors for each…" at bounding box center [404, 21] width 809 height 384
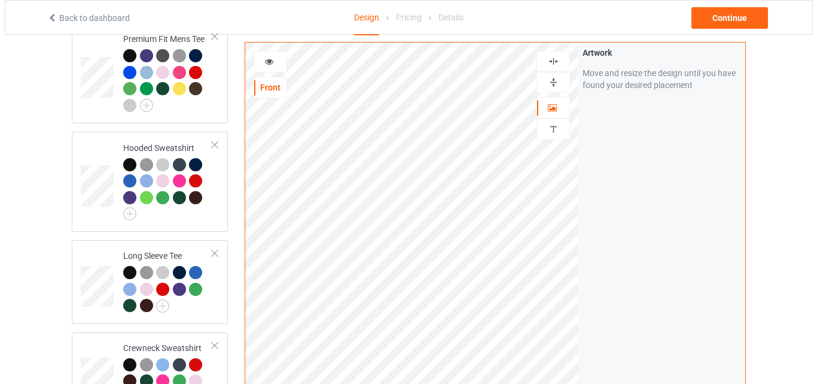
scroll to position [676, 0]
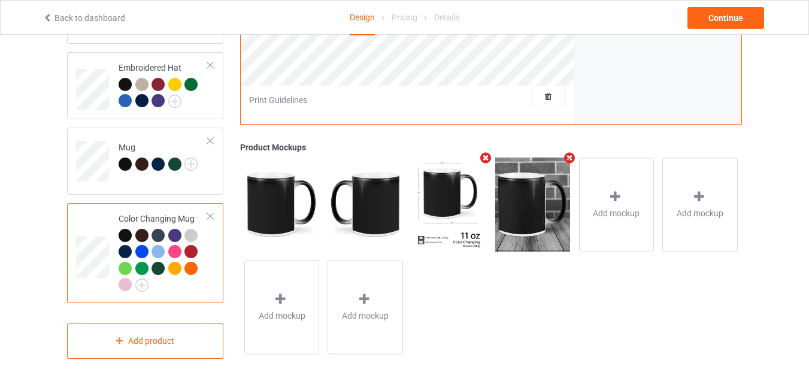
click at [569, 157] on icon "Remove mockup" at bounding box center [568, 158] width 15 height 13
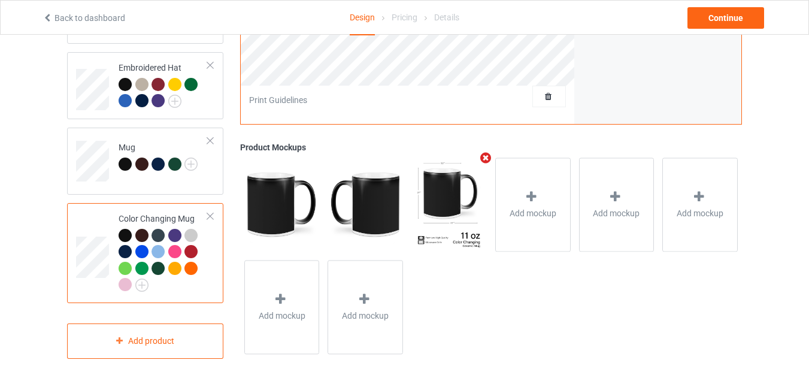
click at [480, 161] on icon "Remove mockup" at bounding box center [485, 158] width 15 height 13
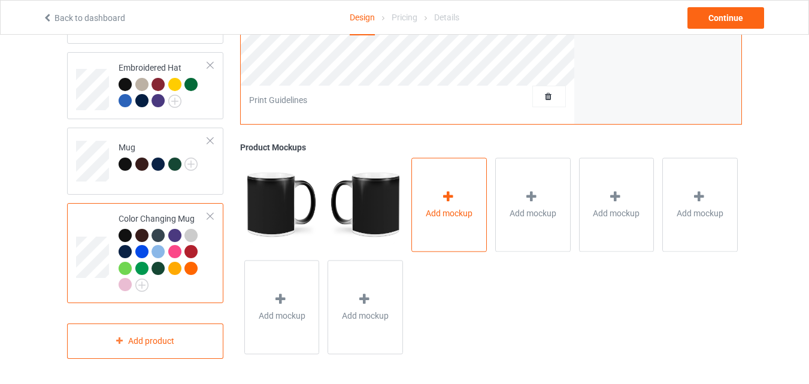
click at [457, 196] on div at bounding box center [448, 198] width 17 height 17
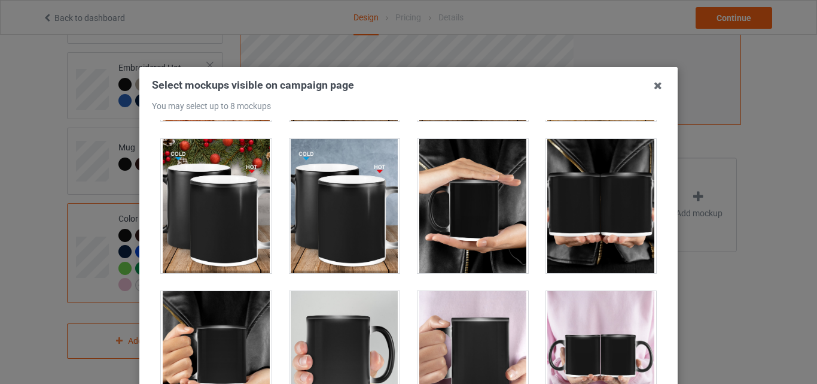
scroll to position [1073, 0]
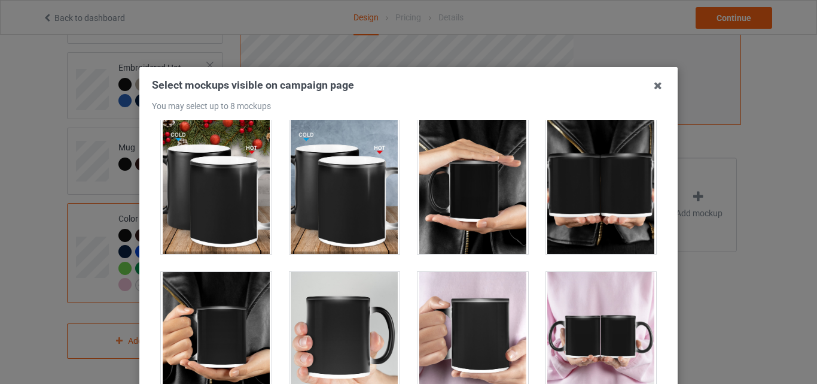
click at [469, 188] on div at bounding box center [473, 187] width 111 height 134
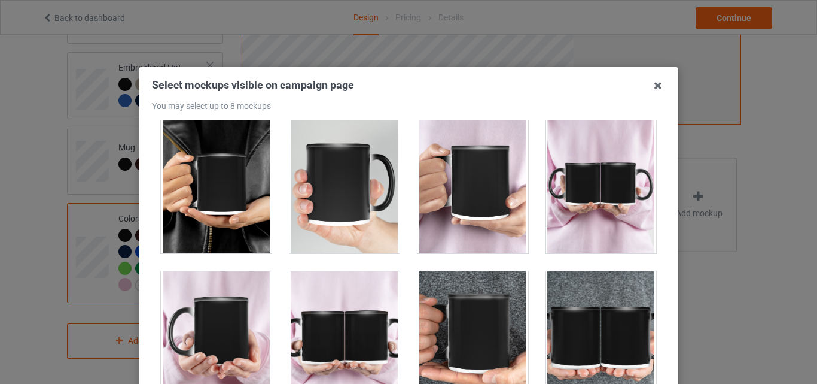
scroll to position [1245, 0]
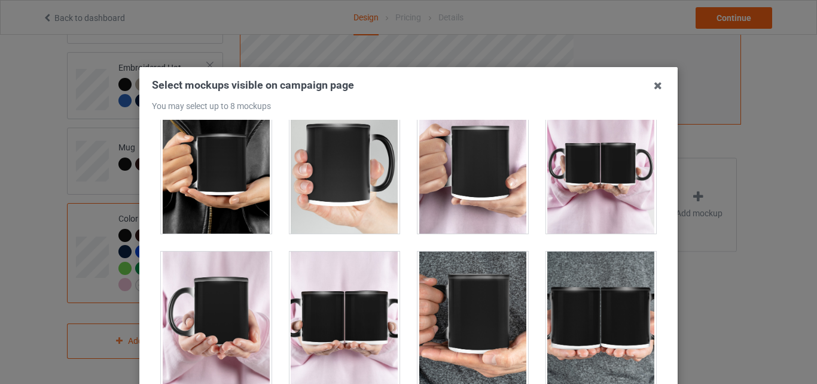
click at [239, 187] on div at bounding box center [216, 166] width 111 height 134
click at [451, 174] on div at bounding box center [473, 166] width 111 height 134
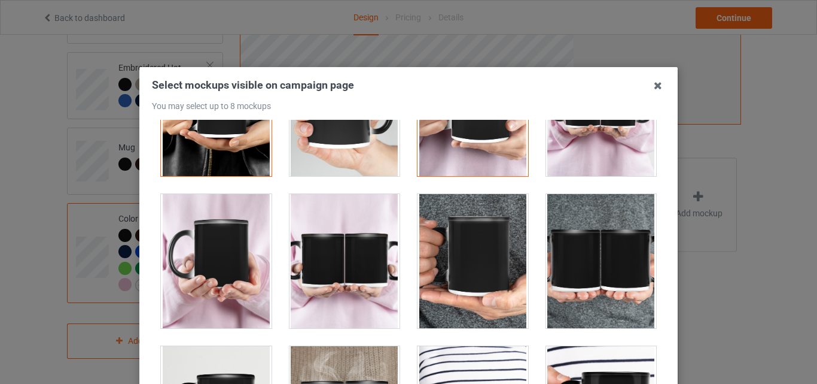
scroll to position [1341, 0]
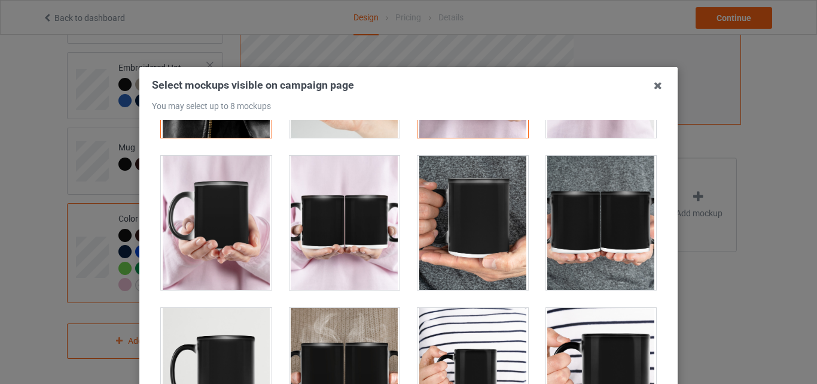
click at [463, 230] on div at bounding box center [473, 223] width 111 height 134
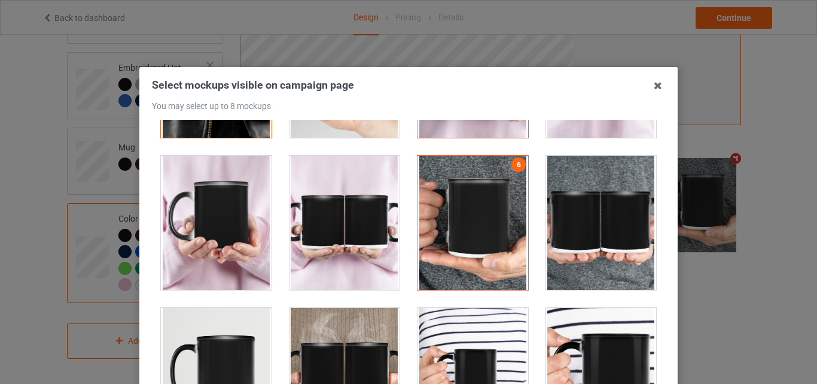
click at [470, 241] on div at bounding box center [473, 223] width 111 height 134
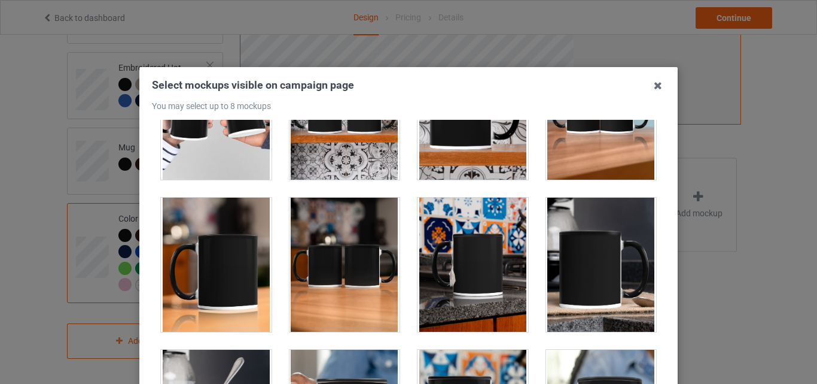
scroll to position [2107, 0]
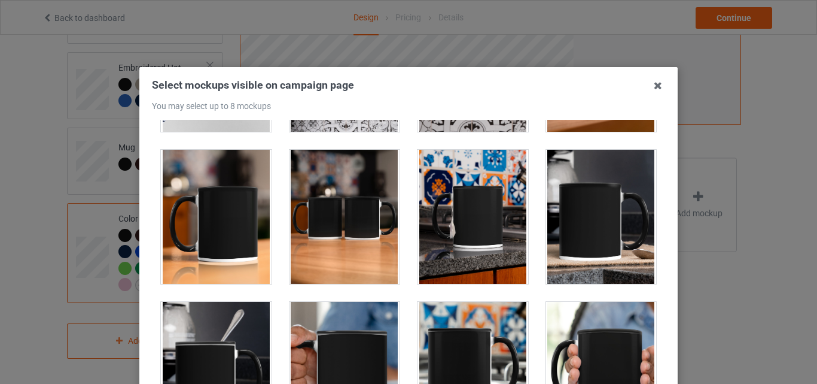
click at [187, 271] on div at bounding box center [216, 217] width 111 height 134
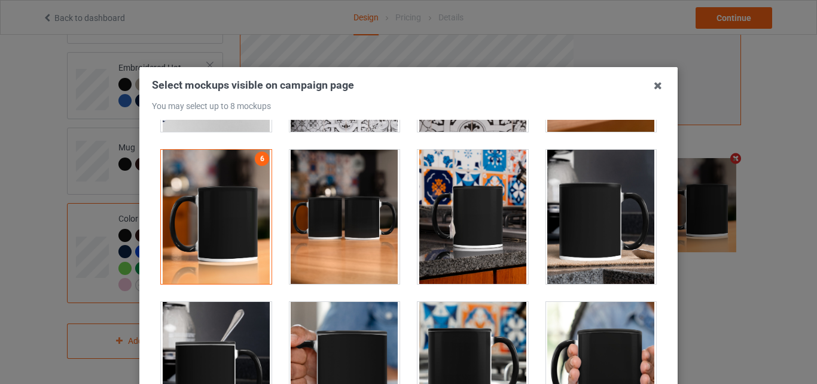
click at [451, 221] on div at bounding box center [473, 217] width 111 height 134
click at [587, 220] on div at bounding box center [601, 217] width 111 height 134
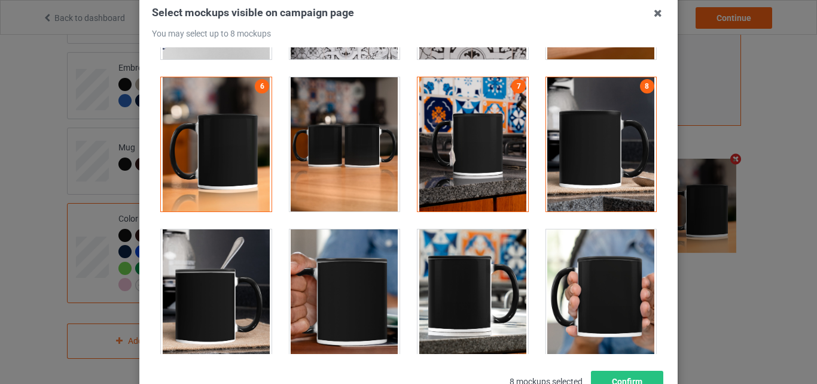
scroll to position [119, 0]
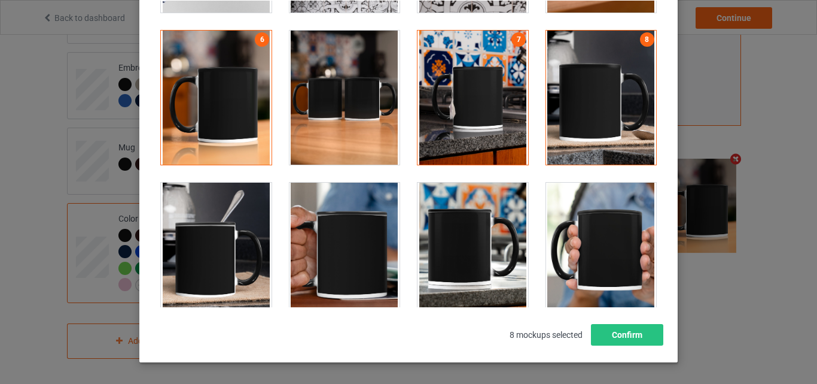
click at [609, 79] on div at bounding box center [601, 98] width 111 height 134
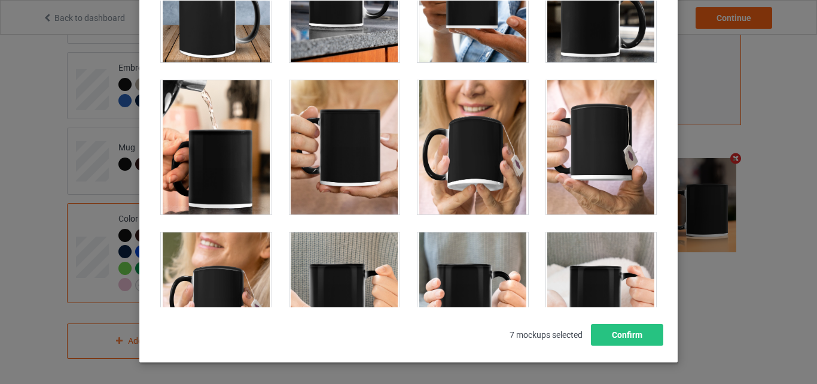
scroll to position [2980, 0]
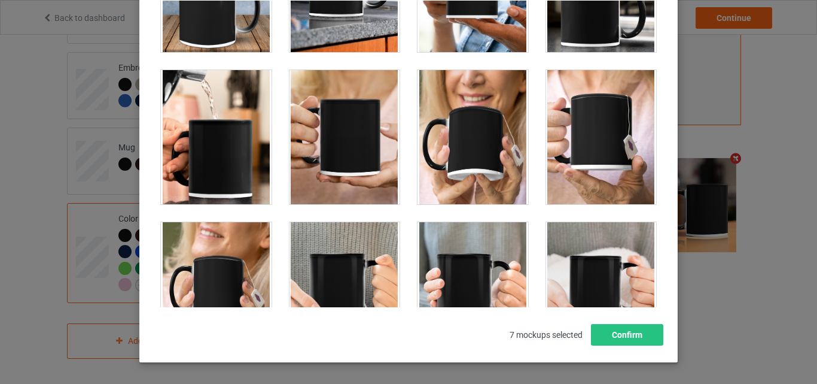
click at [502, 146] on div at bounding box center [473, 137] width 111 height 134
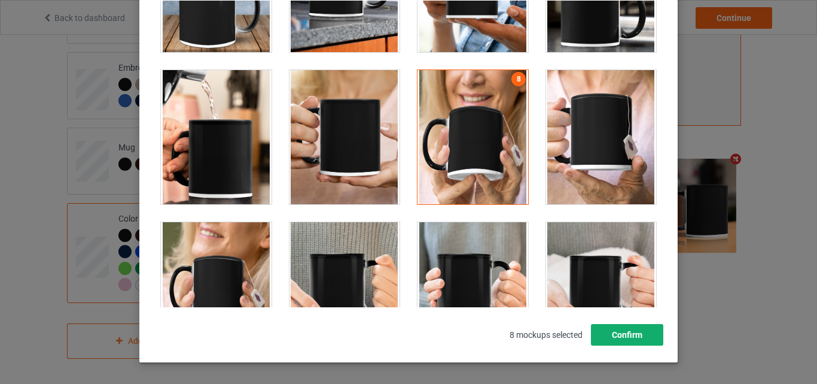
click at [636, 327] on button "Confirm" at bounding box center [627, 335] width 72 height 22
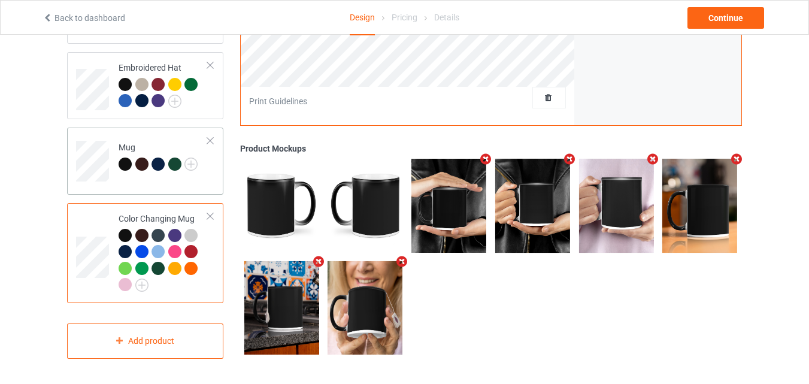
click at [205, 180] on td "Mug" at bounding box center [163, 157] width 102 height 50
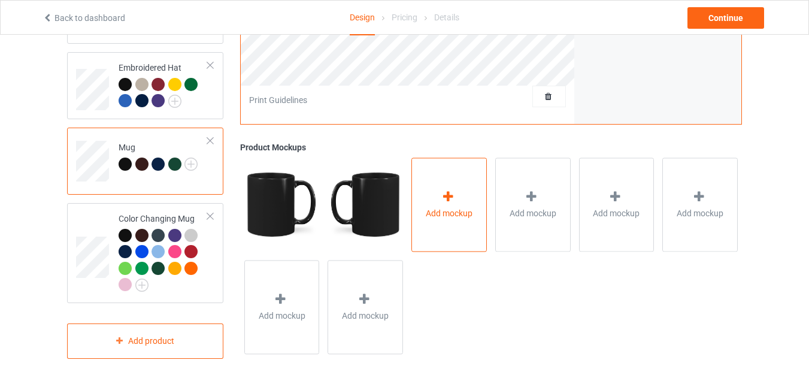
click at [431, 214] on span "Add mockup" at bounding box center [449, 213] width 47 height 12
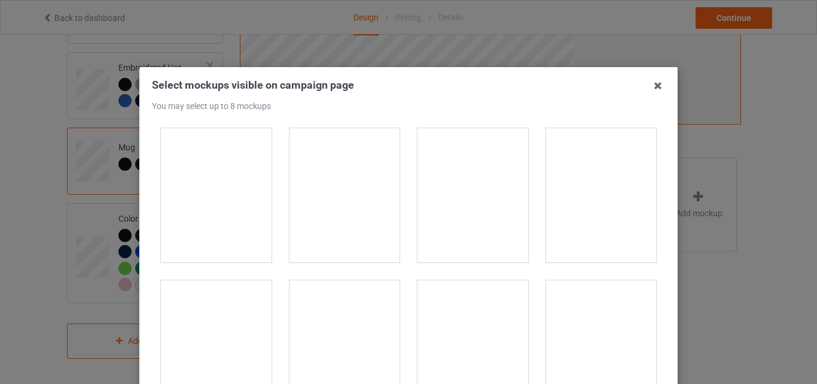
scroll to position [1174, 0]
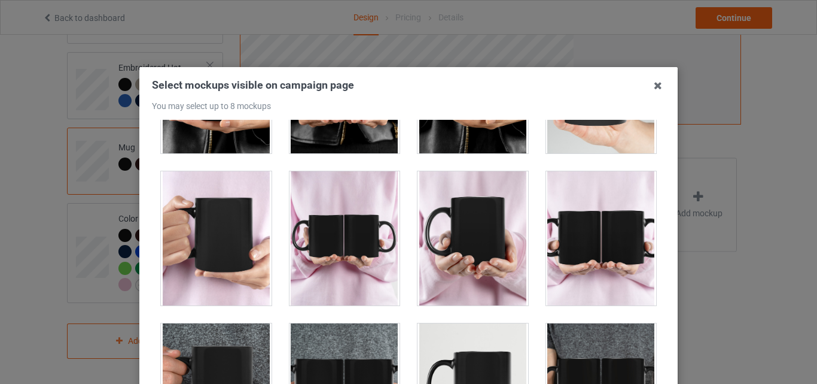
click at [524, 212] on div at bounding box center [473, 238] width 129 height 152
click at [499, 213] on div at bounding box center [473, 238] width 111 height 134
click at [187, 218] on div at bounding box center [216, 238] width 111 height 134
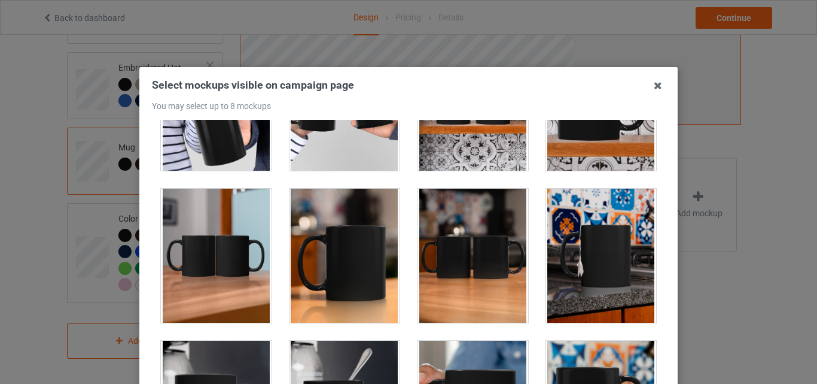
scroll to position [1890, 0]
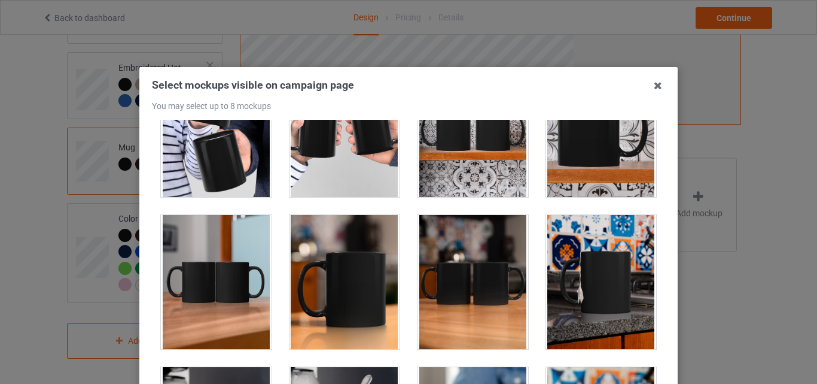
click at [348, 352] on div at bounding box center [345, 282] width 129 height 152
click at [318, 309] on div at bounding box center [345, 282] width 111 height 134
click at [196, 305] on div at bounding box center [216, 282] width 111 height 134
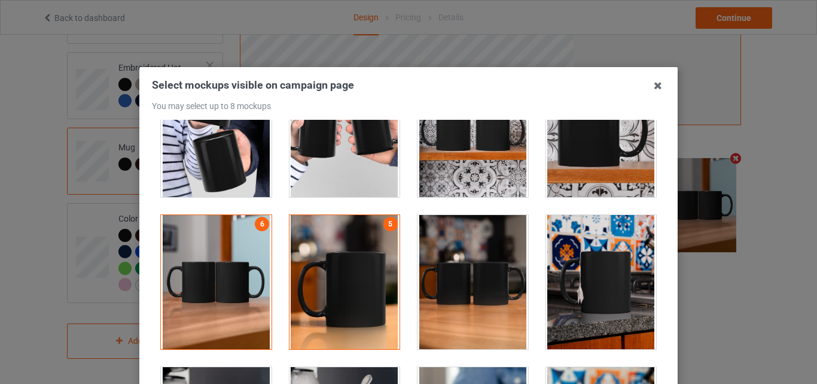
click at [196, 305] on div at bounding box center [216, 282] width 111 height 134
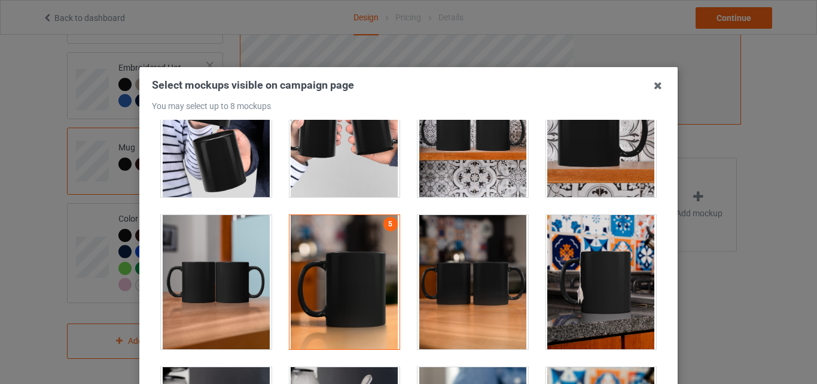
drag, startPoint x: 652, startPoint y: 271, endPoint x: 657, endPoint y: 261, distance: 11.2
click at [657, 261] on div "1 2 4 3 5" at bounding box center [408, 273] width 513 height 307
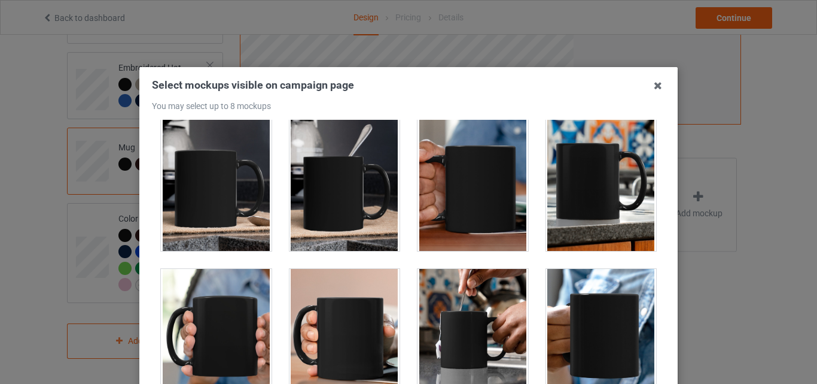
scroll to position [2114, 0]
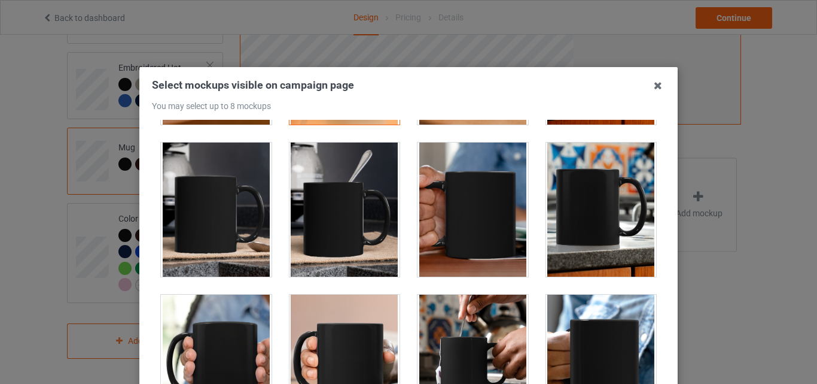
click at [494, 281] on div at bounding box center [473, 209] width 129 height 152
click at [484, 247] on div at bounding box center [473, 209] width 111 height 134
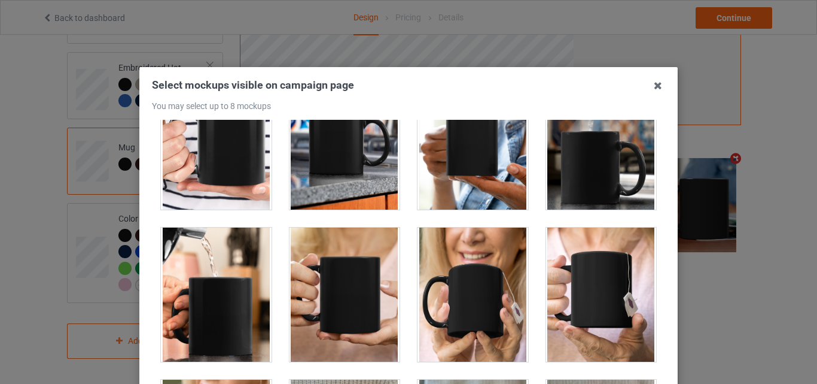
scroll to position [2512, 0]
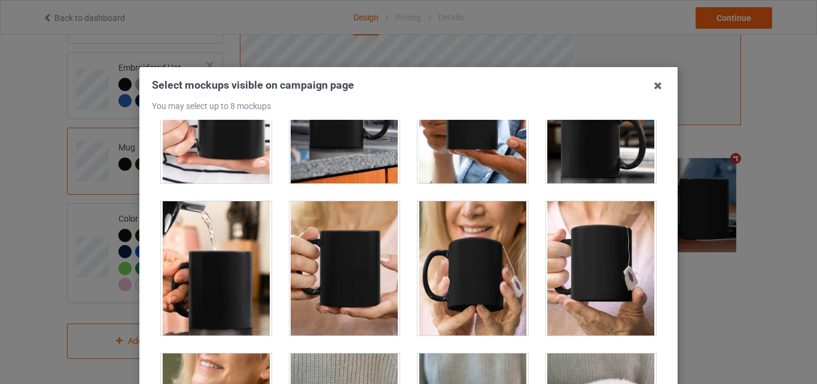
click at [494, 289] on div at bounding box center [473, 268] width 111 height 134
click at [326, 289] on div at bounding box center [345, 268] width 111 height 134
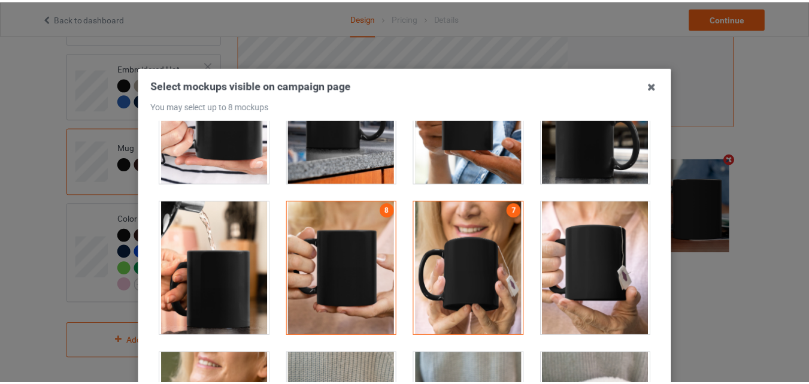
scroll to position [165, 0]
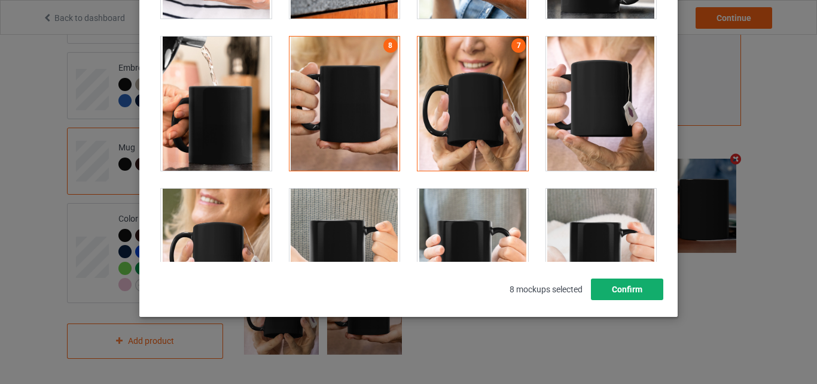
click at [609, 283] on button "Confirm" at bounding box center [627, 289] width 72 height 22
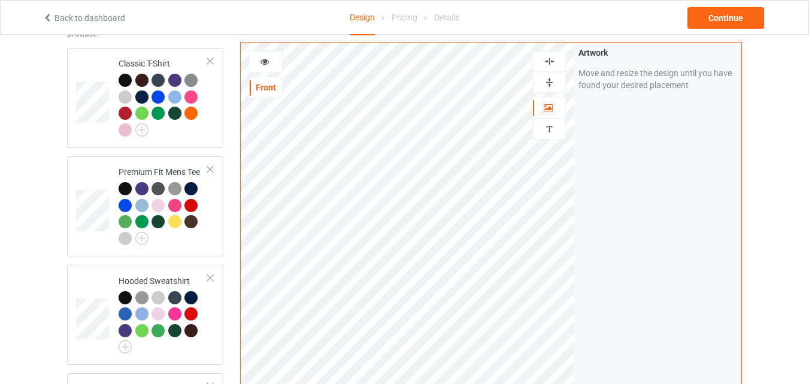
scroll to position [0, 0]
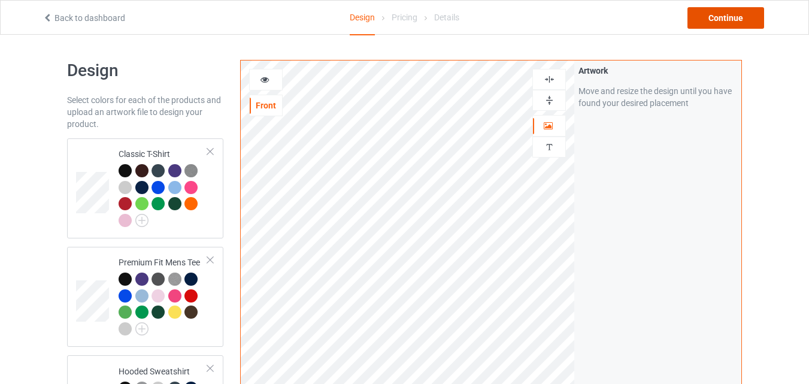
click at [717, 17] on div "Continue" at bounding box center [725, 18] width 77 height 22
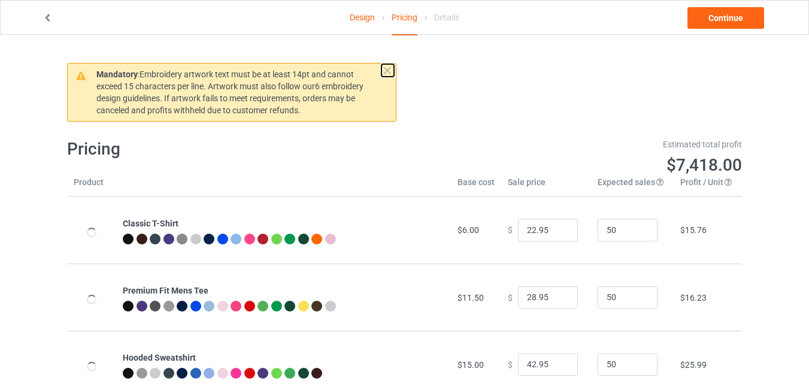
click at [389, 73] on button at bounding box center [387, 70] width 13 height 13
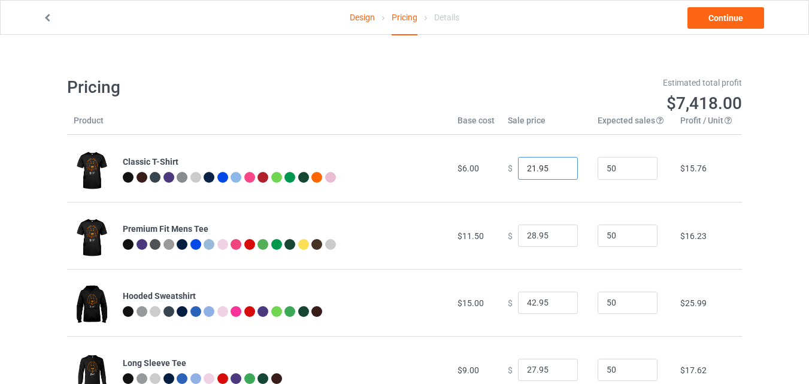
click at [556, 172] on input "21.95" at bounding box center [548, 168] width 60 height 23
click at [556, 172] on input "20.95" at bounding box center [548, 168] width 60 height 23
click at [556, 172] on input "19.95" at bounding box center [548, 168] width 60 height 23
click at [556, 172] on input "18.95" at bounding box center [548, 168] width 60 height 23
click at [556, 172] on input "17.95" at bounding box center [548, 168] width 60 height 23
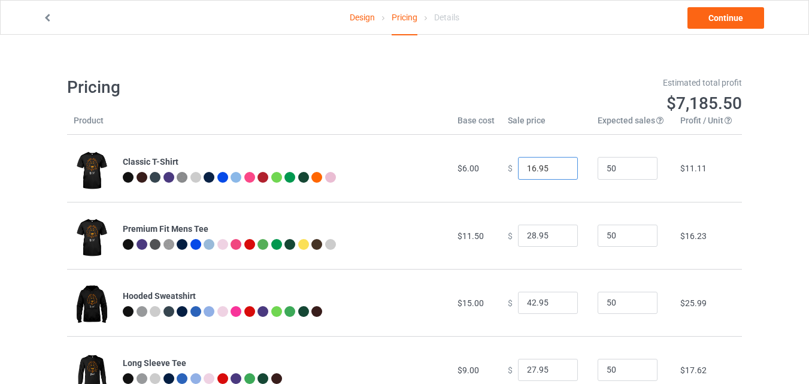
click at [556, 172] on input "16.95" at bounding box center [548, 168] width 60 height 23
type input "15.95"
click at [556, 172] on input "15.95" at bounding box center [548, 168] width 60 height 23
click at [364, 18] on link "Design" at bounding box center [361, 18] width 25 height 34
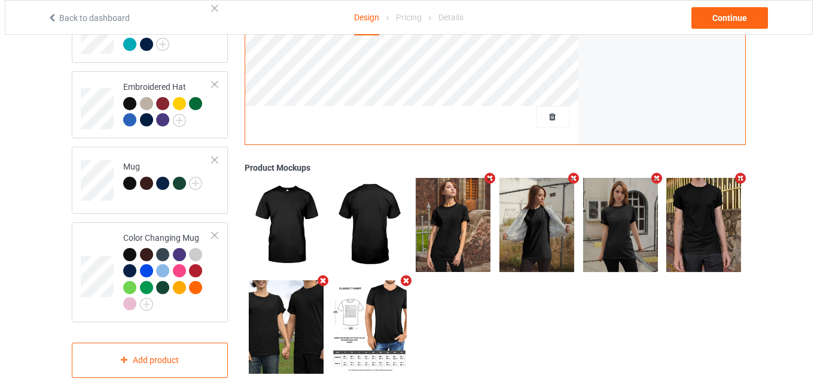
scroll to position [676, 0]
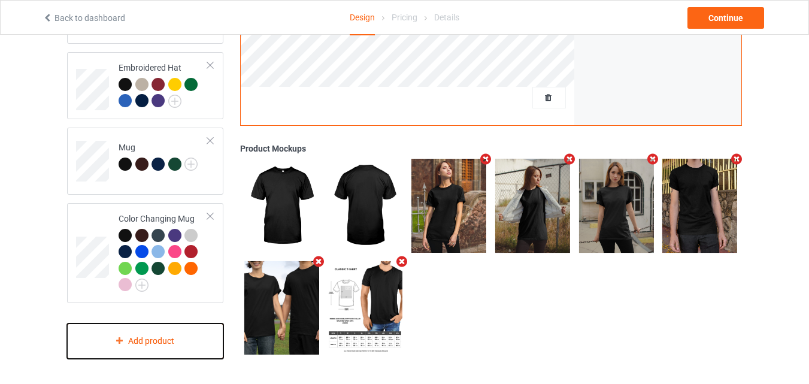
click at [154, 341] on div "Add product" at bounding box center [145, 340] width 156 height 35
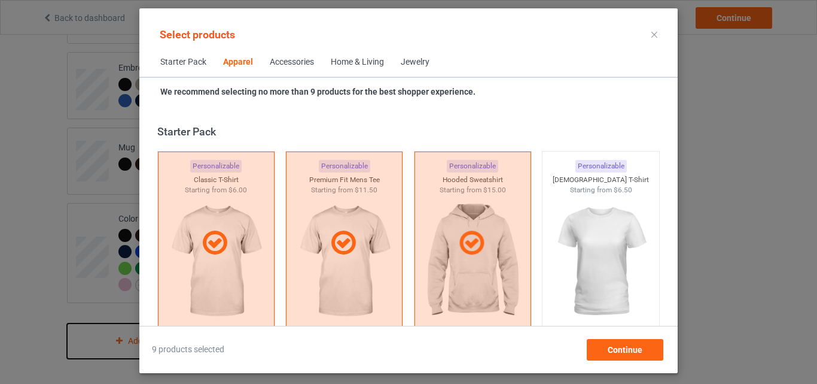
scroll to position [446, 0]
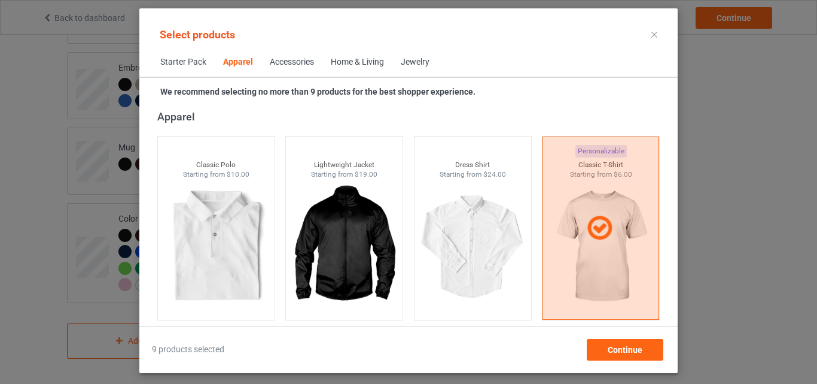
click at [349, 60] on div "Home & Living" at bounding box center [357, 62] width 53 height 12
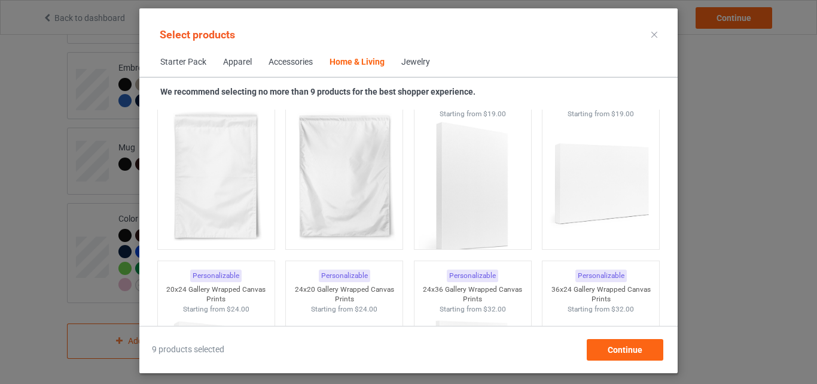
scroll to position [8653, 0]
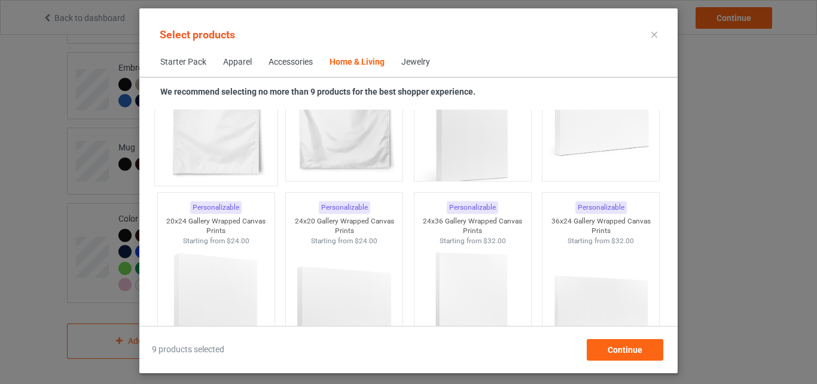
click at [254, 130] on img at bounding box center [216, 108] width 113 height 141
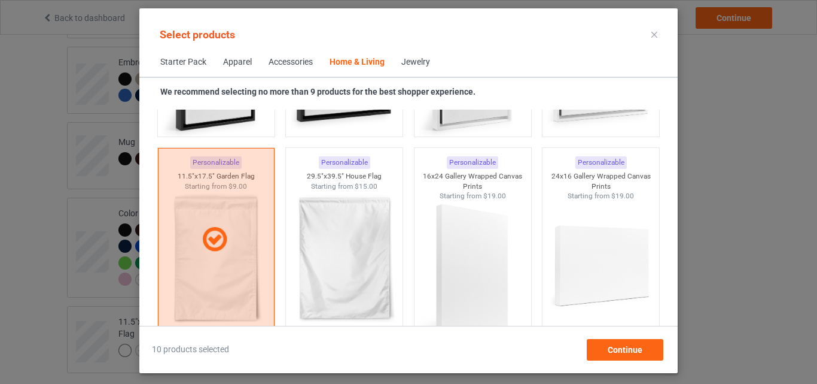
scroll to position [8509, 0]
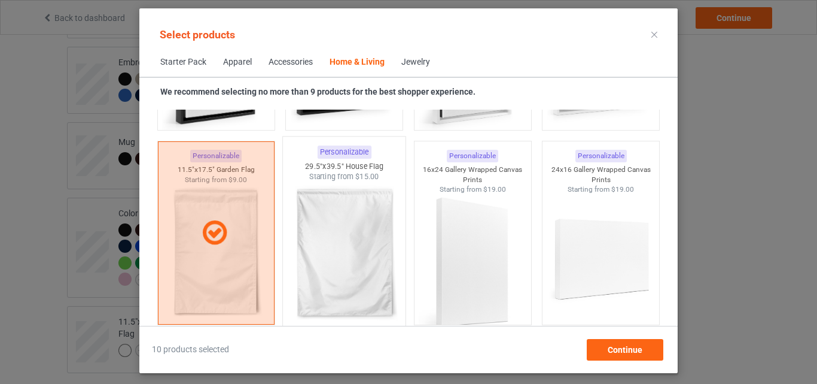
click at [387, 292] on img at bounding box center [344, 252] width 113 height 141
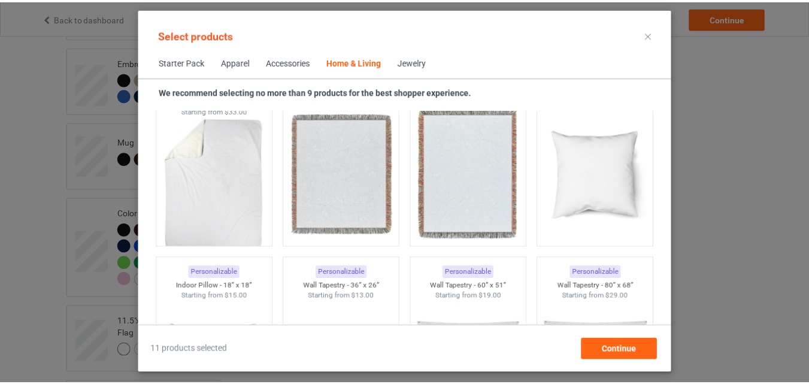
scroll to position [6020, 0]
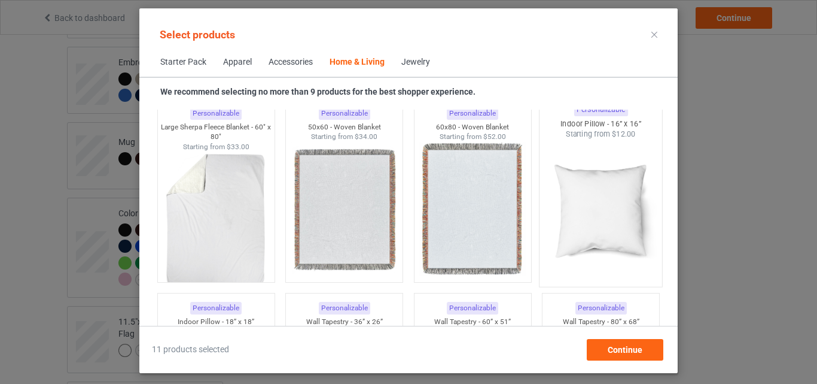
click at [598, 214] on img at bounding box center [601, 209] width 113 height 141
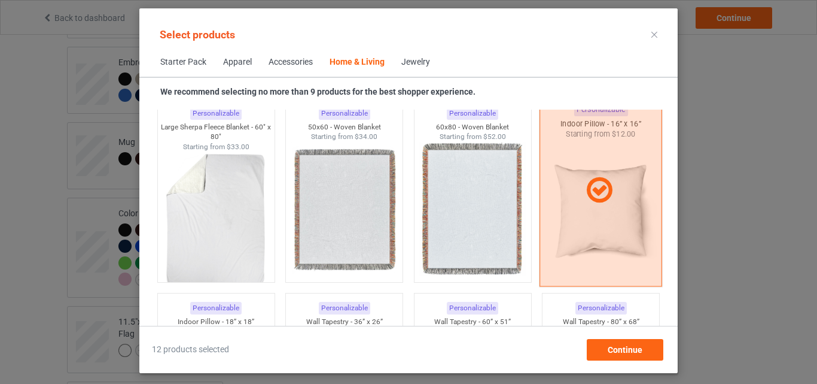
click at [591, 211] on div at bounding box center [601, 190] width 123 height 192
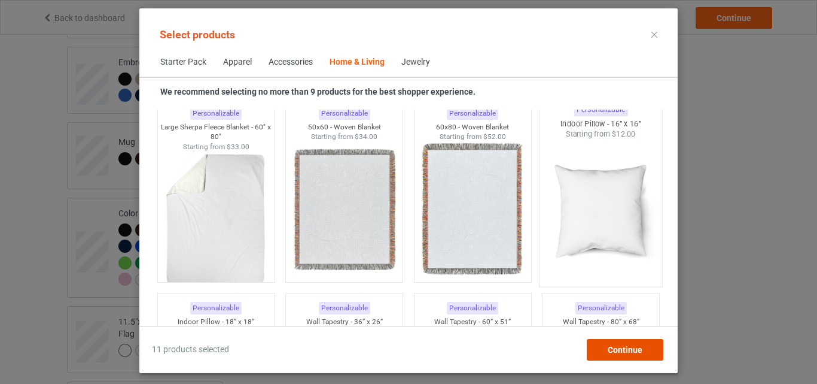
click at [620, 348] on span "Continue" at bounding box center [625, 350] width 35 height 10
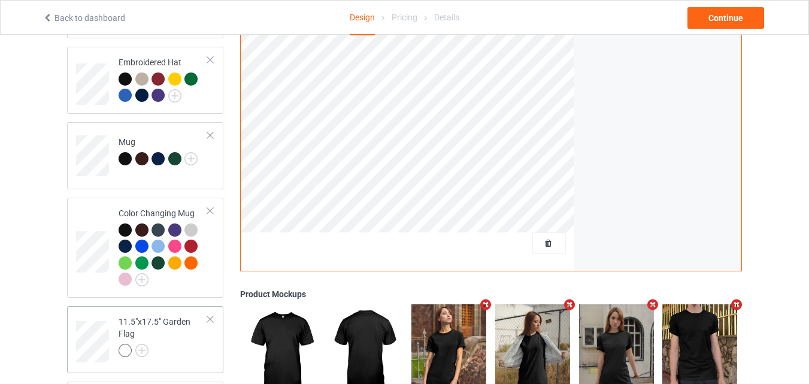
click at [197, 355] on div at bounding box center [162, 352] width 89 height 17
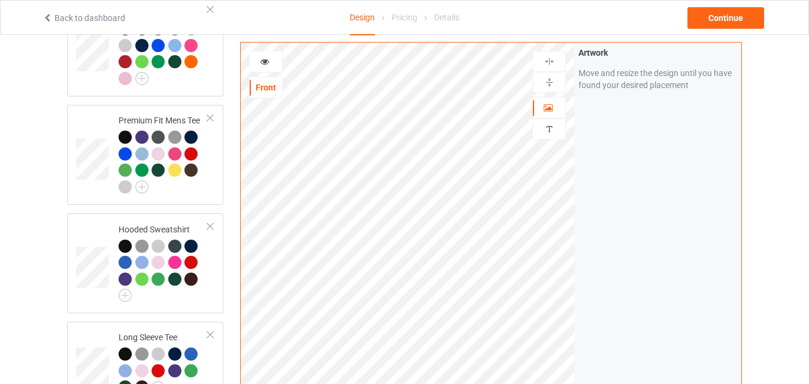
scroll to position [98, 0]
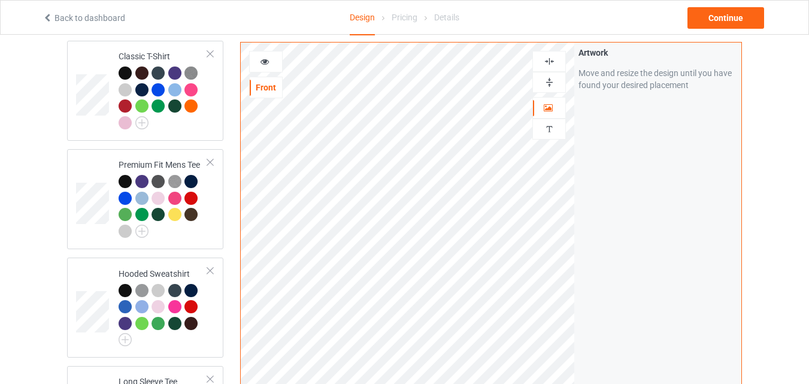
click at [546, 80] on img at bounding box center [548, 82] width 11 height 11
drag, startPoint x: 546, startPoint y: 80, endPoint x: 549, endPoint y: 62, distance: 18.3
click at [549, 62] on div at bounding box center [549, 72] width 34 height 42
click at [549, 62] on img at bounding box center [548, 61] width 11 height 11
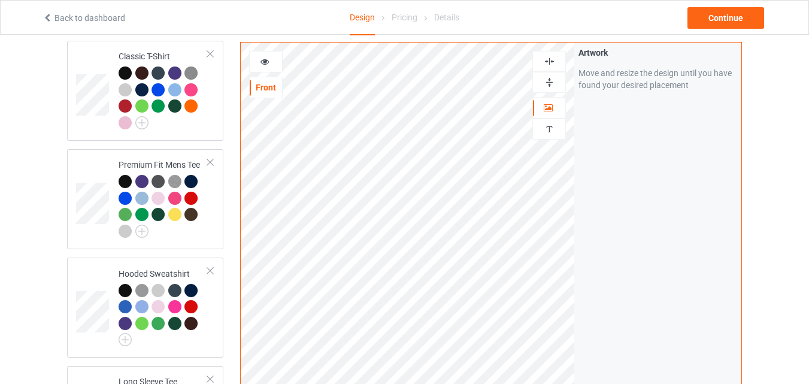
click at [549, 62] on img at bounding box center [548, 61] width 11 height 11
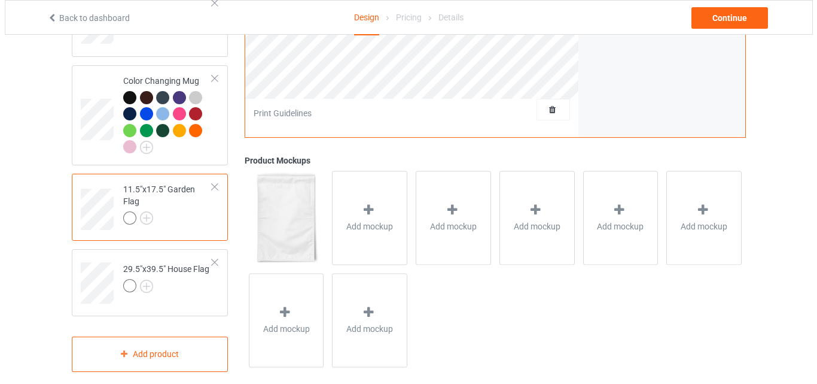
scroll to position [827, 0]
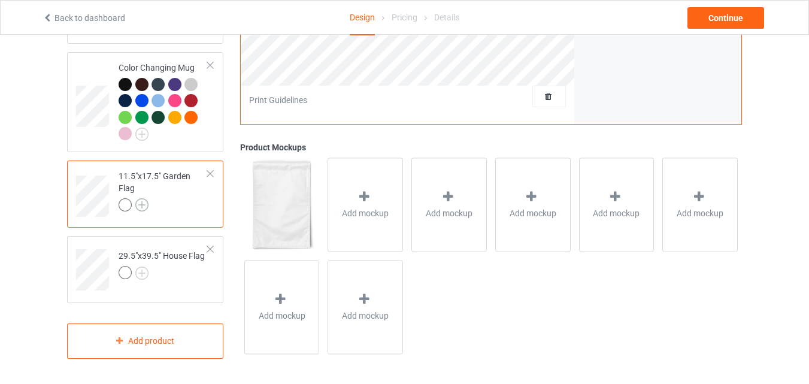
click at [138, 203] on img at bounding box center [141, 204] width 13 height 13
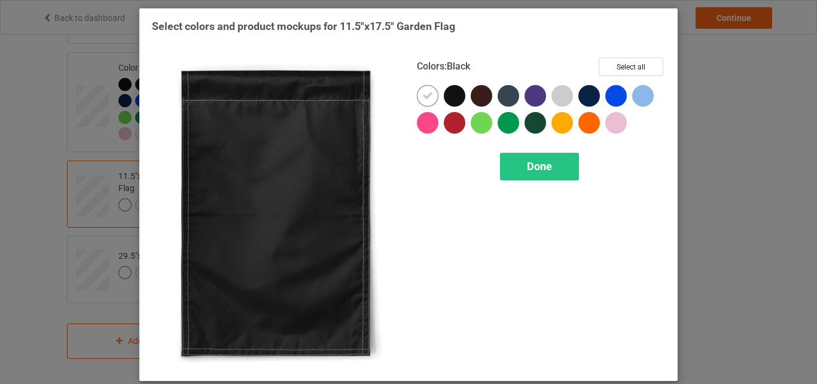
click at [448, 93] on div at bounding box center [455, 96] width 22 height 22
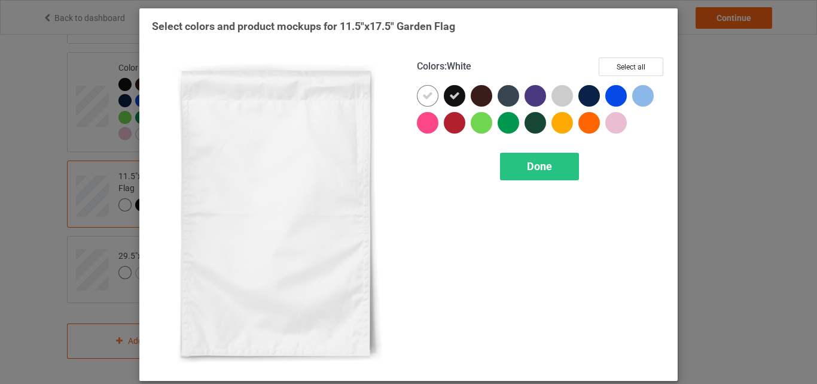
click at [430, 94] on div at bounding box center [428, 96] width 22 height 22
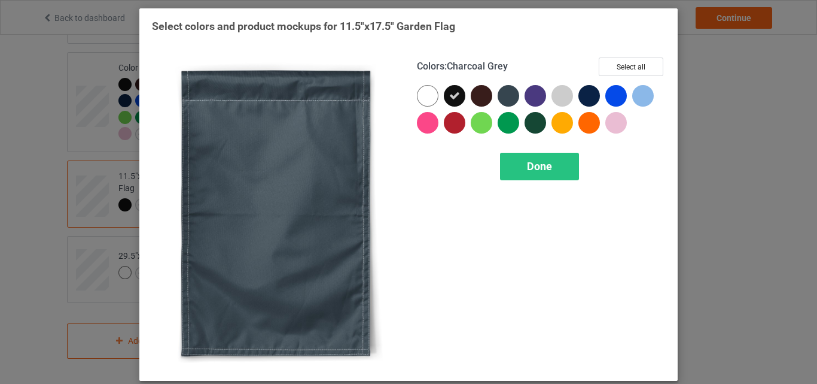
click at [512, 95] on div at bounding box center [509, 96] width 22 height 22
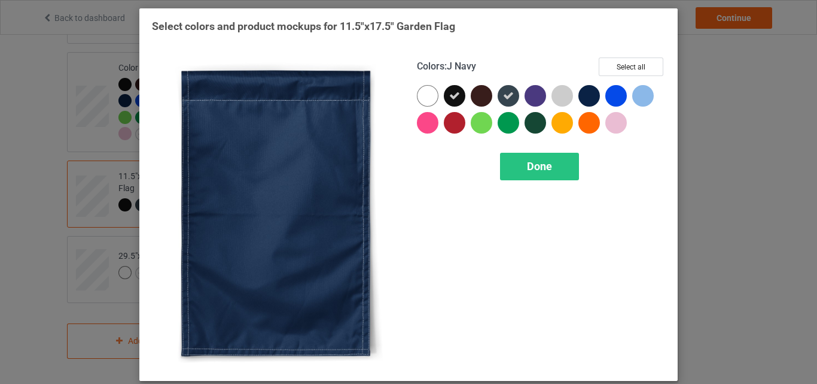
click at [582, 89] on div at bounding box center [590, 96] width 22 height 22
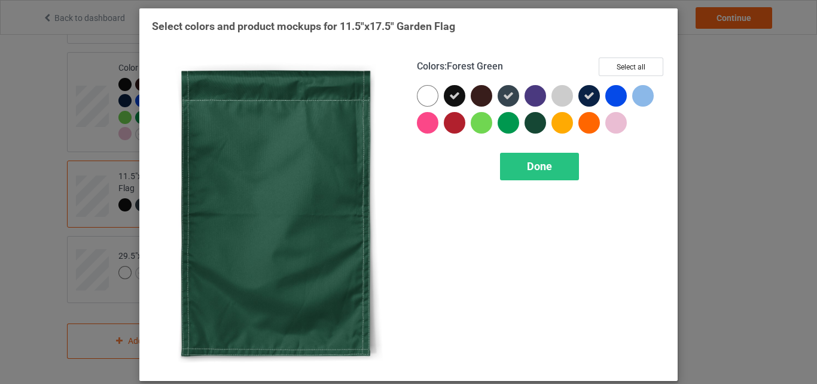
click at [533, 124] on div at bounding box center [536, 123] width 22 height 22
click at [531, 128] on icon at bounding box center [535, 122] width 11 height 11
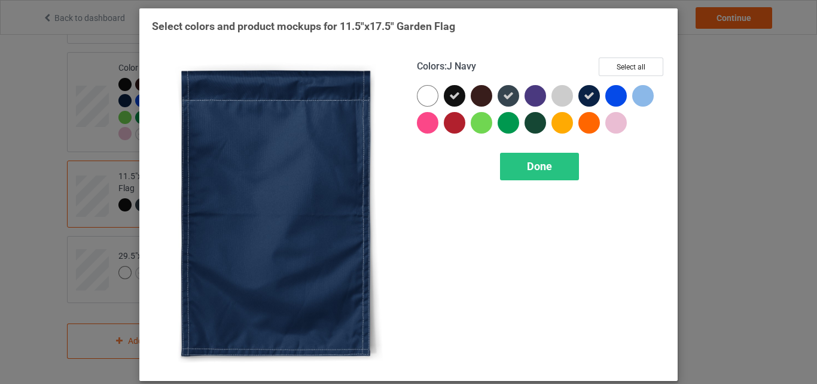
click at [584, 96] on icon at bounding box center [589, 95] width 11 height 11
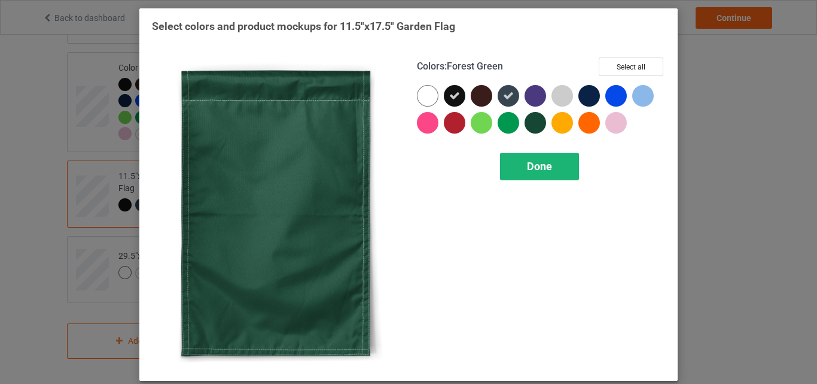
click at [518, 166] on div "Done" at bounding box center [539, 167] width 79 height 28
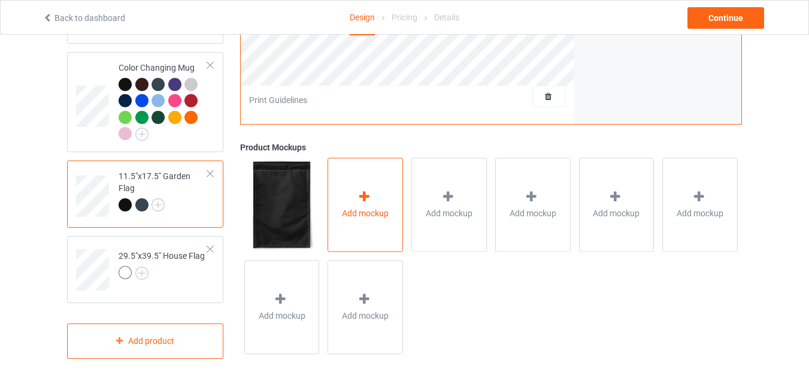
click at [396, 197] on div "Add mockup" at bounding box center [364, 204] width 75 height 94
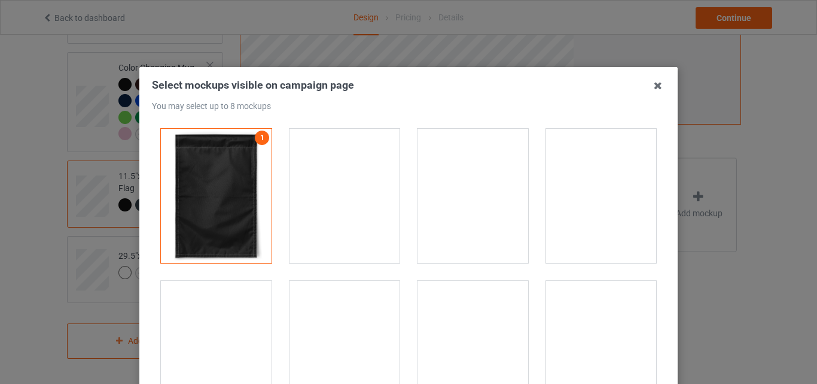
click at [582, 172] on div at bounding box center [601, 196] width 111 height 134
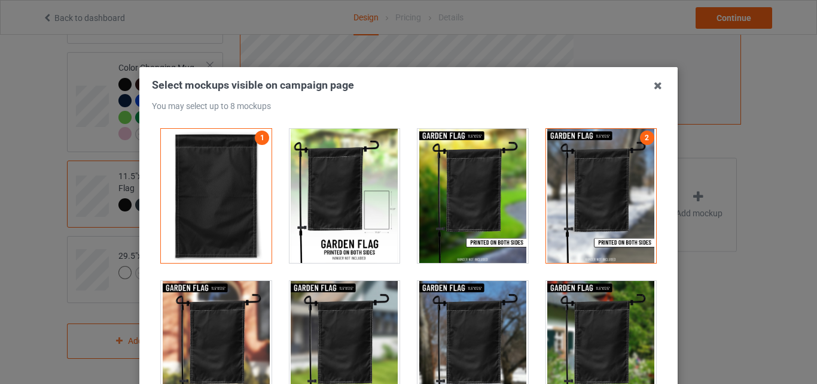
click at [537, 180] on div "2" at bounding box center [601, 196] width 129 height 152
click at [472, 185] on div at bounding box center [473, 196] width 111 height 134
click at [320, 183] on div at bounding box center [345, 196] width 111 height 134
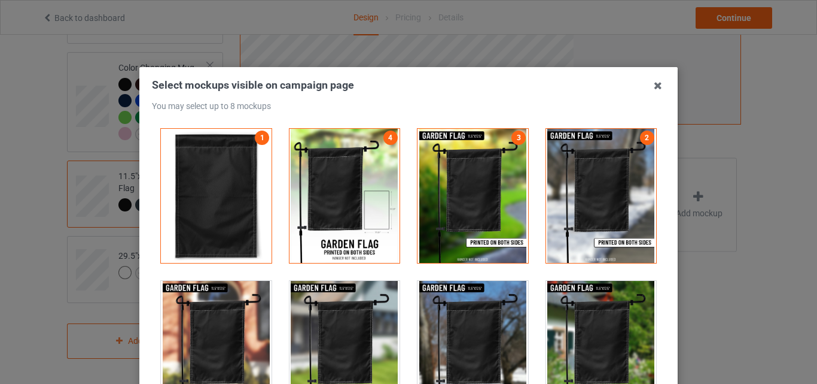
click at [325, 310] on div at bounding box center [345, 348] width 111 height 134
click at [245, 315] on div at bounding box center [216, 348] width 111 height 134
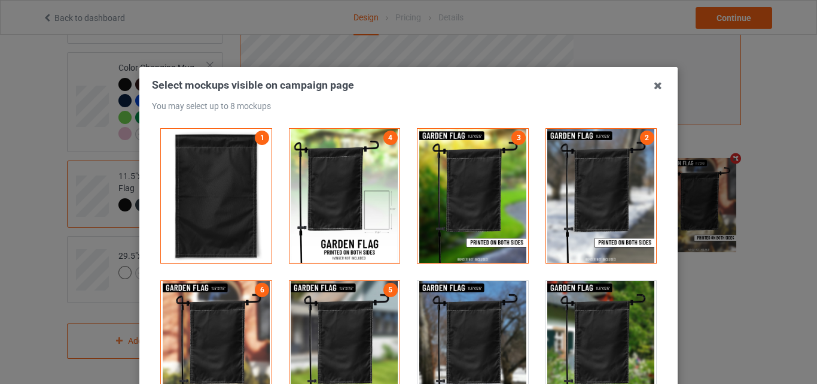
click at [515, 311] on div at bounding box center [473, 348] width 111 height 134
click at [566, 316] on div at bounding box center [601, 348] width 111 height 134
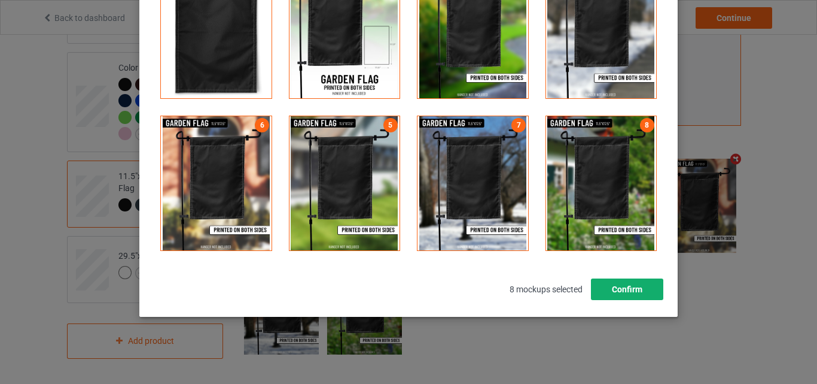
click at [636, 288] on button "Confirm" at bounding box center [627, 289] width 72 height 22
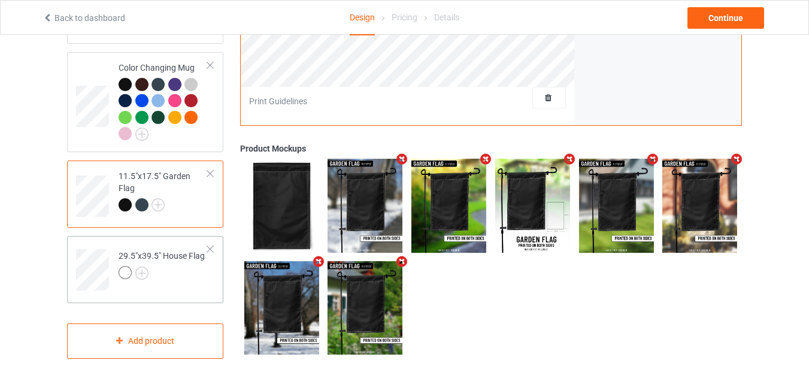
click at [177, 269] on div at bounding box center [161, 274] width 86 height 17
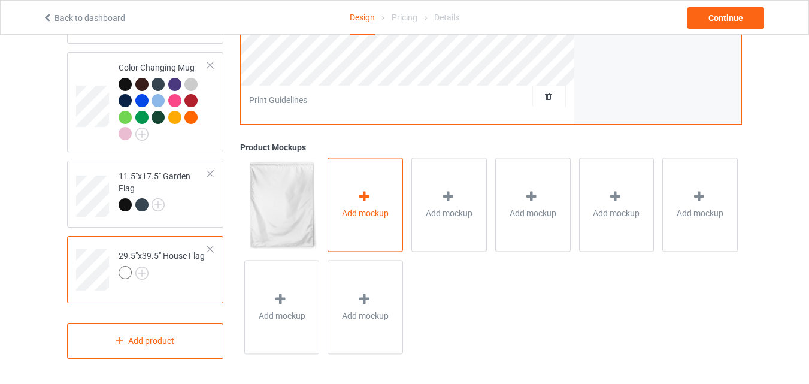
click at [343, 203] on div "Add mockup" at bounding box center [364, 204] width 75 height 94
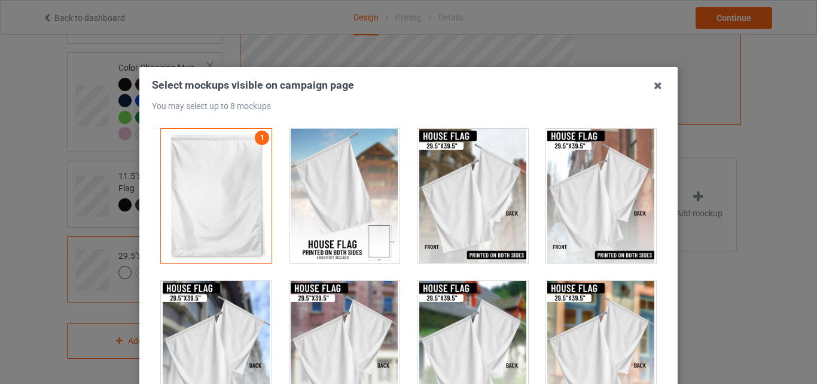
click at [371, 190] on div at bounding box center [345, 196] width 111 height 134
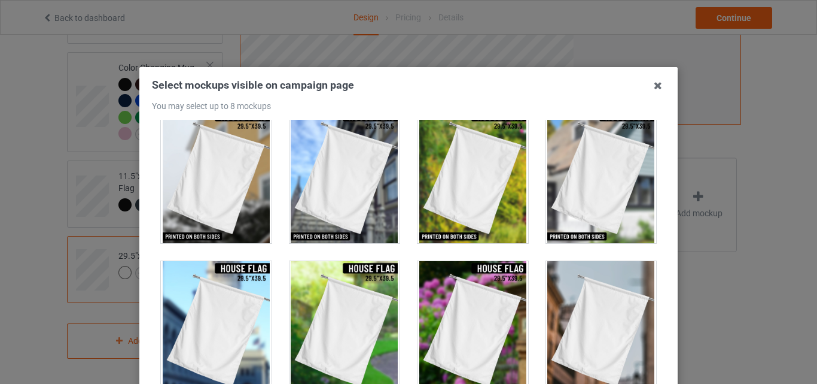
scroll to position [330, 0]
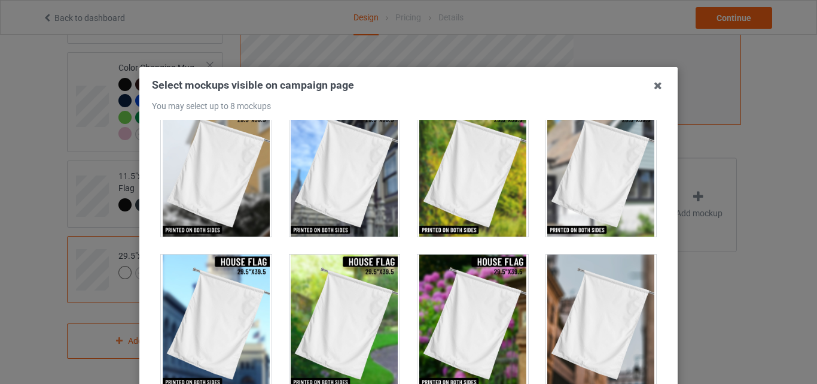
click at [418, 139] on div at bounding box center [473, 169] width 111 height 134
click at [467, 275] on div at bounding box center [473, 321] width 111 height 134
click at [557, 299] on div at bounding box center [601, 321] width 111 height 134
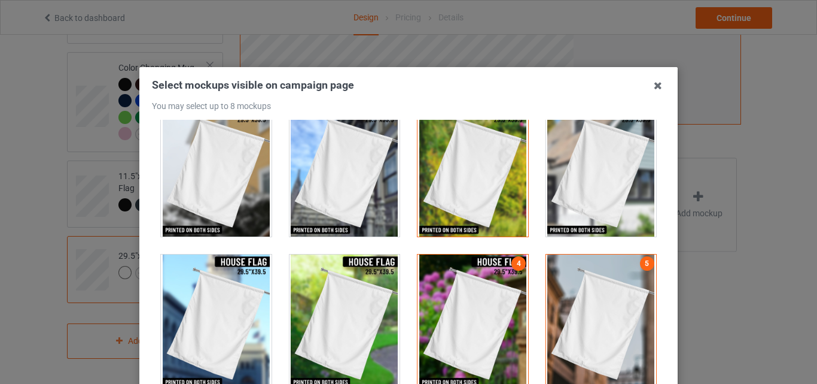
click at [208, 296] on div at bounding box center [216, 321] width 111 height 134
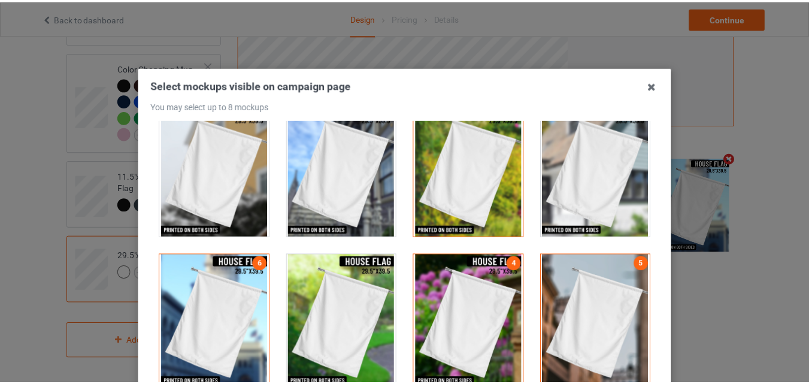
scroll to position [165, 0]
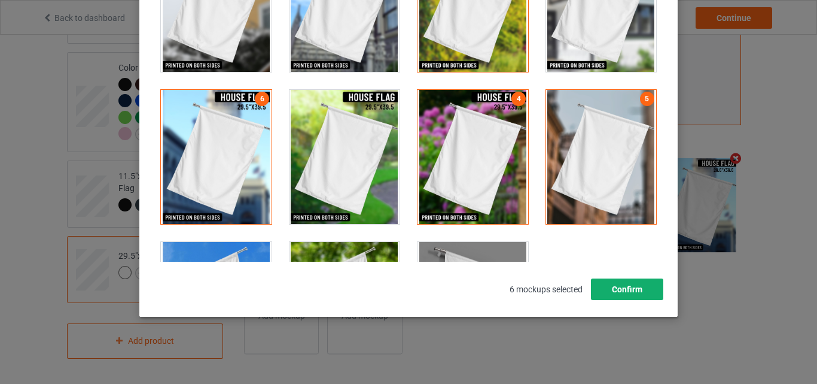
click at [639, 288] on button "Confirm" at bounding box center [627, 289] width 72 height 22
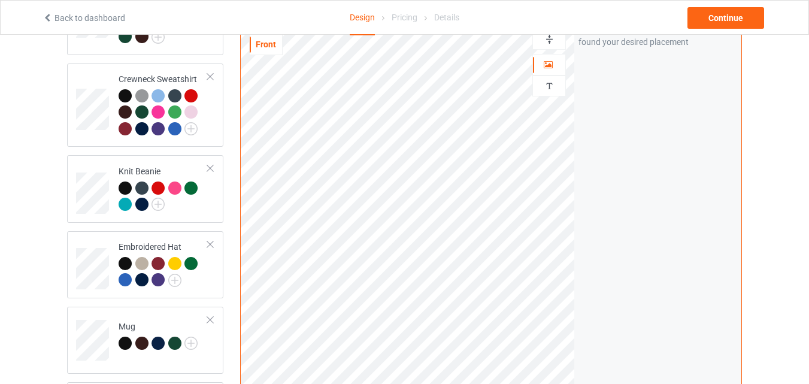
scroll to position [826, 0]
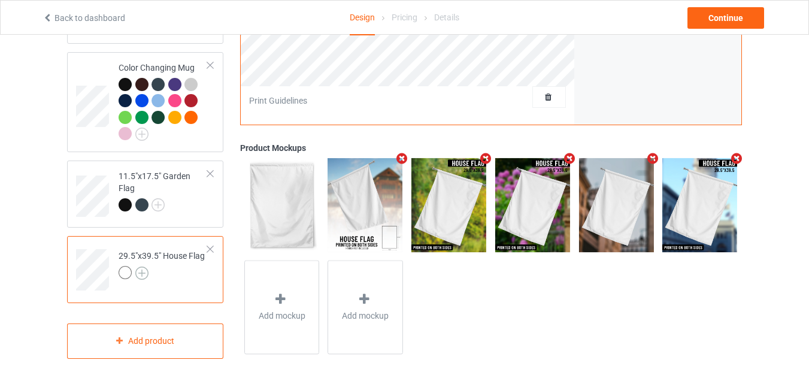
click at [143, 275] on img at bounding box center [141, 272] width 13 height 13
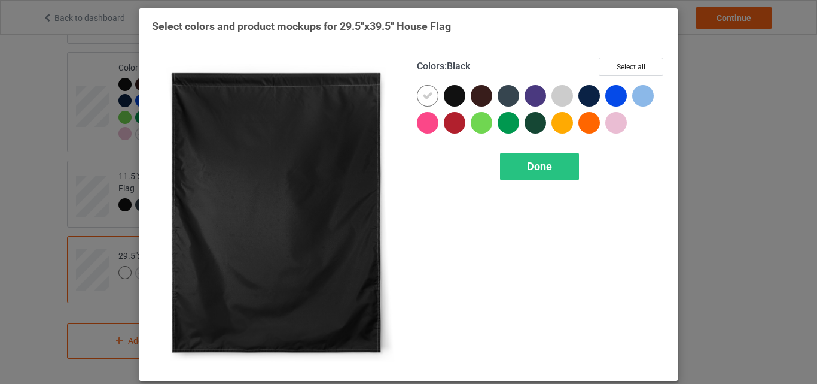
click at [449, 94] on div at bounding box center [455, 96] width 22 height 22
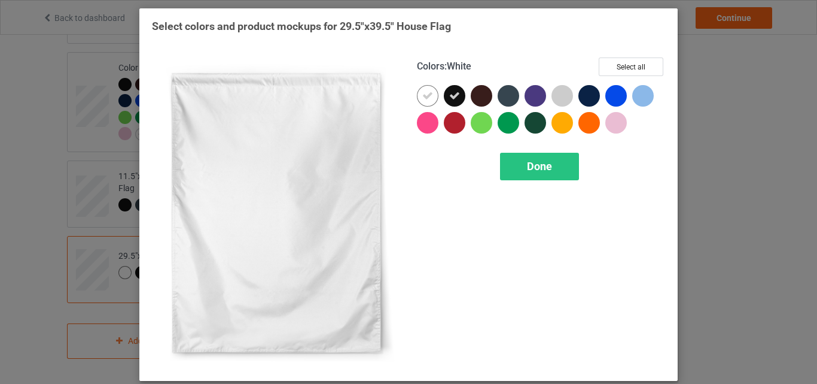
click at [427, 94] on icon at bounding box center [428, 95] width 11 height 11
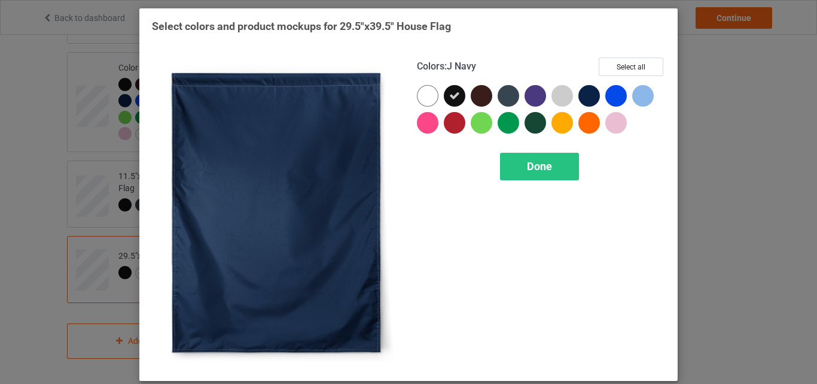
click at [585, 99] on div at bounding box center [590, 96] width 22 height 22
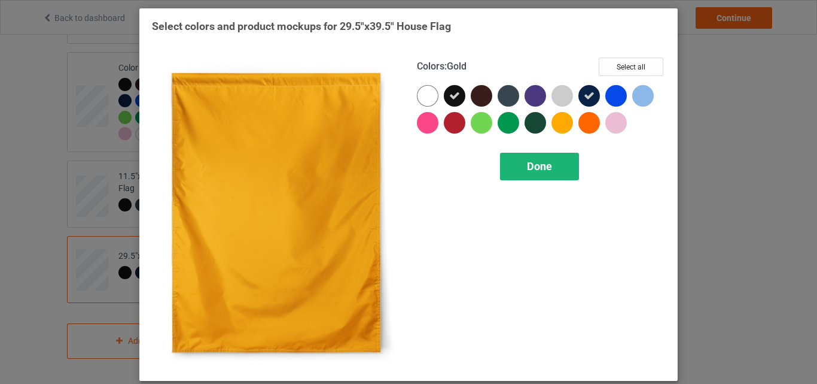
click at [533, 169] on span "Done" at bounding box center [539, 166] width 25 height 13
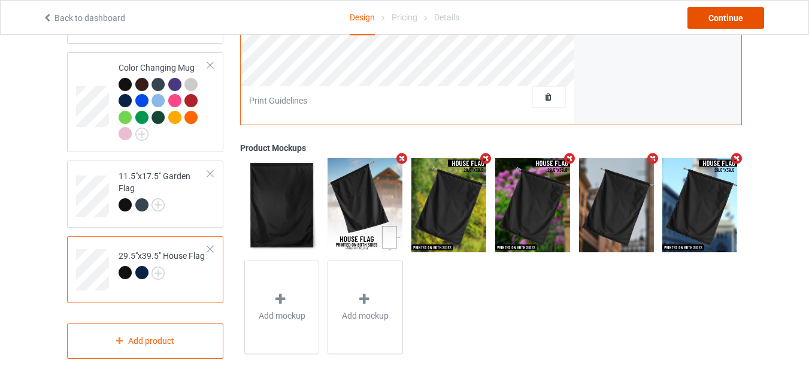
click at [704, 16] on div "Continue" at bounding box center [725, 18] width 77 height 22
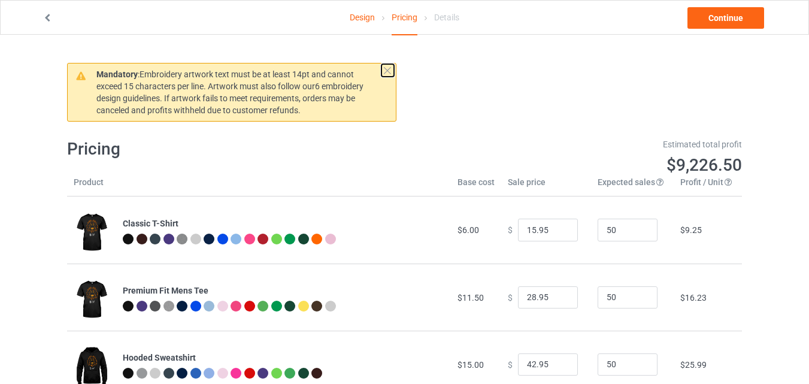
click at [383, 71] on button at bounding box center [387, 70] width 13 height 13
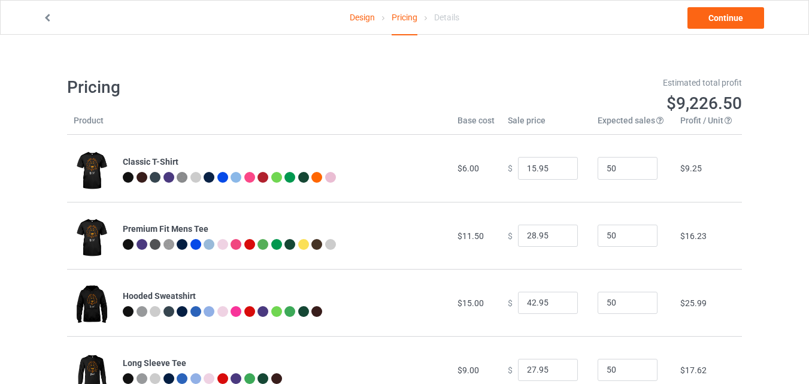
scroll to position [12, 0]
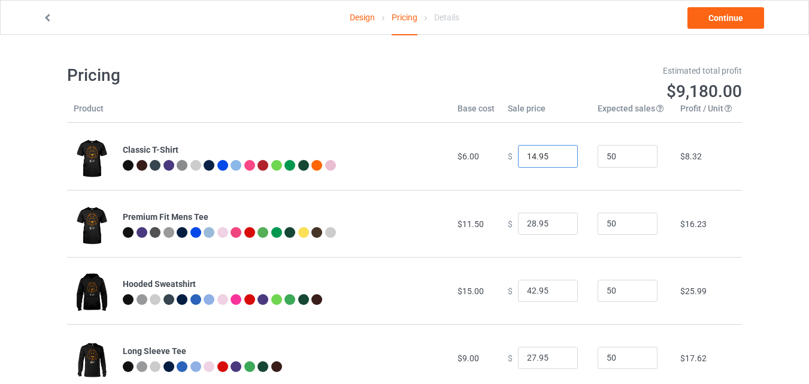
click at [557, 160] on input "14.95" at bounding box center [548, 156] width 60 height 23
click at [557, 160] on input "13.95" at bounding box center [548, 156] width 60 height 23
click at [557, 155] on input "14.95" at bounding box center [548, 156] width 60 height 23
click at [557, 155] on input "15.95" at bounding box center [548, 156] width 60 height 23
type input "14.95"
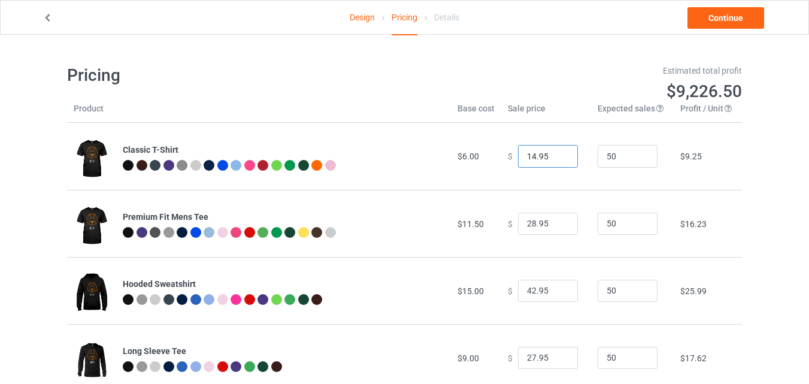
click at [557, 157] on input "14.95" at bounding box center [548, 156] width 60 height 23
click at [558, 224] on input "31.95" at bounding box center [548, 223] width 60 height 23
click at [558, 224] on input "32.95" at bounding box center [548, 223] width 60 height 23
click at [558, 224] on input "33.95" at bounding box center [548, 223] width 60 height 23
click at [558, 224] on input "34.95" at bounding box center [548, 223] width 60 height 23
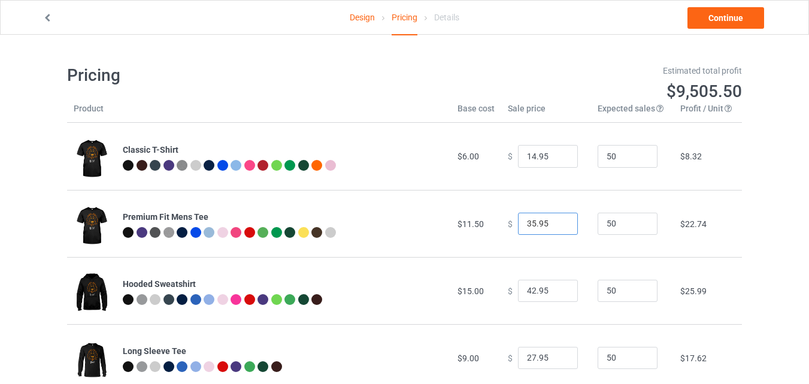
click at [558, 224] on input "35.95" at bounding box center [548, 223] width 60 height 23
click at [558, 224] on input "36.95" at bounding box center [548, 223] width 60 height 23
click at [558, 224] on input "37.95" at bounding box center [548, 223] width 60 height 23
click at [557, 227] on input "28.95" at bounding box center [548, 223] width 60 height 23
click at [557, 227] on input "27.95" at bounding box center [548, 223] width 60 height 23
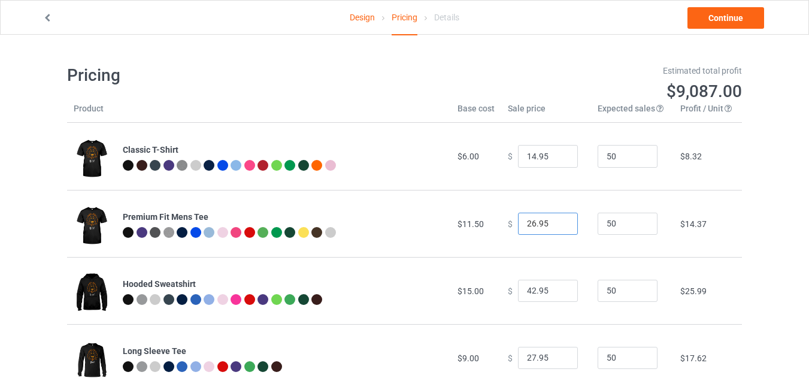
click at [557, 227] on input "26.95" at bounding box center [548, 223] width 60 height 23
click at [557, 227] on input "22.95" at bounding box center [548, 223] width 60 height 23
click at [557, 227] on input "21.95" at bounding box center [548, 223] width 60 height 23
click at [557, 227] on input "20.95" at bounding box center [548, 223] width 60 height 23
type input "19.95"
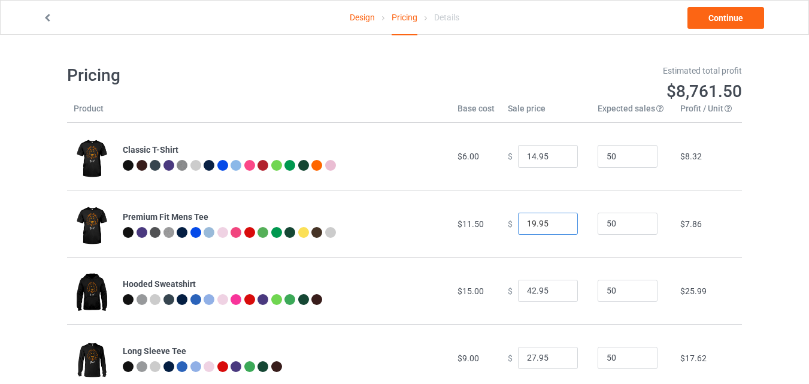
click at [557, 227] on input "19.95" at bounding box center [548, 223] width 60 height 23
click at [557, 294] on input "23.95" at bounding box center [548, 290] width 60 height 23
type input "24.95"
click at [557, 288] on input "24.95" at bounding box center [548, 290] width 60 height 23
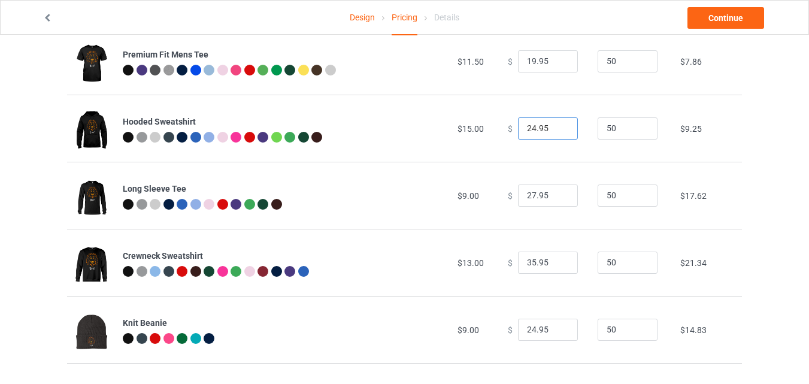
scroll to position [193, 0]
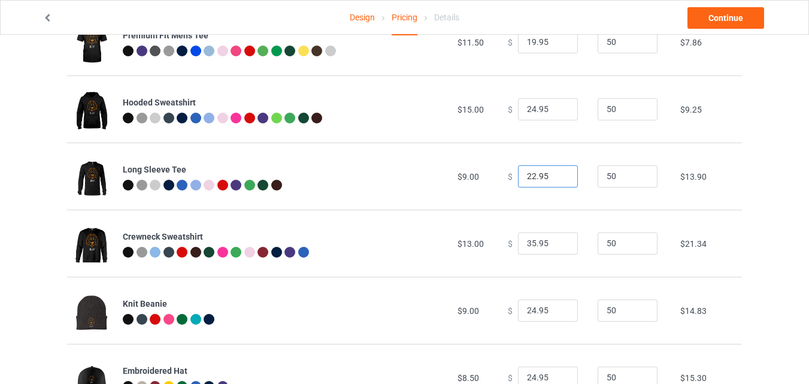
click at [558, 181] on input "22.95" at bounding box center [548, 176] width 60 height 23
click at [558, 181] on input "16.95" at bounding box center [548, 176] width 60 height 23
type input "17.95"
click at [558, 174] on input "17.95" at bounding box center [548, 176] width 60 height 23
click at [557, 244] on input "23.95" at bounding box center [548, 243] width 60 height 23
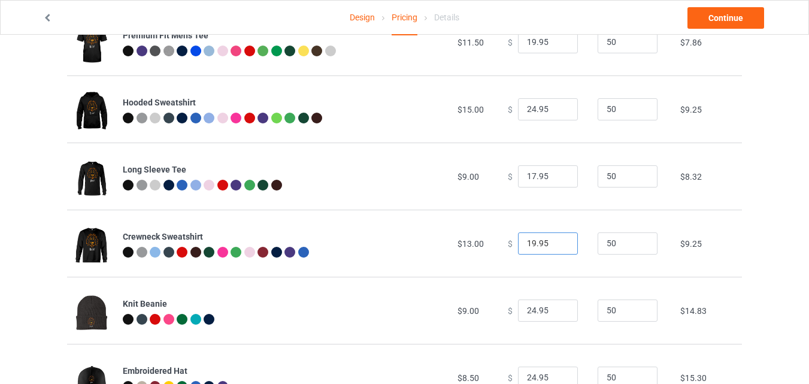
click at [557, 244] on input "19.95" at bounding box center [548, 243] width 60 height 23
click at [557, 244] on input "18.95" at bounding box center [548, 243] width 60 height 23
click at [557, 242] on input "20.95" at bounding box center [548, 243] width 60 height 23
click at [557, 242] on input "21.95" at bounding box center [548, 243] width 60 height 23
click at [557, 242] on input "22.95" at bounding box center [548, 243] width 60 height 23
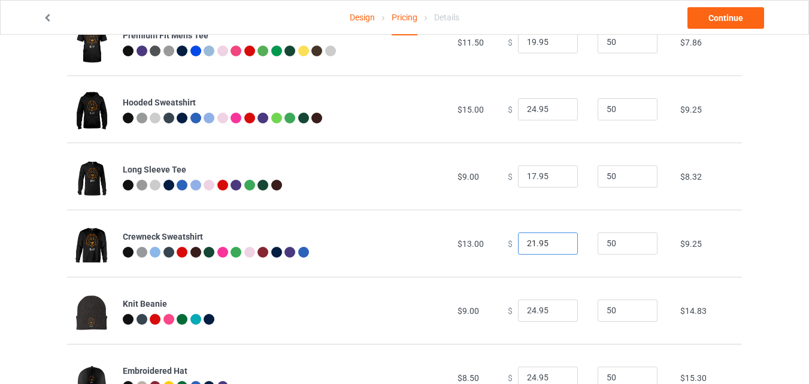
type input "21.95"
click at [556, 246] on input "21.95" at bounding box center [548, 243] width 60 height 23
click at [555, 314] on input "19.95" at bounding box center [548, 310] width 60 height 23
click at [555, 314] on input "18.95" at bounding box center [548, 310] width 60 height 23
type input "17.95"
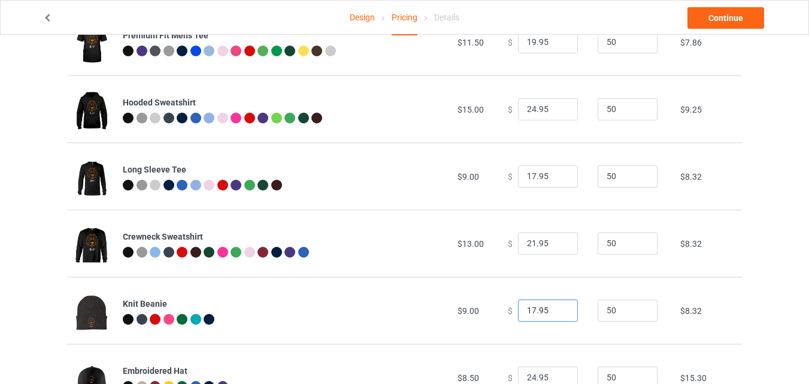
click at [555, 314] on input "17.95" at bounding box center [548, 310] width 60 height 23
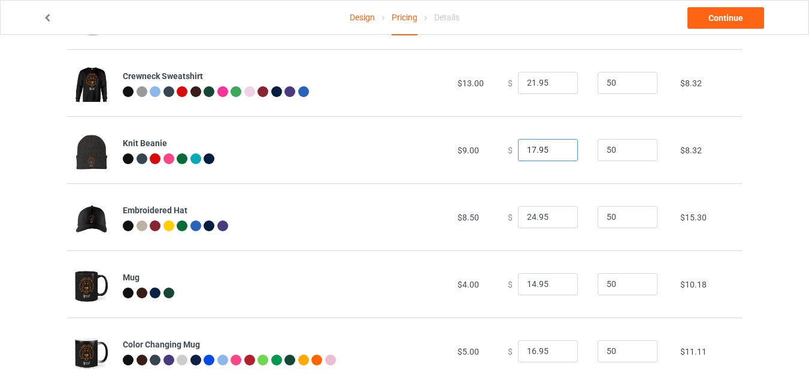
scroll to position [369, 0]
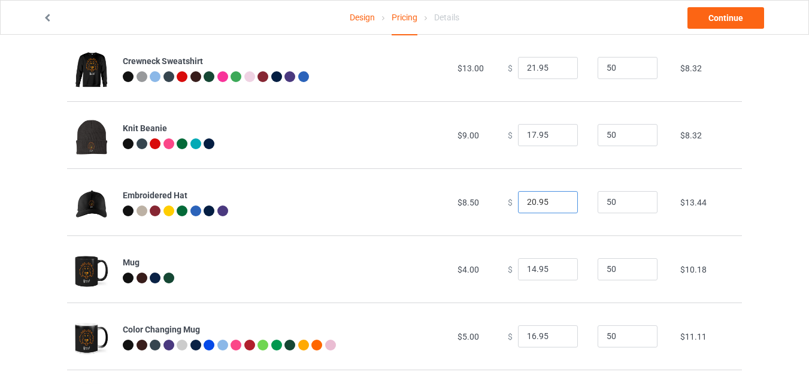
click at [555, 205] on input "20.95" at bounding box center [548, 202] width 60 height 23
click at [555, 205] on input "19.95" at bounding box center [548, 202] width 60 height 23
click at [555, 205] on input "18.95" at bounding box center [548, 202] width 60 height 23
click at [555, 205] on input "17.95" at bounding box center [548, 202] width 60 height 23
click at [555, 200] on input "18.95" at bounding box center [548, 202] width 60 height 23
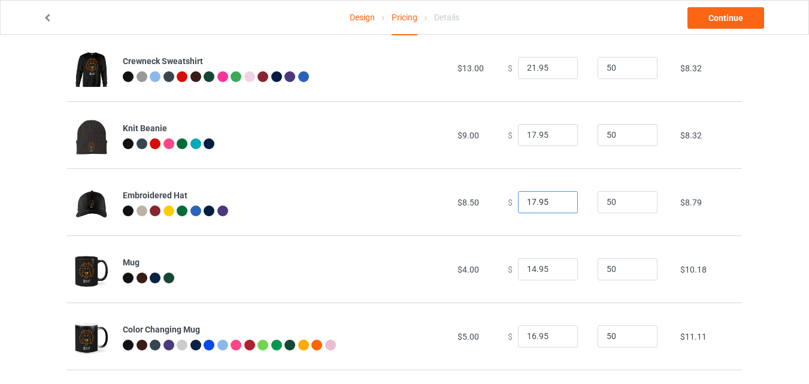
click at [555, 203] on input "17.95" at bounding box center [548, 202] width 60 height 23
type input "16.95"
click at [555, 203] on input "16.95" at bounding box center [548, 202] width 60 height 23
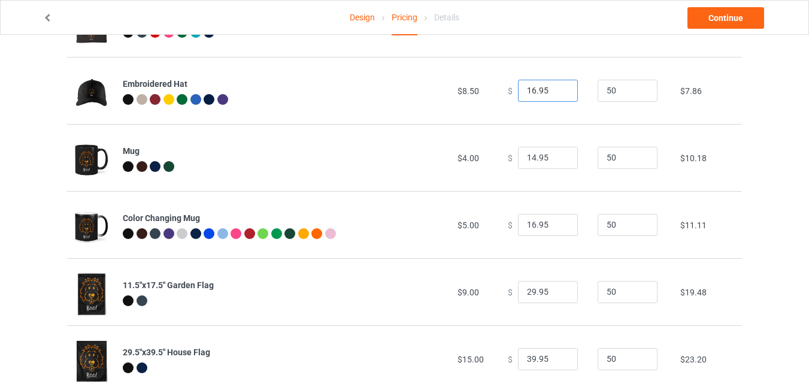
scroll to position [514, 0]
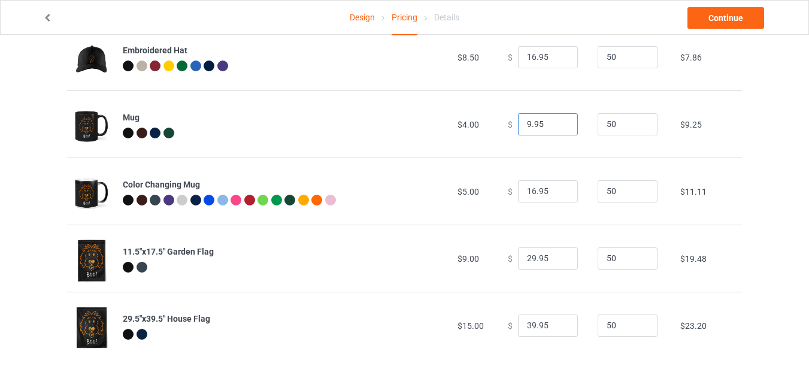
click at [556, 125] on input "9.95" at bounding box center [548, 124] width 60 height 23
click at [556, 125] on input "8.95" at bounding box center [548, 124] width 60 height 23
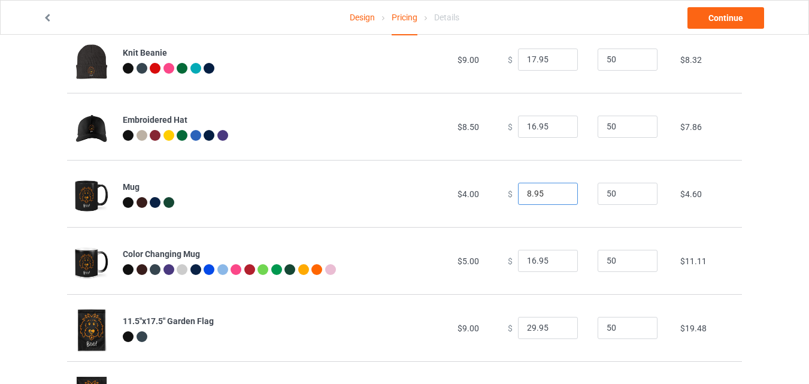
scroll to position [449, 0]
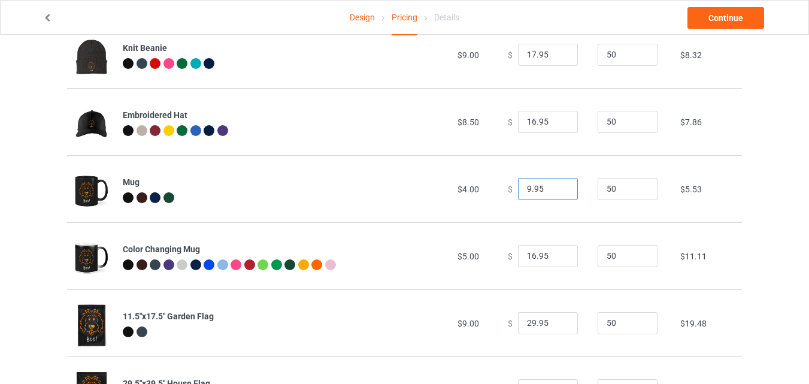
type input "9.95"
click at [558, 185] on input "9.95" at bounding box center [548, 189] width 60 height 23
click at [554, 258] on input "13.95" at bounding box center [548, 256] width 60 height 23
click at [554, 258] on input "12.95" at bounding box center [548, 256] width 60 height 23
click at [554, 258] on input "11.95" at bounding box center [548, 256] width 60 height 23
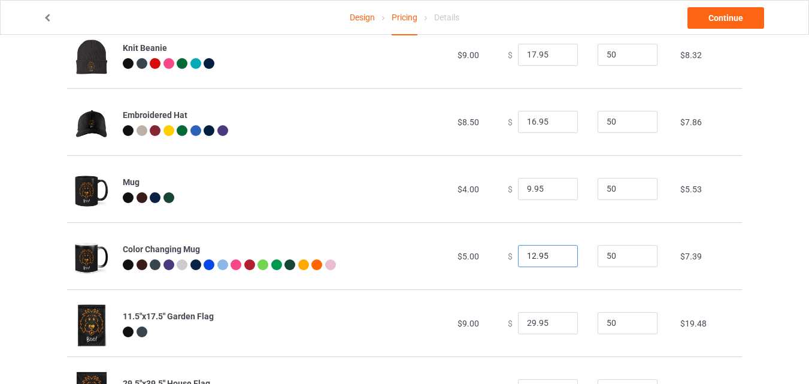
click at [558, 251] on input "12.95" at bounding box center [548, 256] width 60 height 23
type input "11.95"
click at [555, 258] on input "11.95" at bounding box center [548, 256] width 60 height 23
click at [557, 323] on input "30.95" at bounding box center [548, 323] width 60 height 23
click at [557, 323] on input "38.95" at bounding box center [548, 323] width 60 height 23
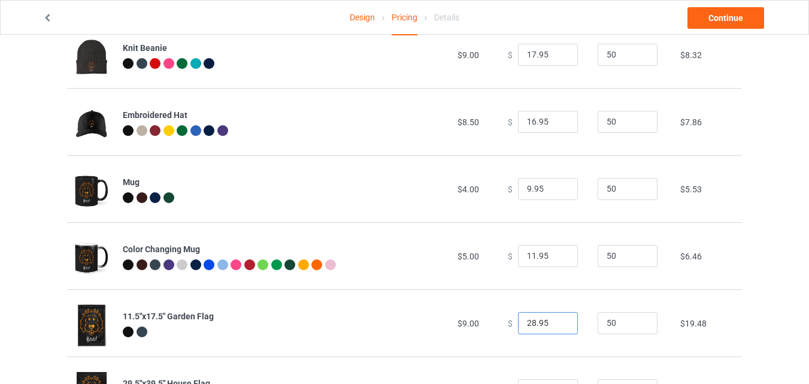
click at [557, 326] on input "28.95" at bounding box center [548, 323] width 60 height 23
click at [557, 326] on input "20.95" at bounding box center [548, 323] width 60 height 23
click at [557, 326] on input "19.95" at bounding box center [548, 323] width 60 height 23
type input "18.95"
click at [557, 326] on input "18.95" at bounding box center [548, 323] width 60 height 23
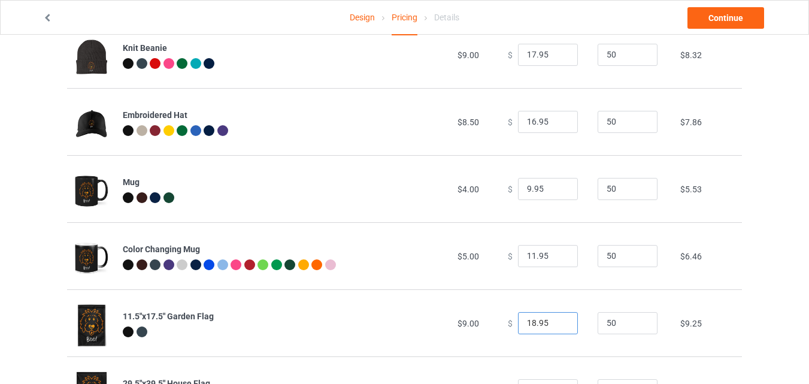
scroll to position [514, 0]
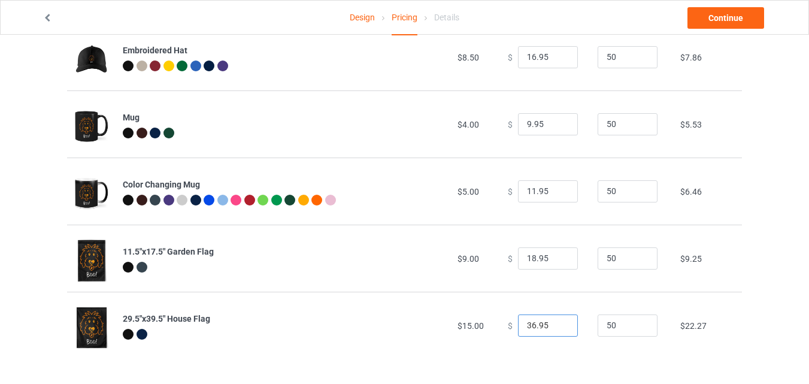
click at [554, 327] on input "36.95" at bounding box center [548, 325] width 60 height 23
click at [554, 327] on input "35.95" at bounding box center [548, 325] width 60 height 23
click at [554, 327] on input "34.95" at bounding box center [548, 325] width 60 height 23
click at [554, 327] on input "28.95" at bounding box center [548, 325] width 60 height 23
click at [554, 327] on input "27.95" at bounding box center [548, 325] width 60 height 23
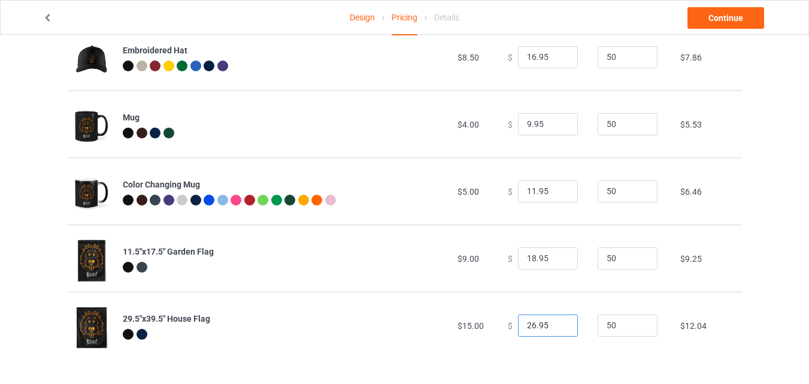
click at [554, 327] on input "26.95" at bounding box center [548, 325] width 60 height 23
click at [554, 327] on input "25.95" at bounding box center [548, 325] width 60 height 23
click at [554, 327] on input "24.95" at bounding box center [548, 325] width 60 height 23
click at [558, 326] on input "23.95" at bounding box center [548, 325] width 60 height 23
type input "24.95"
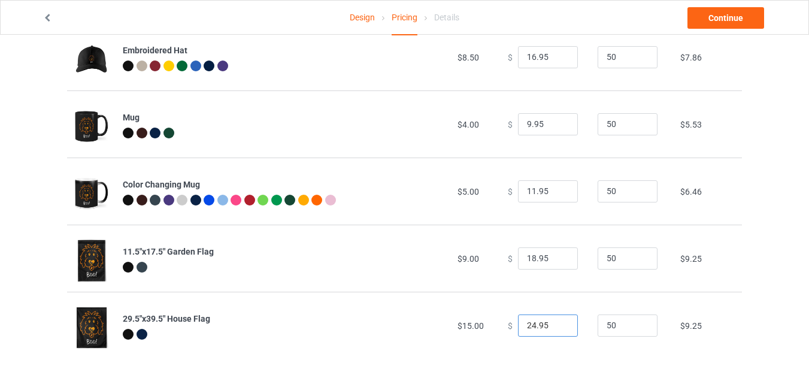
click at [555, 322] on input "24.95" at bounding box center [548, 325] width 60 height 23
click at [730, 24] on link "Continue" at bounding box center [725, 18] width 77 height 22
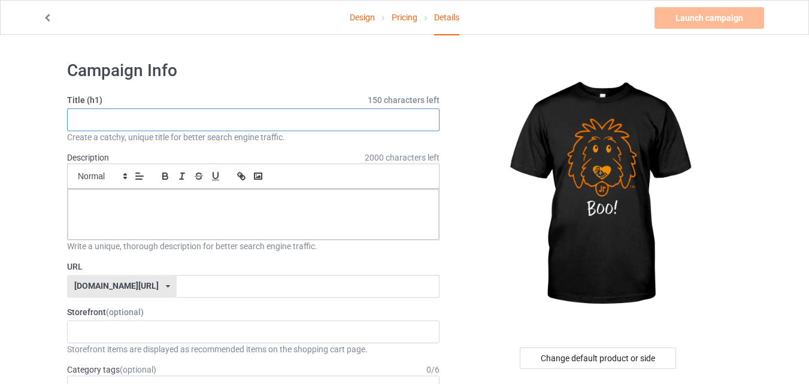
click at [345, 119] on input "text" at bounding box center [253, 119] width 372 height 23
paste input "Funny Halloween Dog T-Shirt – Boo! Doodle Dog Design"
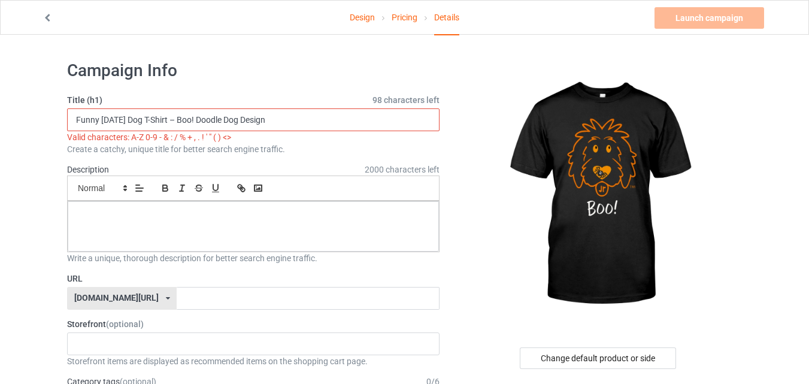
click at [192, 122] on input "Funny Halloween Dog T-Shirt – Boo! Doodle Dog Design" at bounding box center [253, 119] width 372 height 23
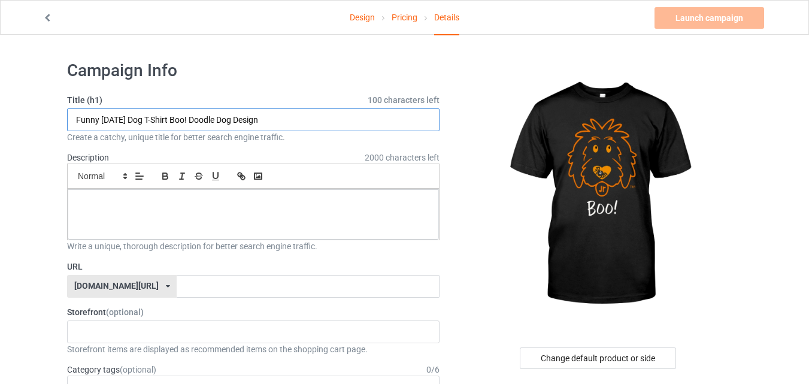
click at [319, 117] on input "Funny Halloween Dog T-Shirt Boo! Doodle Dog Design" at bounding box center [253, 119] width 372 height 23
type input "Funny Halloween Dog T-Shirt Boo! Doodle Dog Design"
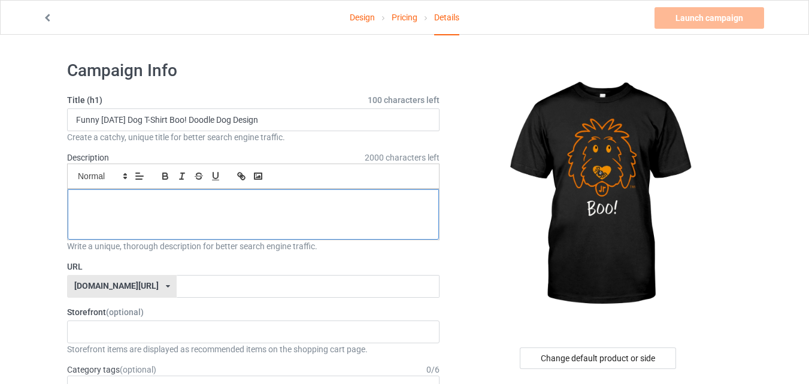
click at [304, 227] on div at bounding box center [253, 214] width 371 height 50
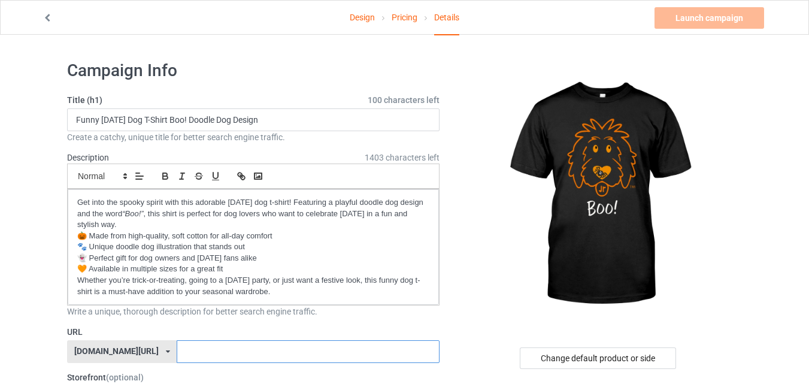
click at [306, 345] on input "text" at bounding box center [308, 351] width 262 height 23
click at [378, 348] on input "text" at bounding box center [308, 351] width 262 height 23
paste input "prodogprint.com/funny-halloween-dog-tshirt-boo"
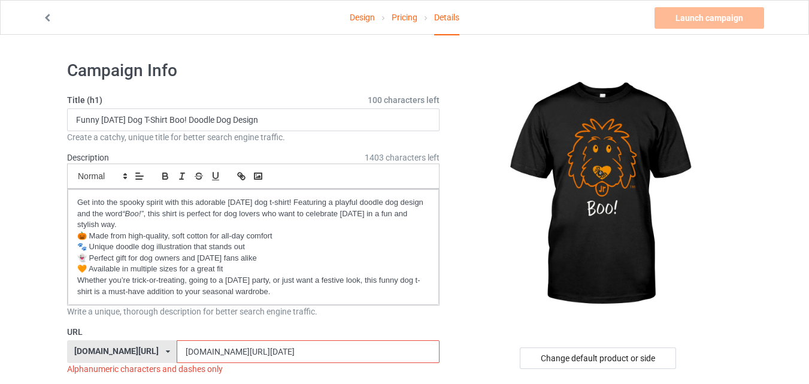
drag, startPoint x: 233, startPoint y: 348, endPoint x: 137, endPoint y: 357, distance: 96.8
click at [137, 357] on div "prodogprint.com/ prodogprint.com/ teechip.com/ 6786f949f7e231002fbc974b 587d0d4…" at bounding box center [253, 351] width 372 height 23
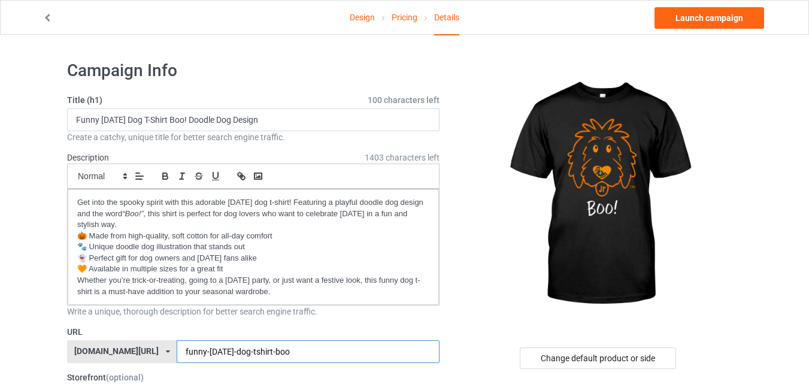
click at [297, 352] on input "funny-halloween-dog-tshirt-boo" at bounding box center [308, 351] width 262 height 23
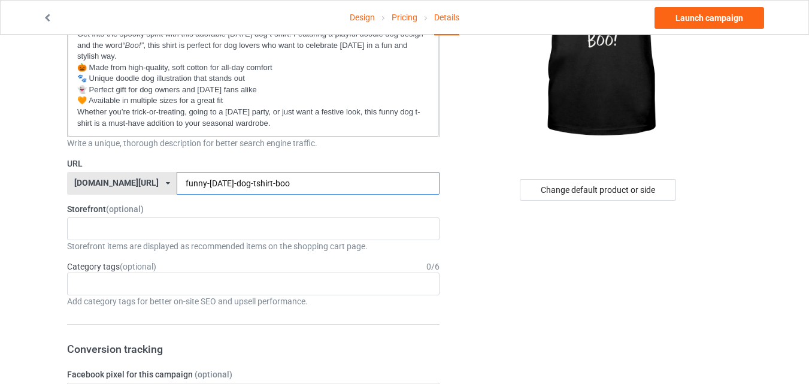
scroll to position [173, 0]
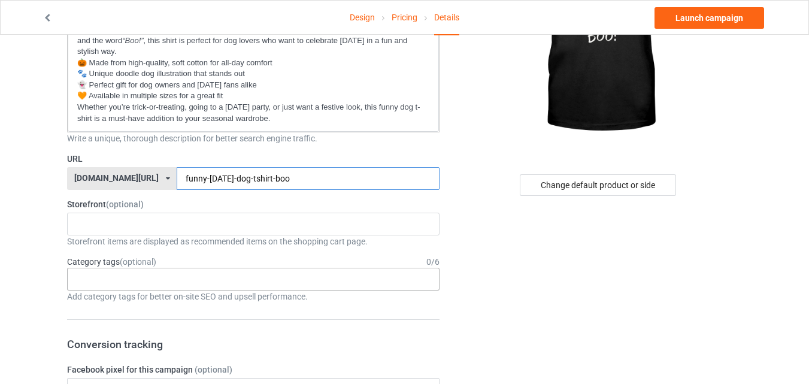
type input "funny-halloween-dog-tshirt-boo"
click at [424, 279] on div "Age > [DEMOGRAPHIC_DATA] > 1 Age > [DEMOGRAPHIC_DATA] Months > 1 Month Age > [D…" at bounding box center [253, 279] width 372 height 23
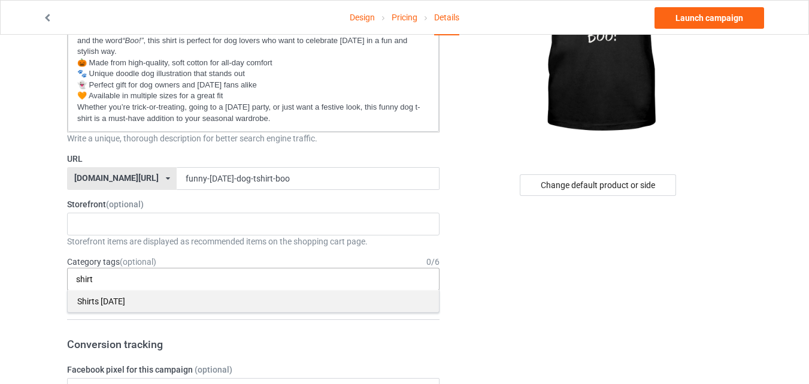
type input "shirt"
click at [253, 299] on div "Shirts Halloween" at bounding box center [253, 301] width 371 height 22
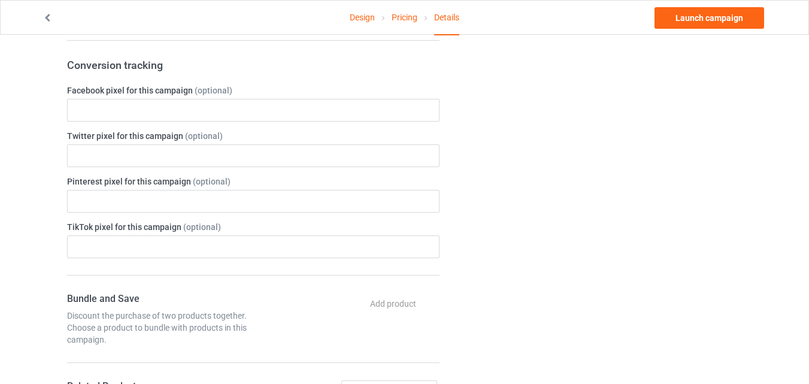
scroll to position [0, 0]
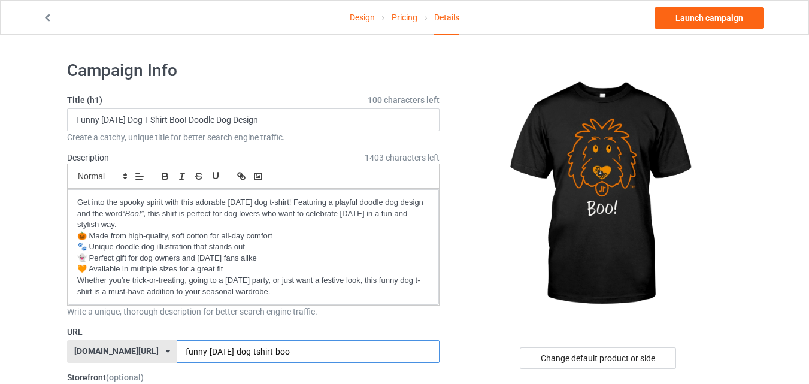
click at [317, 347] on input "funny-halloween-dog-tshirt-boo" at bounding box center [308, 351] width 262 height 23
paste input "prodogprint.com/halloween-dog"
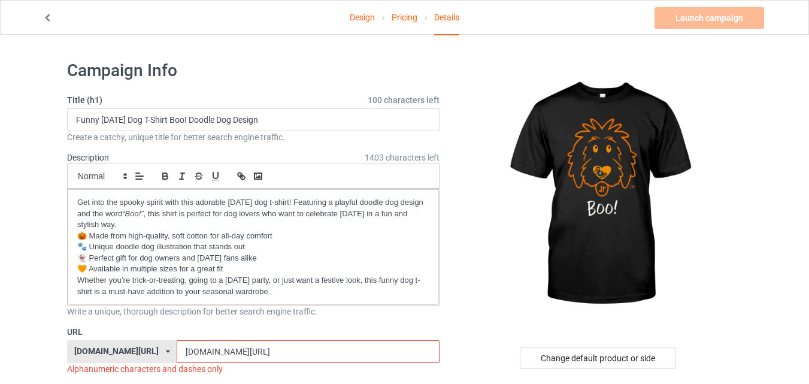
drag, startPoint x: 233, startPoint y: 349, endPoint x: 138, endPoint y: 358, distance: 95.6
click at [138, 358] on div "prodogprint.com/ prodogprint.com/ teechip.com/ 6786f949f7e231002fbc974b 587d0d4…" at bounding box center [253, 351] width 372 height 23
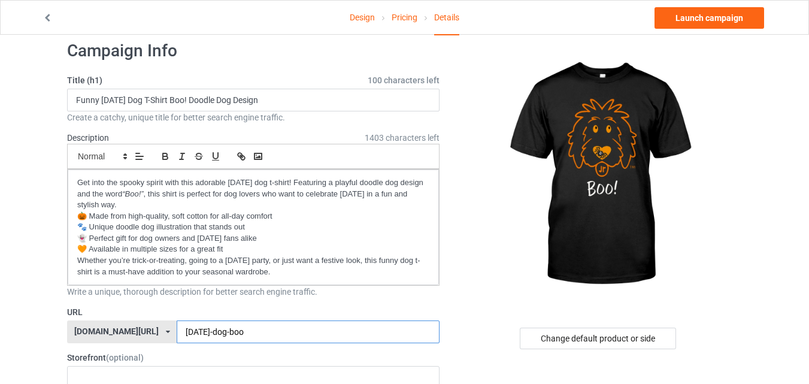
scroll to position [2, 0]
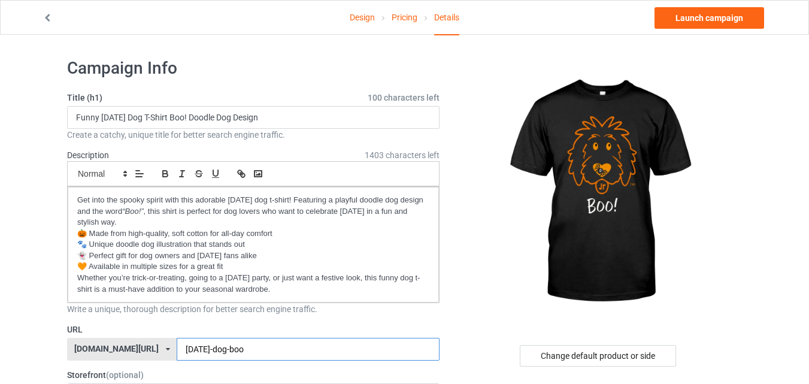
type input "halloween-dog-boo"
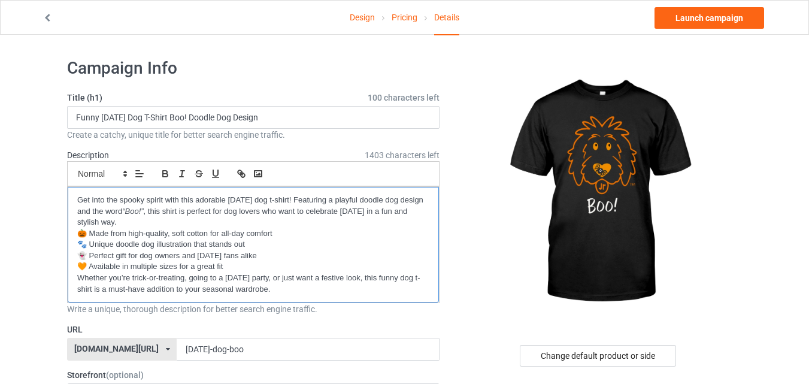
click at [273, 221] on p "Get into the spooky spirit with this adorable Halloween dog t-shirt! Featuring …" at bounding box center [253, 211] width 352 height 34
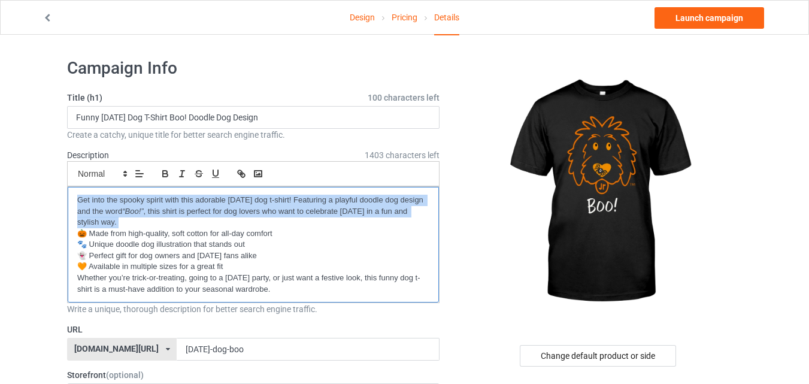
click at [273, 221] on p "Get into the spooky spirit with this adorable Halloween dog t-shirt! Featuring …" at bounding box center [253, 211] width 352 height 34
drag, startPoint x: 77, startPoint y: 195, endPoint x: 321, endPoint y: 306, distance: 268.9
click at [321, 306] on div "Description 1403 characters left Small Normal Large Big Huge Get into the spook…" at bounding box center [253, 232] width 372 height 166
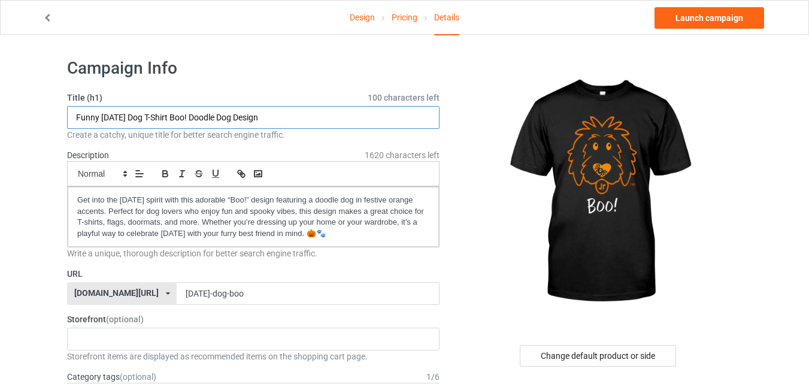
click at [307, 124] on input "Funny Halloween Dog T-Shirt Boo! Doodle Dog Design" at bounding box center [253, 117] width 372 height 23
paste input "Boo! Cute Doodle Dog Halloween"
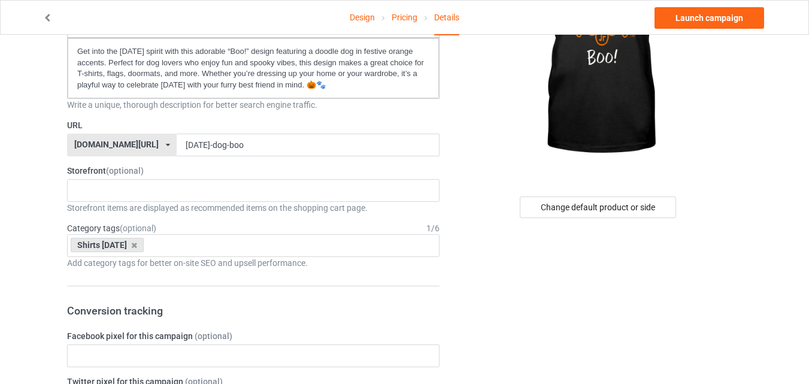
scroll to position [226, 0]
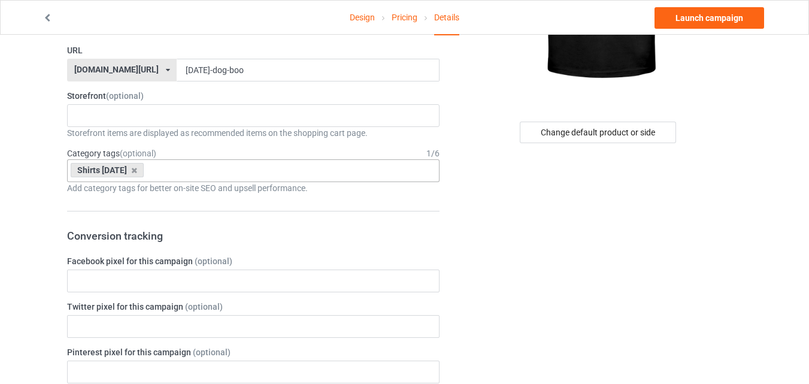
type input "Boo! Cute Doodle Dog Halloween Design"
click at [183, 170] on div "Shirts Halloween Age > 1-19 > 1 Age > 1-12 Months > 1 Month Age > 1-12 Months A…" at bounding box center [253, 170] width 372 height 23
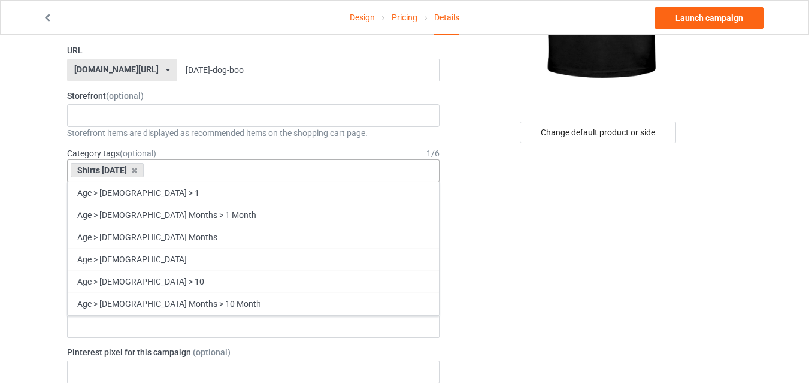
click at [183, 170] on div "Shirts Halloween Age > 1-19 > 1 Age > 1-12 Months > 1 Month Age > 1-12 Months A…" at bounding box center [253, 170] width 372 height 23
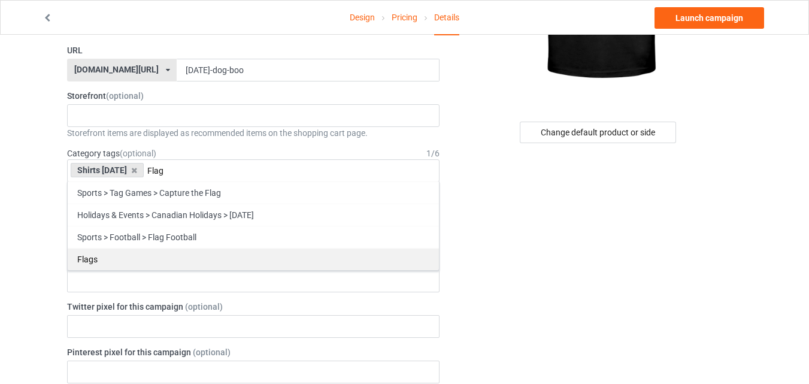
type input "Flag"
click at [154, 251] on div "Flags" at bounding box center [253, 259] width 371 height 22
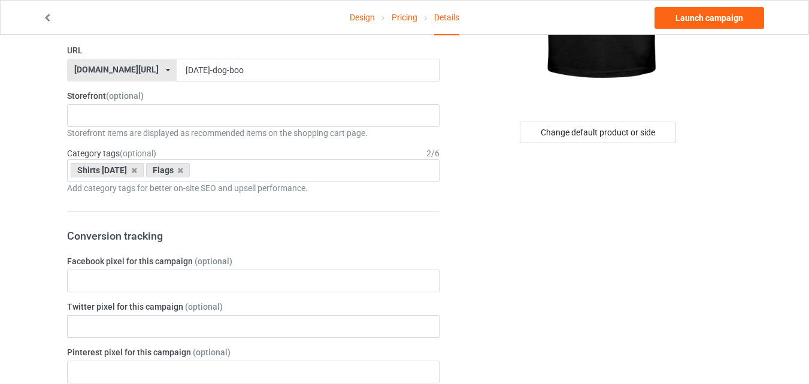
click at [396, 17] on link "Pricing" at bounding box center [404, 18] width 26 height 34
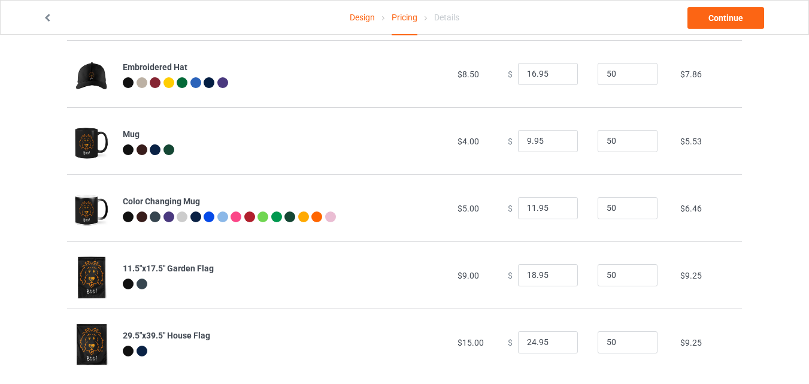
scroll to position [571, 0]
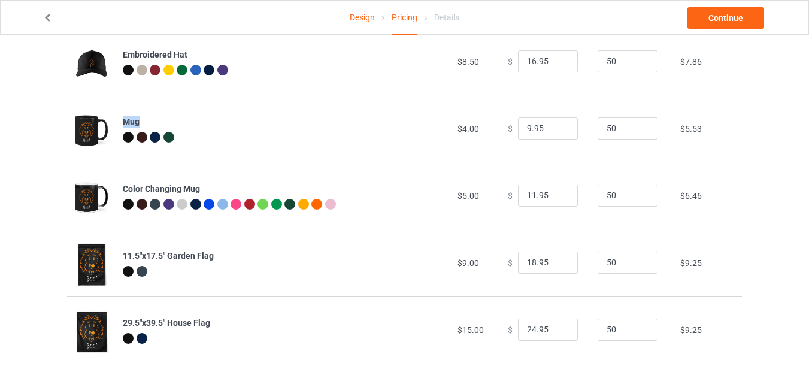
drag, startPoint x: 124, startPoint y: 118, endPoint x: 142, endPoint y: 118, distance: 18.6
click at [142, 118] on div "Mug" at bounding box center [283, 122] width 321 height 12
copy b "Mug"
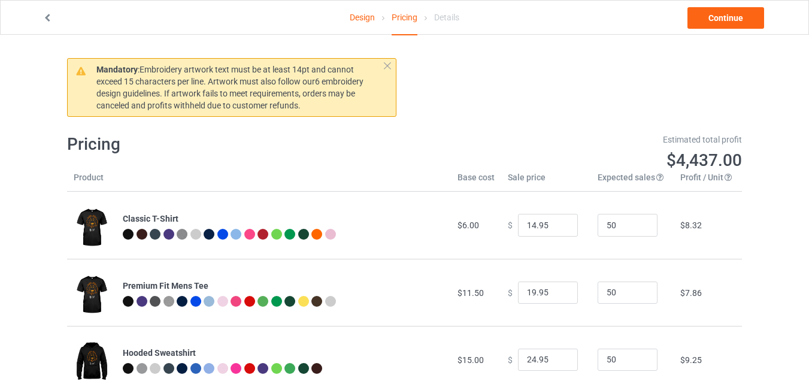
scroll to position [0, 0]
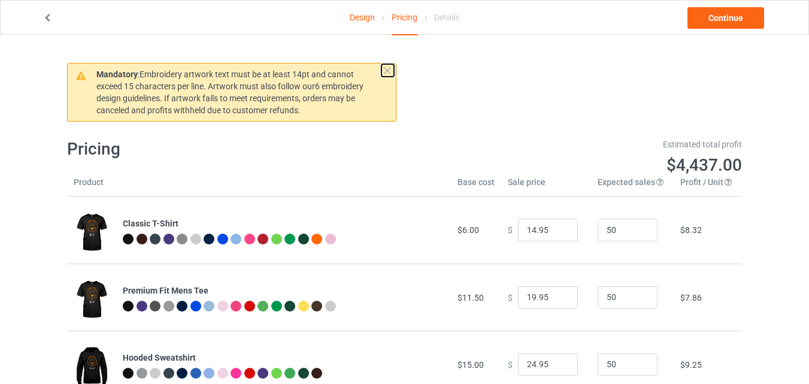
click at [387, 69] on button at bounding box center [387, 70] width 13 height 13
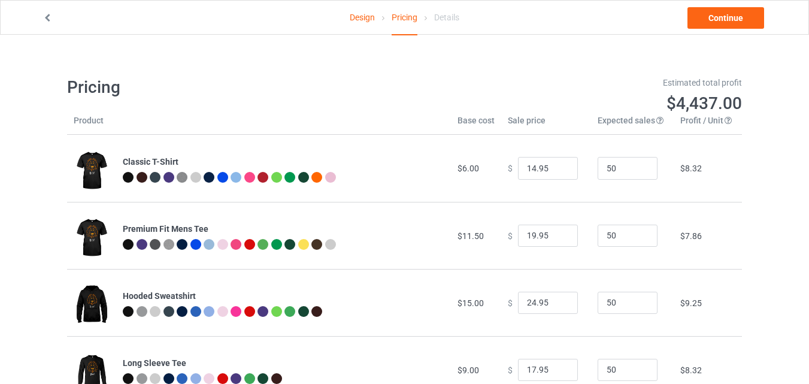
click at [452, 17] on div "Details" at bounding box center [446, 18] width 25 height 34
click at [720, 14] on link "Continue" at bounding box center [725, 18] width 77 height 22
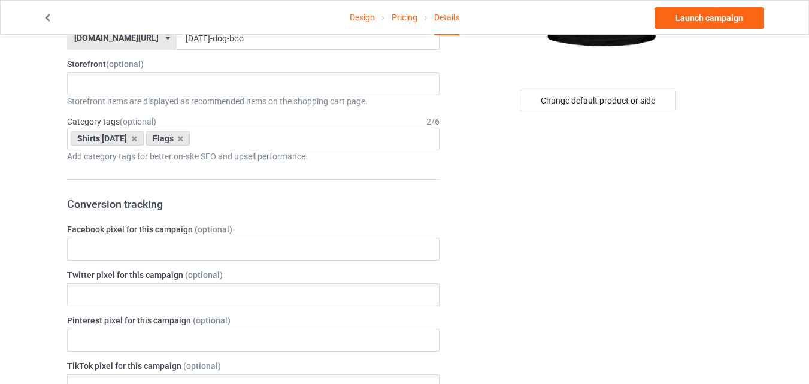
scroll to position [249, 0]
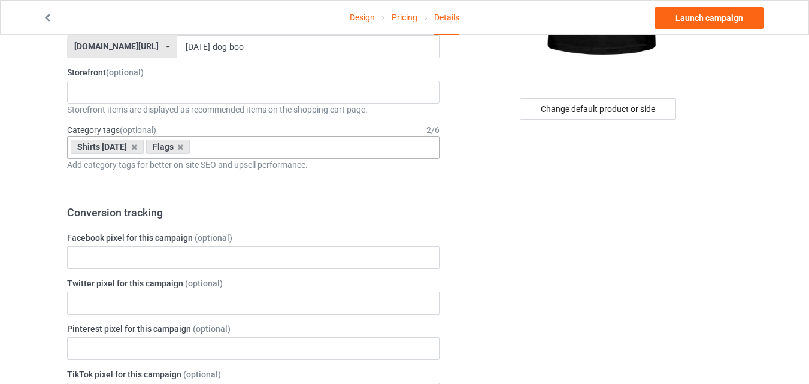
click at [412, 138] on div "Shirts Halloween Flags Age > 1-19 > 1 Age > 1-12 Months > 1 Month Age > 1-12 Mo…" at bounding box center [253, 147] width 372 height 23
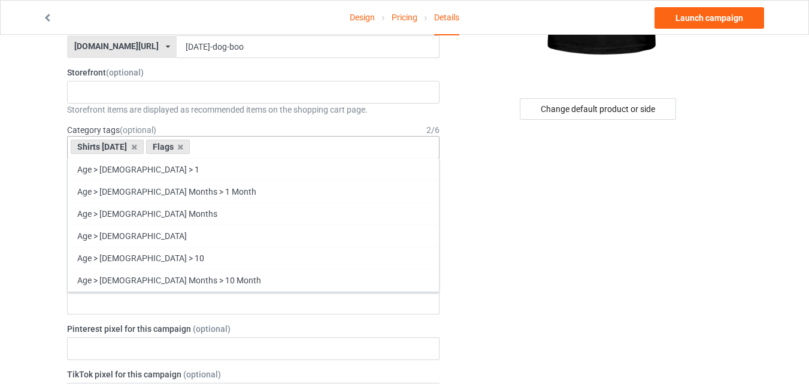
paste input "Mug"
type input "M"
click at [242, 154] on div "Shirts Halloween Flags Age > 1-19 > 1 Age > 1-12 Months > 1 Month Age > 1-12 Mo…" at bounding box center [253, 147] width 372 height 23
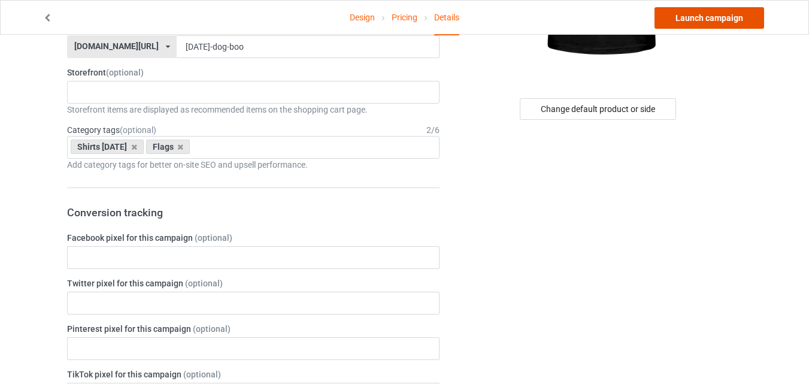
click at [707, 23] on link "Launch campaign" at bounding box center [709, 18] width 110 height 22
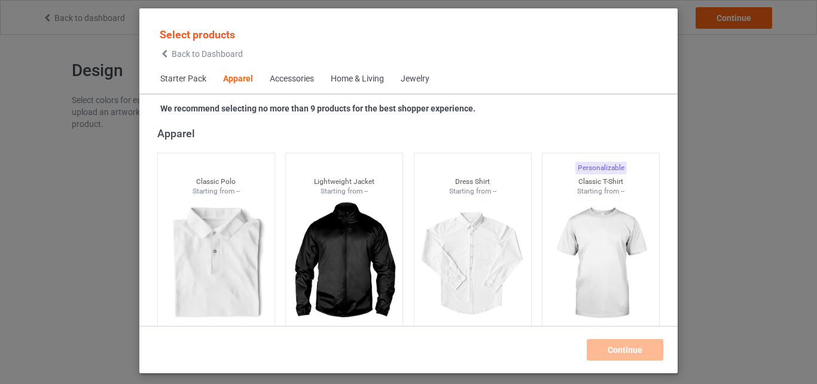
click at [353, 72] on span "Home & Living" at bounding box center [358, 79] width 70 height 29
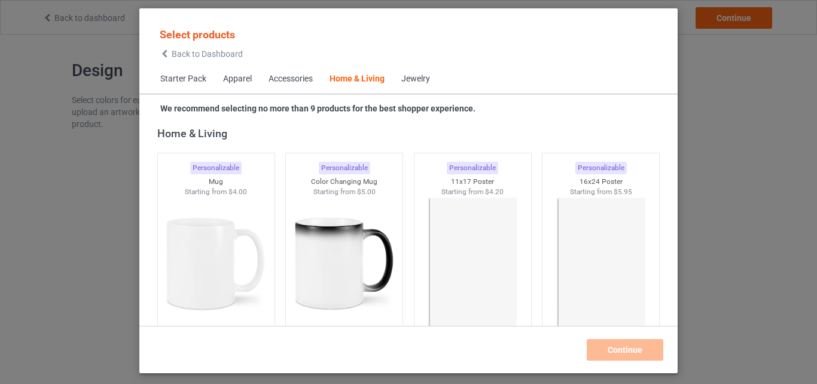
drag, startPoint x: 497, startPoint y: 378, endPoint x: 494, endPoint y: 393, distance: 15.3
click at [494, 383] on html "Back to dashboard Design Pricing Details Continue Design Select colors for each…" at bounding box center [408, 192] width 817 height 384
